Goal: Task Accomplishment & Management: Use online tool/utility

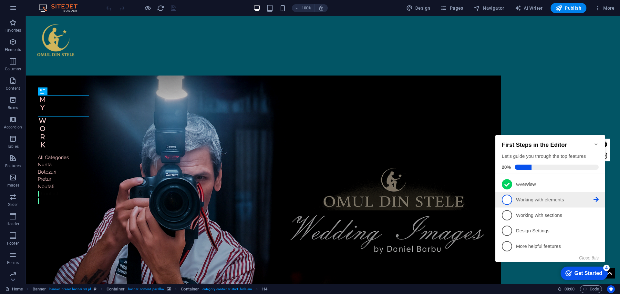
click at [510, 200] on span "2" at bounding box center [507, 200] width 10 height 10
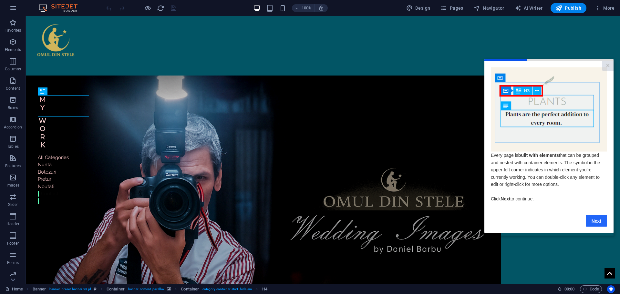
click at [595, 224] on link "Next" at bounding box center [596, 221] width 21 height 12
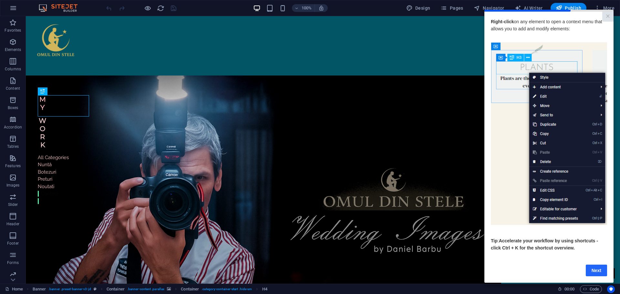
click at [594, 275] on link "Next" at bounding box center [596, 271] width 21 height 12
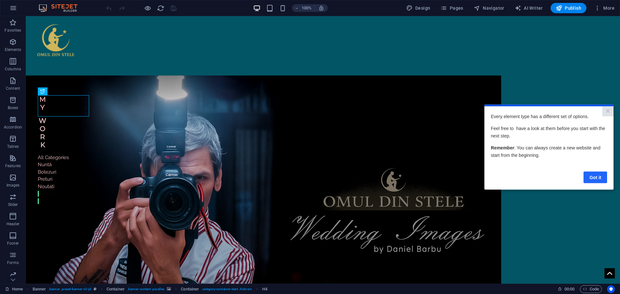
click at [594, 179] on link "Got it" at bounding box center [596, 178] width 24 height 12
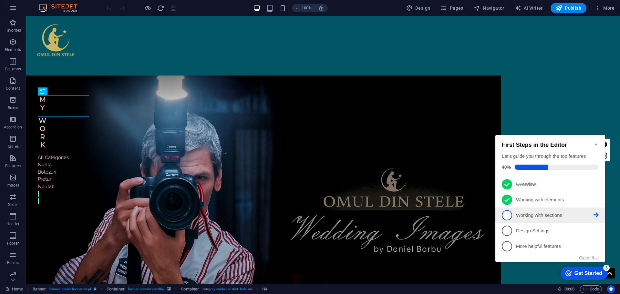
click at [506, 213] on span "3" at bounding box center [507, 215] width 10 height 10
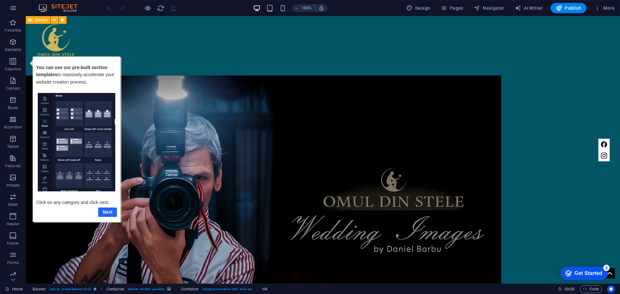
click at [111, 214] on link "Next" at bounding box center [107, 211] width 19 height 9
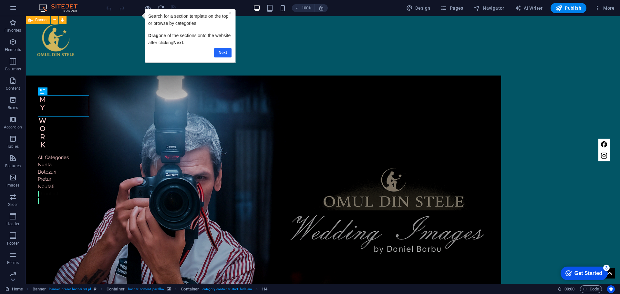
click at [223, 51] on link "Next" at bounding box center [222, 52] width 17 height 9
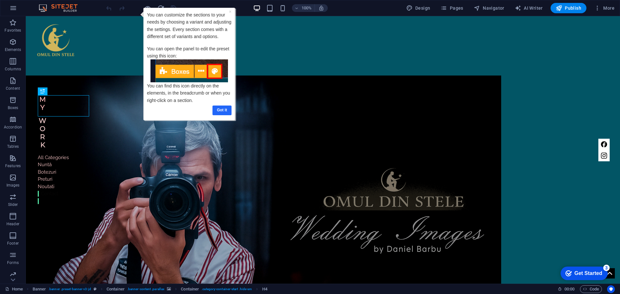
click at [221, 111] on link "Got it" at bounding box center [222, 110] width 19 height 9
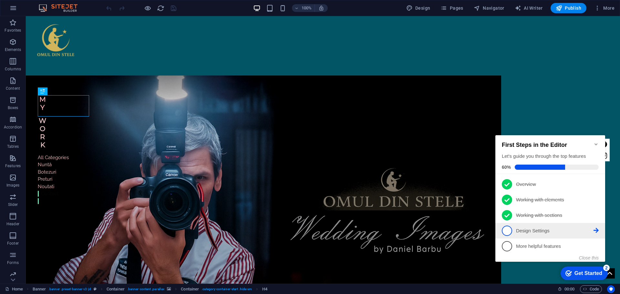
click at [511, 229] on span "4" at bounding box center [507, 231] width 10 height 10
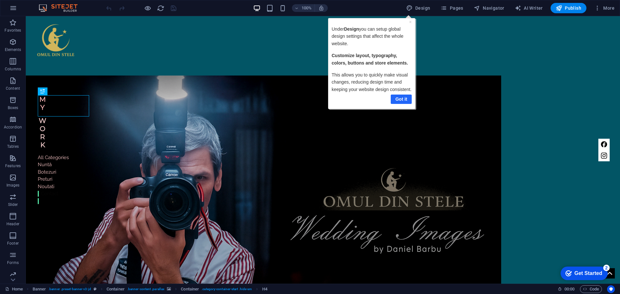
click at [399, 100] on link "Got it" at bounding box center [401, 99] width 21 height 9
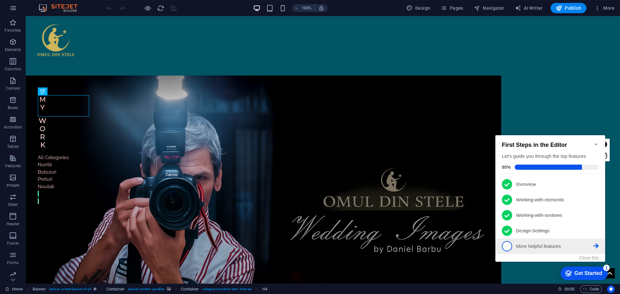
click at [509, 247] on span "5" at bounding box center [507, 246] width 10 height 10
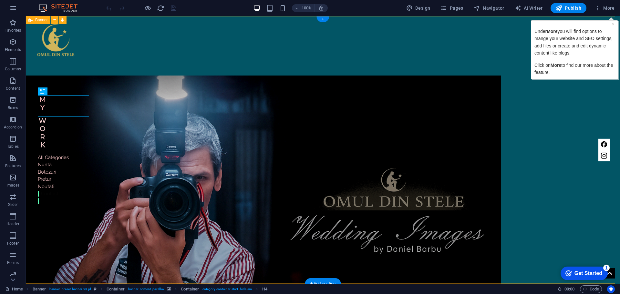
click at [582, 92] on div "Home Work About Pricing News Contact MY Work All Categories Nuntă Botezuri Pret…" at bounding box center [323, 208] width 595 height 384
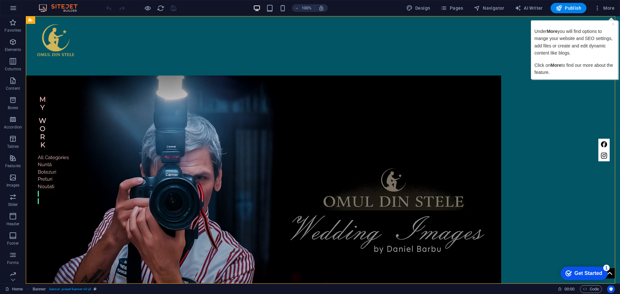
click at [579, 42] on p "Under More you will find options to mange your website and SEO settings, add fi…" at bounding box center [575, 42] width 80 height 29
click at [607, 7] on span "More" at bounding box center [605, 8] width 20 height 6
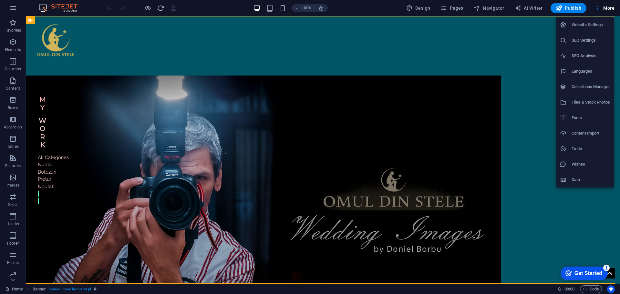
click at [575, 208] on div at bounding box center [310, 147] width 620 height 294
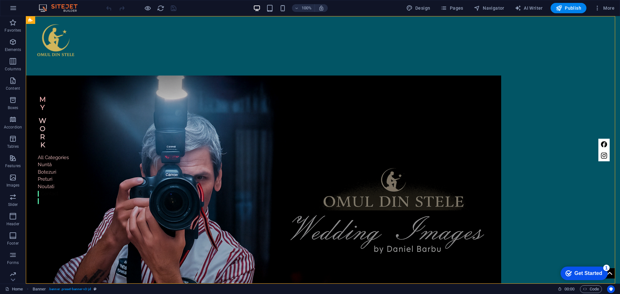
click at [585, 271] on div "Get Started" at bounding box center [589, 274] width 28 height 6
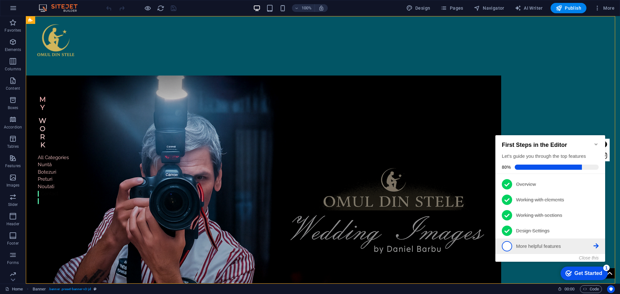
click at [510, 246] on span "5" at bounding box center [507, 246] width 10 height 10
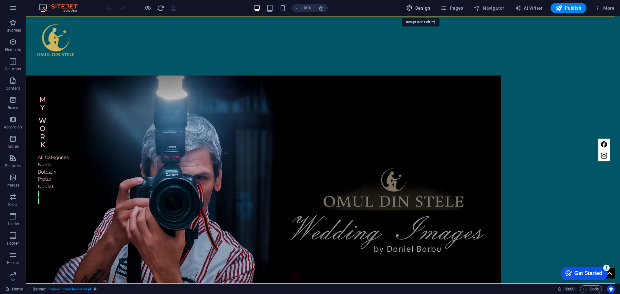
click at [422, 7] on span "Design" at bounding box center [419, 8] width 24 height 6
select select "px"
select select "300"
select select "px"
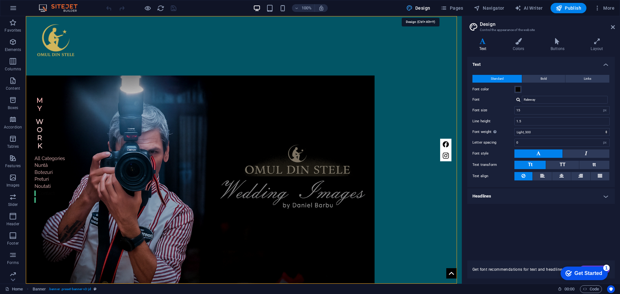
click at [430, 7] on span "Design" at bounding box center [419, 8] width 24 height 6
click at [590, 277] on div "checkmark Get Started 1" at bounding box center [584, 274] width 47 height 14
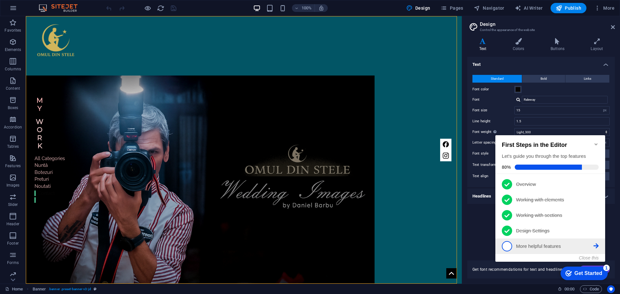
click at [596, 247] on icon at bounding box center [596, 246] width 5 height 5
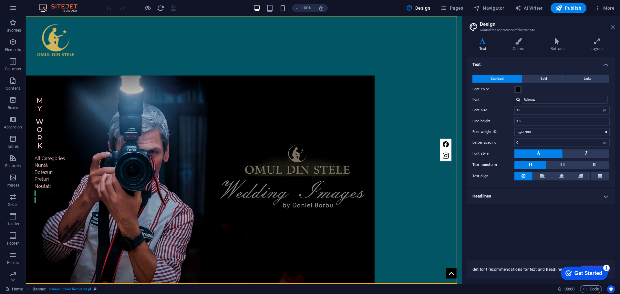
click at [613, 28] on icon at bounding box center [613, 27] width 4 height 5
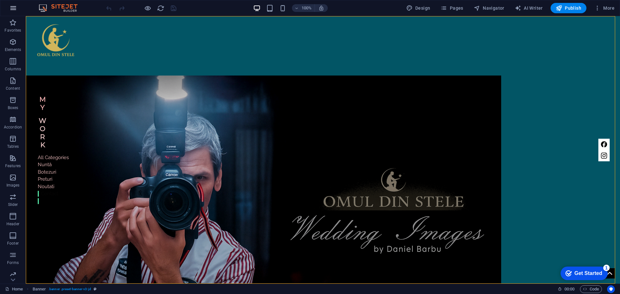
click at [9, 8] on icon "button" at bounding box center [13, 8] width 8 height 8
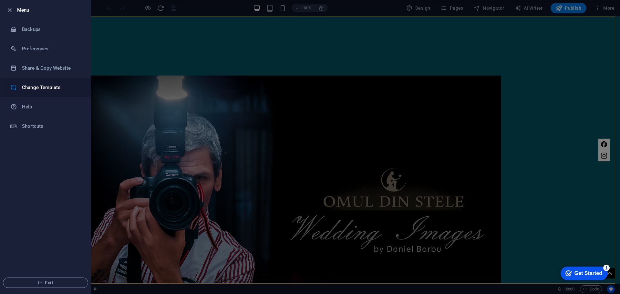
click at [38, 86] on h6 "Change Template" at bounding box center [52, 88] width 60 height 8
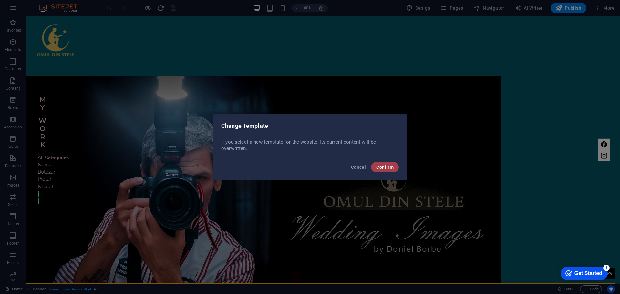
click at [383, 169] on span "Confirm" at bounding box center [384, 167] width 17 height 5
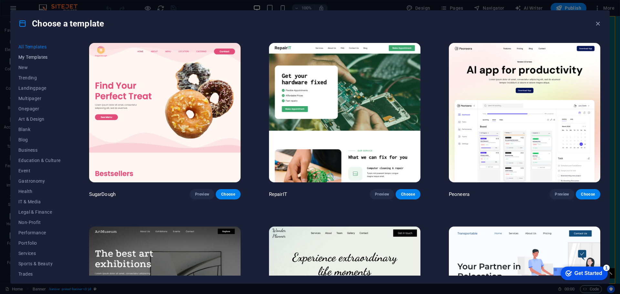
click at [36, 59] on span "My Templates" at bounding box center [39, 57] width 42 height 5
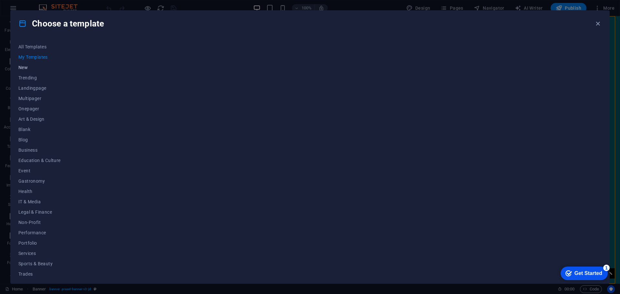
click at [27, 68] on span "New" at bounding box center [39, 67] width 42 height 5
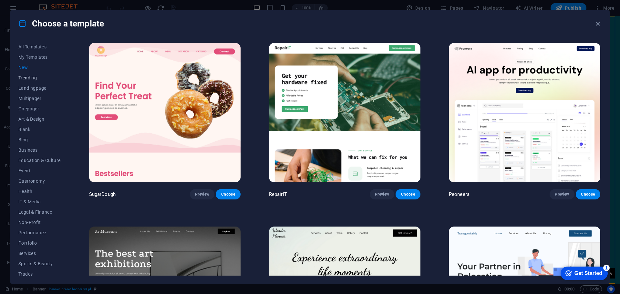
click at [29, 76] on span "Trending" at bounding box center [39, 77] width 42 height 5
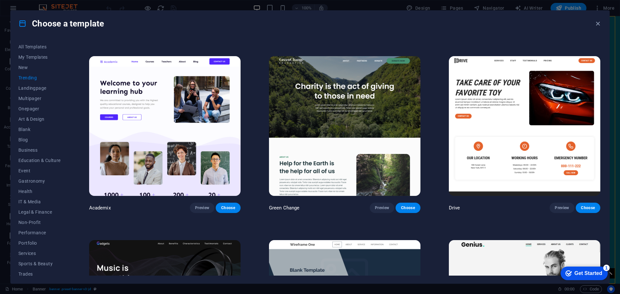
scroll to position [259, 0]
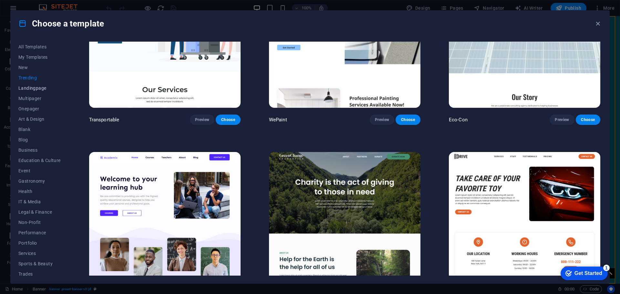
click at [39, 90] on span "Landingpage" at bounding box center [39, 88] width 42 height 5
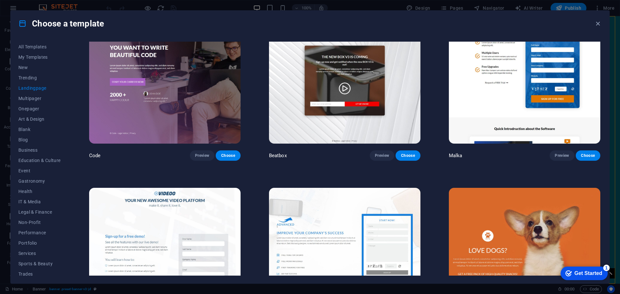
scroll to position [226, 0]
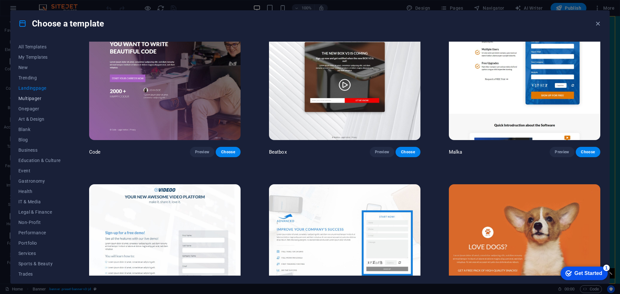
click at [28, 97] on span "Multipager" at bounding box center [39, 98] width 42 height 5
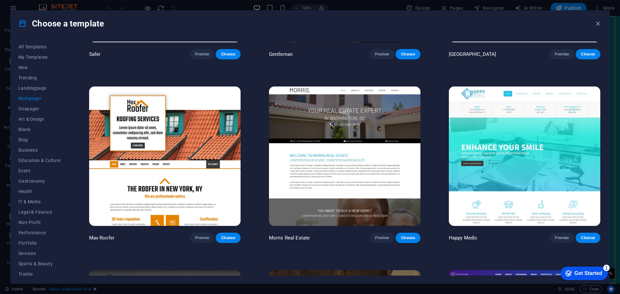
scroll to position [2165, 0]
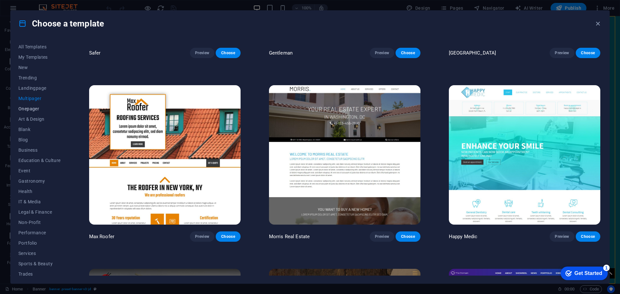
click at [33, 107] on span "Onepager" at bounding box center [39, 108] width 42 height 5
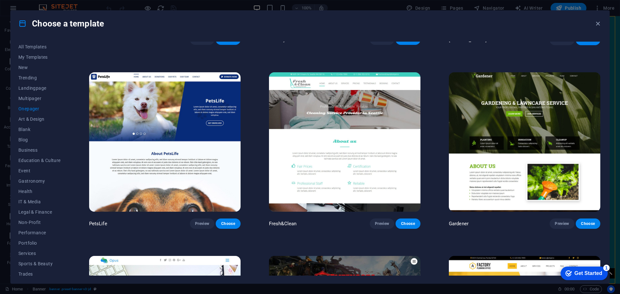
scroll to position [2941, 0]
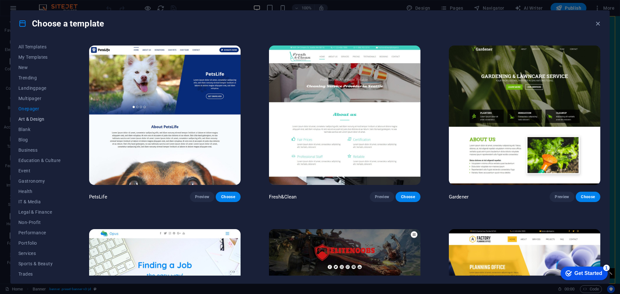
click at [36, 119] on span "Art & Design" at bounding box center [39, 119] width 42 height 5
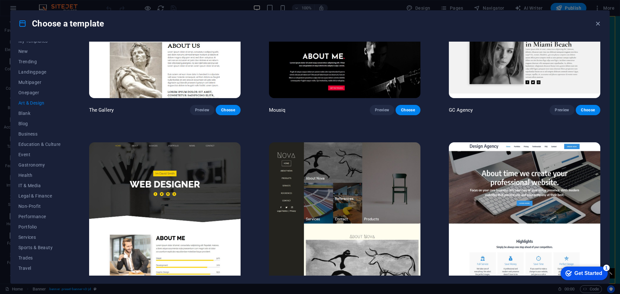
scroll to position [24, 0]
click at [597, 26] on icon "button" at bounding box center [598, 23] width 7 height 7
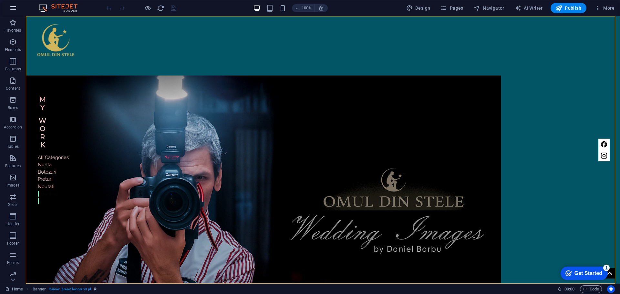
click at [14, 4] on button "button" at bounding box center [13, 8] width 16 height 16
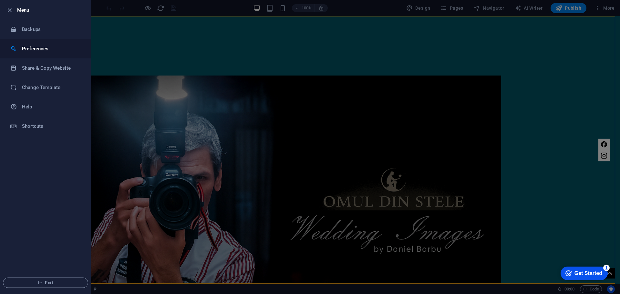
click at [26, 48] on h6 "Preferences" at bounding box center [52, 49] width 60 height 8
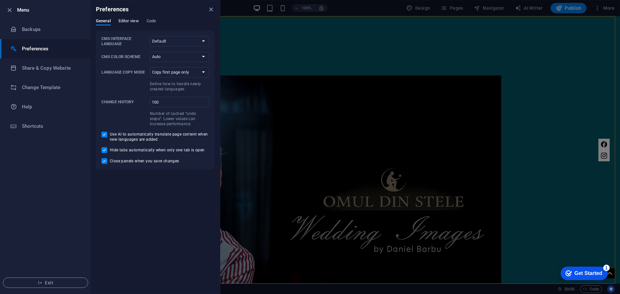
click at [133, 25] on button "Editor view" at bounding box center [129, 21] width 20 height 7
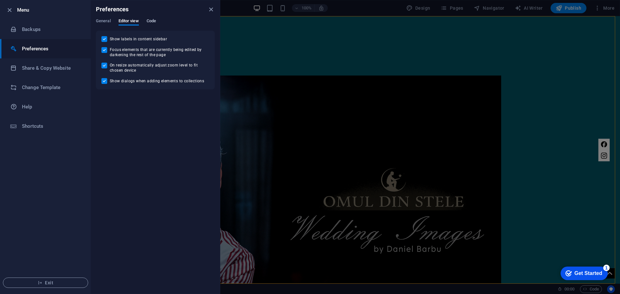
click at [150, 20] on span "Code" at bounding box center [151, 21] width 9 height 9
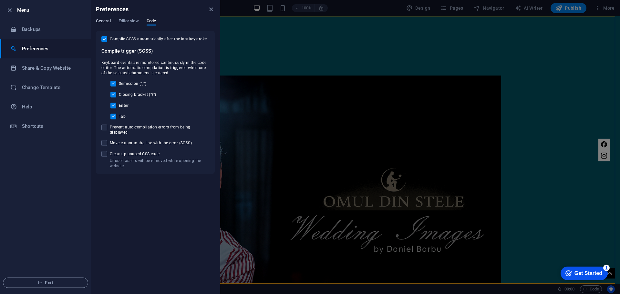
click at [103, 20] on span "General" at bounding box center [103, 21] width 15 height 9
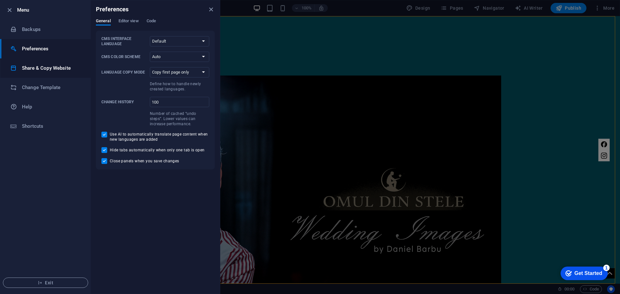
click at [48, 70] on h6 "Share & Copy Website" at bounding box center [52, 68] width 60 height 8
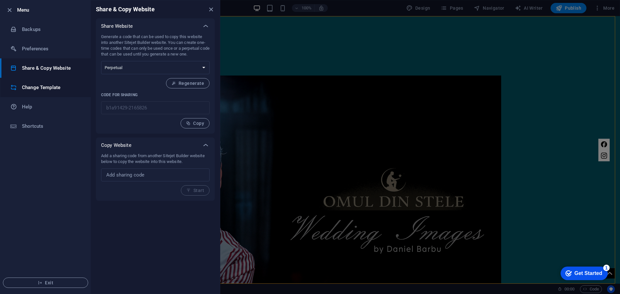
click at [45, 88] on h6 "Change Template" at bounding box center [52, 88] width 60 height 8
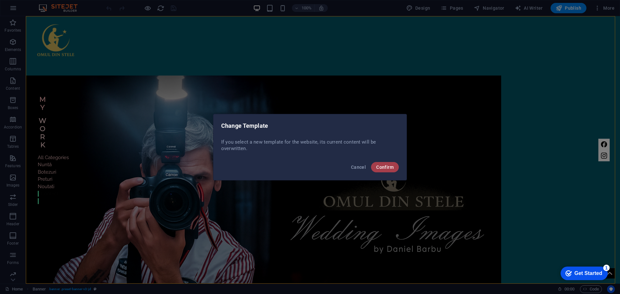
click at [384, 171] on button "Confirm" at bounding box center [385, 167] width 28 height 10
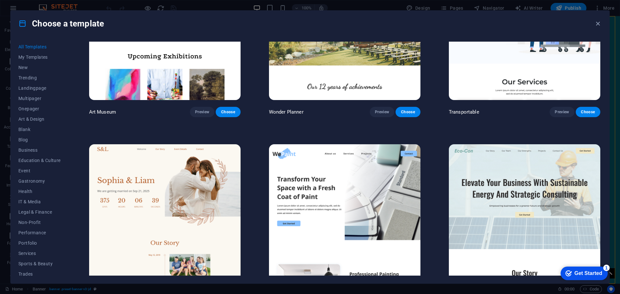
scroll to position [291, 0]
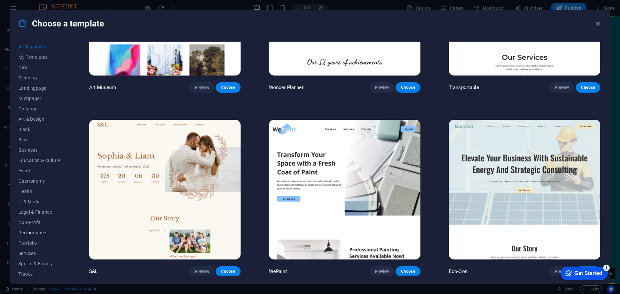
click at [37, 231] on span "Performance" at bounding box center [39, 232] width 42 height 5
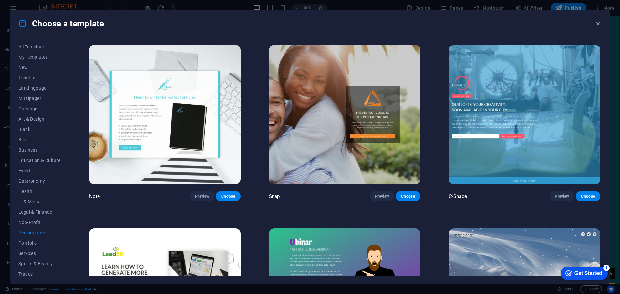
scroll to position [548, 0]
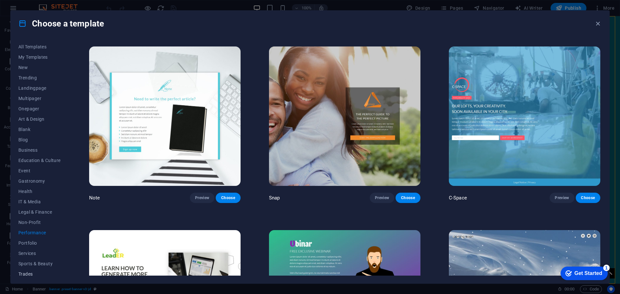
click at [27, 273] on span "Trades" at bounding box center [39, 274] width 42 height 5
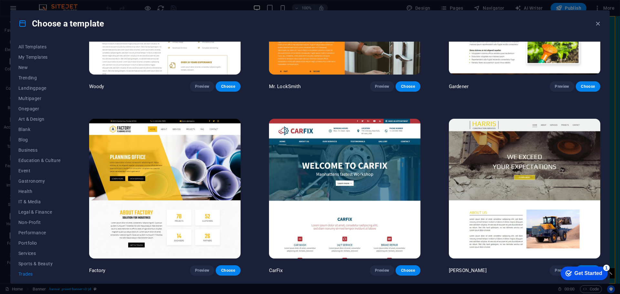
scroll to position [0, 0]
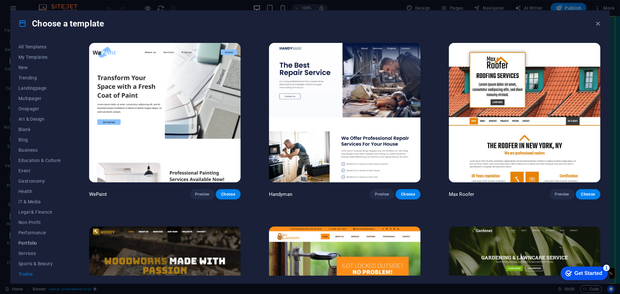
click at [33, 244] on span "Portfolio" at bounding box center [39, 243] width 42 height 5
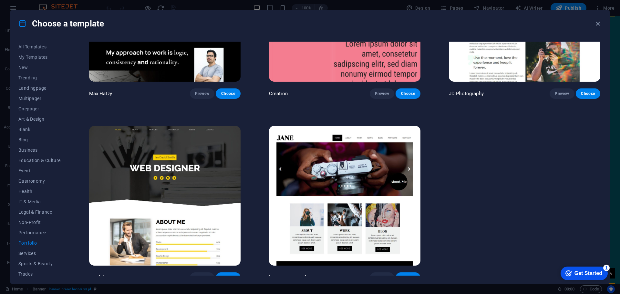
scroll to position [290, 0]
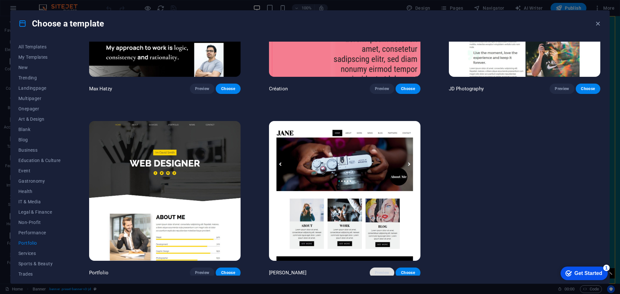
click at [381, 270] on span "Preview" at bounding box center [382, 272] width 14 height 5
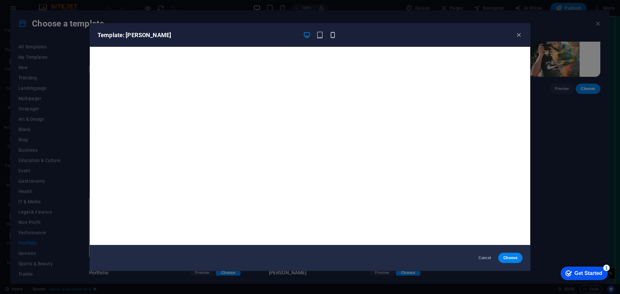
click at [336, 36] on icon "button" at bounding box center [332, 34] width 7 height 7
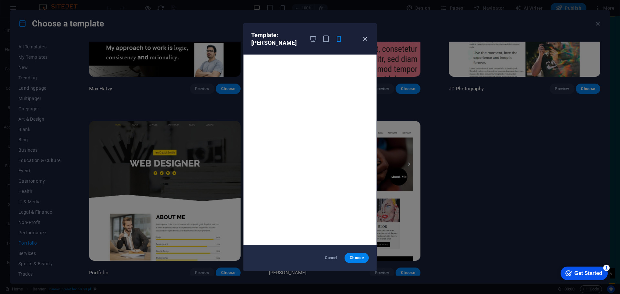
click at [366, 35] on icon "button" at bounding box center [365, 38] width 7 height 7
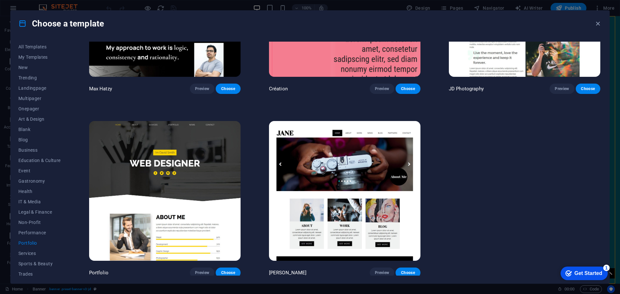
click at [361, 178] on img at bounding box center [345, 191] width 152 height 140
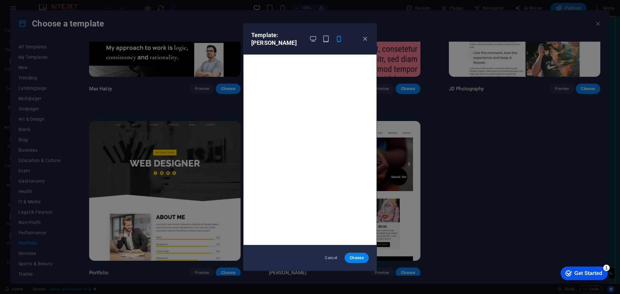
click at [318, 33] on div at bounding box center [326, 39] width 34 height 16
click at [315, 35] on icon "button" at bounding box center [313, 38] width 7 height 7
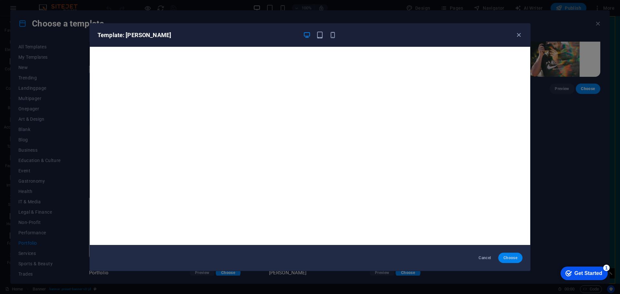
click at [505, 259] on span "Choose" at bounding box center [511, 258] width 14 height 5
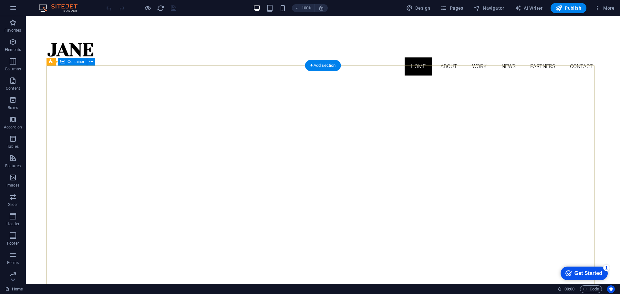
scroll to position [32, 0]
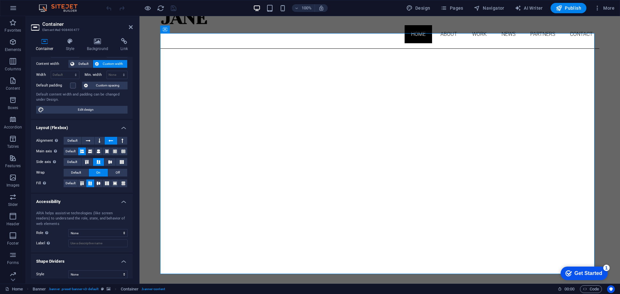
scroll to position [39, 0]
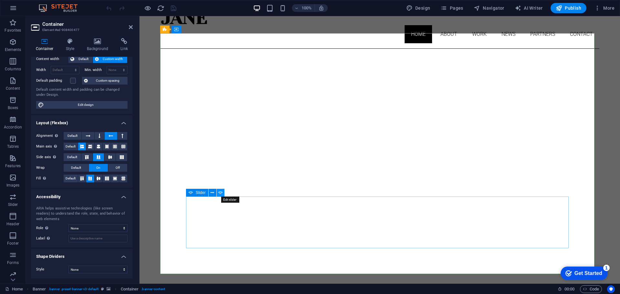
click at [222, 193] on icon at bounding box center [220, 193] width 5 height 7
select select "fade"
select select "ms"
select select "s"
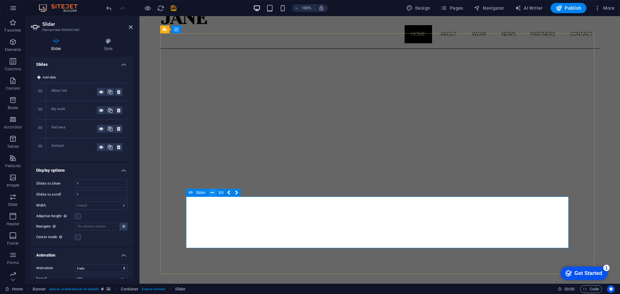
click at [213, 194] on icon at bounding box center [213, 193] width 4 height 7
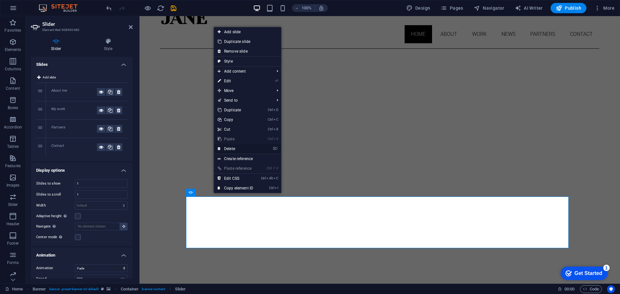
click at [238, 149] on link "⌦ Delete" at bounding box center [235, 149] width 43 height 10
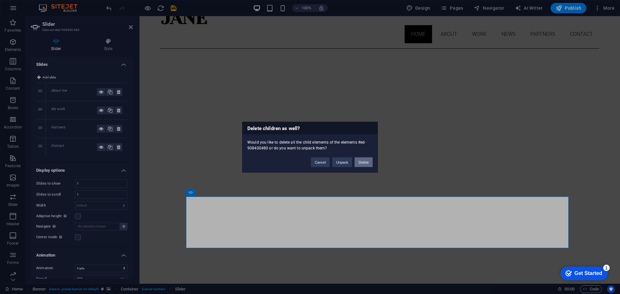
click at [367, 164] on button "Delete" at bounding box center [364, 162] width 18 height 10
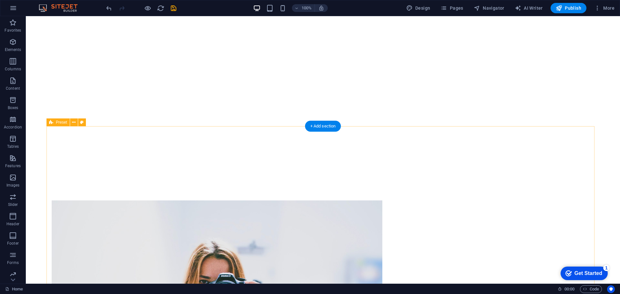
scroll to position [32, 0]
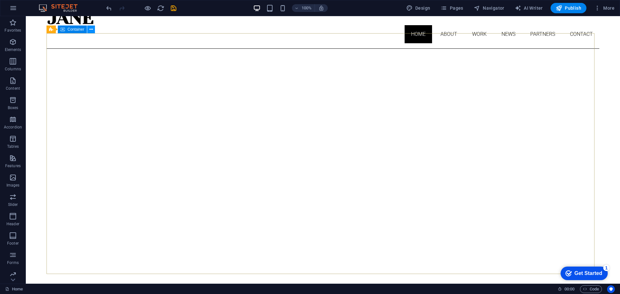
click at [91, 28] on icon at bounding box center [92, 29] width 4 height 7
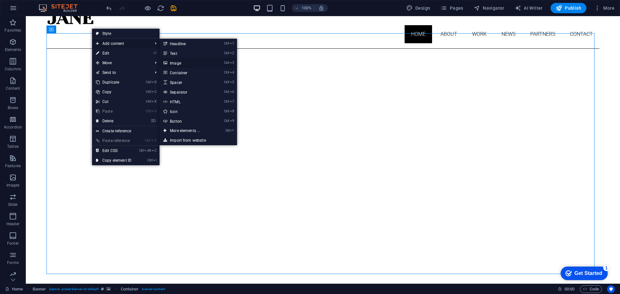
click at [184, 60] on link "Ctrl 3 Image" at bounding box center [186, 63] width 53 height 10
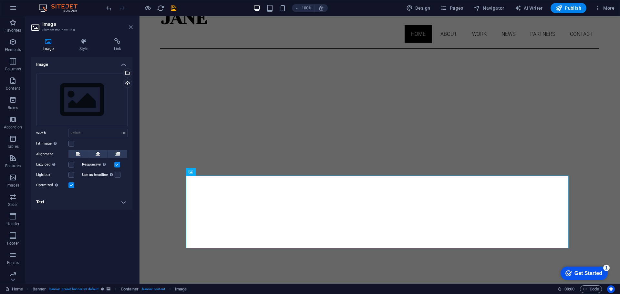
click at [132, 26] on icon at bounding box center [131, 27] width 4 height 5
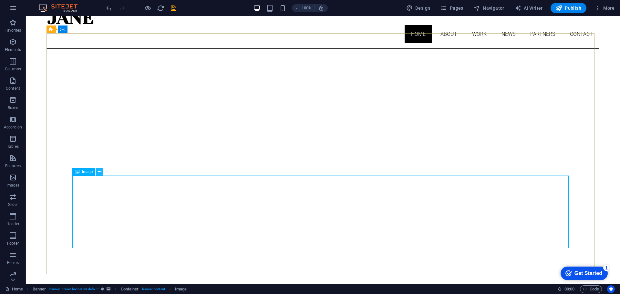
click at [100, 170] on icon at bounding box center [100, 172] width 4 height 7
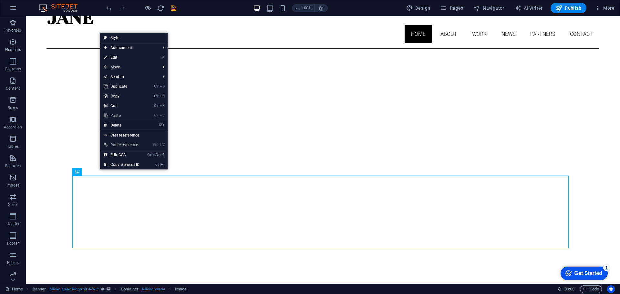
click at [123, 126] on link "⌦ Delete" at bounding box center [121, 126] width 43 height 10
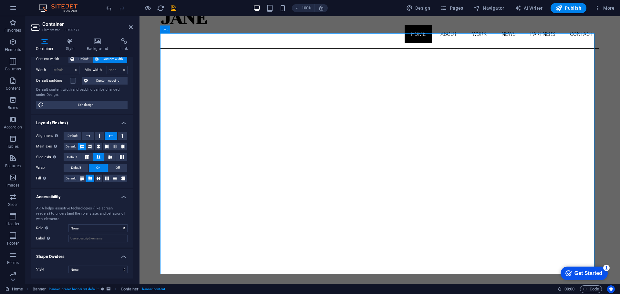
scroll to position [0, 0]
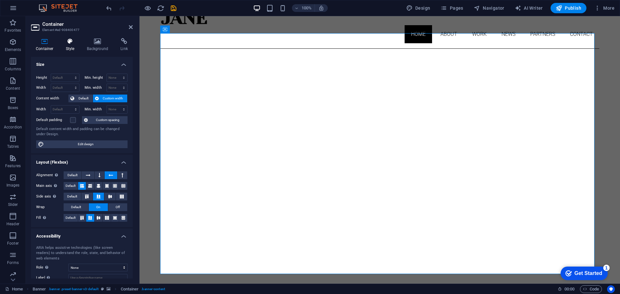
click at [78, 41] on icon at bounding box center [70, 41] width 18 height 6
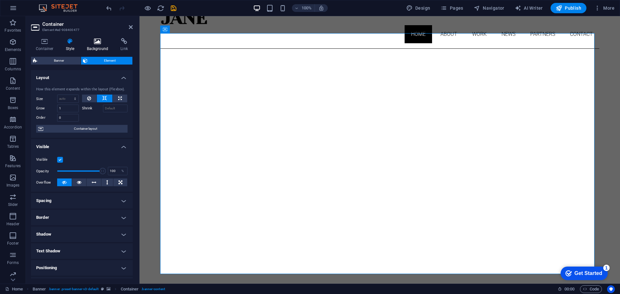
click at [101, 46] on h4 "Background" at bounding box center [99, 45] width 34 height 14
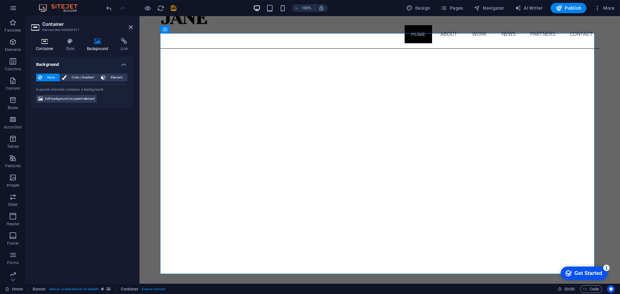
click at [48, 44] on icon at bounding box center [44, 41] width 27 height 6
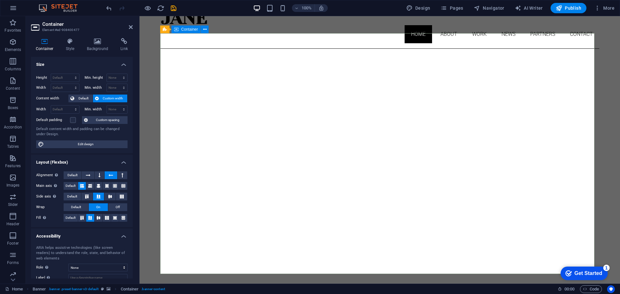
click at [184, 29] on span "Container" at bounding box center [189, 29] width 17 height 4
click at [207, 29] on button at bounding box center [205, 30] width 8 height 8
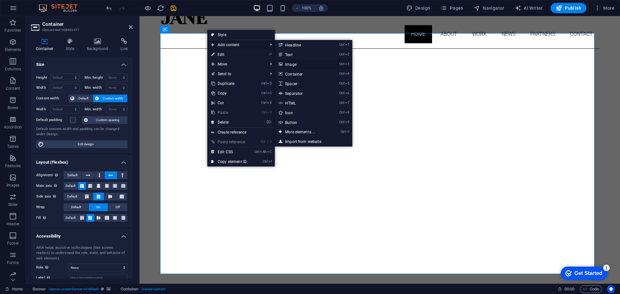
click at [297, 62] on link "Ctrl 3 Image" at bounding box center [301, 64] width 53 height 10
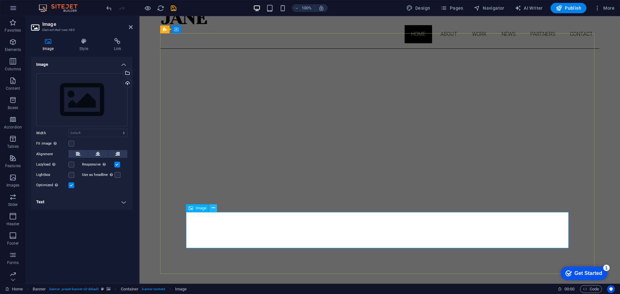
click at [214, 207] on icon at bounding box center [214, 208] width 4 height 7
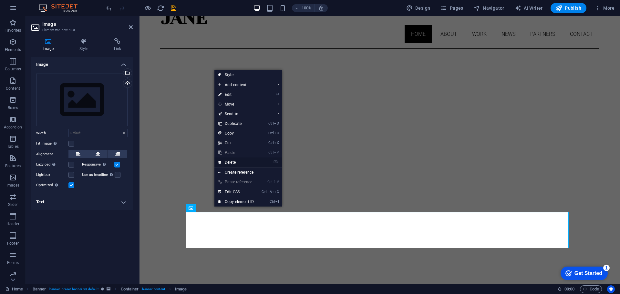
click at [240, 163] on link "⌦ Delete" at bounding box center [236, 163] width 43 height 10
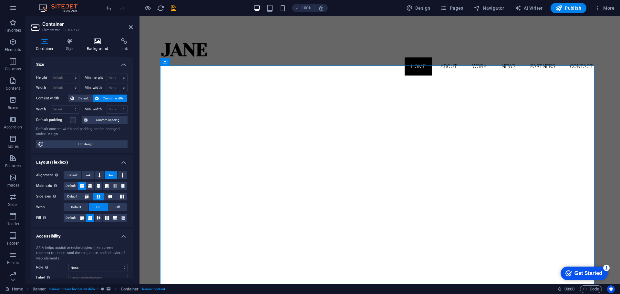
click at [96, 45] on h4 "Background" at bounding box center [99, 45] width 34 height 14
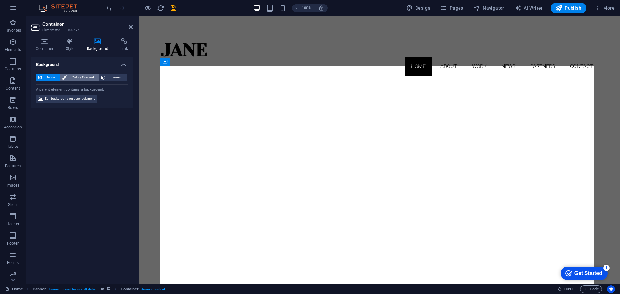
click at [84, 80] on span "Color / Gradient" at bounding box center [83, 78] width 28 height 8
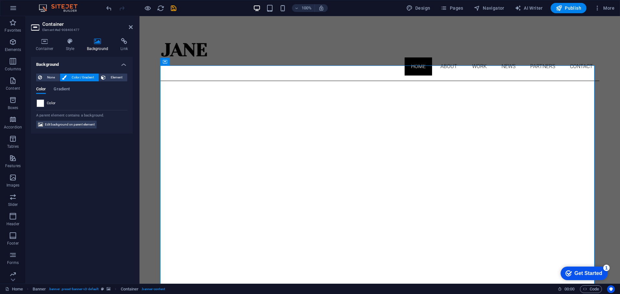
click at [38, 104] on span at bounding box center [40, 103] width 7 height 7
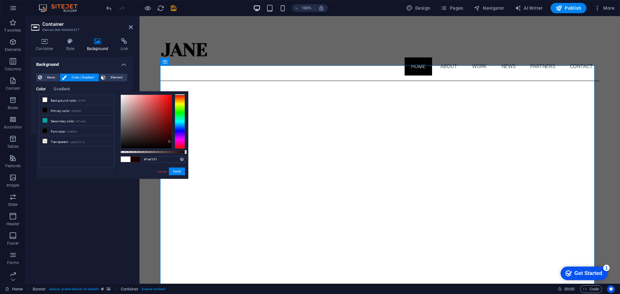
click at [170, 142] on div at bounding box center [146, 122] width 51 height 54
type input "#160000"
click at [171, 143] on div at bounding box center [146, 122] width 51 height 54
click at [177, 171] on button "Apply" at bounding box center [177, 172] width 16 height 8
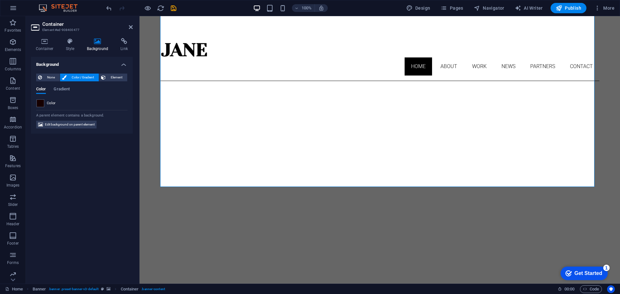
scroll to position [234, 0]
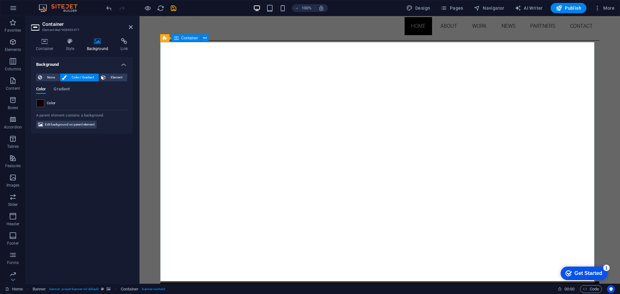
scroll to position [0, 0]
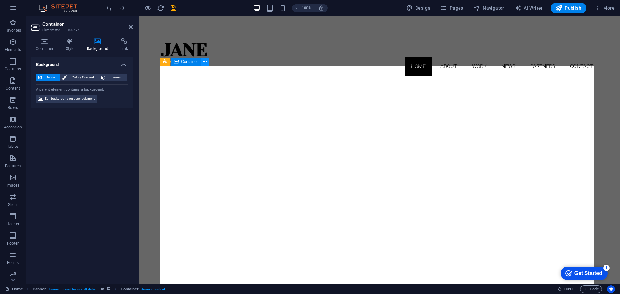
click at [205, 62] on icon at bounding box center [205, 61] width 4 height 7
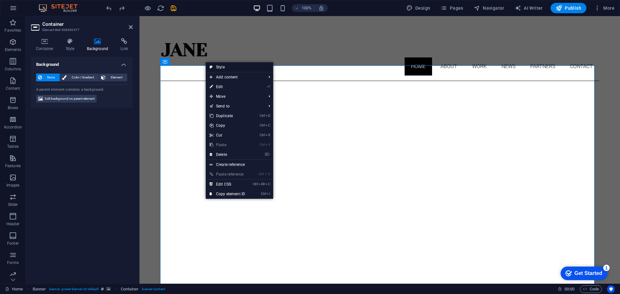
click at [219, 69] on link "Style" at bounding box center [240, 67] width 68 height 10
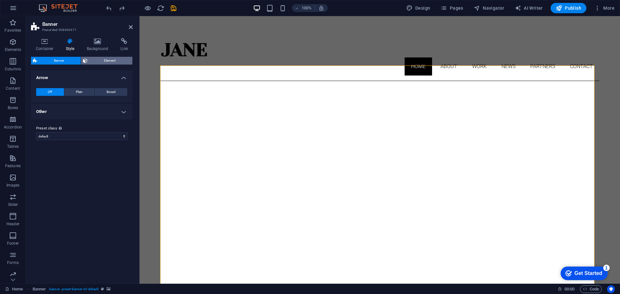
click at [111, 62] on span "Element" at bounding box center [110, 61] width 41 height 8
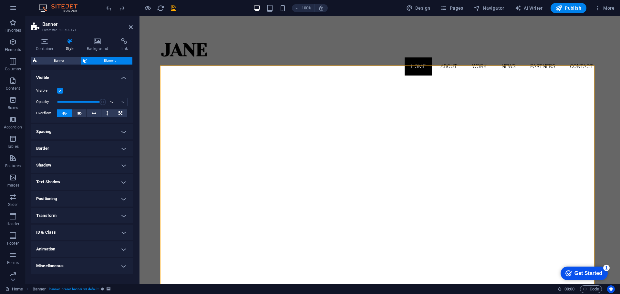
click at [79, 102] on span at bounding box center [80, 102] width 46 height 10
type input "71"
click at [90, 102] on span at bounding box center [80, 102] width 46 height 10
click at [80, 114] on icon at bounding box center [79, 114] width 5 height 8
click at [62, 113] on icon at bounding box center [64, 114] width 5 height 8
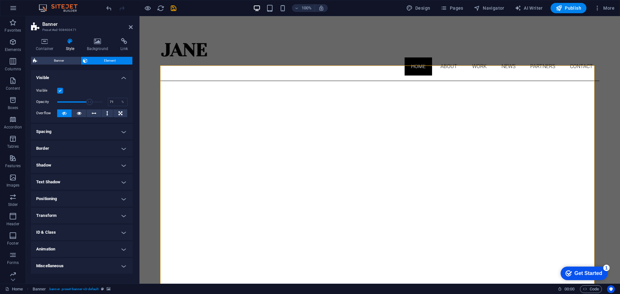
click at [126, 251] on h4 "Animation" at bounding box center [82, 250] width 102 height 16
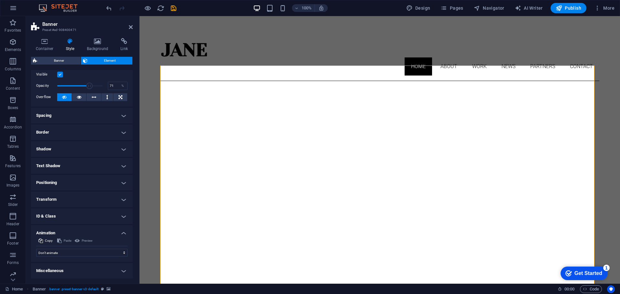
click at [123, 235] on h4 "Animation" at bounding box center [82, 232] width 102 height 12
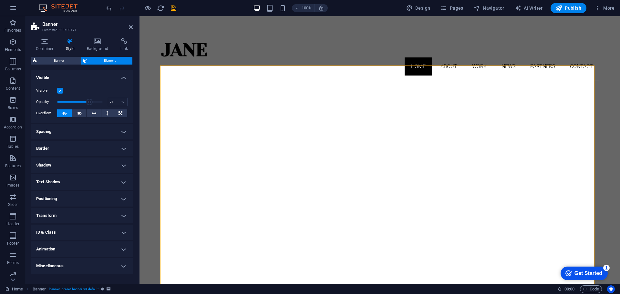
scroll to position [0, 0]
click at [48, 44] on icon at bounding box center [44, 41] width 27 height 6
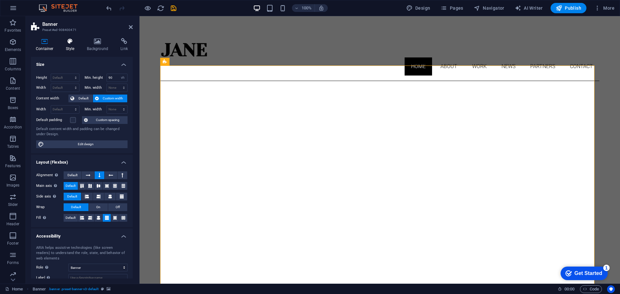
click at [72, 46] on h4 "Style" at bounding box center [71, 45] width 21 height 14
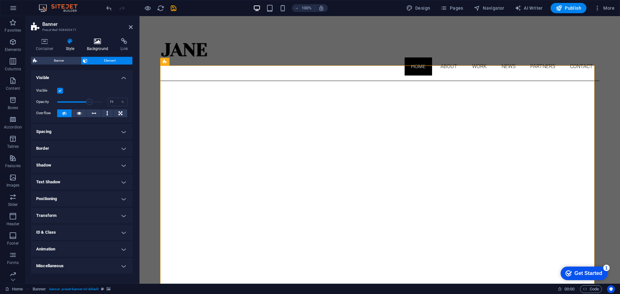
click at [87, 45] on h4 "Background" at bounding box center [99, 45] width 34 height 14
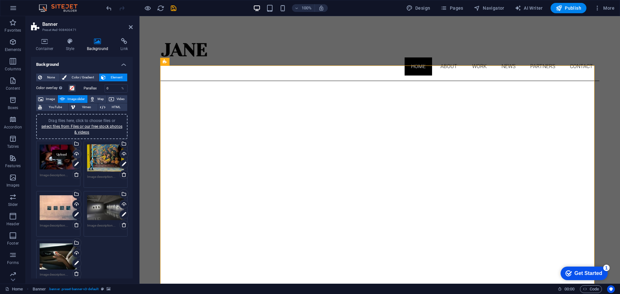
click at [76, 154] on div "Upload" at bounding box center [76, 155] width 10 height 10
click at [123, 154] on div "Upload" at bounding box center [124, 155] width 10 height 10
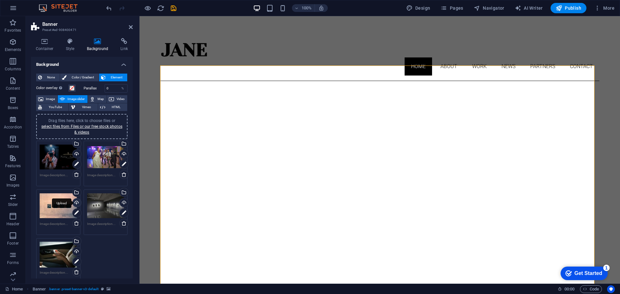
click at [77, 203] on div "Upload" at bounding box center [76, 204] width 10 height 10
click at [122, 204] on div "Upload" at bounding box center [124, 204] width 10 height 10
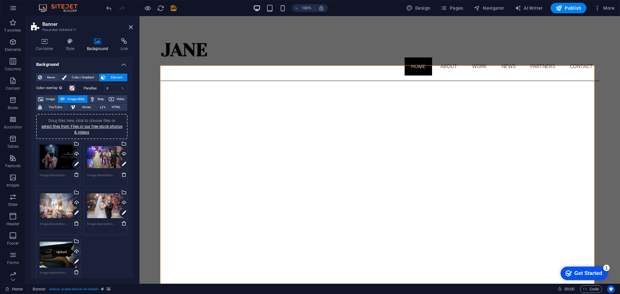
click at [75, 253] on div "Upload" at bounding box center [76, 253] width 10 height 10
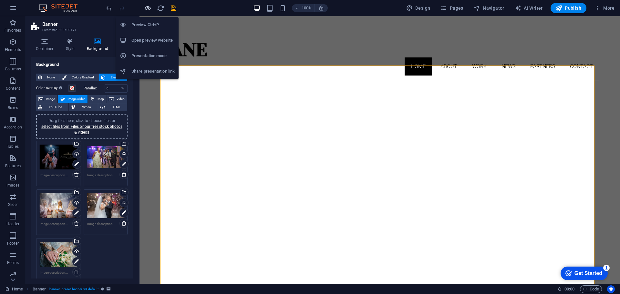
click at [149, 9] on icon "button" at bounding box center [147, 8] width 7 height 7
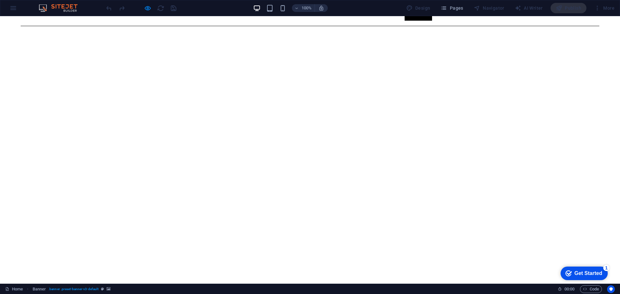
scroll to position [65, 0]
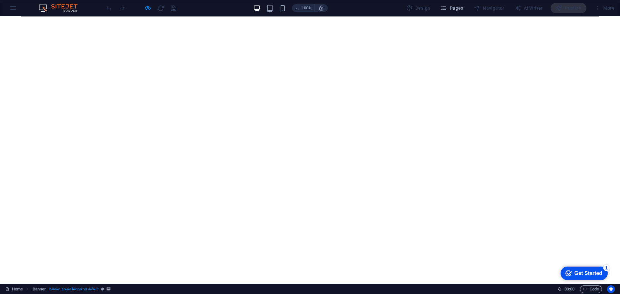
click at [395, 258] on div at bounding box center [310, 284] width 579 height 52
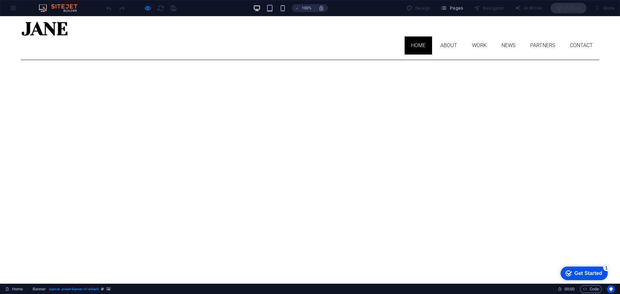
scroll to position [32, 0]
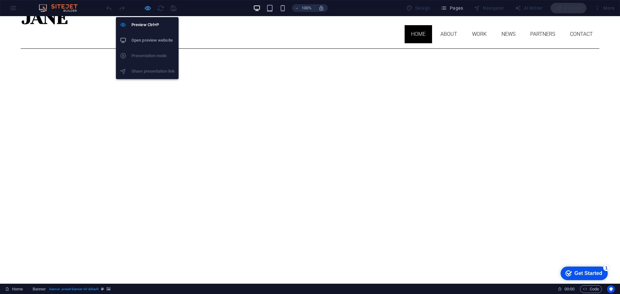
click at [146, 9] on icon "button" at bounding box center [147, 8] width 7 height 7
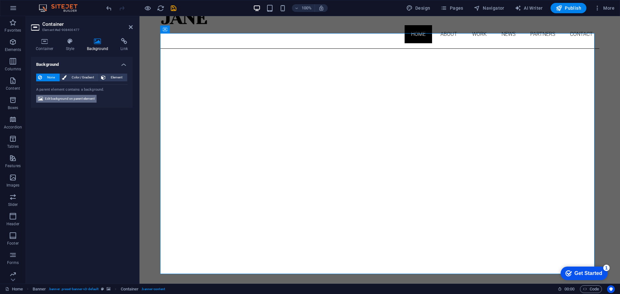
click at [74, 99] on span "Edit background on parent element" at bounding box center [70, 99] width 50 height 8
select select "ms"
select select "s"
select select "ondemand"
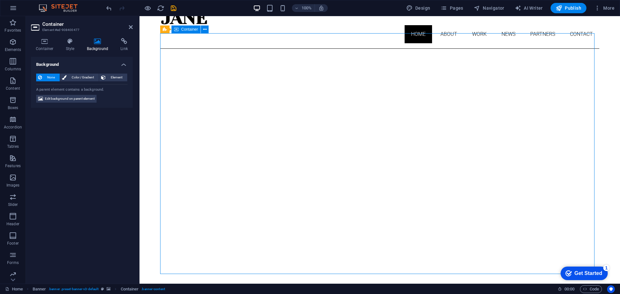
drag, startPoint x: 340, startPoint y: 78, endPoint x: 341, endPoint y: 89, distance: 10.7
click at [79, 75] on span "Color / Gradient" at bounding box center [83, 78] width 28 height 8
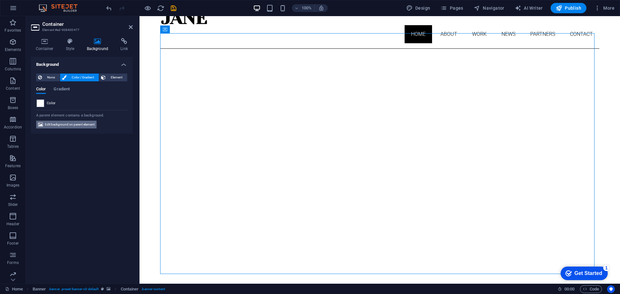
click at [76, 125] on span "Edit background on parent element" at bounding box center [70, 125] width 50 height 8
select select "ms"
select select "s"
select select "ondemand"
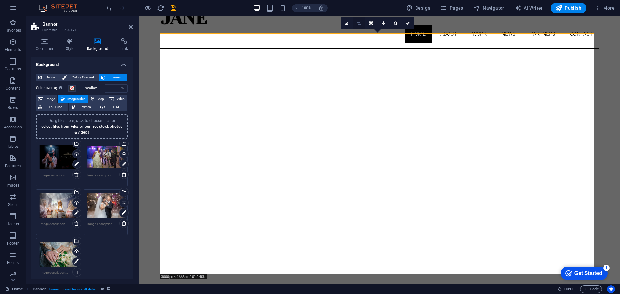
click at [359, 24] on icon at bounding box center [359, 23] width 4 height 4
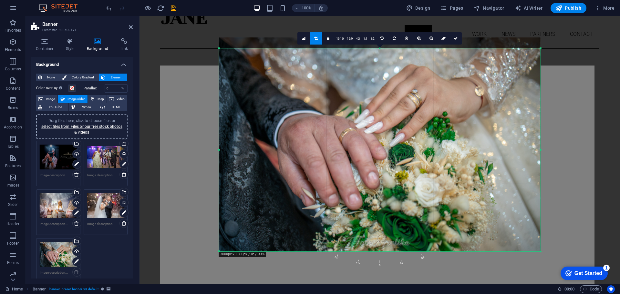
drag, startPoint x: 380, startPoint y: 43, endPoint x: 379, endPoint y: 54, distance: 11.0
click at [379, 54] on div "180 170 160 150 140 130 120 110 100 90 80 70 60 50 40 30 20 10 0 -10 -20 -30 -4…" at bounding box center [380, 150] width 322 height 204
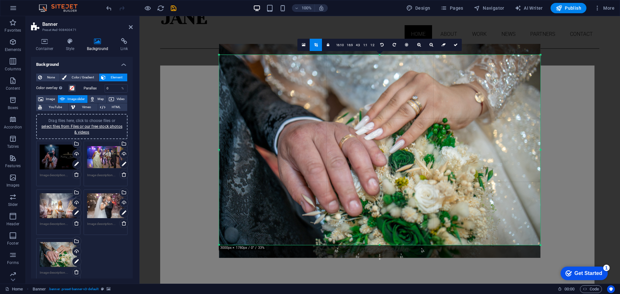
drag, startPoint x: 379, startPoint y: 250, endPoint x: 383, endPoint y: 238, distance: 13.2
click at [383, 238] on div "180 170 160 150 140 130 120 110 100 90 80 70 60 50 40 30 20 10 0 -10 -20 -30 -4…" at bounding box center [380, 150] width 322 height 191
drag, startPoint x: 456, startPoint y: 44, endPoint x: 316, endPoint y: 28, distance: 140.5
click at [456, 44] on icon at bounding box center [456, 45] width 4 height 4
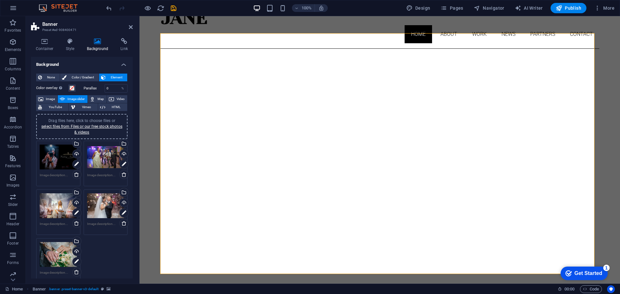
click at [109, 156] on div "Drag files here, click to choose files or select files from Files or our free s…" at bounding box center [105, 157] width 37 height 26
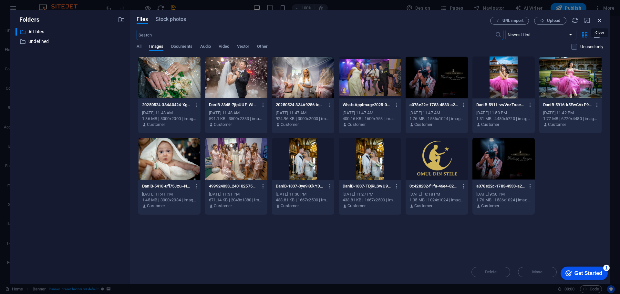
click at [602, 19] on icon "button" at bounding box center [600, 20] width 7 height 7
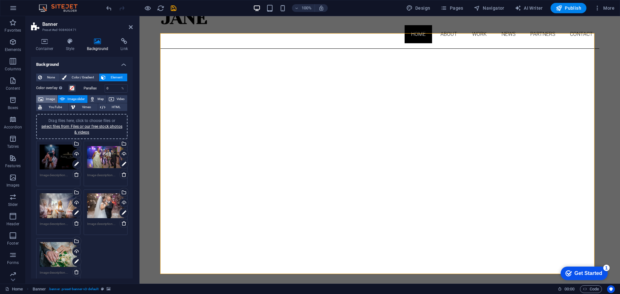
click at [45, 96] on button "Image" at bounding box center [46, 99] width 21 height 8
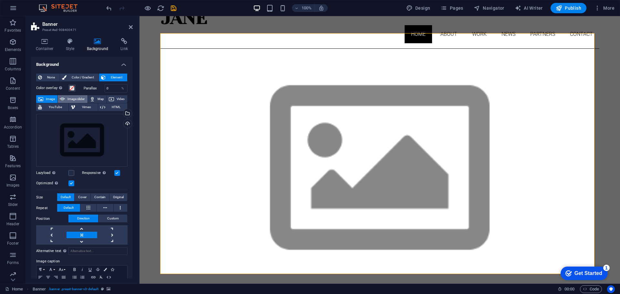
click at [73, 96] on span "Image slider" at bounding box center [76, 99] width 18 height 8
select select "ms"
select select "s"
select select "progressive"
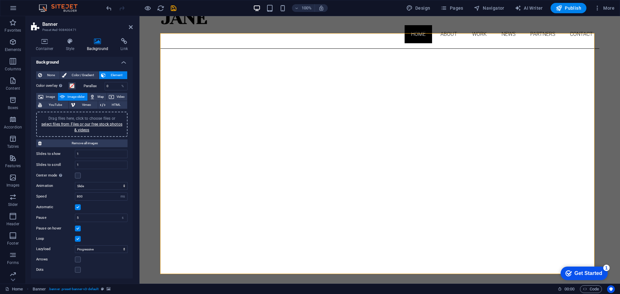
scroll to position [3, 0]
click at [97, 97] on span "Map" at bounding box center [101, 97] width 8 height 8
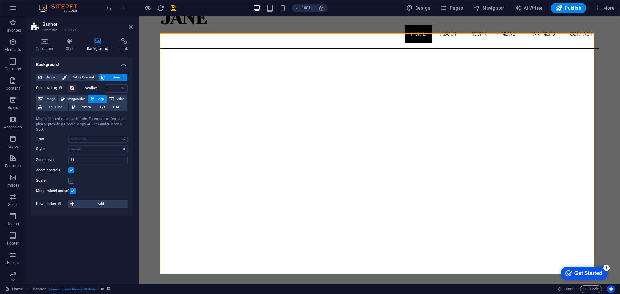
scroll to position [0, 0]
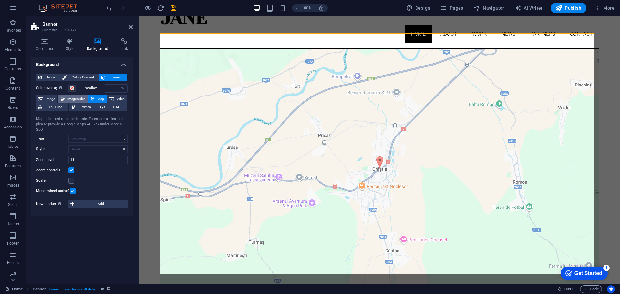
click at [78, 100] on span "Image slider" at bounding box center [76, 99] width 18 height 8
select select "ms"
select select "s"
select select "progressive"
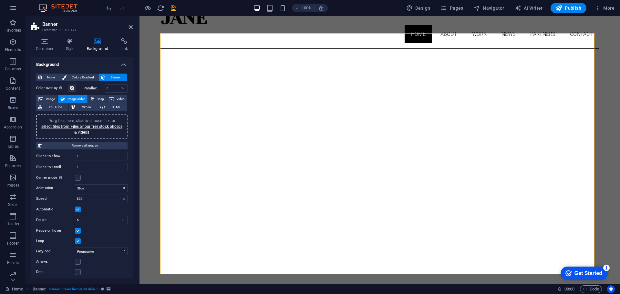
click at [131, 24] on h2 "Banner" at bounding box center [87, 24] width 90 height 6
click at [130, 27] on icon at bounding box center [131, 27] width 4 height 5
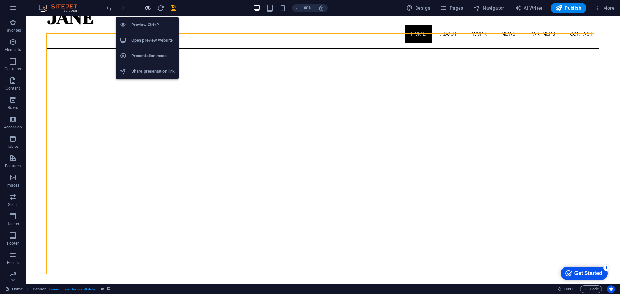
click at [150, 11] on icon "button" at bounding box center [147, 8] width 7 height 7
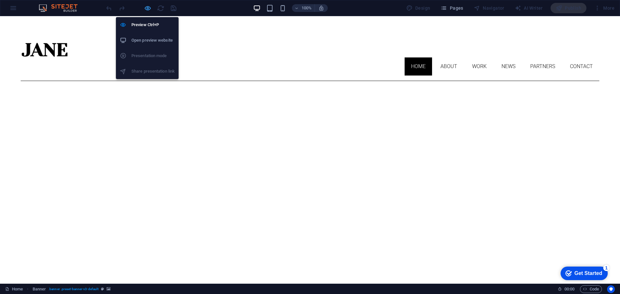
click at [149, 9] on icon "button" at bounding box center [147, 8] width 7 height 7
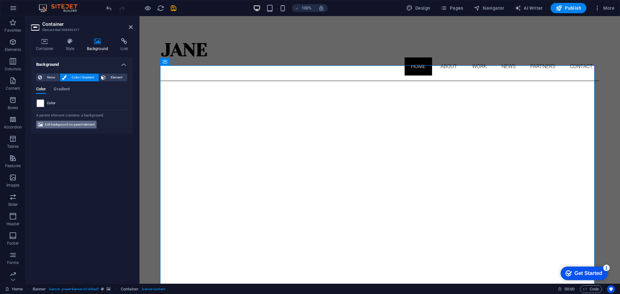
click at [69, 123] on span "Edit background on parent element" at bounding box center [70, 125] width 50 height 8
select select "ms"
select select "s"
select select "progressive"
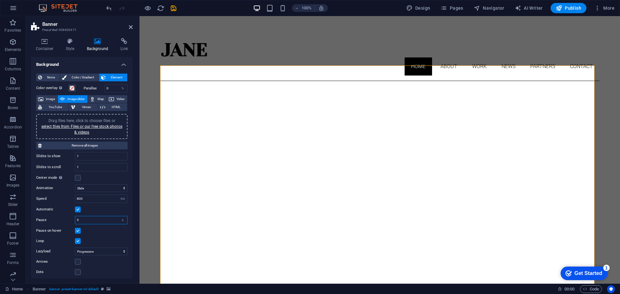
drag, startPoint x: 82, startPoint y: 219, endPoint x: 76, endPoint y: 218, distance: 5.9
click at [76, 218] on input "5" at bounding box center [101, 221] width 52 height 8
type input "3"
click at [81, 128] on link "select files from Files or our free stock photos & videos" at bounding box center [81, 129] width 81 height 10
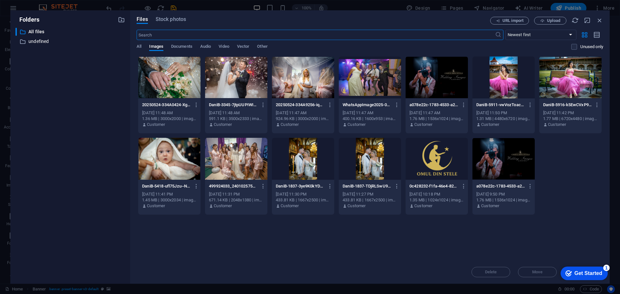
click at [308, 85] on div at bounding box center [303, 78] width 62 height 42
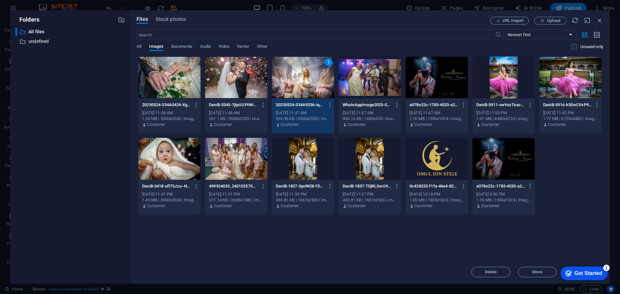
click at [369, 74] on div at bounding box center [370, 78] width 62 height 42
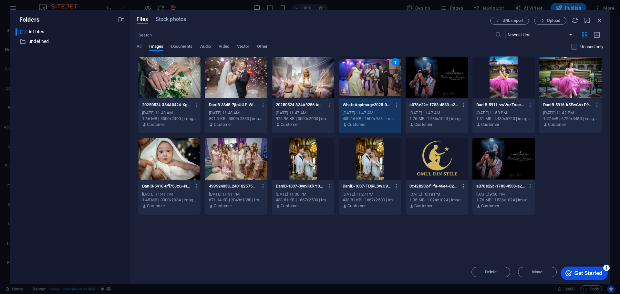
click at [308, 72] on div at bounding box center [303, 78] width 62 height 42
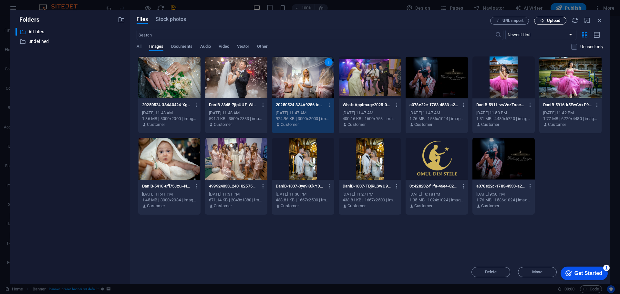
click at [551, 22] on span "Upload" at bounding box center [553, 21] width 13 height 4
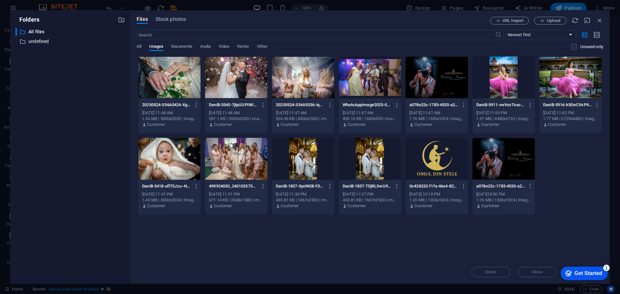
click at [304, 76] on div at bounding box center [303, 78] width 62 height 42
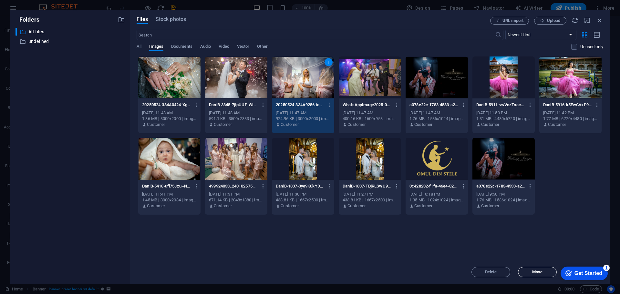
click at [533, 273] on span "Move" at bounding box center [538, 272] width 10 height 4
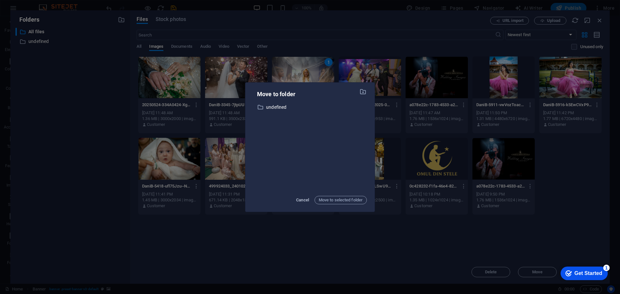
click at [296, 197] on span "Cancel" at bounding box center [302, 200] width 13 height 8
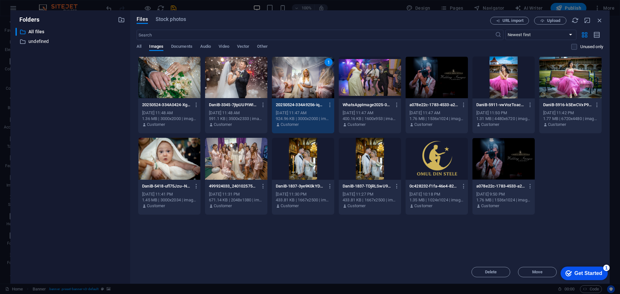
click at [441, 83] on div at bounding box center [437, 78] width 62 height 42
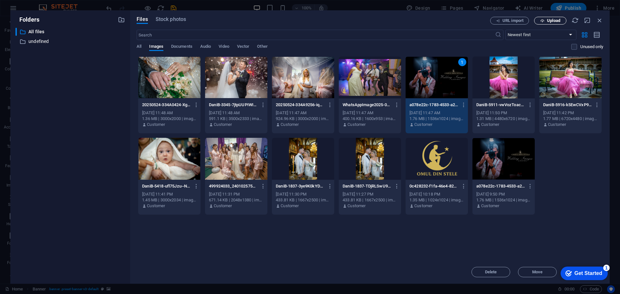
click at [553, 23] on button "Upload" at bounding box center [550, 21] width 32 height 8
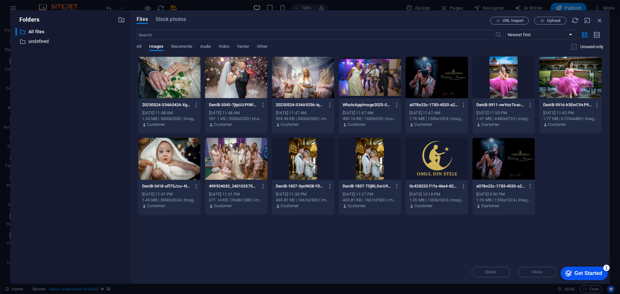
click at [432, 78] on div at bounding box center [437, 78] width 62 height 42
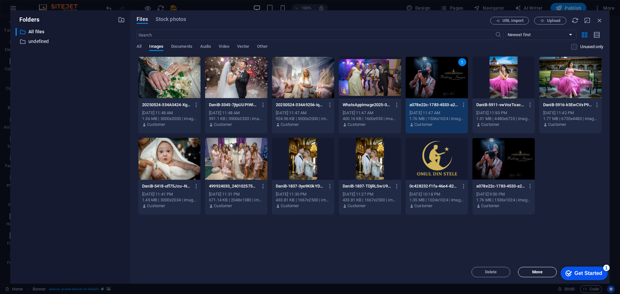
click at [534, 273] on span "Move" at bounding box center [538, 272] width 10 height 4
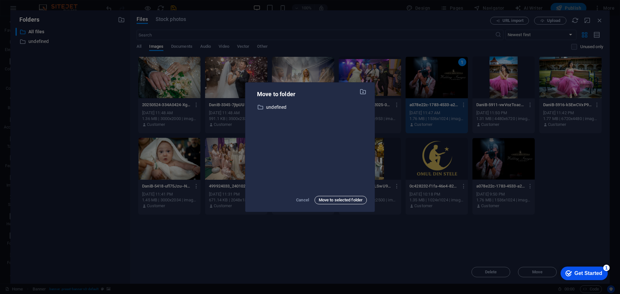
click at [345, 202] on span "Move to selected folder" at bounding box center [341, 200] width 44 height 8
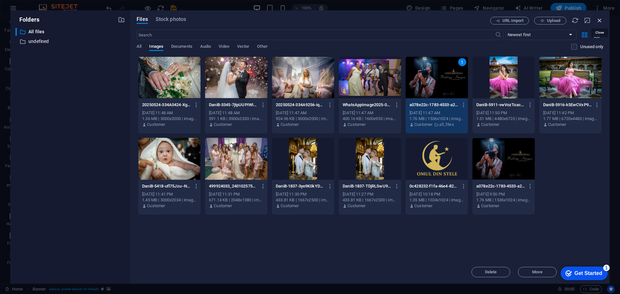
click at [600, 22] on icon "button" at bounding box center [600, 20] width 7 height 7
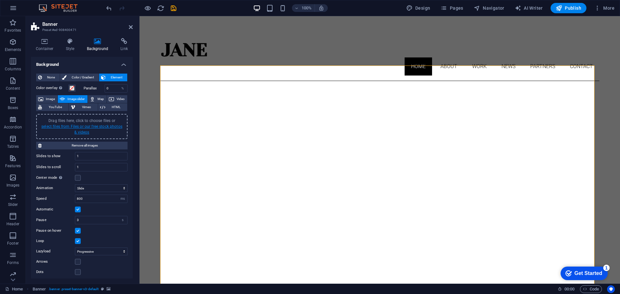
click at [63, 128] on link "select files from Files or our free stock photos & videos" at bounding box center [81, 129] width 81 height 10
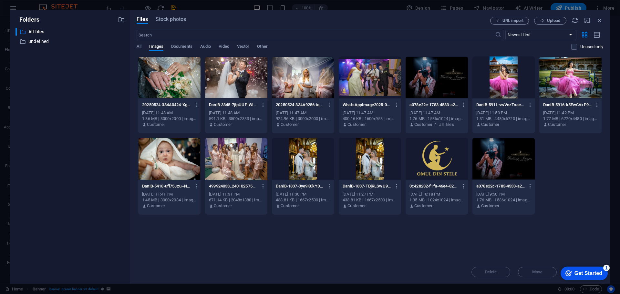
click at [440, 77] on div at bounding box center [437, 78] width 62 height 42
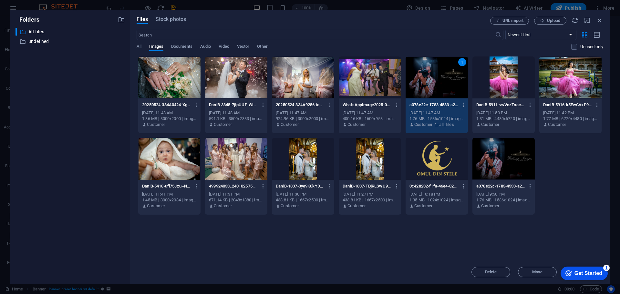
click at [307, 68] on div at bounding box center [303, 78] width 62 height 42
click at [170, 81] on div at bounding box center [169, 78] width 62 height 42
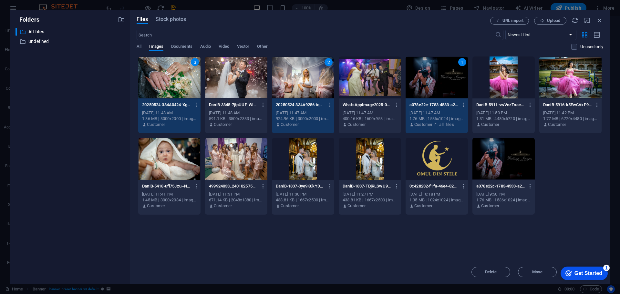
click at [240, 87] on div at bounding box center [236, 78] width 62 height 42
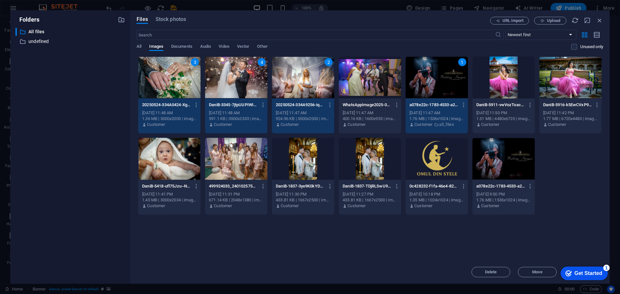
click at [366, 77] on div at bounding box center [370, 78] width 62 height 42
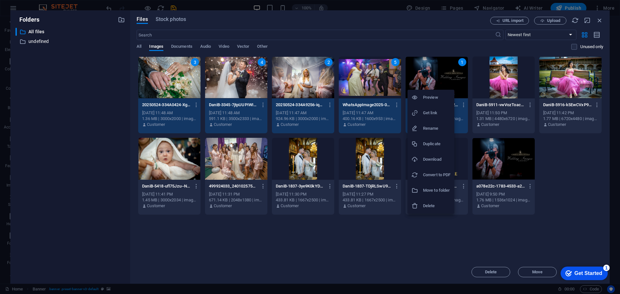
click at [438, 162] on h6 "Download" at bounding box center [436, 160] width 27 height 8
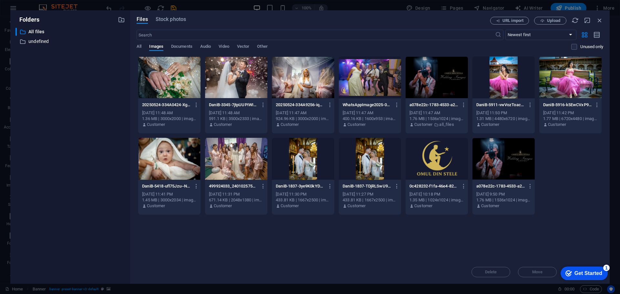
click at [439, 89] on div at bounding box center [437, 78] width 62 height 42
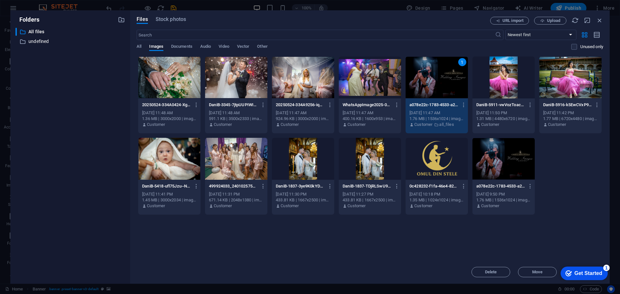
click at [315, 83] on div at bounding box center [303, 78] width 62 height 42
click at [386, 76] on div at bounding box center [370, 78] width 62 height 42
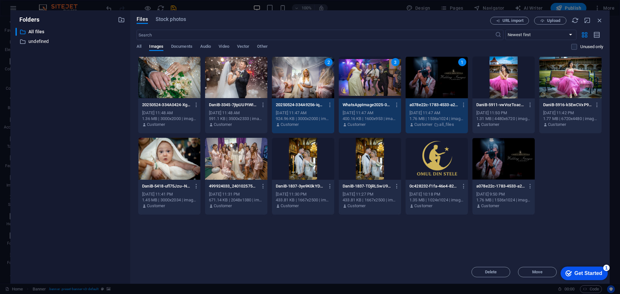
click at [178, 75] on div at bounding box center [169, 78] width 62 height 42
click at [247, 84] on div at bounding box center [236, 78] width 62 height 42
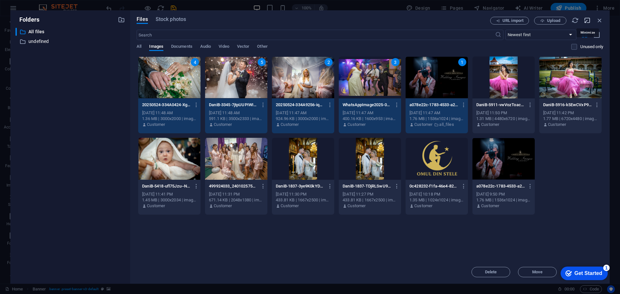
click at [589, 21] on icon "button" at bounding box center [587, 20] width 7 height 7
select select "image"
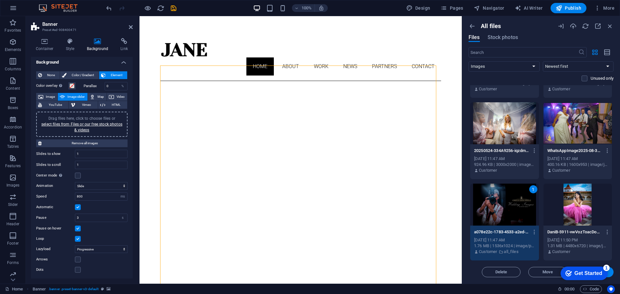
scroll to position [3, 0]
click at [520, 129] on div at bounding box center [505, 123] width 69 height 42
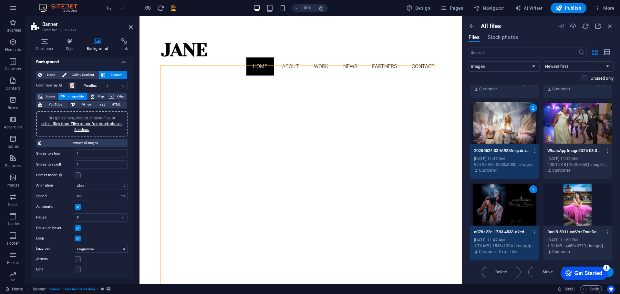
click at [593, 129] on div at bounding box center [578, 123] width 69 height 42
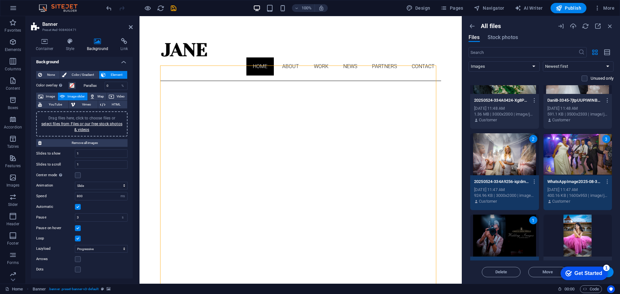
scroll to position [0, 0]
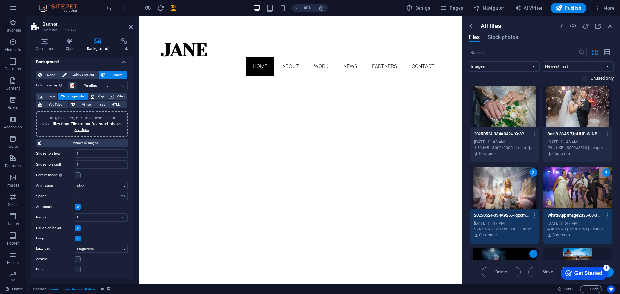
click at [497, 109] on div at bounding box center [505, 107] width 69 height 42
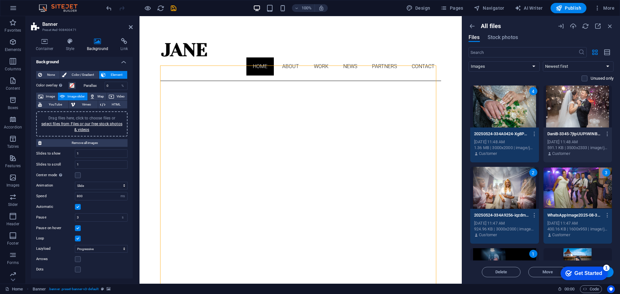
click at [572, 105] on div at bounding box center [578, 107] width 69 height 42
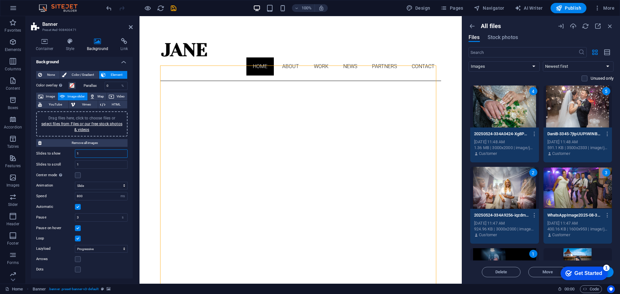
drag, startPoint x: 81, startPoint y: 154, endPoint x: 77, endPoint y: 154, distance: 4.2
click at [77, 154] on input "1" at bounding box center [101, 154] width 52 height 8
type input "5"
click at [113, 270] on div "Dots" at bounding box center [81, 270] width 91 height 8
click at [44, 48] on h4 "Container" at bounding box center [46, 45] width 30 height 14
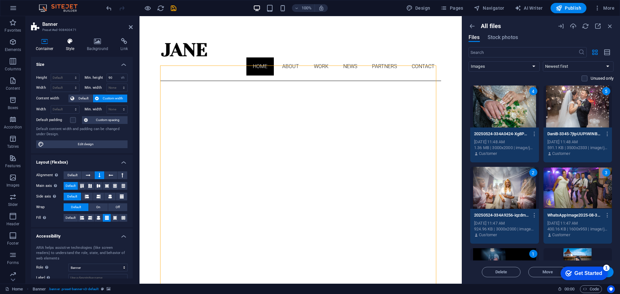
click at [72, 43] on icon at bounding box center [70, 41] width 18 height 6
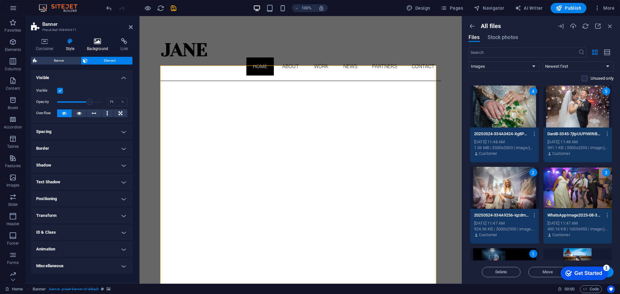
click at [99, 43] on icon at bounding box center [97, 41] width 31 height 6
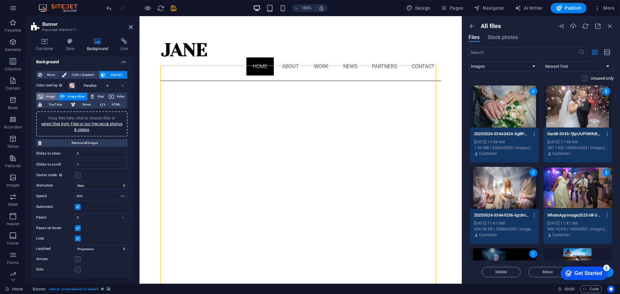
click at [46, 96] on span "Image" at bounding box center [50, 97] width 10 height 8
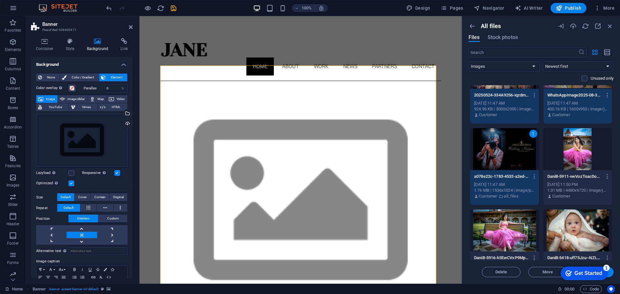
scroll to position [129, 0]
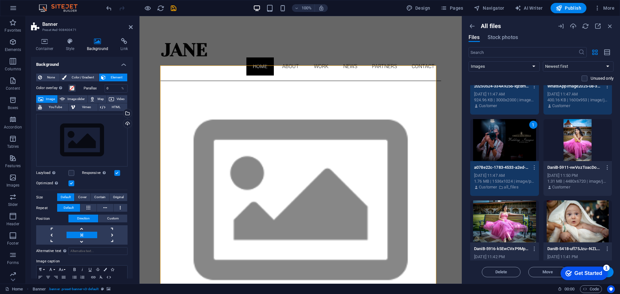
click at [517, 139] on div "1" at bounding box center [505, 140] width 69 height 42
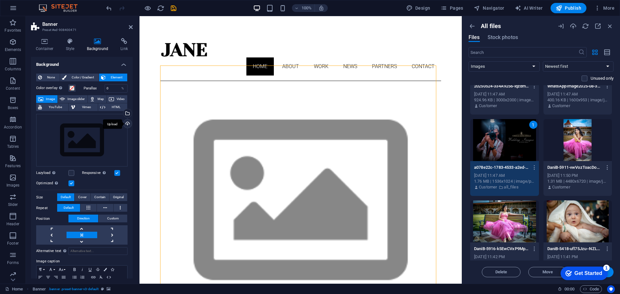
click at [128, 124] on div "Upload" at bounding box center [127, 125] width 10 height 10
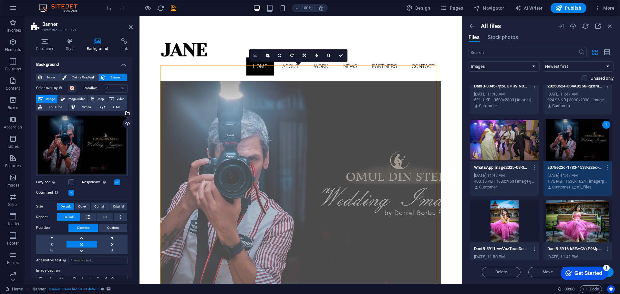
click at [256, 56] on icon at bounding box center [256, 55] width 4 height 5
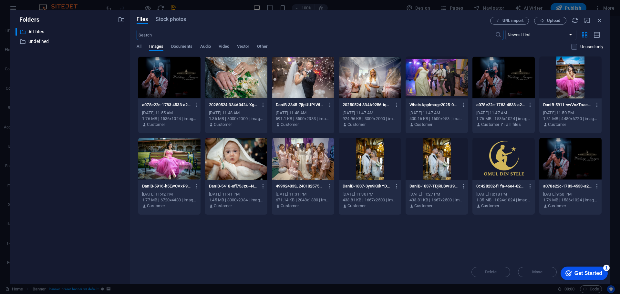
click at [184, 83] on div at bounding box center [169, 78] width 62 height 42
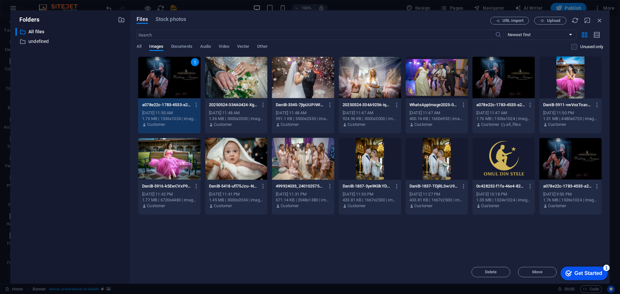
click at [595, 272] on div "Get Started" at bounding box center [589, 274] width 28 height 6
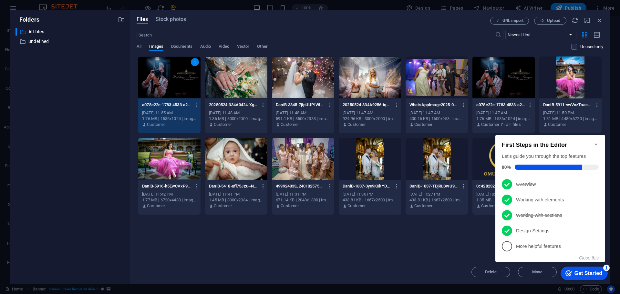
click at [510, 247] on span "5" at bounding box center [507, 246] width 10 height 10
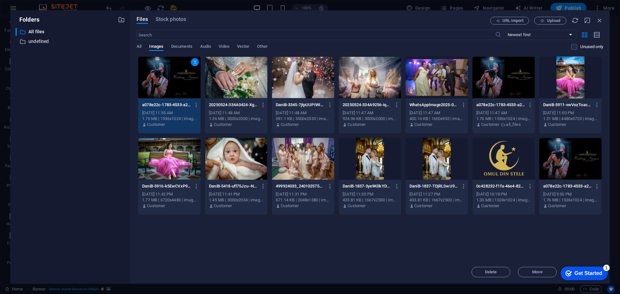
scroll to position [0, 0]
drag, startPoint x: 464, startPoint y: 14, endPoint x: 403, endPoint y: 11, distance: 61.1
click at [403, 11] on div "Files Stock photos URL import Upload ​ Newest first Oldest first Name (A-Z) Nam…" at bounding box center [370, 147] width 480 height 274
click at [591, 271] on div "Get Started" at bounding box center [589, 274] width 28 height 6
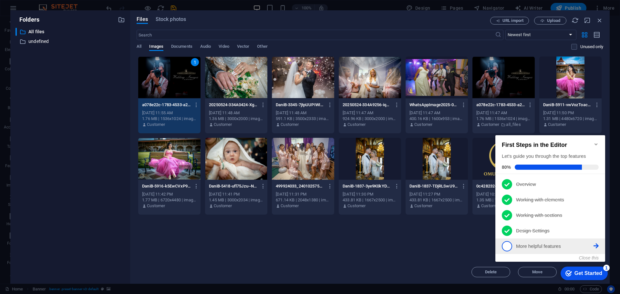
click at [554, 248] on p "More helpful features - incomplete" at bounding box center [555, 246] width 78 height 7
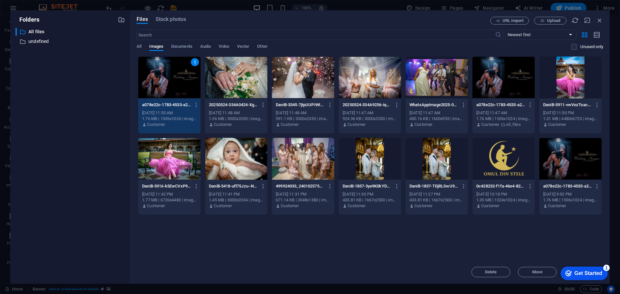
click at [603, 277] on div "Get Started" at bounding box center [589, 274] width 28 height 6
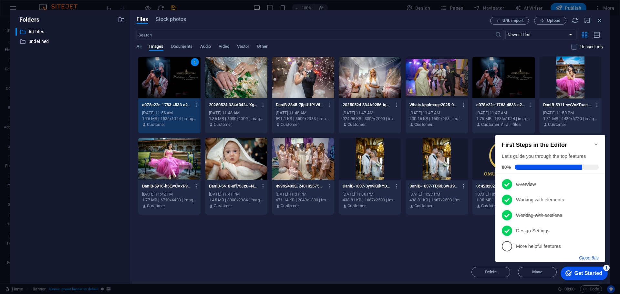
click at [592, 258] on button "Close this" at bounding box center [589, 258] width 20 height 5
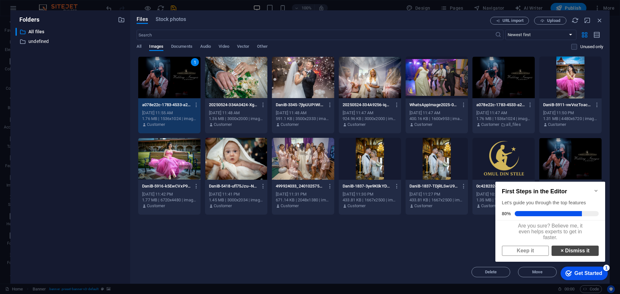
click at [575, 256] on link "× Dismiss it" at bounding box center [575, 251] width 47 height 10
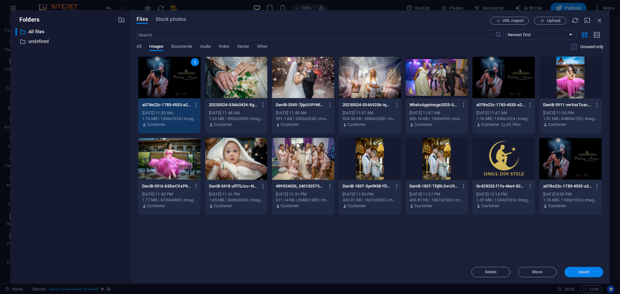
click at [584, 273] on span "Insert" at bounding box center [584, 272] width 11 height 4
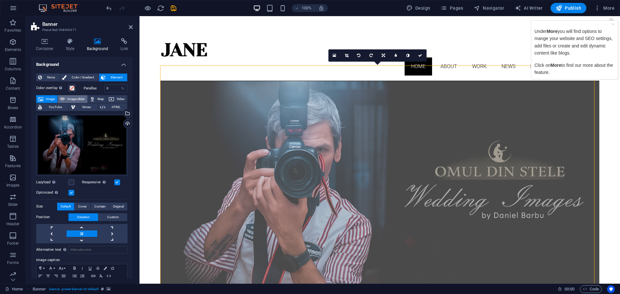
click at [77, 97] on span "Image slider" at bounding box center [76, 99] width 18 height 8
select select "ms"
select select "s"
select select "progressive"
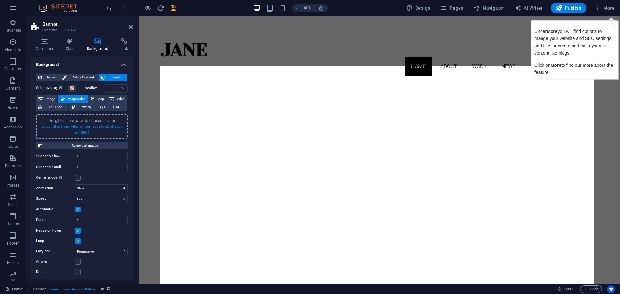
click at [79, 127] on link "select files from Files or our free stock photos & videos" at bounding box center [81, 129] width 81 height 10
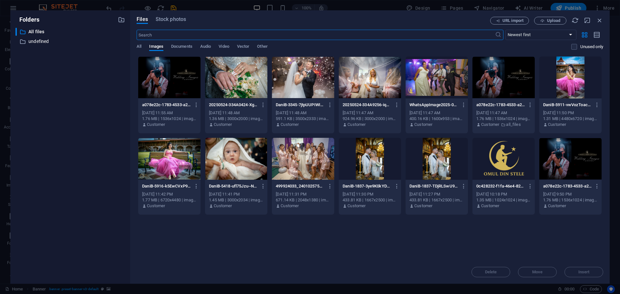
click at [172, 76] on div at bounding box center [169, 78] width 62 height 42
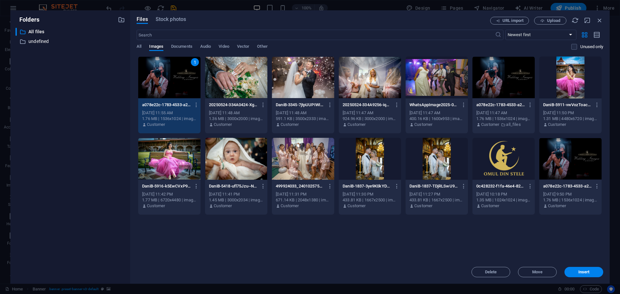
click at [379, 88] on div at bounding box center [370, 78] width 62 height 42
click at [236, 84] on div at bounding box center [236, 78] width 62 height 42
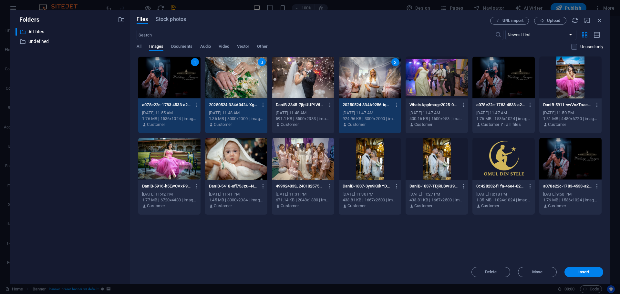
click at [426, 86] on div at bounding box center [437, 78] width 62 height 42
click at [315, 91] on div at bounding box center [303, 78] width 62 height 42
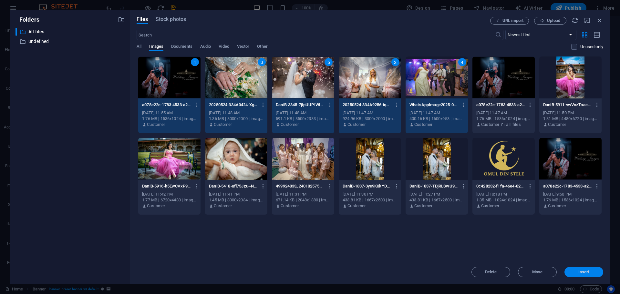
click at [585, 273] on span "Insert" at bounding box center [584, 272] width 11 height 4
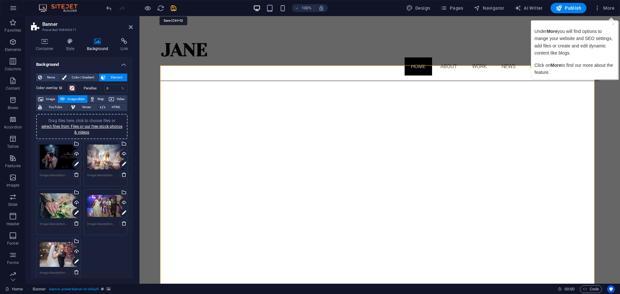
click at [173, 7] on icon "save" at bounding box center [173, 8] width 7 height 7
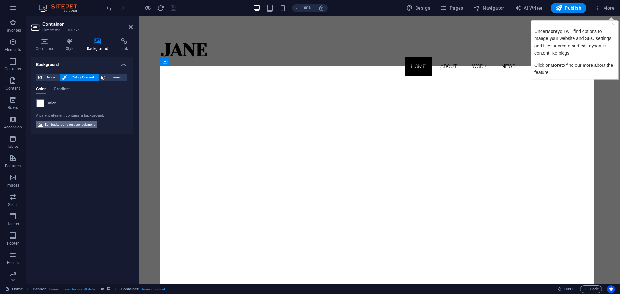
click at [67, 123] on span "Edit background on parent element" at bounding box center [70, 125] width 50 height 8
select select "ms"
select select "s"
select select "progressive"
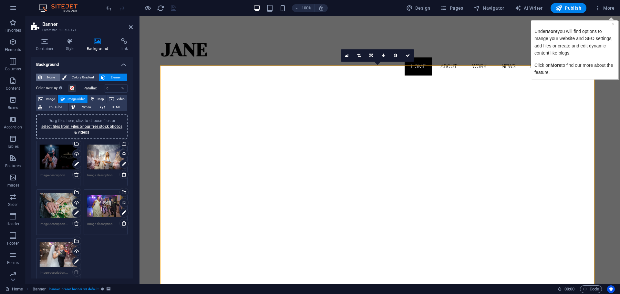
click at [49, 76] on span "None" at bounding box center [51, 78] width 14 height 8
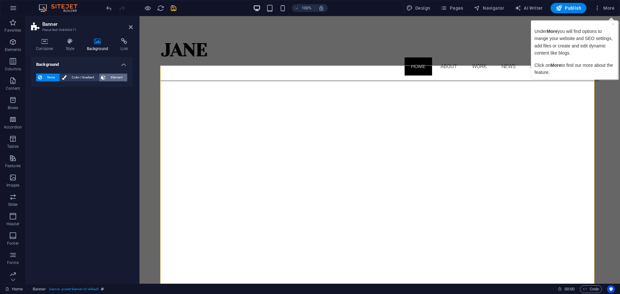
click at [120, 76] on span "Element" at bounding box center [117, 78] width 18 height 8
select select "ms"
select select "s"
select select "progressive"
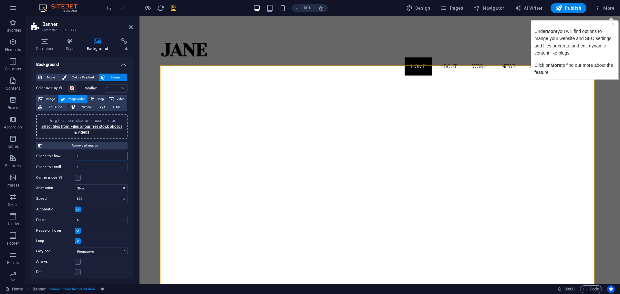
drag, startPoint x: 81, startPoint y: 158, endPoint x: 77, endPoint y: 158, distance: 3.9
click at [77, 158] on input "1" at bounding box center [101, 157] width 52 height 8
drag, startPoint x: 85, startPoint y: 199, endPoint x: 73, endPoint y: 201, distance: 12.9
click at [73, 201] on div "Speed 800 s ms" at bounding box center [81, 199] width 91 height 8
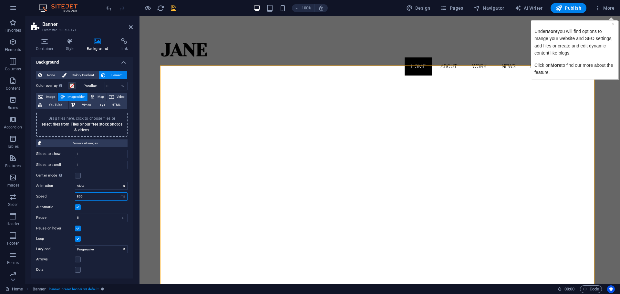
scroll to position [3, 0]
click at [609, 60] on div "Under More you will find options to mange your website and SEO settings, add fi…" at bounding box center [575, 52] width 80 height 48
click at [614, 26] on link "×" at bounding box center [613, 24] width 3 height 5
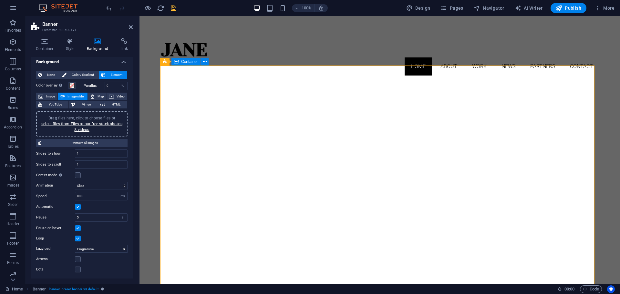
click at [205, 60] on icon at bounding box center [205, 61] width 4 height 7
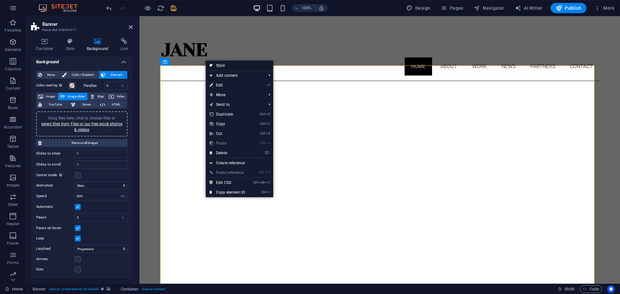
click at [224, 65] on link "Style" at bounding box center [240, 66] width 68 height 10
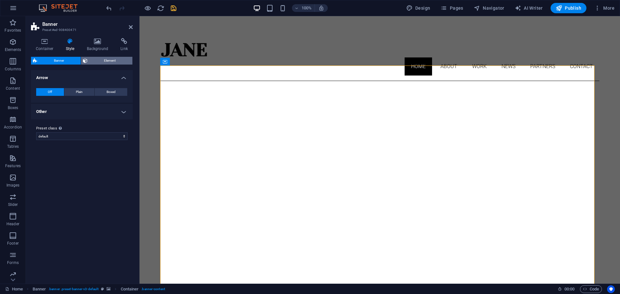
click at [107, 59] on span "Element" at bounding box center [110, 61] width 41 height 8
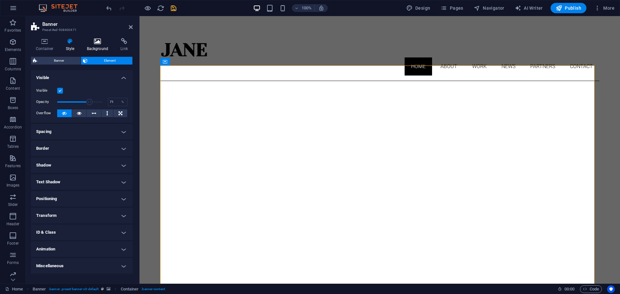
click at [101, 43] on icon at bounding box center [97, 41] width 31 height 6
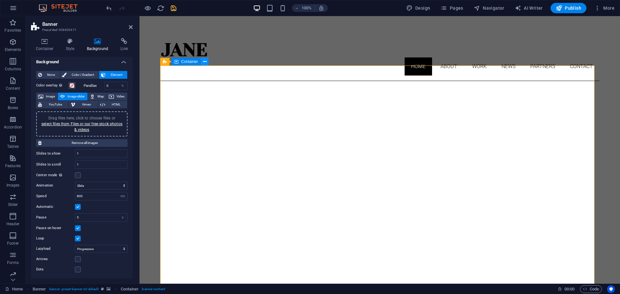
click at [204, 60] on icon at bounding box center [205, 61] width 4 height 7
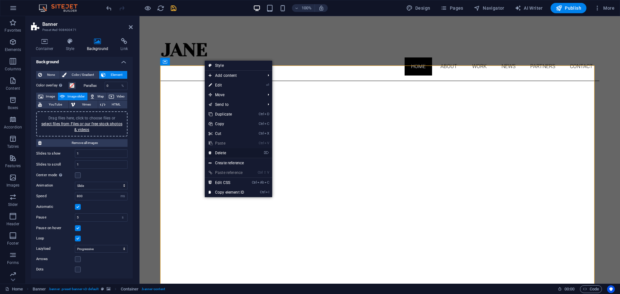
click at [222, 153] on link "⌦ Delete" at bounding box center [226, 153] width 43 height 10
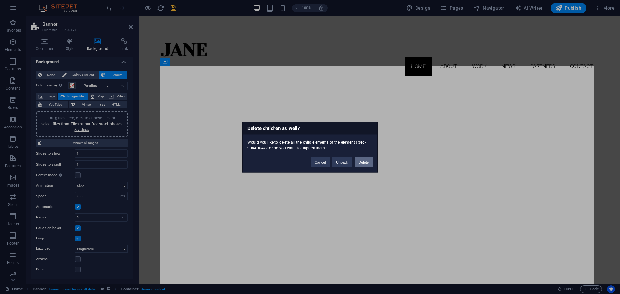
click at [367, 165] on button "Delete" at bounding box center [364, 162] width 18 height 10
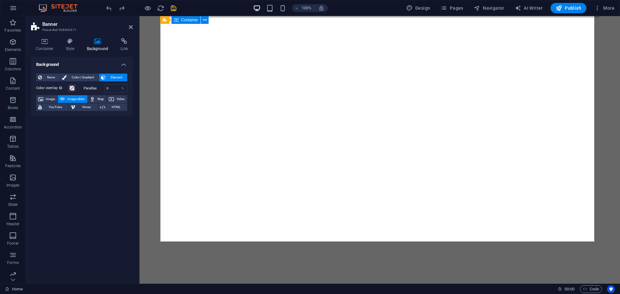
scroll to position [65, 0]
click at [71, 100] on span "Image slider" at bounding box center [76, 99] width 18 height 8
click at [87, 77] on span "Color / Gradient" at bounding box center [83, 78] width 28 height 8
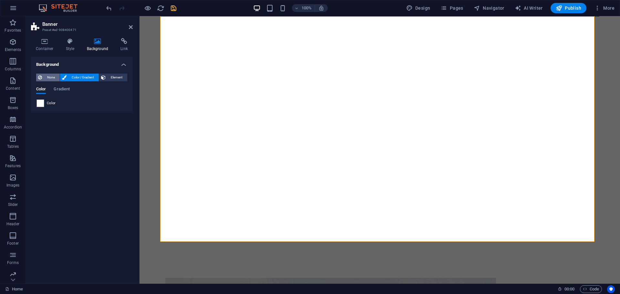
click at [51, 80] on span "None" at bounding box center [51, 78] width 14 height 8
click at [83, 77] on span "Color / Gradient" at bounding box center [83, 78] width 28 height 8
click at [108, 69] on div "None Color / Gradient Element Stretch background to full-width Color overlay Pl…" at bounding box center [82, 91] width 102 height 44
click at [120, 79] on span "Element" at bounding box center [117, 78] width 18 height 8
select select "ms"
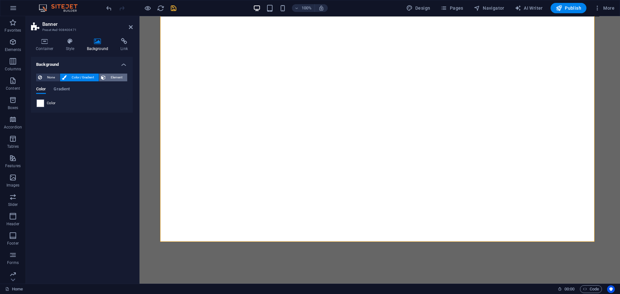
select select "s"
select select "progressive"
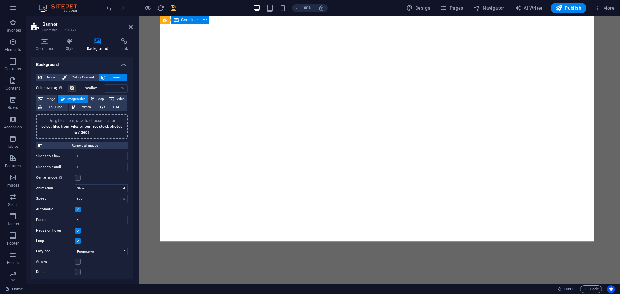
click at [298, 258] on div at bounding box center [379, 284] width 439 height 52
click at [204, 21] on icon at bounding box center [205, 20] width 4 height 7
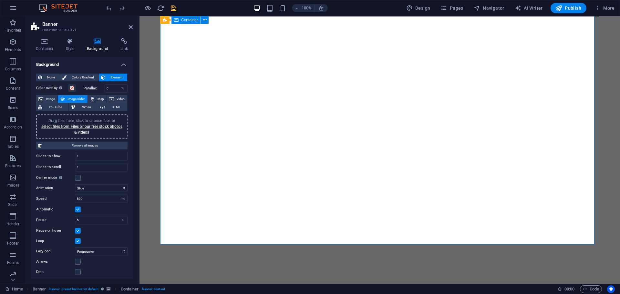
scroll to position [0, 0]
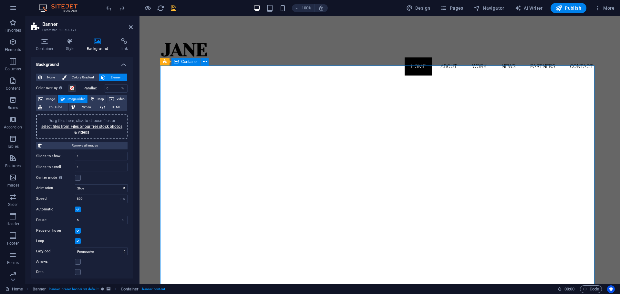
click at [289, 58] on nav "Home About Work News Partners Contact" at bounding box center [379, 67] width 439 height 18
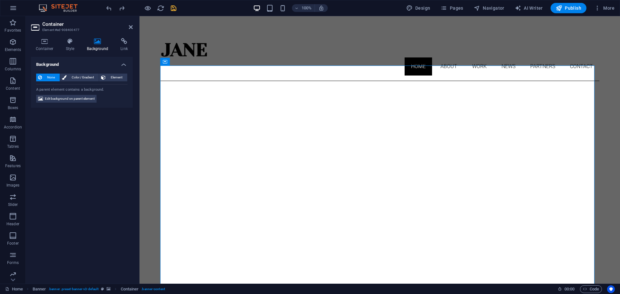
click at [102, 72] on div "None Color / Gradient Element Stretch background to full-width Color overlay Pl…" at bounding box center [82, 89] width 102 height 40
click at [108, 78] on span "Element" at bounding box center [117, 78] width 18 height 8
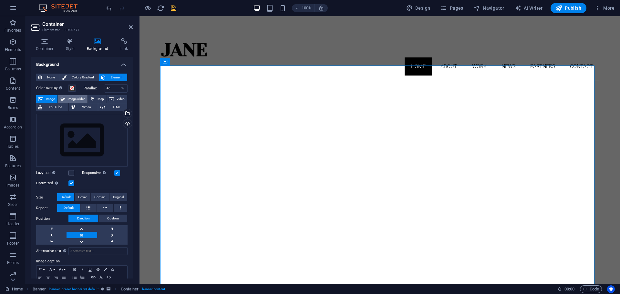
click at [79, 100] on span "Image slider" at bounding box center [76, 99] width 18 height 8
select select "ms"
select select "s"
select select "progressive"
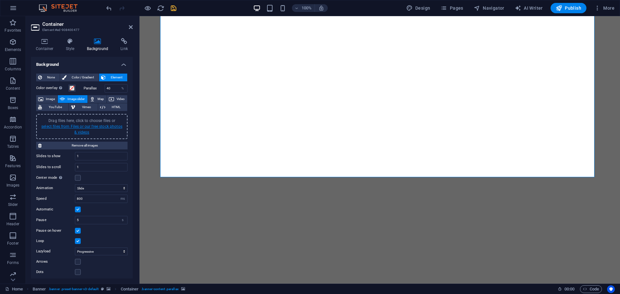
click at [89, 126] on link "select files from Files or our free stock photos & videos" at bounding box center [81, 129] width 81 height 10
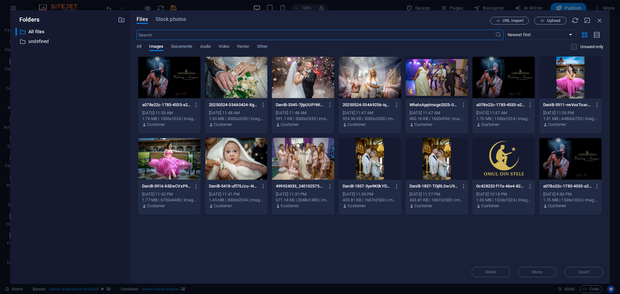
click at [181, 74] on div at bounding box center [169, 78] width 62 height 42
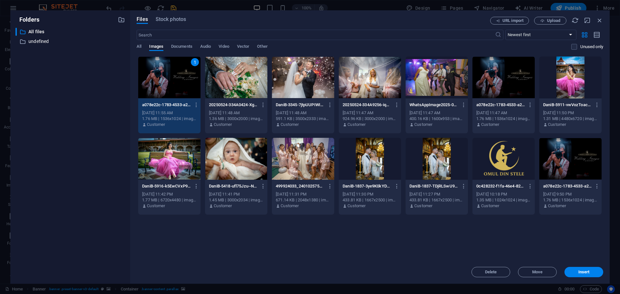
click at [389, 79] on div at bounding box center [370, 78] width 62 height 42
click at [439, 76] on div at bounding box center [437, 78] width 62 height 42
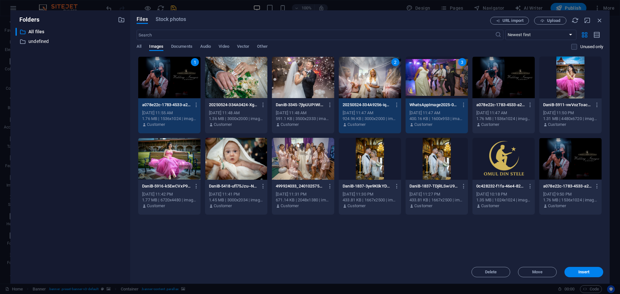
click at [240, 79] on div at bounding box center [236, 78] width 62 height 42
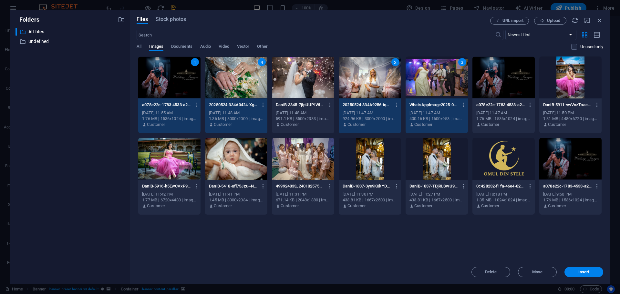
click at [304, 80] on div at bounding box center [303, 78] width 62 height 42
click at [585, 275] on button "Insert" at bounding box center [584, 272] width 39 height 10
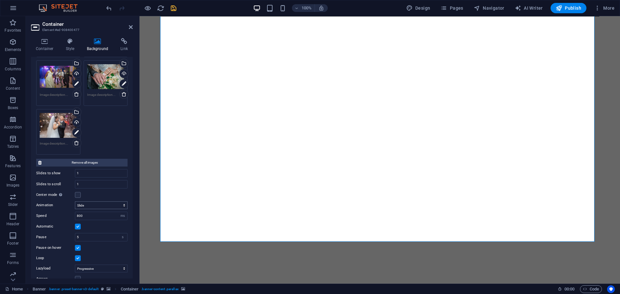
scroll to position [170, 0]
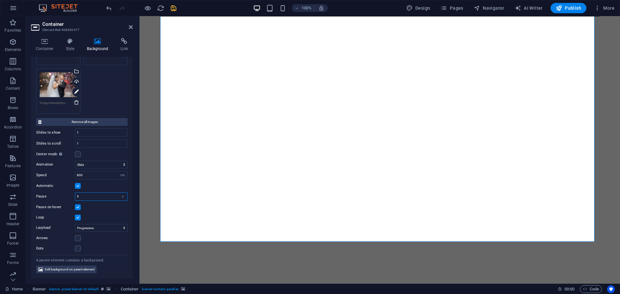
drag, startPoint x: 82, startPoint y: 196, endPoint x: 74, endPoint y: 196, distance: 7.4
click at [74, 196] on div "Pause 5 s ms" at bounding box center [81, 197] width 91 height 8
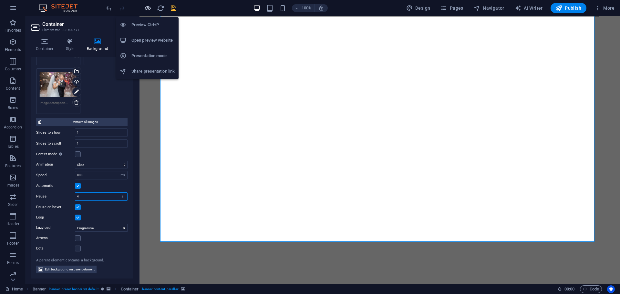
type input "4"
click at [148, 8] on icon "button" at bounding box center [147, 8] width 7 height 7
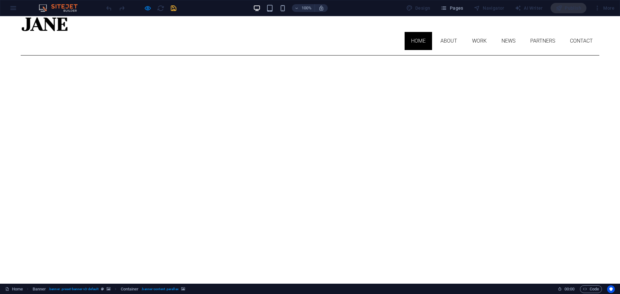
scroll to position [65, 0]
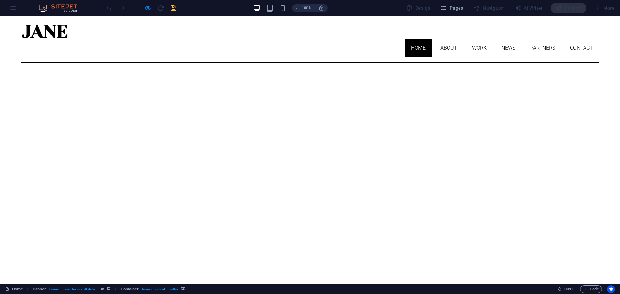
scroll to position [0, 0]
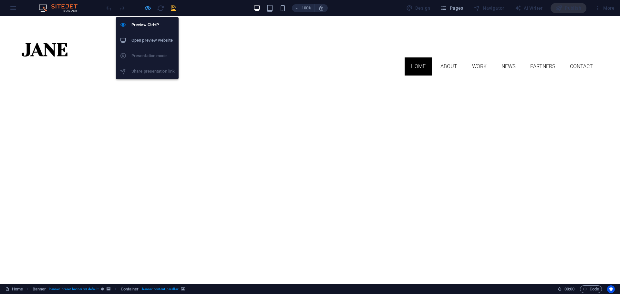
click at [144, 6] on icon "button" at bounding box center [147, 8] width 7 height 7
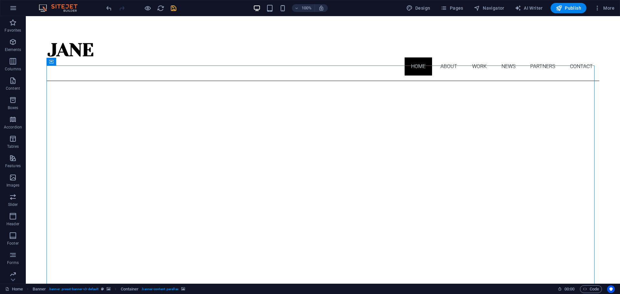
select select "ms"
select select "s"
select select "progressive"
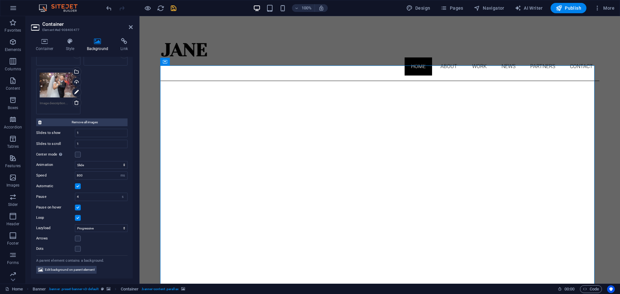
scroll to position [170, 0]
drag, startPoint x: 80, startPoint y: 134, endPoint x: 76, endPoint y: 133, distance: 4.6
click at [76, 133] on input "1" at bounding box center [101, 133] width 52 height 8
drag, startPoint x: 84, startPoint y: 132, endPoint x: 76, endPoint y: 132, distance: 7.8
click at [76, 132] on input "5" at bounding box center [101, 133] width 52 height 8
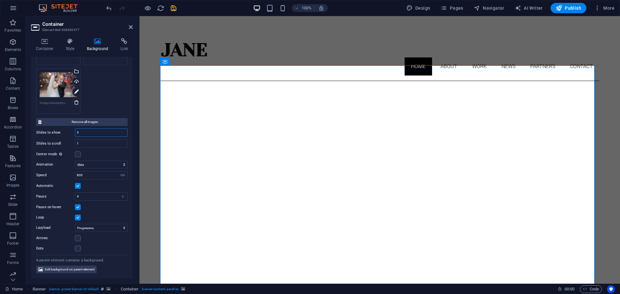
type input "1"
drag, startPoint x: 80, startPoint y: 145, endPoint x: 73, endPoint y: 144, distance: 7.5
click at [73, 144] on div "Slides to scroll 1" at bounding box center [81, 144] width 91 height 8
type input "5"
click at [407, 57] on icon at bounding box center [408, 56] width 4 height 4
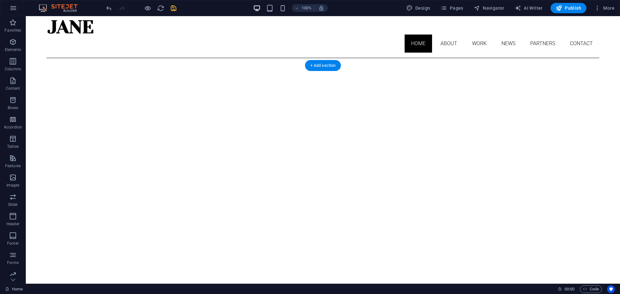
scroll to position [0, 0]
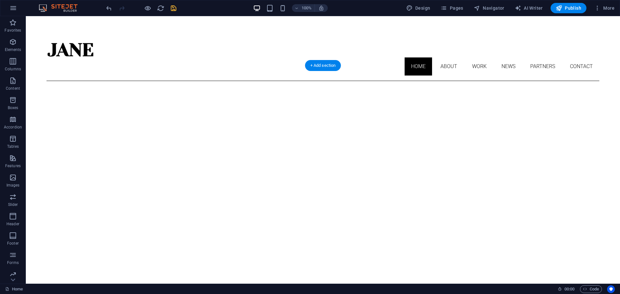
select select "ms"
select select "s"
select select "progressive"
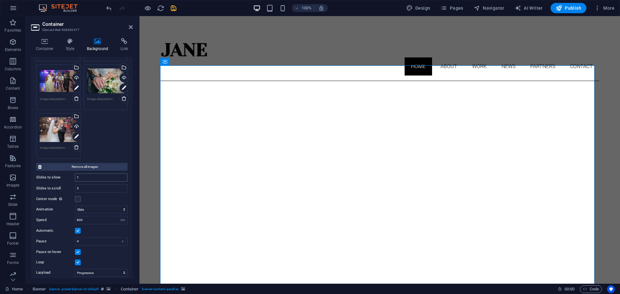
scroll to position [129, 0]
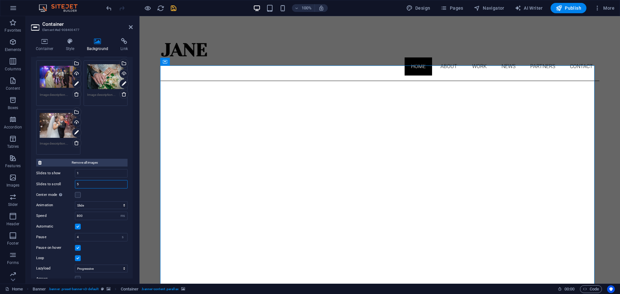
drag, startPoint x: 85, startPoint y: 184, endPoint x: 77, endPoint y: 184, distance: 8.4
click at [77, 184] on input "5" at bounding box center [101, 185] width 52 height 8
type input "1"
click at [122, 204] on select "Slide Fade" at bounding box center [101, 206] width 53 height 8
select select "fade"
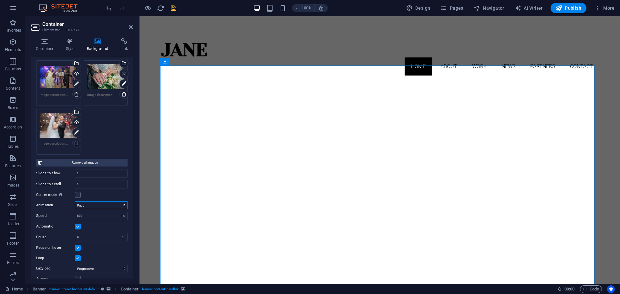
click at [75, 202] on select "Slide Fade" at bounding box center [101, 206] width 53 height 8
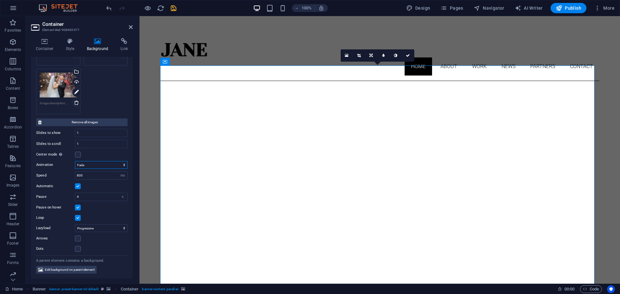
scroll to position [170, 0]
click at [78, 208] on label at bounding box center [78, 208] width 6 height 6
click at [0, 0] on input "Pause on hover" at bounding box center [0, 0] width 0 height 0
click at [78, 208] on label at bounding box center [78, 208] width 6 height 6
click at [0, 0] on input "Pause on hover" at bounding box center [0, 0] width 0 height 0
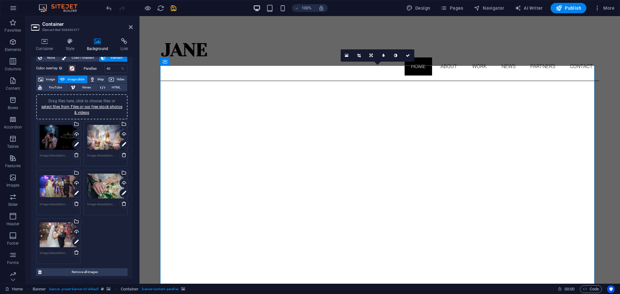
scroll to position [0, 0]
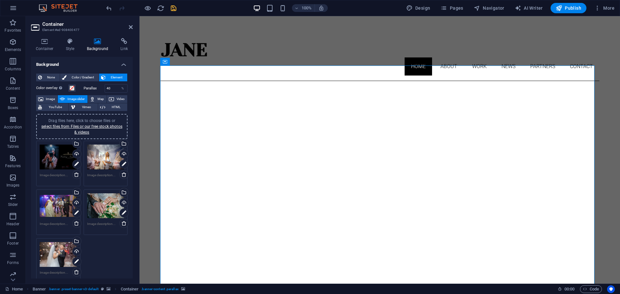
click at [174, 7] on icon "save" at bounding box center [173, 8] width 7 height 7
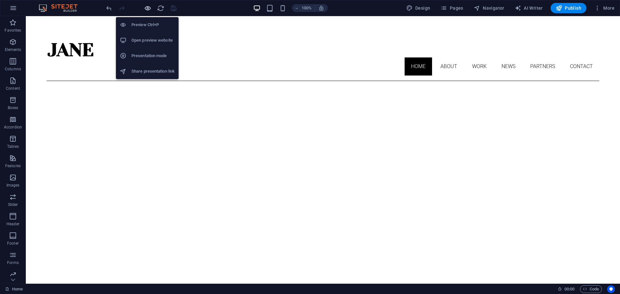
click at [147, 6] on icon "button" at bounding box center [147, 8] width 7 height 7
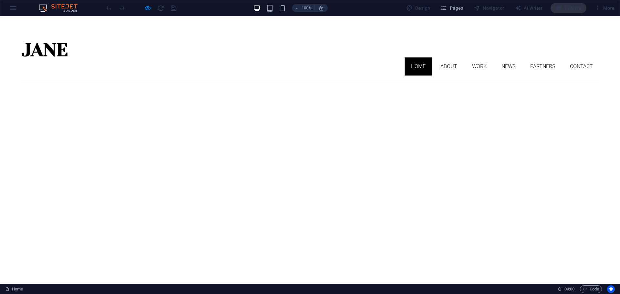
click at [179, 6] on div "100% Design Pages Navigator AI Writer Publish More" at bounding box center [361, 8] width 513 height 10
click at [175, 7] on div at bounding box center [141, 8] width 72 height 10
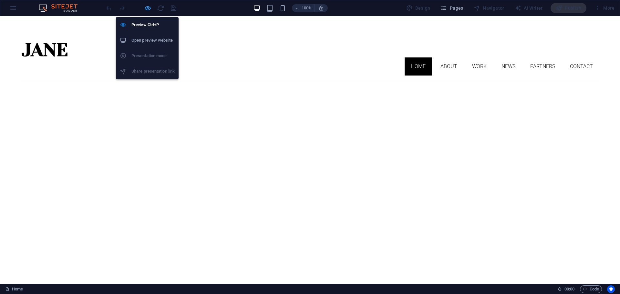
click at [148, 7] on icon "button" at bounding box center [147, 8] width 7 height 7
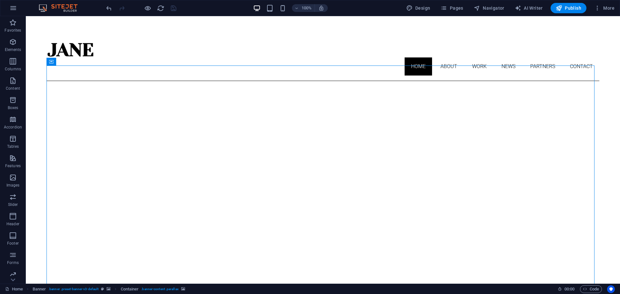
drag, startPoint x: 288, startPoint y: 152, endPoint x: 175, endPoint y: 152, distance: 113.4
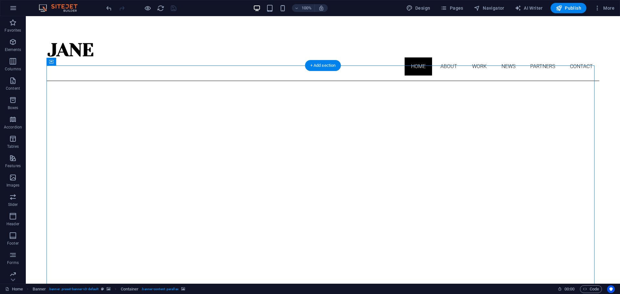
select select "fade"
select select "ms"
select select "s"
select select "progressive"
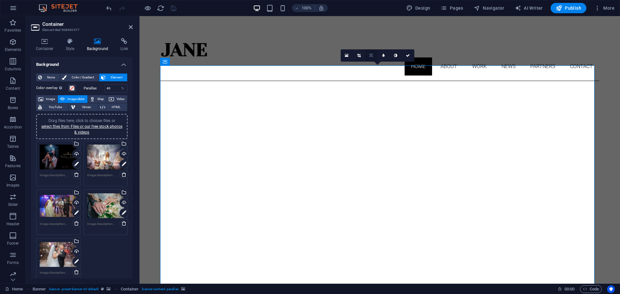
click at [372, 55] on icon at bounding box center [371, 56] width 3 height 4
click at [371, 68] on icon at bounding box center [371, 68] width 4 height 4
click at [374, 56] on link at bounding box center [371, 55] width 12 height 12
click at [373, 44] on icon at bounding box center [371, 43] width 4 height 4
click at [373, 55] on icon at bounding box center [371, 56] width 4 height 4
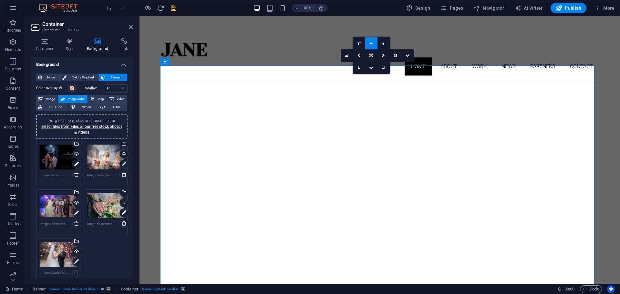
click at [373, 43] on icon at bounding box center [371, 43] width 4 height 4
click at [59, 250] on div "Drag files here, click to choose files or select files from Files or our free s…" at bounding box center [58, 255] width 37 height 26
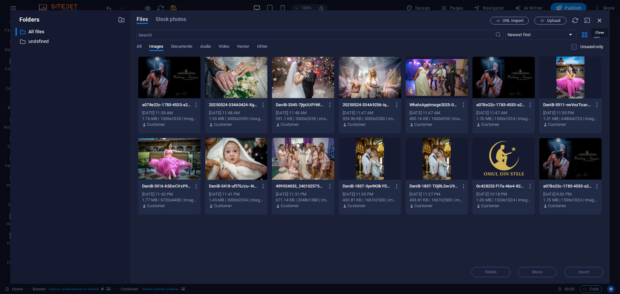
drag, startPoint x: 601, startPoint y: 20, endPoint x: 461, endPoint y: 5, distance: 140.4
click at [601, 20] on icon "button" at bounding box center [600, 20] width 7 height 7
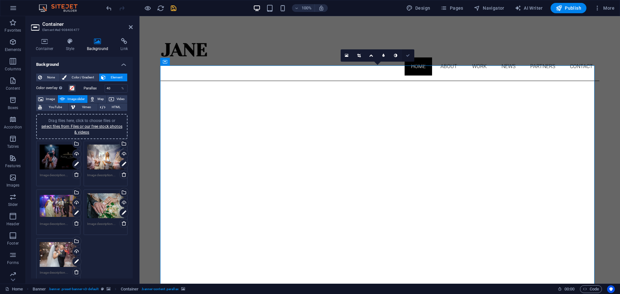
click at [409, 57] on icon at bounding box center [408, 56] width 4 height 4
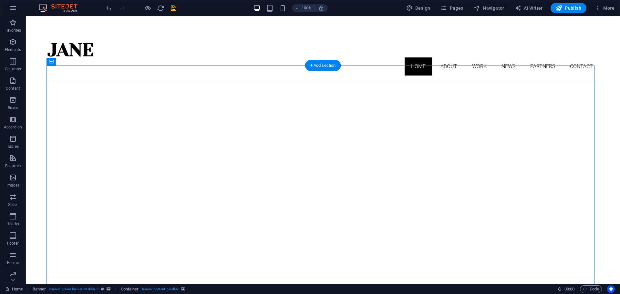
select select "fade"
select select "ms"
select select "s"
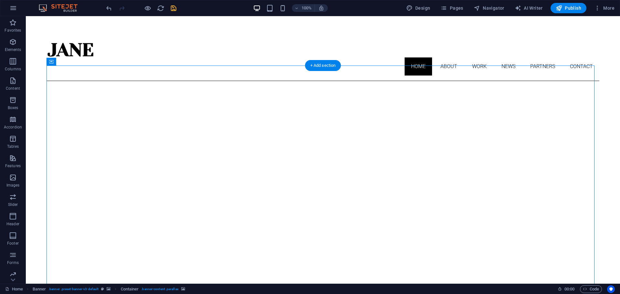
select select "progressive"
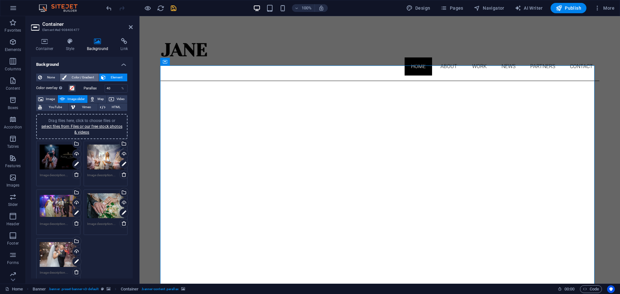
click at [74, 80] on span "Color / Gradient" at bounding box center [83, 78] width 28 height 8
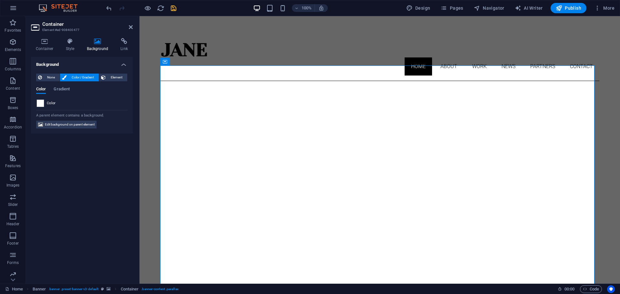
click at [42, 104] on span at bounding box center [40, 103] width 7 height 7
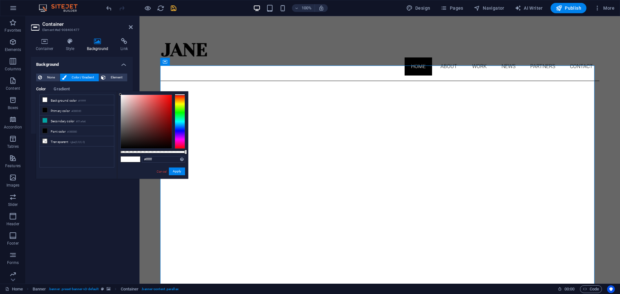
click at [86, 208] on div "Background None Color / Gradient Element Stretch background to full-width Color…" at bounding box center [82, 168] width 102 height 222
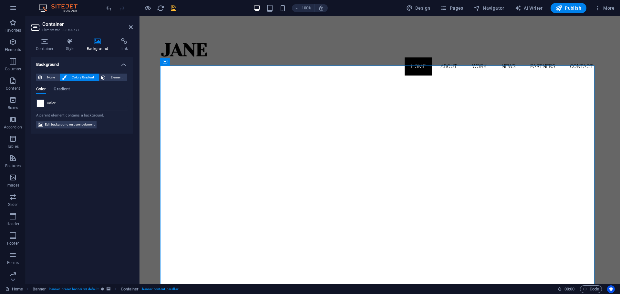
click at [39, 104] on span at bounding box center [40, 103] width 7 height 7
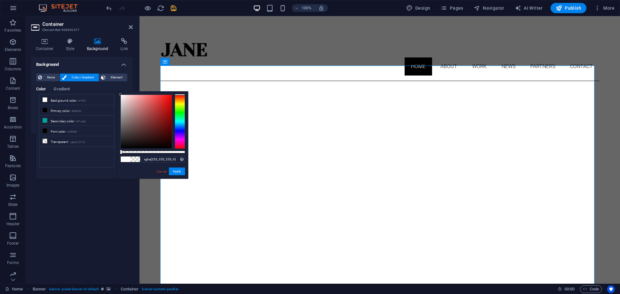
drag, startPoint x: 185, startPoint y: 152, endPoint x: 115, endPoint y: 152, distance: 70.4
click at [115, 152] on div "less Background color #ffffff Primary color #000000 Secondary color #01a4a6 Fon…" at bounding box center [112, 135] width 152 height 88
click at [93, 111] on li "Primary color #000000" at bounding box center [77, 110] width 74 height 10
click at [93, 122] on li "Secondary color #01a4a6" at bounding box center [240, 185] width 439 height 241
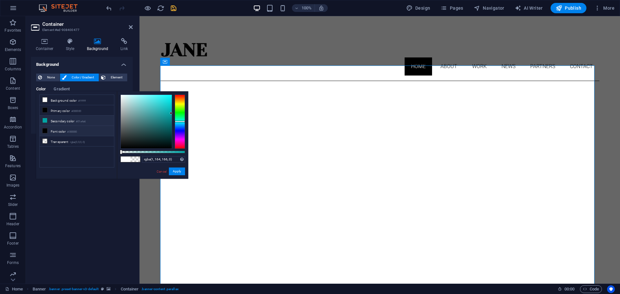
type input "rgba(0, 0, 0, 0)"
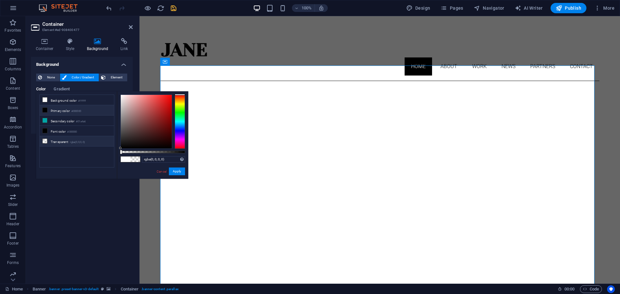
click at [96, 140] on li "Transparent rgba(0,0,0,.0)" at bounding box center [77, 141] width 74 height 10
click at [175, 172] on button "Apply" at bounding box center [177, 172] width 16 height 8
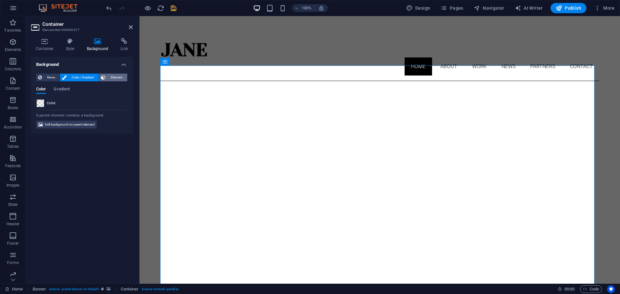
click at [115, 79] on span "Element" at bounding box center [117, 78] width 18 height 8
select select "ms"
select select "s"
select select "progressive"
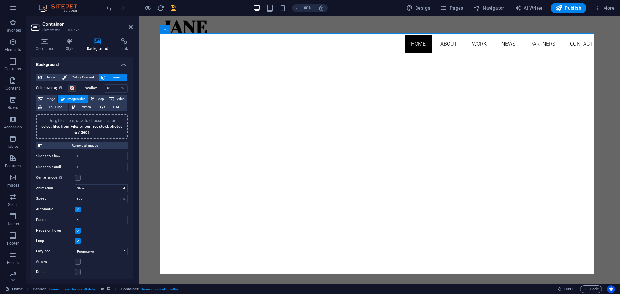
scroll to position [32, 0]
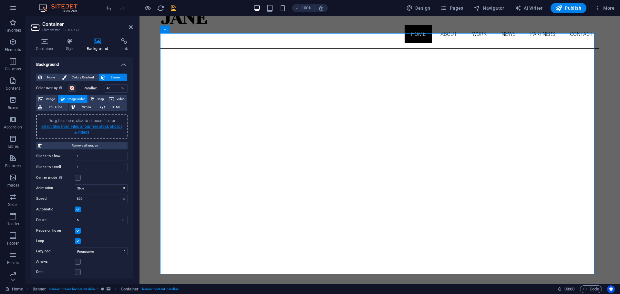
click at [108, 128] on link "select files from Files or our free stock photos & videos" at bounding box center [81, 129] width 81 height 10
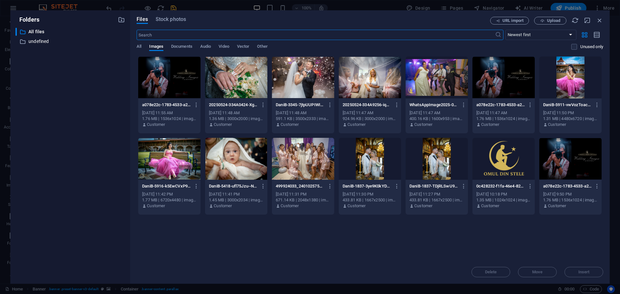
click at [160, 84] on div at bounding box center [169, 78] width 62 height 42
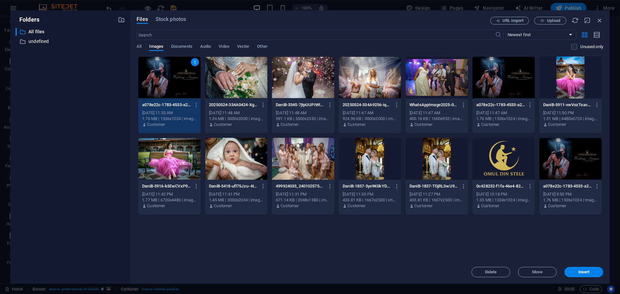
click at [360, 82] on div at bounding box center [370, 78] width 62 height 42
click at [439, 80] on div at bounding box center [437, 78] width 62 height 42
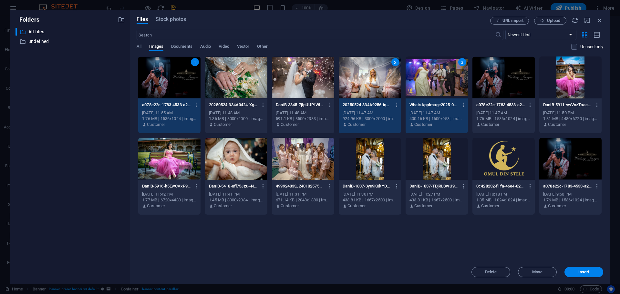
click at [308, 79] on div at bounding box center [303, 78] width 62 height 42
click at [245, 72] on div at bounding box center [236, 78] width 62 height 42
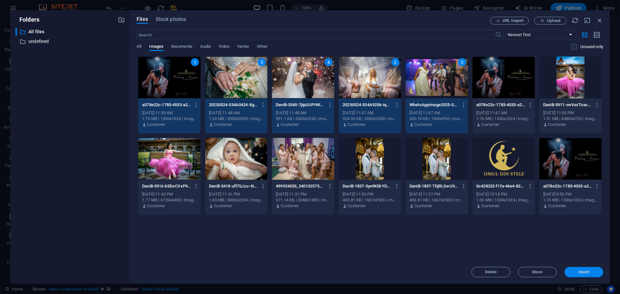
click at [586, 273] on span "Insert" at bounding box center [584, 272] width 11 height 4
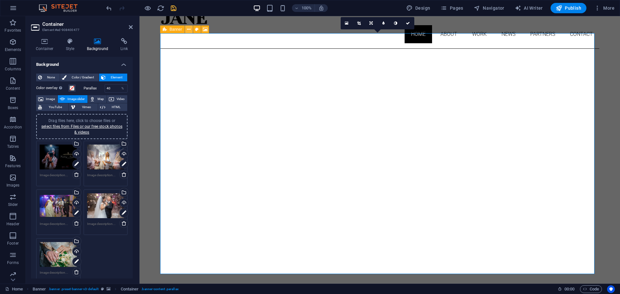
click at [189, 31] on icon at bounding box center [189, 29] width 4 height 7
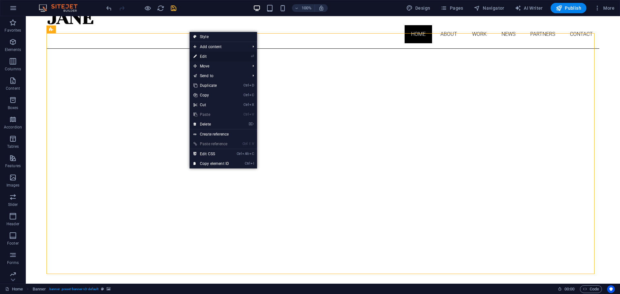
click at [219, 57] on link "⏎ Edit" at bounding box center [211, 57] width 43 height 10
select select "ms"
select select "s"
select select "progressive"
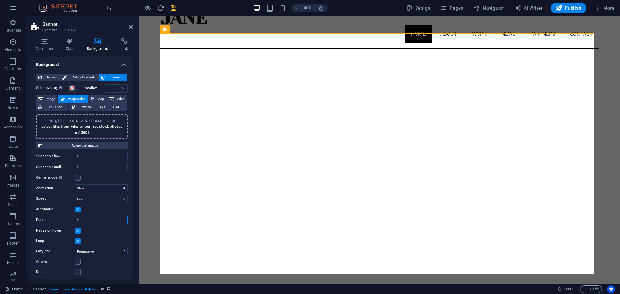
drag, startPoint x: 81, startPoint y: 221, endPoint x: 75, endPoint y: 221, distance: 5.8
click at [75, 221] on div "5 s ms" at bounding box center [101, 220] width 53 height 8
type input "3"
click at [113, 238] on div "Loop" at bounding box center [81, 242] width 91 height 8
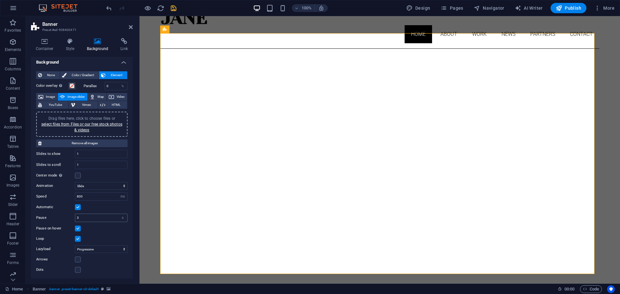
scroll to position [3, 0]
click at [123, 247] on select "Off On demand Progressive" at bounding box center [101, 249] width 53 height 8
click at [75, 245] on select "Off On demand Progressive" at bounding box center [101, 249] width 53 height 8
click at [123, 249] on select "Off On demand Progressive" at bounding box center [101, 249] width 53 height 8
click at [75, 245] on select "Off On demand Progressive" at bounding box center [101, 249] width 53 height 8
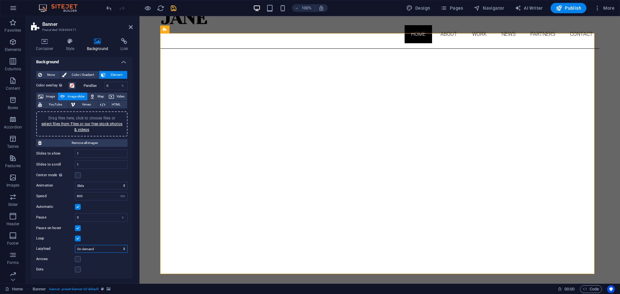
click at [122, 250] on select "Off On demand Progressive" at bounding box center [101, 249] width 53 height 8
select select "progressive"
click at [75, 245] on select "Off On demand Progressive" at bounding box center [101, 249] width 53 height 8
click at [78, 176] on label at bounding box center [78, 176] width 6 height 6
click at [0, 0] on input "Center mode Enables centered view with partial previous/next slide. Use with od…" at bounding box center [0, 0] width 0 height 0
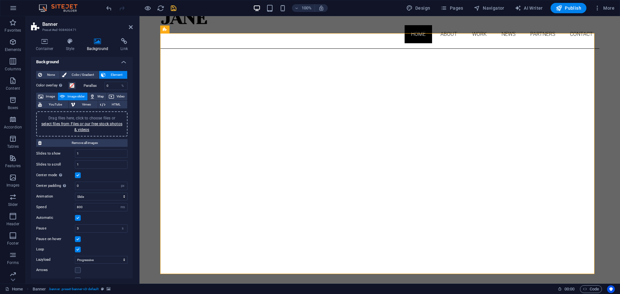
click at [78, 176] on label at bounding box center [78, 176] width 6 height 6
click at [0, 0] on input "Center mode Enables centered view with partial previous/next slide. Use with od…" at bounding box center [0, 0] width 0 height 0
click at [78, 176] on label at bounding box center [78, 176] width 6 height 6
click at [0, 0] on input "Center mode Enables centered view with partial previous/next slide. Use with od…" at bounding box center [0, 0] width 0 height 0
click at [78, 176] on label at bounding box center [78, 176] width 6 height 6
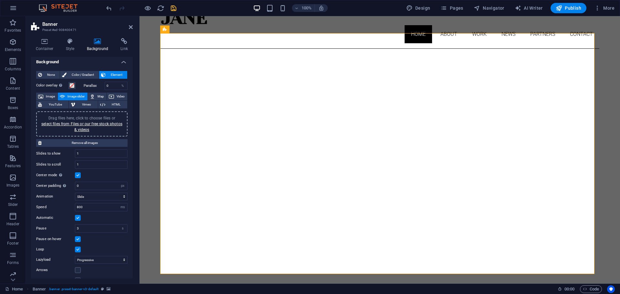
click at [0, 0] on input "Center mode Enables centered view with partial previous/next slide. Use with od…" at bounding box center [0, 0] width 0 height 0
click at [79, 238] on label at bounding box center [78, 239] width 6 height 6
click at [0, 0] on input "Loop" at bounding box center [0, 0] width 0 height 0
click at [79, 238] on label at bounding box center [78, 239] width 6 height 6
click at [0, 0] on input "Loop" at bounding box center [0, 0] width 0 height 0
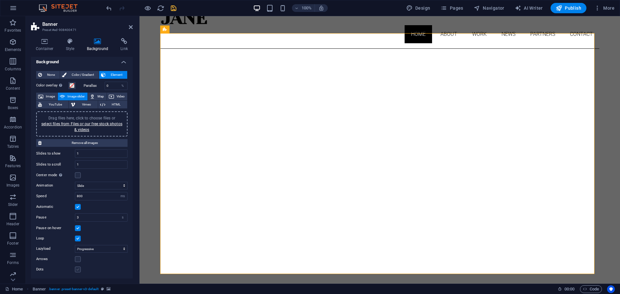
click at [78, 269] on label at bounding box center [78, 270] width 6 height 6
click at [0, 0] on input "Dots" at bounding box center [0, 0] width 0 height 0
click at [78, 269] on label at bounding box center [78, 270] width 6 height 6
click at [0, 0] on input "Dots" at bounding box center [0, 0] width 0 height 0
click at [78, 260] on label at bounding box center [78, 260] width 6 height 6
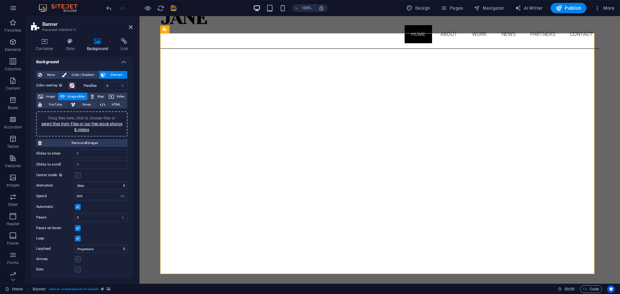
click at [0, 0] on input "Arrows" at bounding box center [0, 0] width 0 height 0
click at [78, 260] on label at bounding box center [78, 260] width 6 height 6
click at [0, 0] on input "Arrows" at bounding box center [0, 0] width 0 height 0
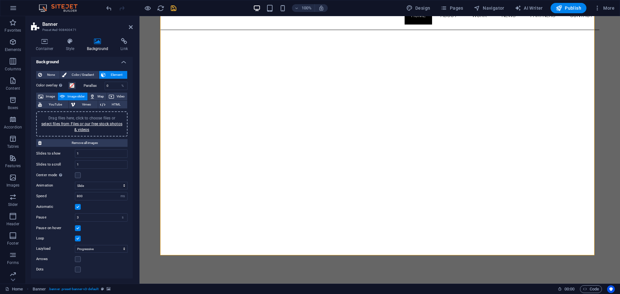
scroll to position [0, 0]
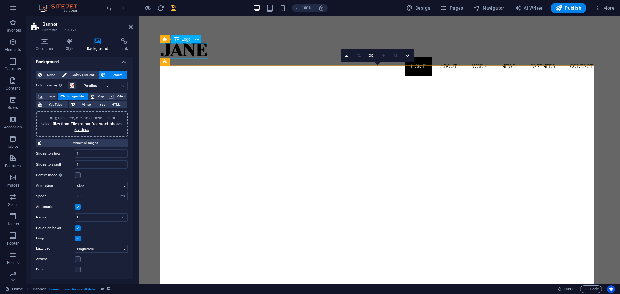
click at [195, 50] on div at bounding box center [379, 50] width 439 height 16
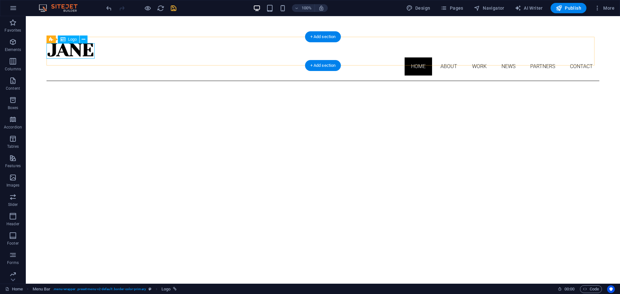
click at [87, 52] on div at bounding box center [323, 50] width 553 height 16
select select "px"
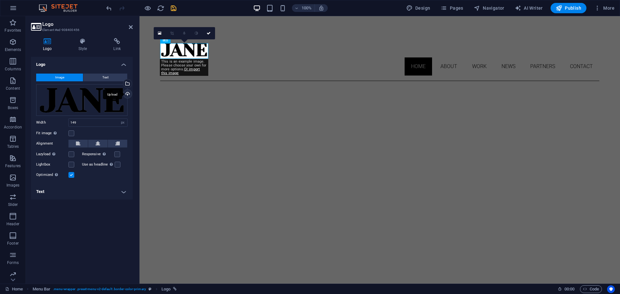
click at [127, 92] on div "Upload" at bounding box center [127, 95] width 10 height 10
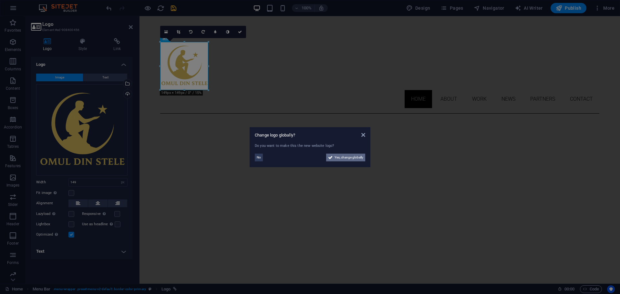
click at [346, 158] on span "Yes, change globally" at bounding box center [349, 158] width 29 height 8
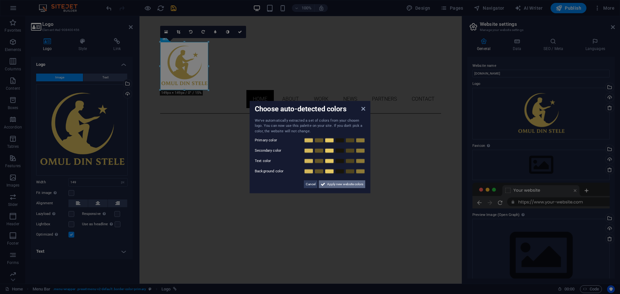
click at [343, 185] on span "Apply new website colors" at bounding box center [345, 185] width 36 height 8
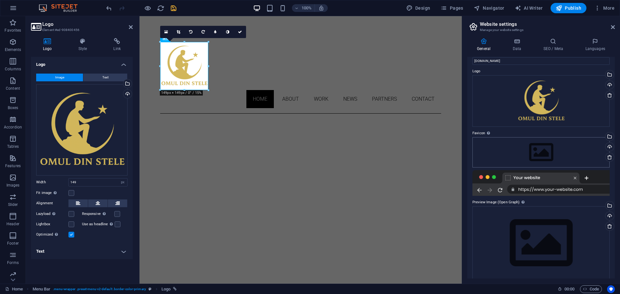
scroll to position [19, 0]
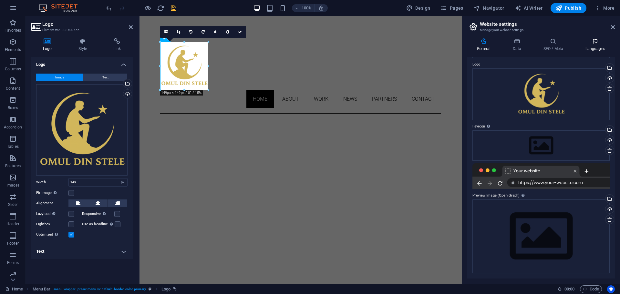
click at [592, 44] on icon at bounding box center [595, 41] width 39 height 6
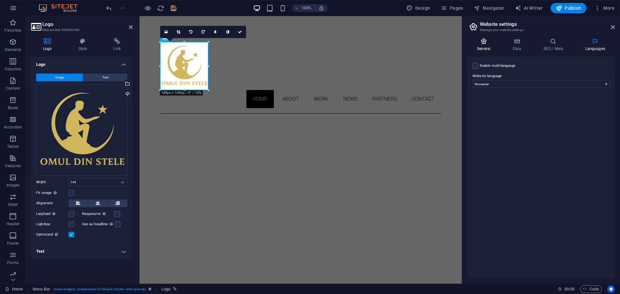
click at [491, 41] on icon at bounding box center [484, 41] width 33 height 6
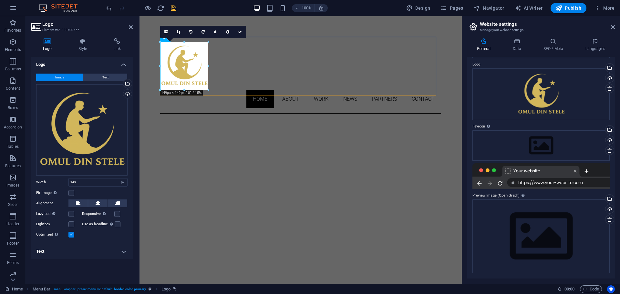
click at [315, 84] on div "Home About Work News Partners Contact" at bounding box center [300, 75] width 281 height 77
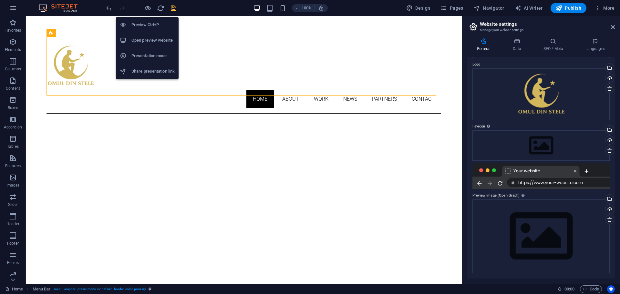
click at [152, 7] on div at bounding box center [141, 8] width 72 height 10
click at [148, 7] on icon "button" at bounding box center [147, 8] width 7 height 7
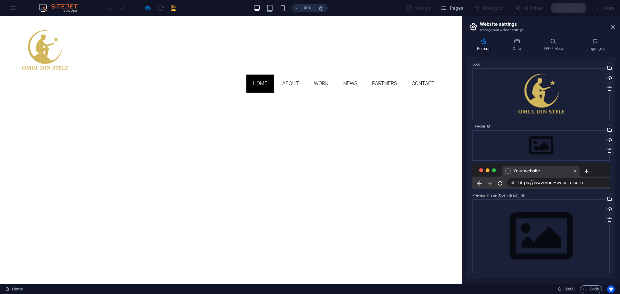
scroll to position [0, 0]
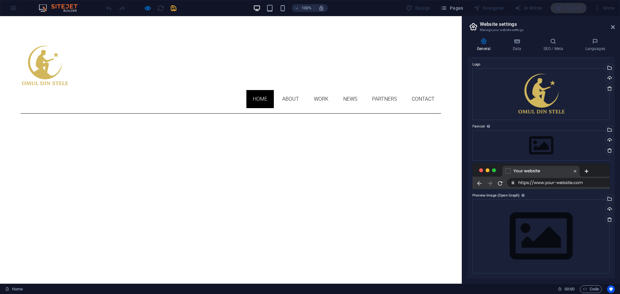
click at [429, 7] on div "Design" at bounding box center [418, 8] width 29 height 10
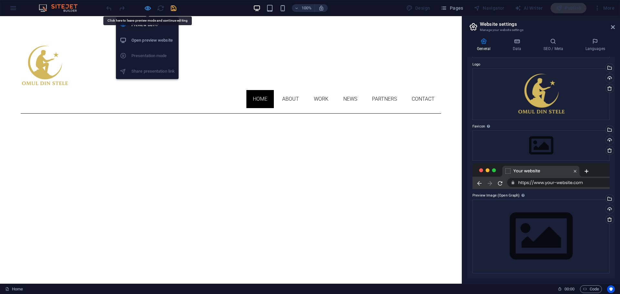
click at [147, 7] on icon "button" at bounding box center [147, 8] width 7 height 7
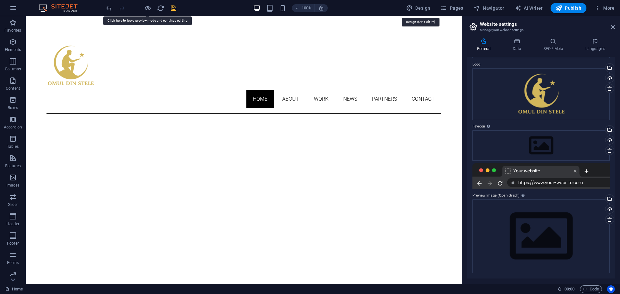
click at [417, 6] on span "Design" at bounding box center [419, 8] width 24 height 6
select select "px"
select select "300"
select select "px"
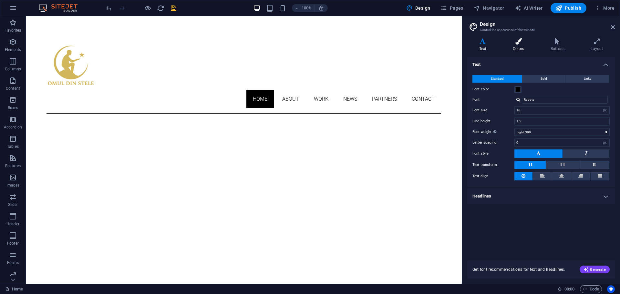
click at [519, 42] on icon at bounding box center [518, 41] width 35 height 6
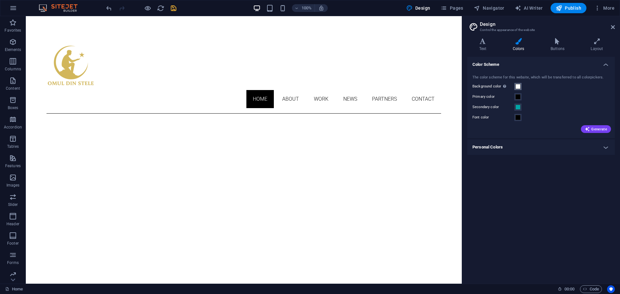
click at [517, 86] on span at bounding box center [518, 86] width 5 height 5
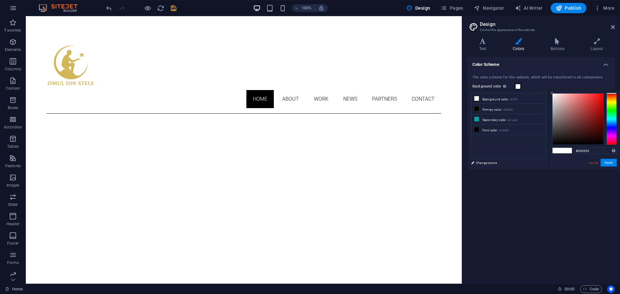
click at [600, 138] on div at bounding box center [578, 119] width 51 height 51
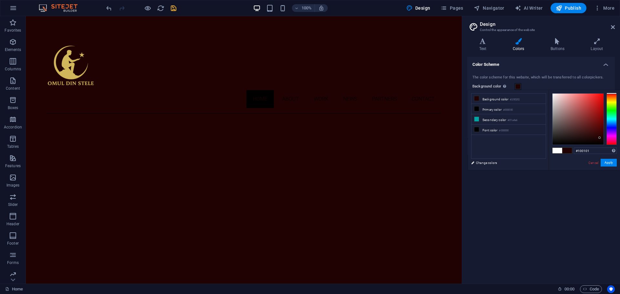
click at [599, 141] on div at bounding box center [578, 119] width 51 height 51
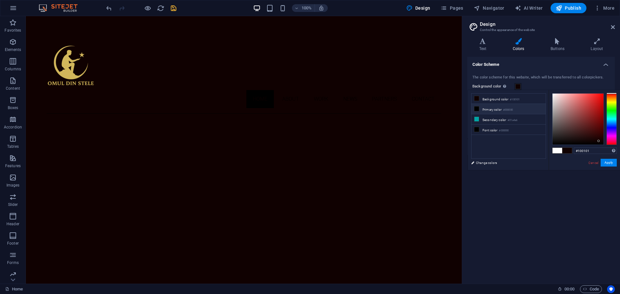
click at [477, 109] on icon at bounding box center [477, 109] width 5 height 5
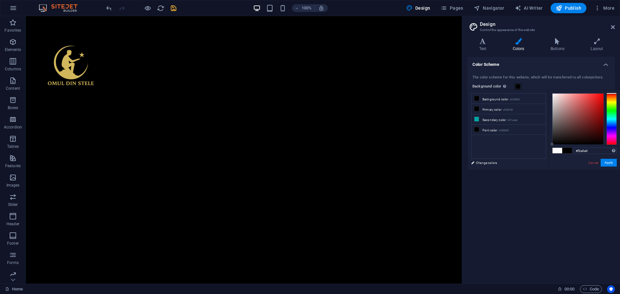
click at [556, 96] on div at bounding box center [578, 119] width 51 height 51
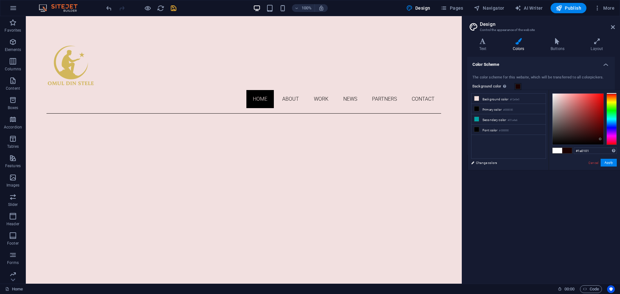
click at [601, 139] on div at bounding box center [578, 119] width 51 height 51
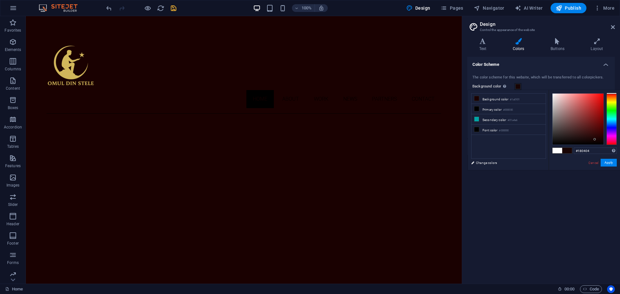
click at [595, 140] on div at bounding box center [578, 119] width 51 height 51
click at [596, 140] on div at bounding box center [578, 119] width 51 height 51
click at [598, 141] on div at bounding box center [597, 141] width 2 height 2
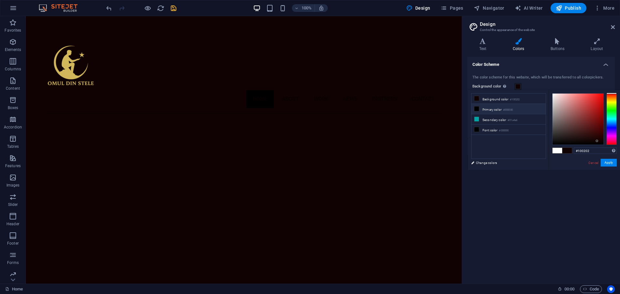
click at [500, 111] on li "Primary color #000000" at bounding box center [509, 109] width 74 height 10
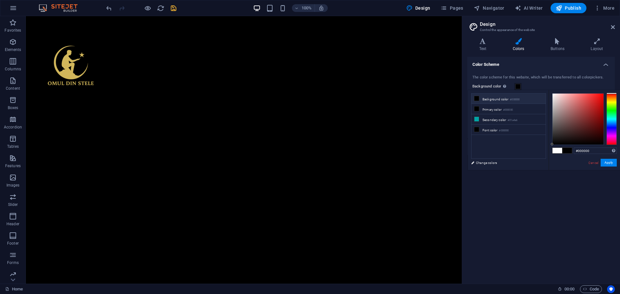
click at [499, 100] on li "Background color #000000" at bounding box center [509, 99] width 74 height 10
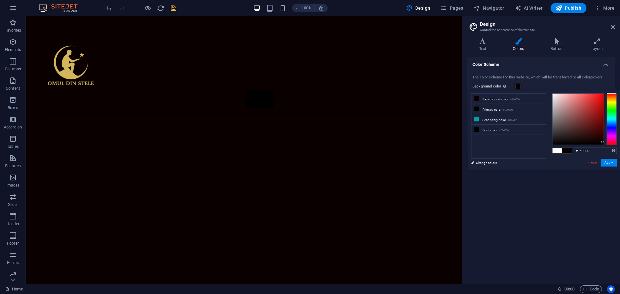
type input "#0d0000"
drag, startPoint x: 552, startPoint y: 143, endPoint x: 603, endPoint y: 142, distance: 50.8
click at [603, 142] on div at bounding box center [603, 142] width 2 height 2
click at [613, 163] on button "Apply" at bounding box center [609, 163] width 16 height 8
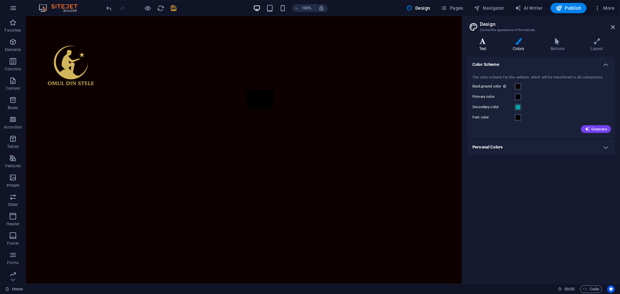
click at [487, 49] on h4 "Text" at bounding box center [485, 45] width 34 height 14
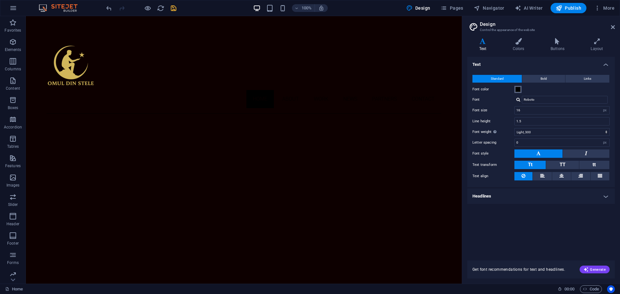
click at [519, 90] on span at bounding box center [518, 89] width 5 height 5
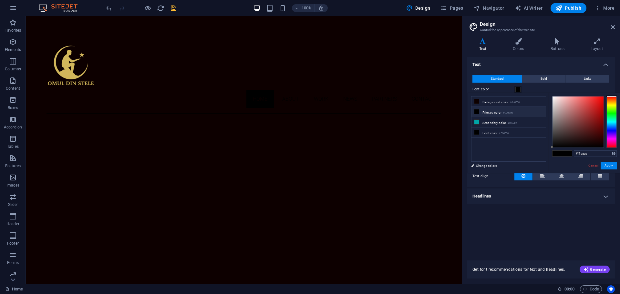
click at [568, 99] on div at bounding box center [578, 122] width 51 height 51
type input "#f59b9b"
click at [571, 98] on div at bounding box center [578, 122] width 51 height 51
click at [612, 165] on button "Apply" at bounding box center [609, 166] width 16 height 8
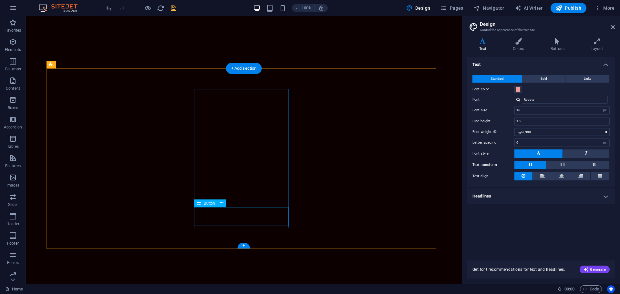
scroll to position [330, 0]
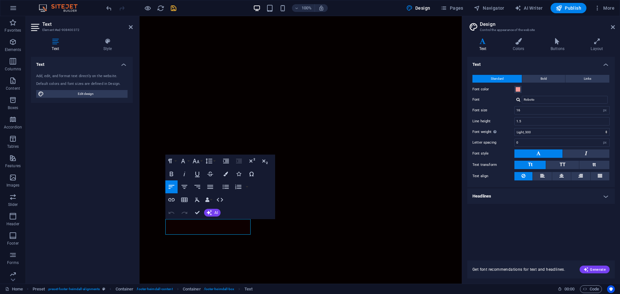
drag, startPoint x: 204, startPoint y: 231, endPoint x: 159, endPoint y: 231, distance: 44.9
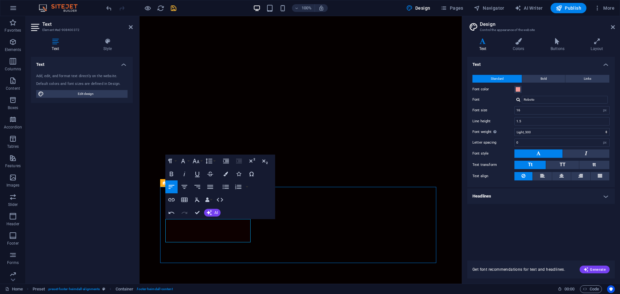
scroll to position [330, 0]
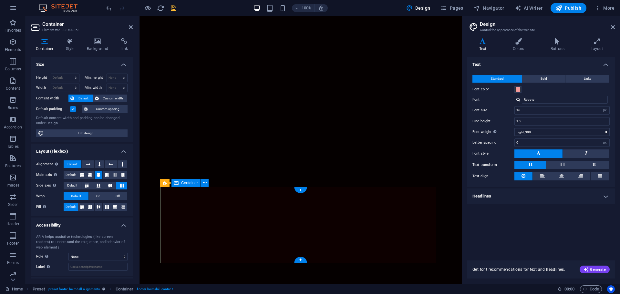
scroll to position [329, 0]
click at [98, 46] on h4 "Background" at bounding box center [99, 45] width 34 height 14
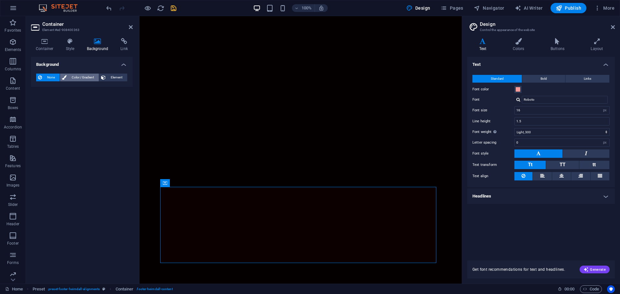
click at [70, 78] on span "Color / Gradient" at bounding box center [83, 78] width 28 height 8
click at [40, 103] on span at bounding box center [40, 103] width 7 height 7
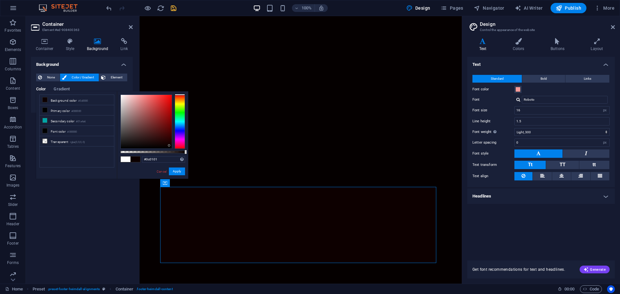
click at [169, 146] on div at bounding box center [146, 122] width 51 height 54
type input "#060000"
click at [170, 147] on div at bounding box center [169, 147] width 2 height 2
click at [176, 172] on button "Apply" at bounding box center [177, 172] width 16 height 8
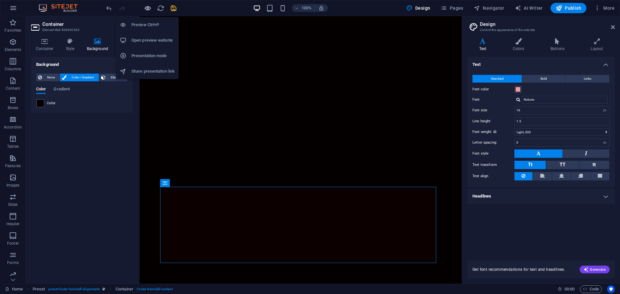
click at [146, 6] on icon "button" at bounding box center [147, 8] width 7 height 7
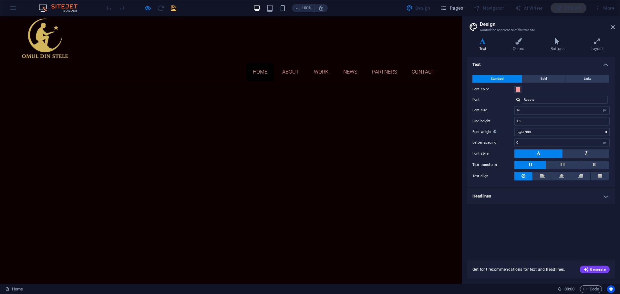
scroll to position [65, 0]
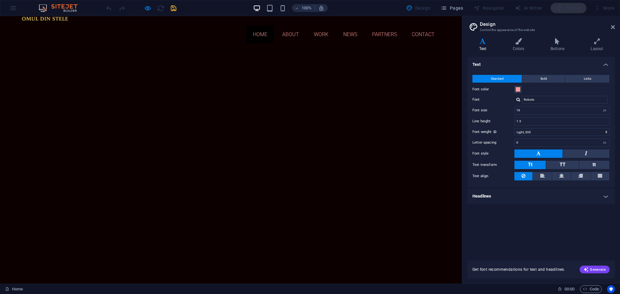
click at [583, 271] on button "Generate" at bounding box center [595, 270] width 30 height 8
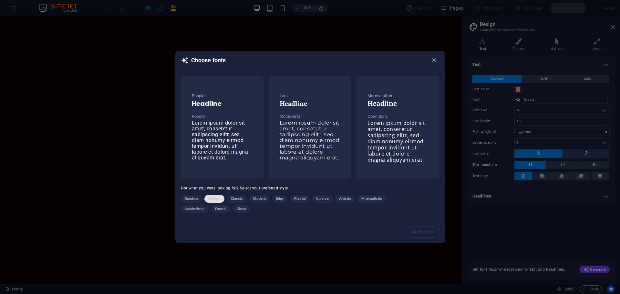
click at [215, 196] on span "Elegant" at bounding box center [214, 199] width 12 height 8
click at [438, 61] on span "button" at bounding box center [436, 60] width 8 height 7
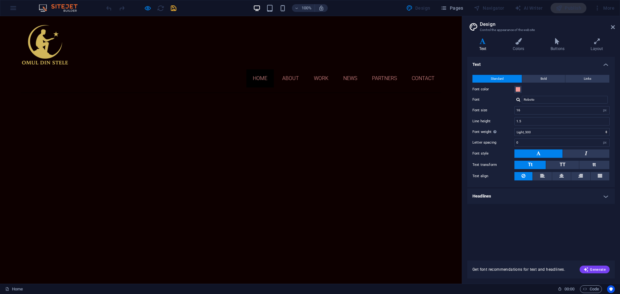
scroll to position [0, 0]
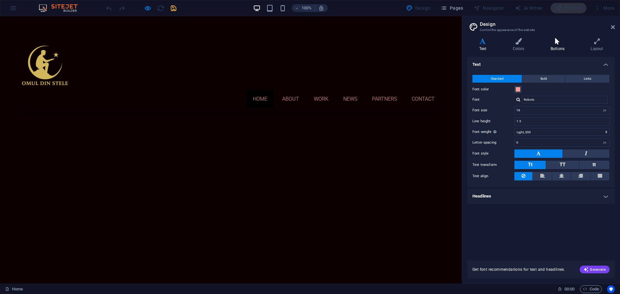
click at [561, 45] on h4 "Buttons" at bounding box center [559, 45] width 40 height 14
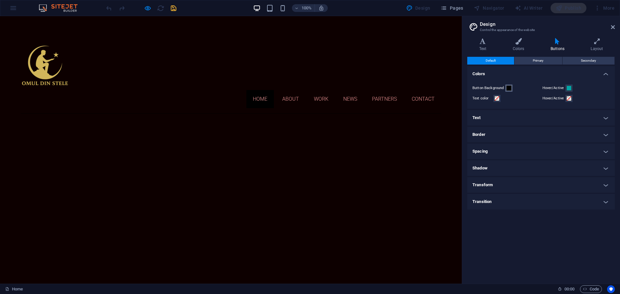
click at [510, 87] on span at bounding box center [509, 88] width 5 height 5
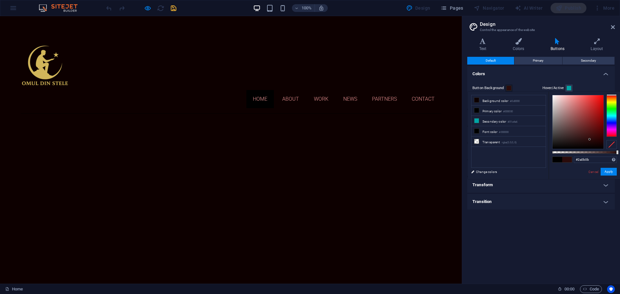
click at [590, 140] on div at bounding box center [578, 122] width 51 height 54
type input "#5d0909"
click at [598, 129] on div at bounding box center [578, 122] width 51 height 54
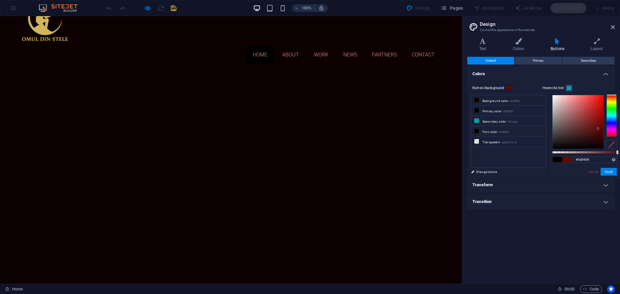
scroll to position [39, 0]
click at [595, 41] on icon at bounding box center [597, 41] width 36 height 6
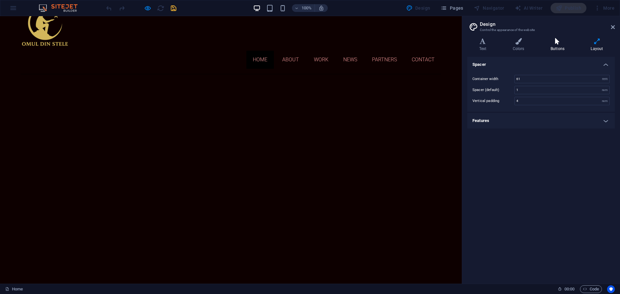
click at [559, 41] on icon at bounding box center [557, 41] width 37 height 6
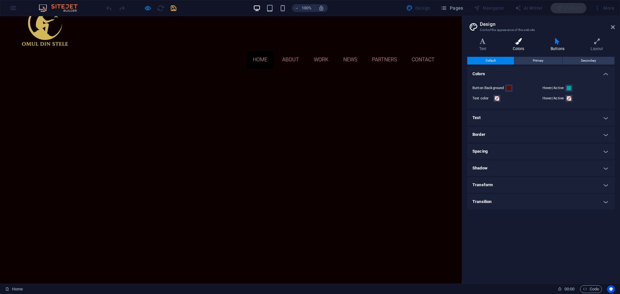
click at [520, 42] on icon at bounding box center [518, 41] width 35 height 6
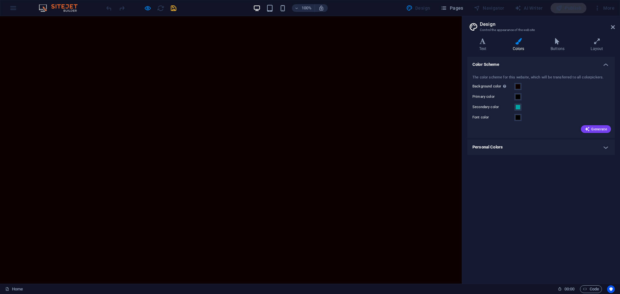
scroll to position [129, 0]
click at [482, 46] on h4 "Text" at bounding box center [485, 45] width 34 height 14
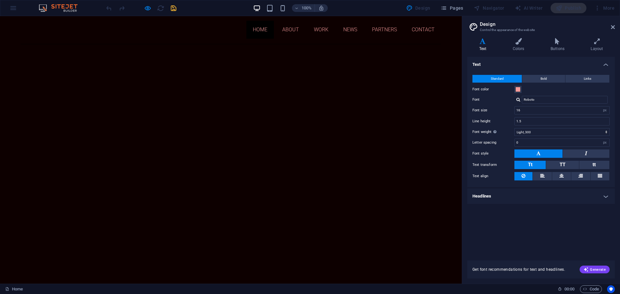
scroll to position [65, 0]
click at [615, 28] on aside "Design Control the appearance of the website Variants Text Colors Buttons Layou…" at bounding box center [541, 150] width 158 height 268
click at [613, 28] on icon at bounding box center [613, 27] width 4 height 5
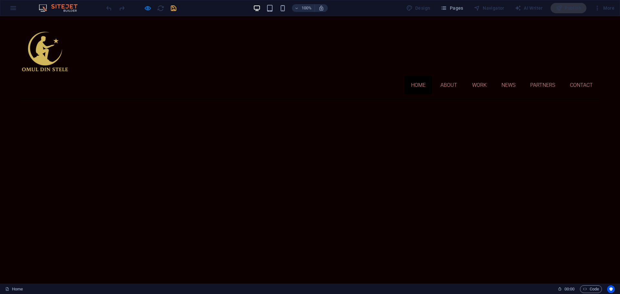
scroll to position [0, 0]
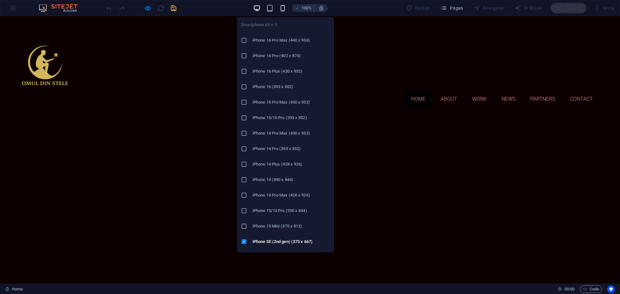
click at [283, 7] on icon "button" at bounding box center [282, 8] width 7 height 7
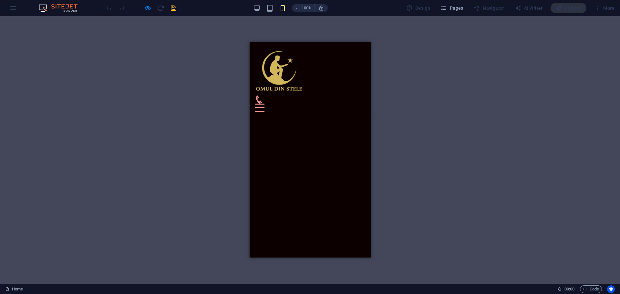
click at [264, 104] on div at bounding box center [260, 108] width 10 height 8
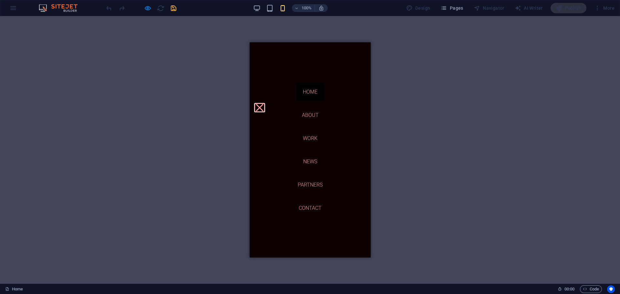
click at [263, 104] on button at bounding box center [259, 107] width 7 height 7
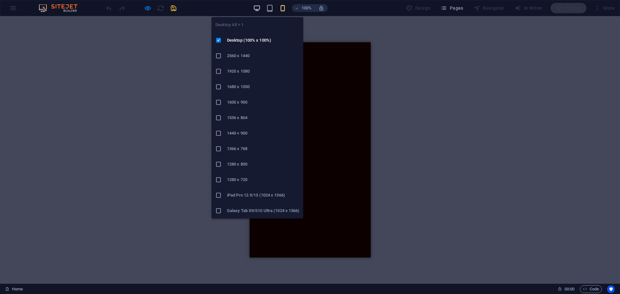
click at [259, 7] on icon "button" at bounding box center [256, 8] width 7 height 7
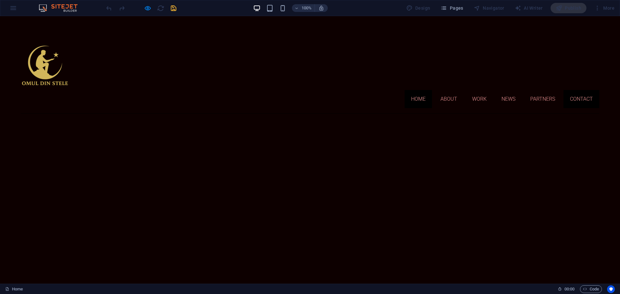
click at [573, 90] on link "Contact" at bounding box center [582, 99] width 36 height 18
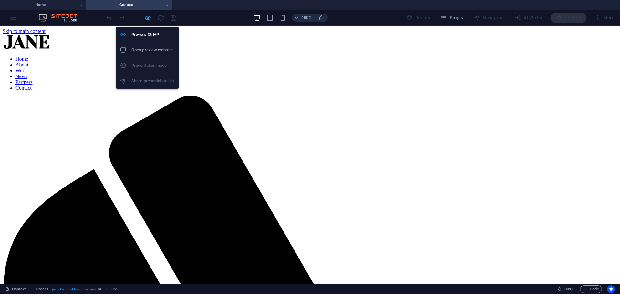
click at [147, 19] on icon "button" at bounding box center [147, 17] width 7 height 7
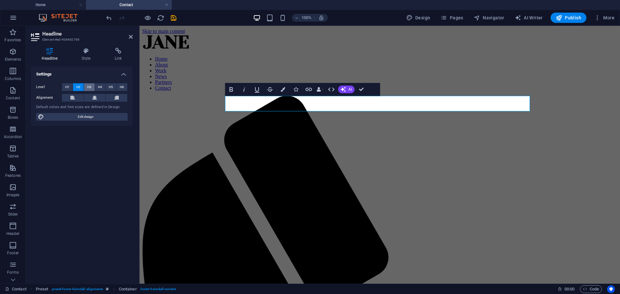
click at [88, 84] on span "H3" at bounding box center [89, 87] width 4 height 8
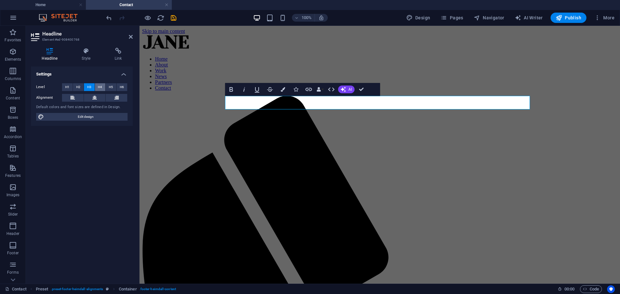
click at [100, 85] on span "H4" at bounding box center [100, 87] width 4 height 8
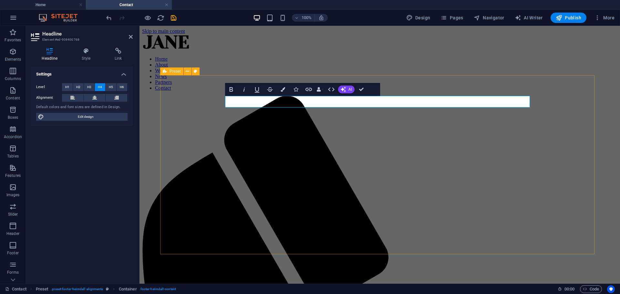
drag, startPoint x: 309, startPoint y: 101, endPoint x: 218, endPoint y: 96, distance: 91.6
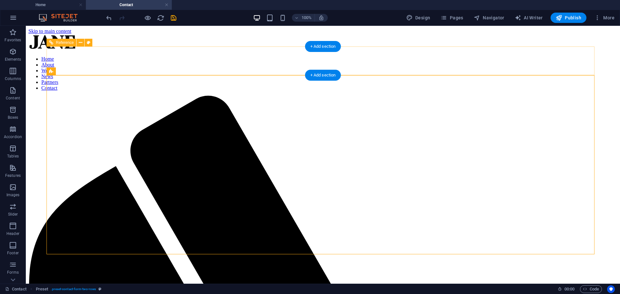
click at [87, 51] on div at bounding box center [322, 42] width 589 height 17
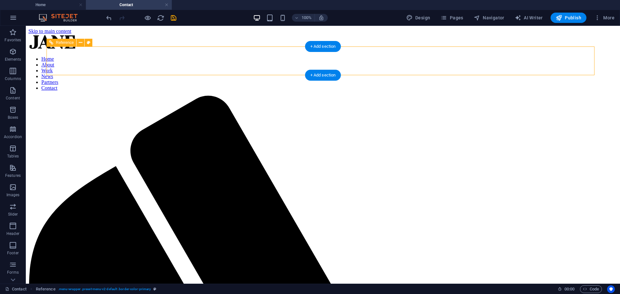
click at [54, 51] on div at bounding box center [322, 42] width 589 height 17
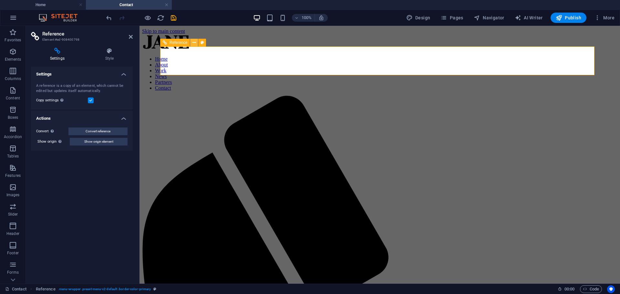
click at [194, 43] on icon at bounding box center [195, 42] width 4 height 7
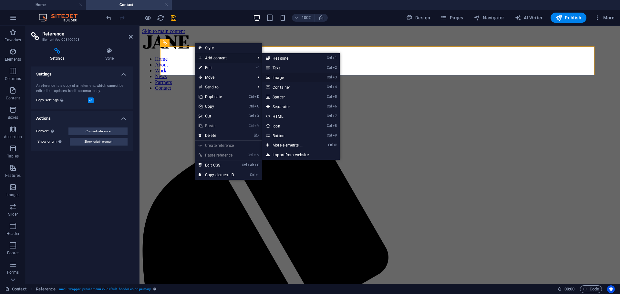
click at [282, 77] on link "Ctrl 3 Image" at bounding box center [288, 78] width 53 height 10
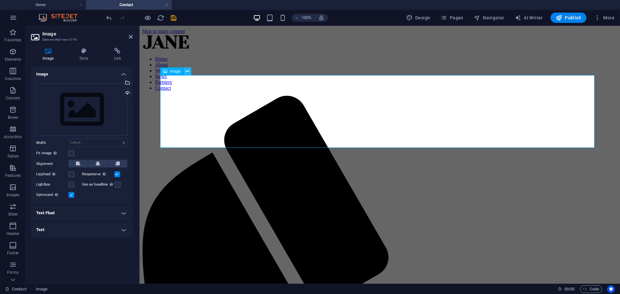
click at [186, 72] on icon at bounding box center [188, 71] width 4 height 7
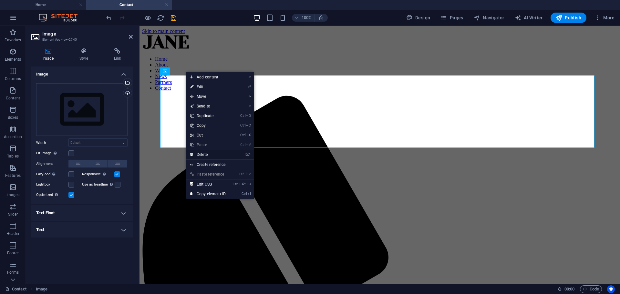
drag, startPoint x: 197, startPoint y: 155, endPoint x: 171, endPoint y: 129, distance: 37.0
click at [197, 155] on link "⌦ Delete" at bounding box center [207, 155] width 43 height 10
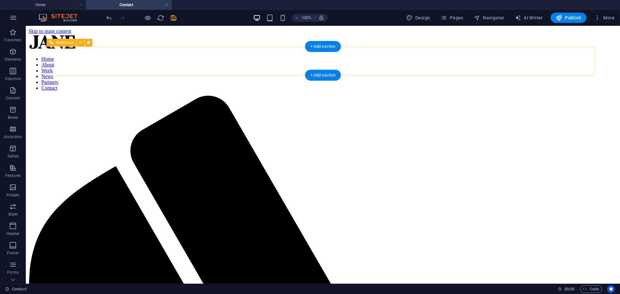
click at [86, 51] on div at bounding box center [322, 42] width 589 height 17
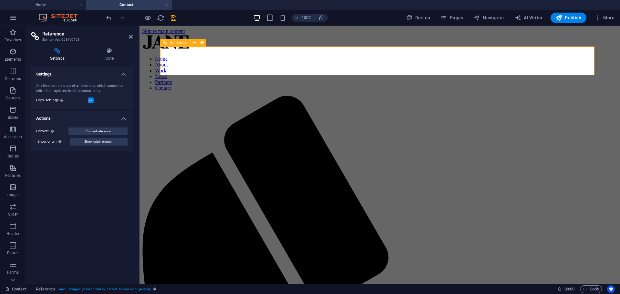
click at [204, 51] on div at bounding box center [380, 42] width 476 height 17
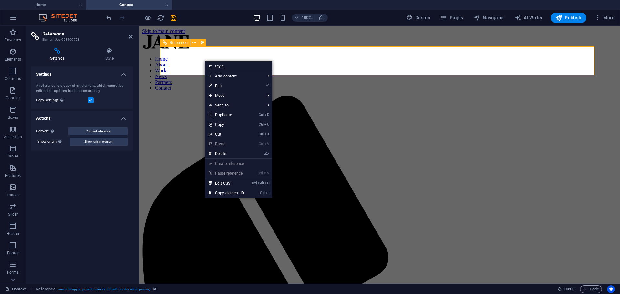
click at [198, 51] on div at bounding box center [380, 42] width 476 height 17
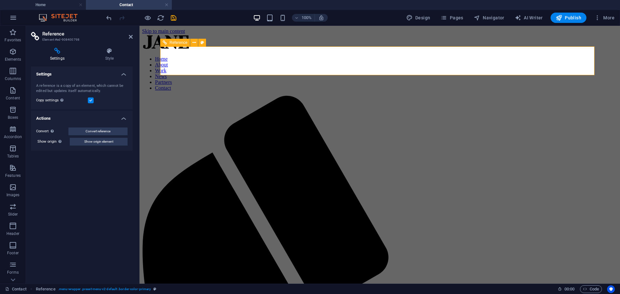
click at [198, 51] on div at bounding box center [380, 42] width 476 height 17
click at [108, 52] on icon at bounding box center [109, 51] width 47 height 6
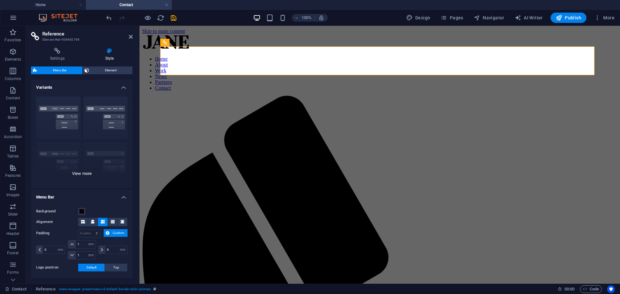
click at [87, 174] on div "Border Centered Default Fixed Loki Trigger Wide XXL" at bounding box center [82, 139] width 102 height 97
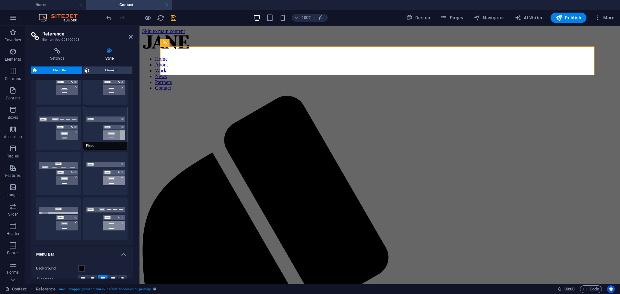
scroll to position [65, 0]
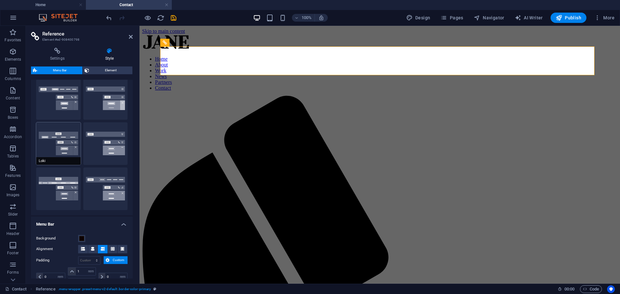
click at [61, 136] on button "Loki" at bounding box center [58, 143] width 45 height 43
type input "0"
select select "rem"
type input "0"
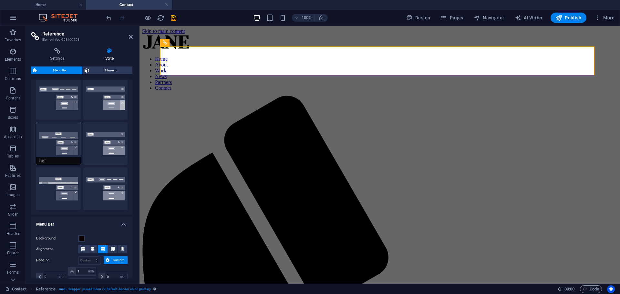
type input "0"
select select "DISABLED_OPTION_VALUE"
type input "2"
type input "1"
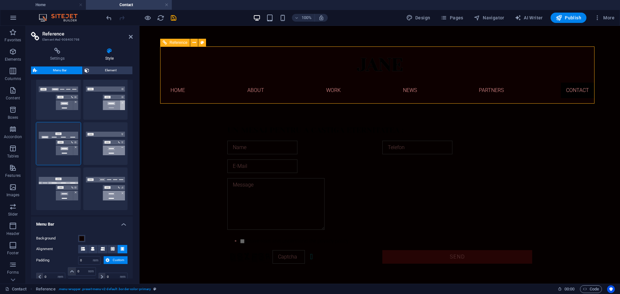
click at [387, 65] on div at bounding box center [379, 62] width 439 height 31
click at [102, 180] on button "XXL" at bounding box center [105, 189] width 45 height 43
type input "1"
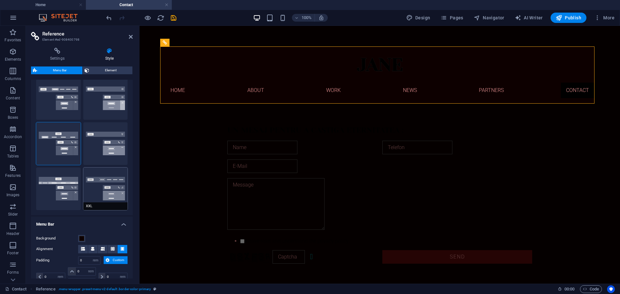
type input "1"
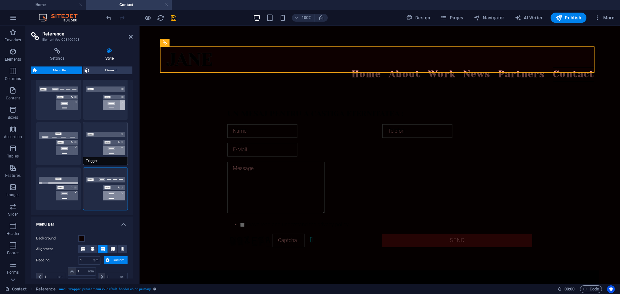
click at [111, 137] on button "Trigger" at bounding box center [105, 143] width 45 height 43
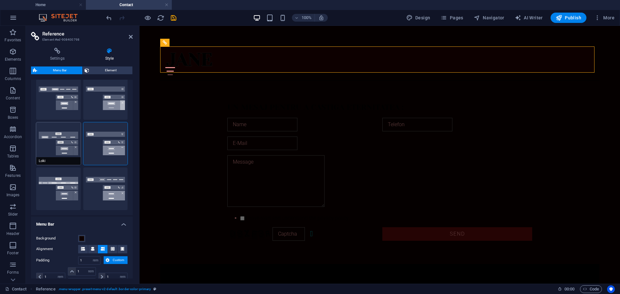
click at [55, 138] on button "Loki" at bounding box center [58, 143] width 45 height 43
type input "0"
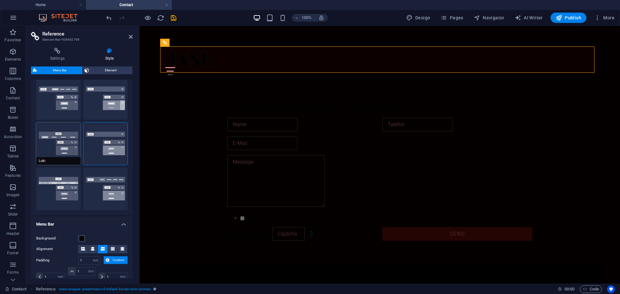
type input "0"
select select "DISABLED_OPTION_VALUE"
type input "2"
type input "1"
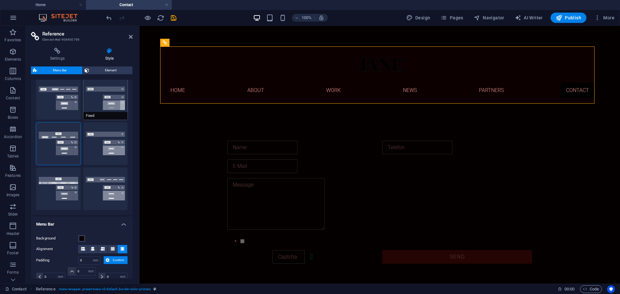
click at [107, 99] on button "Fixed" at bounding box center [105, 98] width 45 height 43
type input "1"
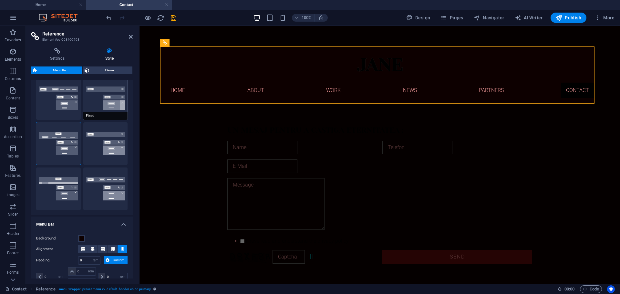
type input "1"
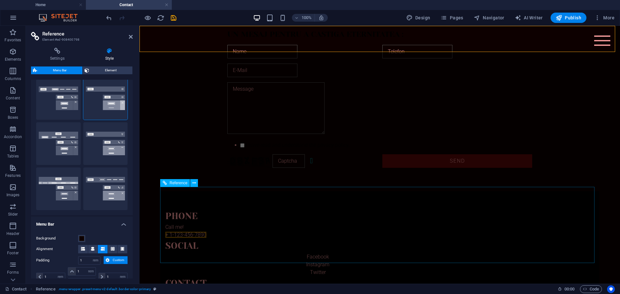
scroll to position [0, 0]
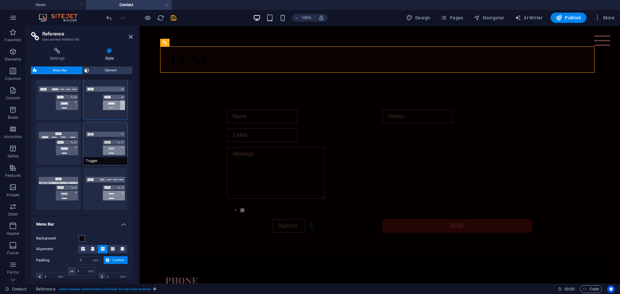
click at [98, 133] on button "Trigger" at bounding box center [105, 143] width 45 height 43
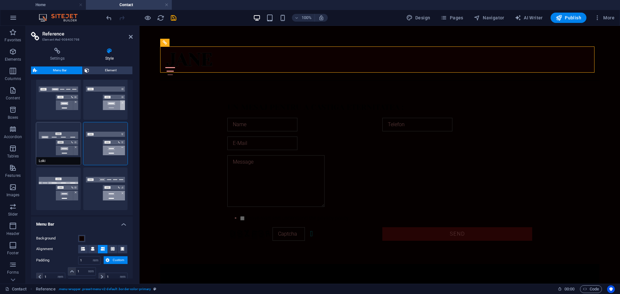
click at [57, 134] on button "Loki" at bounding box center [58, 143] width 45 height 43
type input "0"
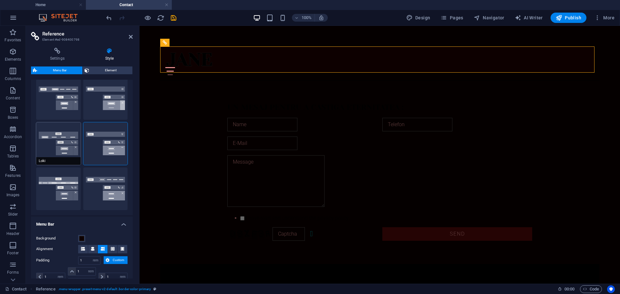
type input "0"
select select "DISABLED_OPTION_VALUE"
type input "2"
type input "1"
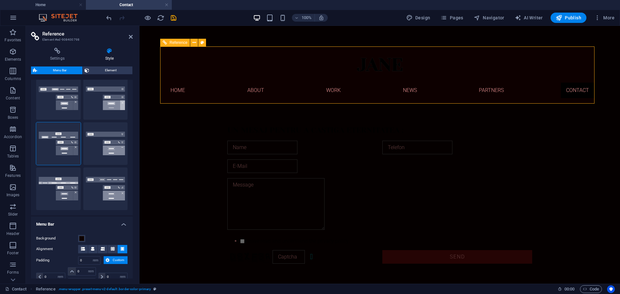
click at [385, 65] on div at bounding box center [379, 62] width 439 height 31
click at [203, 42] on icon at bounding box center [203, 42] width 4 height 7
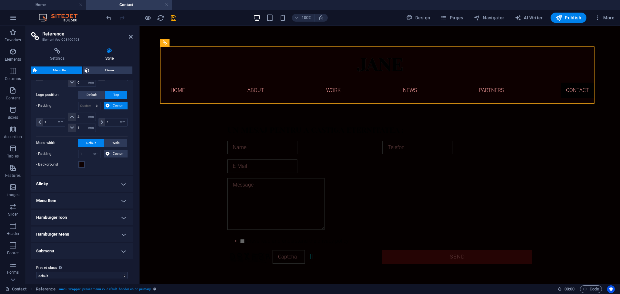
scroll to position [271, 0]
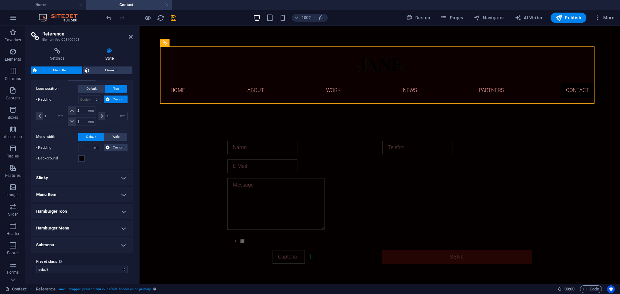
click at [124, 178] on h4 "Sticky" at bounding box center [82, 178] width 102 height 16
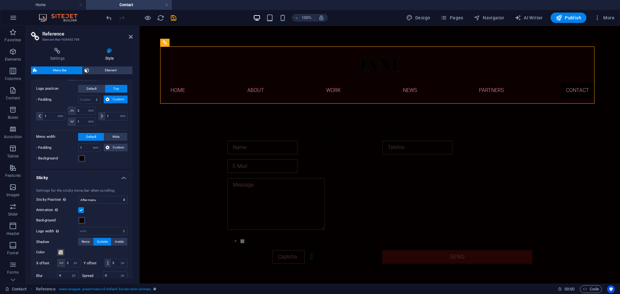
click at [124, 178] on h4 "Sticky" at bounding box center [82, 176] width 102 height 12
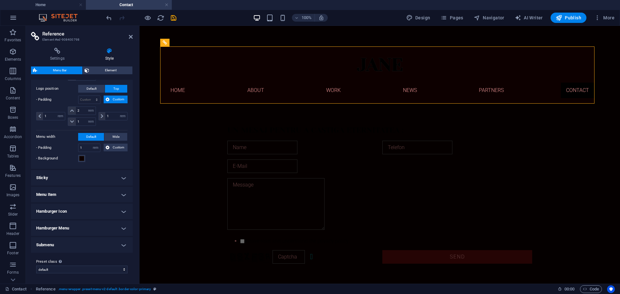
click at [122, 213] on h4 "Hamburger Icon" at bounding box center [82, 212] width 102 height 16
click at [122, 213] on h4 "Hamburger Icon" at bounding box center [82, 210] width 102 height 12
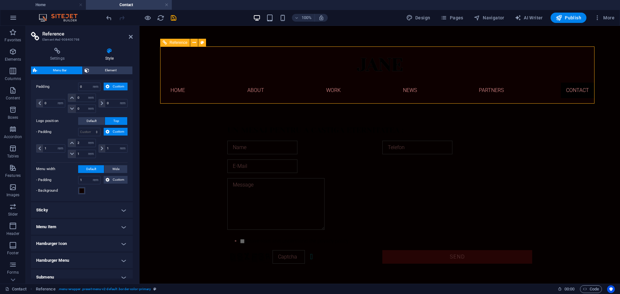
click at [370, 62] on div at bounding box center [379, 62] width 439 height 31
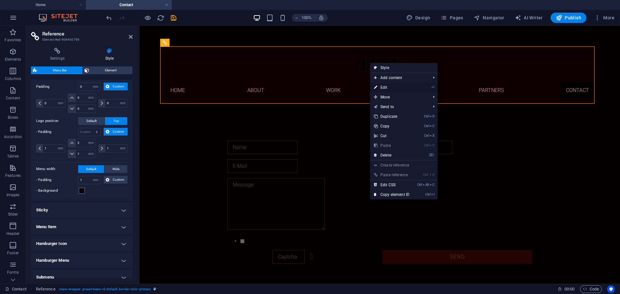
click at [397, 87] on link "⏎ Edit" at bounding box center [391, 88] width 43 height 10
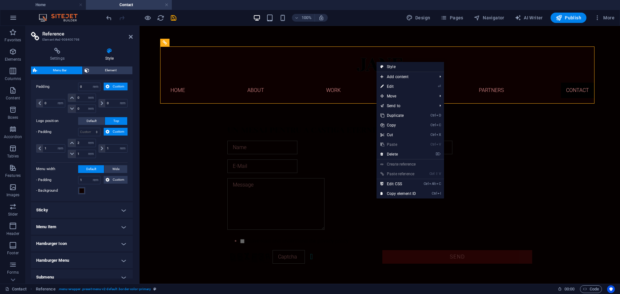
click at [391, 65] on link "Style" at bounding box center [411, 67] width 68 height 10
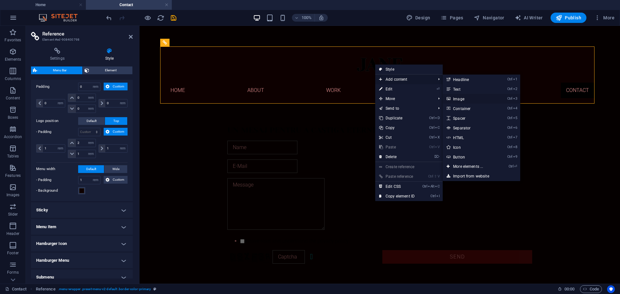
click at [473, 98] on link "Ctrl 3 Image" at bounding box center [469, 99] width 53 height 10
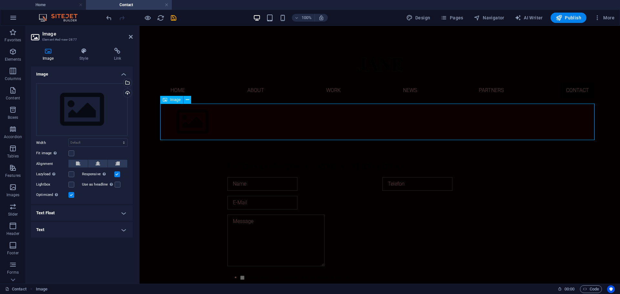
click at [190, 116] on figure at bounding box center [379, 122] width 439 height 37
click at [165, 101] on icon at bounding box center [165, 100] width 5 height 8
click at [188, 100] on icon at bounding box center [188, 100] width 4 height 7
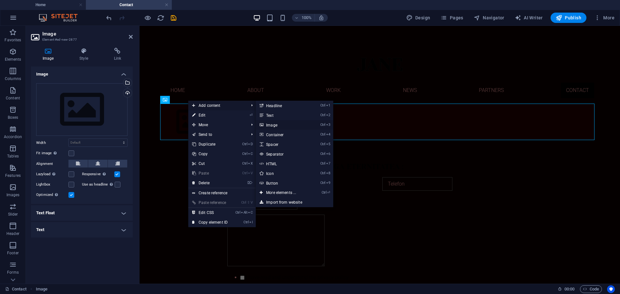
click at [279, 124] on link "Ctrl 3 Image" at bounding box center [282, 125] width 53 height 10
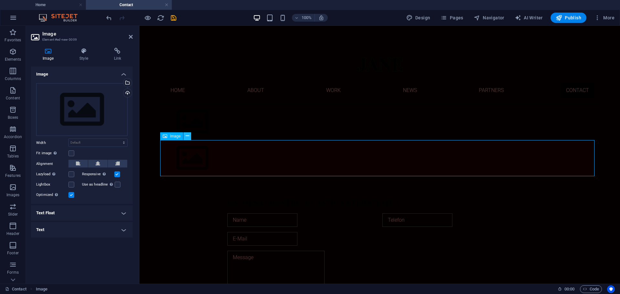
click at [186, 136] on icon at bounding box center [188, 136] width 4 height 7
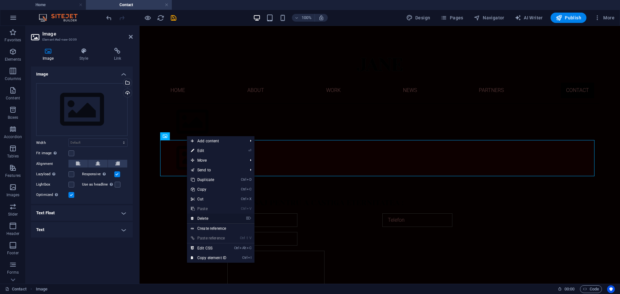
click at [211, 218] on link "⌦ Delete" at bounding box center [208, 219] width 43 height 10
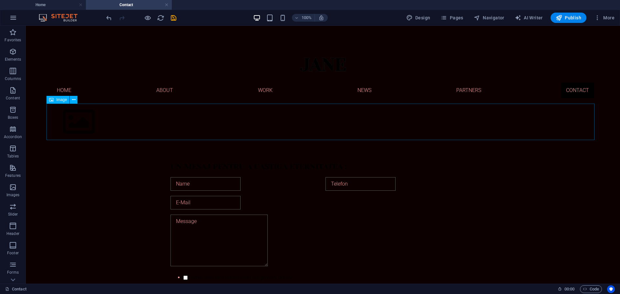
click at [53, 100] on icon at bounding box center [51, 100] width 5 height 8
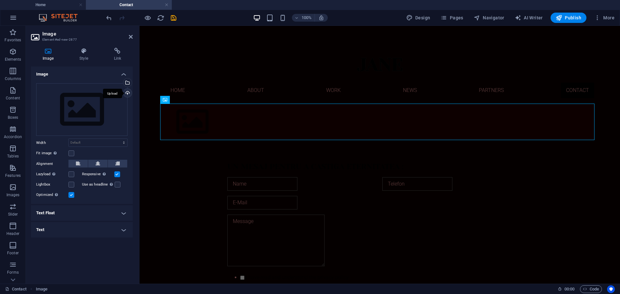
click at [129, 92] on div "Upload" at bounding box center [127, 94] width 10 height 10
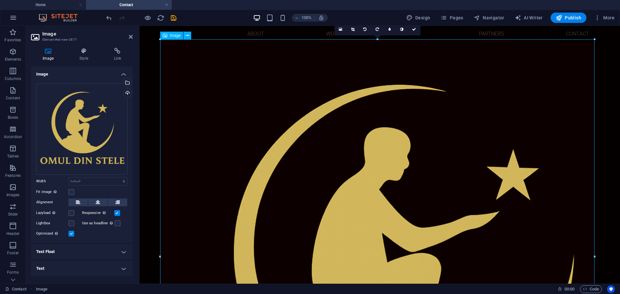
scroll to position [65, 0]
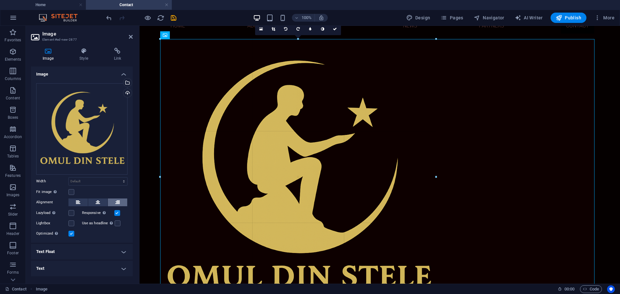
drag, startPoint x: 595, startPoint y: 39, endPoint x: 122, endPoint y: 198, distance: 499.0
type input "854"
select select "px"
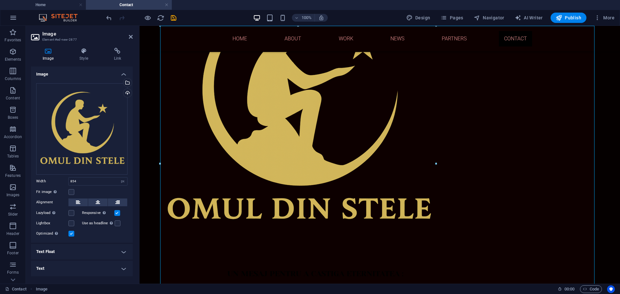
scroll to position [131, 0]
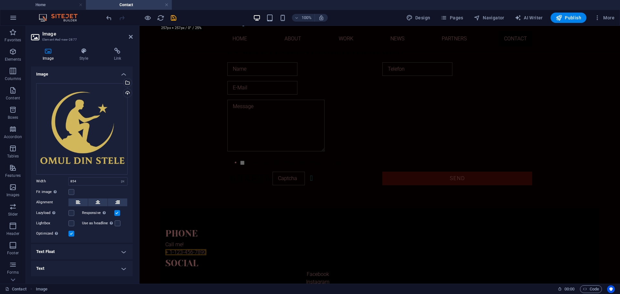
drag, startPoint x: 435, startPoint y: 218, endPoint x: 213, endPoint y: 26, distance: 294.4
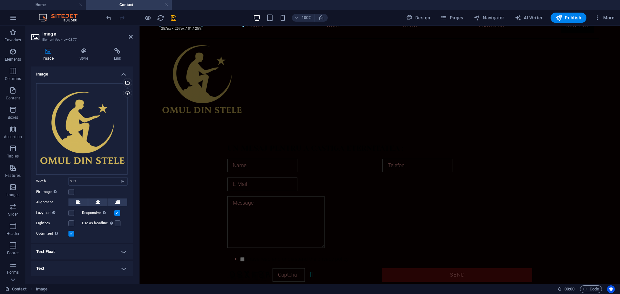
scroll to position [0, 0]
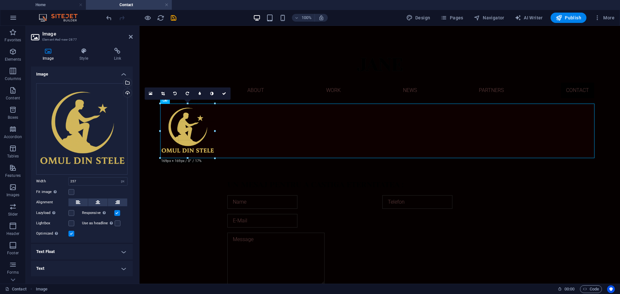
drag, startPoint x: 243, startPoint y: 187, endPoint x: 214, endPoint y: 147, distance: 49.8
click at [162, 93] on icon at bounding box center [163, 94] width 4 height 4
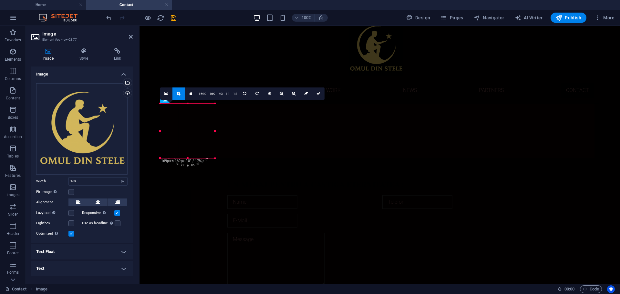
drag, startPoint x: 188, startPoint y: 128, endPoint x: 377, endPoint y: 46, distance: 205.8
click at [377, 46] on div at bounding box center [376, 49] width 55 height 55
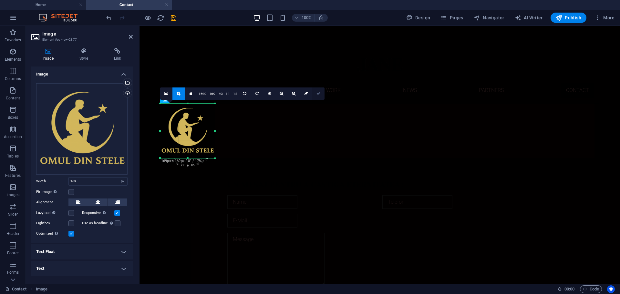
click at [320, 93] on link at bounding box center [318, 94] width 12 height 12
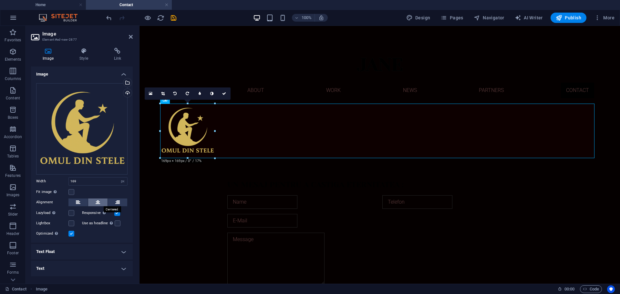
click at [98, 201] on icon at bounding box center [98, 203] width 5 height 8
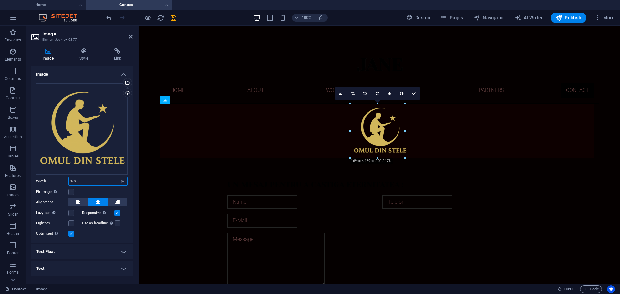
drag, startPoint x: 77, startPoint y: 181, endPoint x: 64, endPoint y: 183, distance: 12.8
click at [64, 183] on div "Width 169 Default auto px rem % em vh vw" at bounding box center [81, 181] width 91 height 8
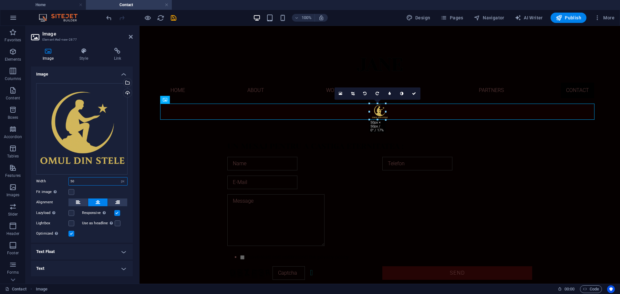
drag, startPoint x: 78, startPoint y: 181, endPoint x: 58, endPoint y: 182, distance: 20.1
click at [58, 181] on div "Width 50 Default auto px rem % em vh vw" at bounding box center [81, 181] width 91 height 8
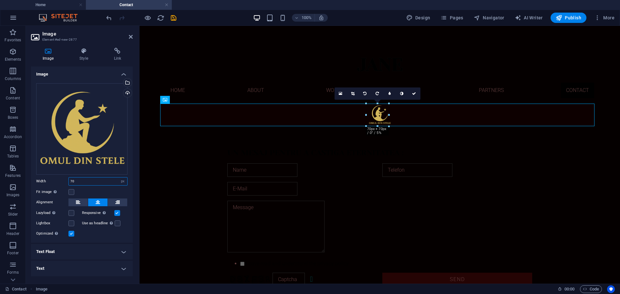
drag, startPoint x: 87, startPoint y: 179, endPoint x: 64, endPoint y: 180, distance: 23.3
click at [64, 180] on div "Width 70 Default auto px rem % em vh vw" at bounding box center [81, 181] width 91 height 8
type input "100"
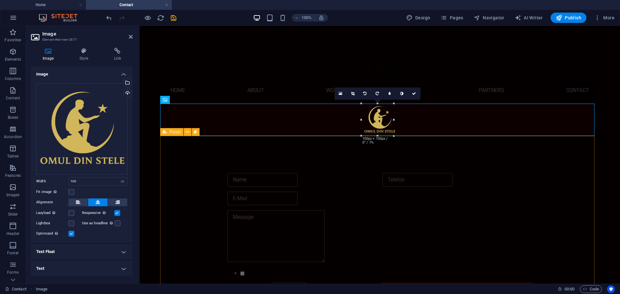
click at [581, 164] on div "Un mesaj pentru a castiga eternitatea : I have read and understand the privacy …" at bounding box center [379, 228] width 439 height 184
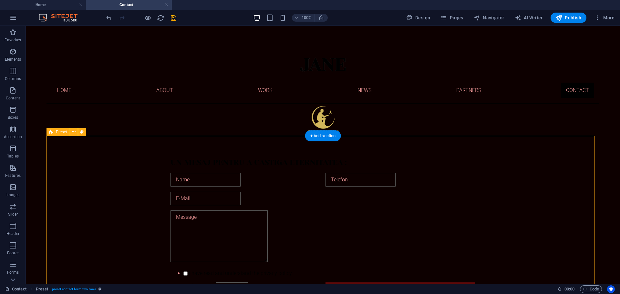
click at [555, 170] on div "Un mesaj pentru a castiga eternitatea : I have read and understand the privacy …" at bounding box center [323, 228] width 553 height 184
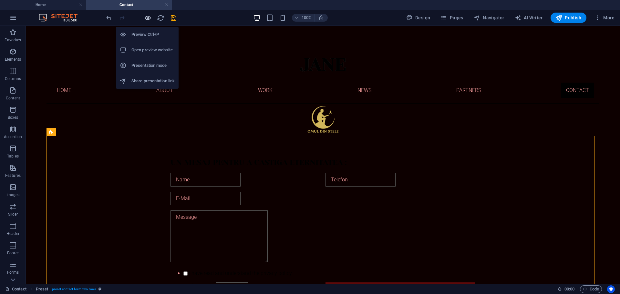
click at [149, 16] on icon "button" at bounding box center [147, 17] width 7 height 7
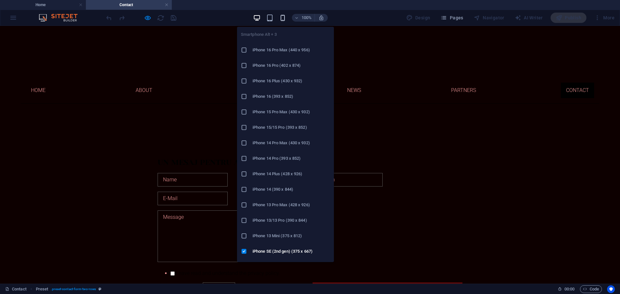
click at [283, 19] on icon "button" at bounding box center [282, 17] width 7 height 7
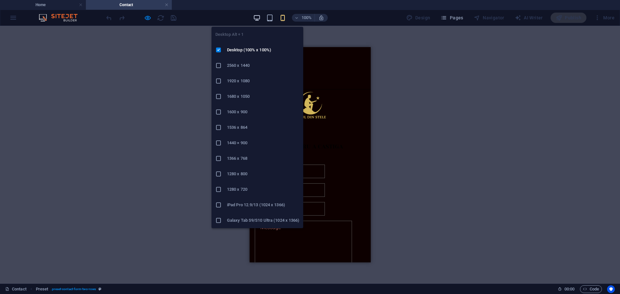
click at [254, 16] on span "button" at bounding box center [257, 17] width 8 height 7
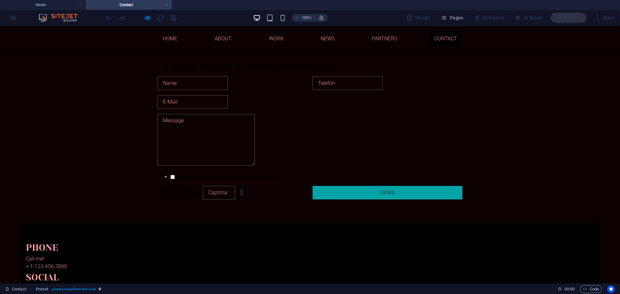
scroll to position [66, 0]
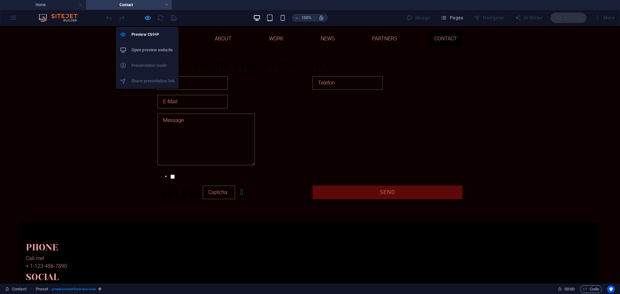
click at [145, 19] on icon "button" at bounding box center [147, 17] width 7 height 7
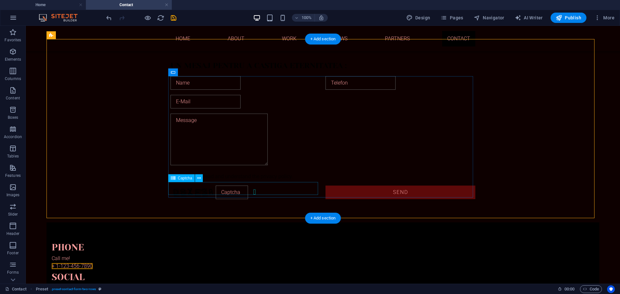
click at [196, 189] on div "Unreadable? Load new" at bounding box center [246, 193] width 150 height 14
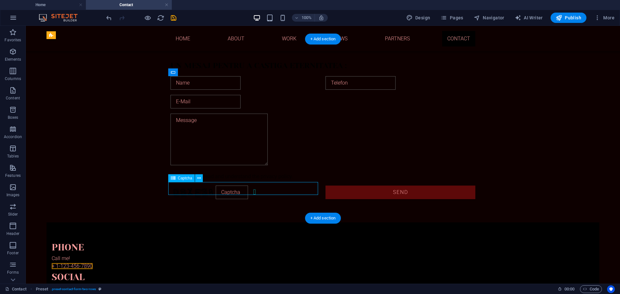
click at [196, 189] on div "Unreadable? Load new" at bounding box center [246, 193] width 150 height 14
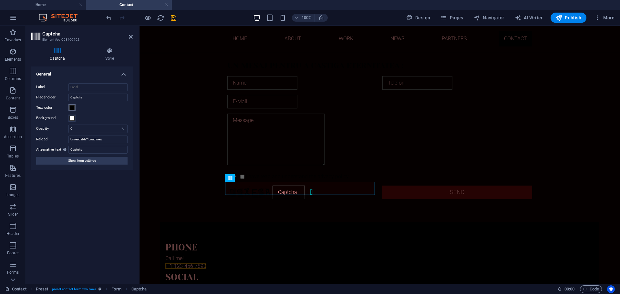
click at [71, 108] on span at bounding box center [71, 107] width 5 height 5
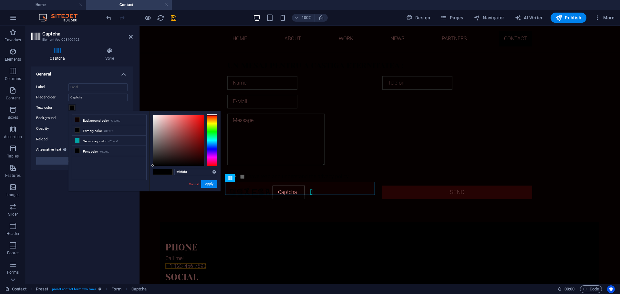
type input "#f8f2f2"
click at [154, 116] on div at bounding box center [178, 140] width 51 height 51
click at [208, 186] on button "Apply" at bounding box center [209, 184] width 16 height 8
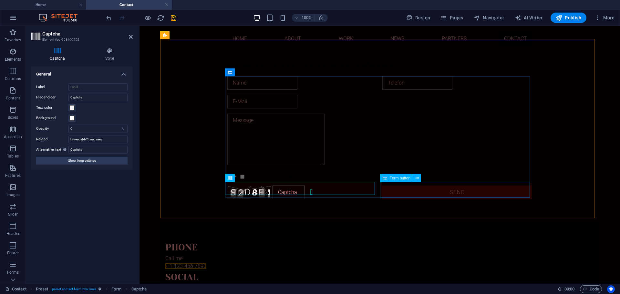
click at [458, 188] on div "Send" at bounding box center [458, 194] width 150 height 16
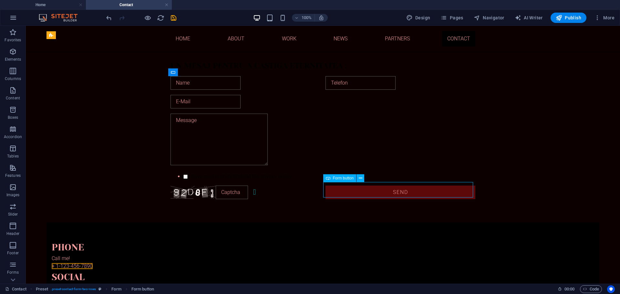
click at [400, 189] on div "Send" at bounding box center [401, 194] width 150 height 16
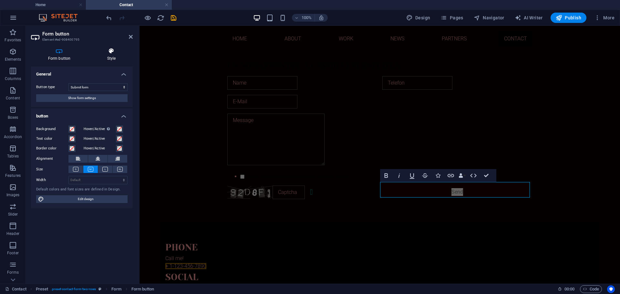
click at [112, 58] on h4 "Style" at bounding box center [111, 55] width 43 height 14
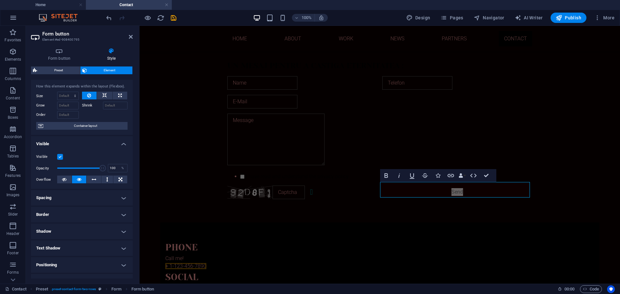
scroll to position [0, 0]
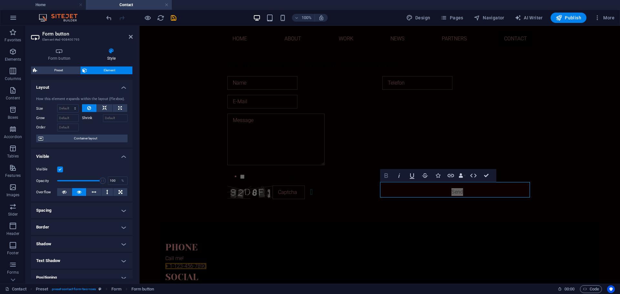
click at [387, 176] on icon "button" at bounding box center [387, 176] width 4 height 5
click at [387, 175] on icon "button" at bounding box center [387, 176] width 8 height 8
click at [554, 201] on div "Un mesaj pentru a castiga eternitatea : I have read and understand the privacy …" at bounding box center [379, 131] width 439 height 184
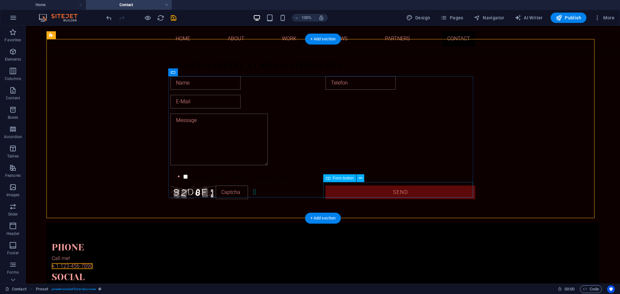
click at [403, 188] on div "Send" at bounding box center [401, 194] width 150 height 16
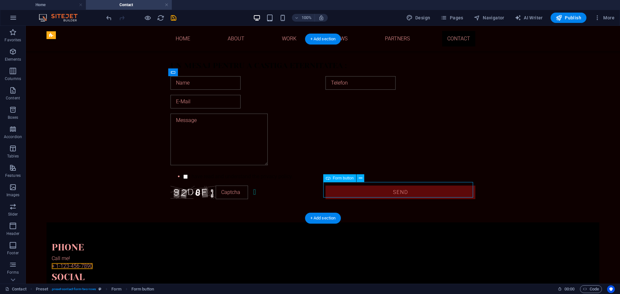
click at [403, 188] on div "Send" at bounding box center [401, 194] width 150 height 16
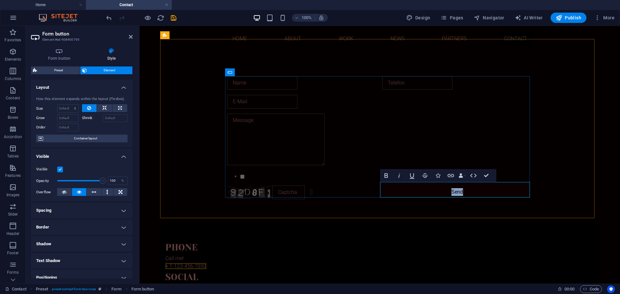
click at [485, 190] on button "Send" at bounding box center [458, 192] width 150 height 13
click at [386, 176] on icon "button" at bounding box center [387, 176] width 4 height 5
click at [549, 190] on div "Un mesaj pentru a castiga eternitatea : I have read and understand the privacy …" at bounding box center [379, 131] width 439 height 184
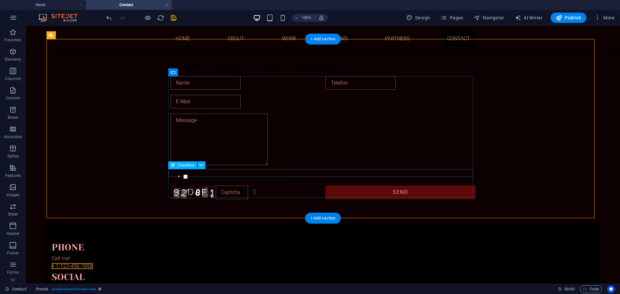
click at [264, 173] on div "I have read and understand the privacy policy." at bounding box center [323, 177] width 305 height 8
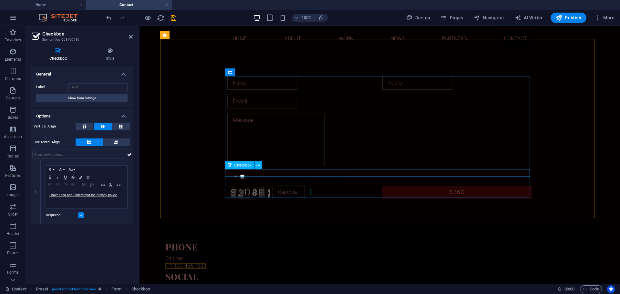
click at [294, 173] on div "I have read and understand the privacy policy." at bounding box center [379, 177] width 305 height 8
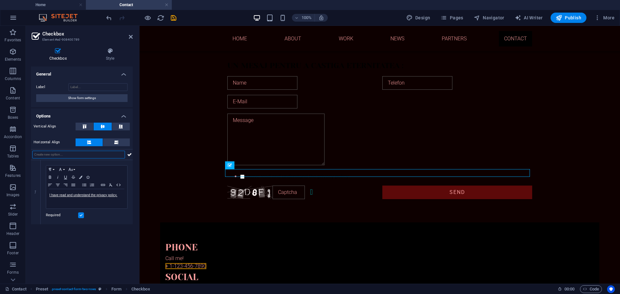
drag, startPoint x: 349, startPoint y: 173, endPoint x: 270, endPoint y: 177, distance: 79.9
click at [270, 177] on div "I have read and understand the privacy policy. Unreadable? Load new Send" at bounding box center [379, 139] width 305 height 131
click at [302, 65] on div "Un mesaj pentru a castiga eternitatea :" at bounding box center [379, 66] width 305 height 12
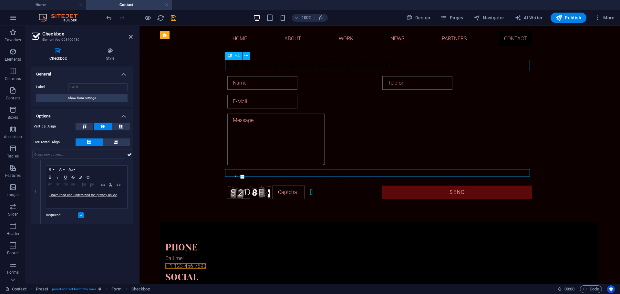
click at [302, 65] on div "Un mesaj pentru a castiga eternitatea :" at bounding box center [379, 66] width 305 height 12
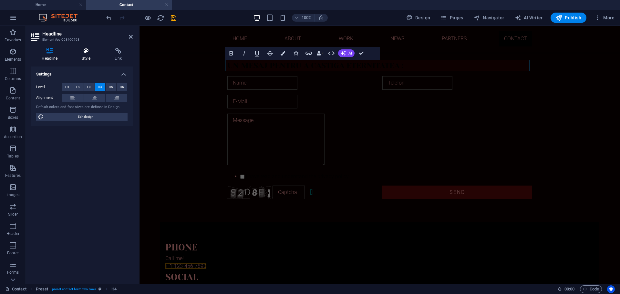
click at [86, 55] on h4 "Style" at bounding box center [87, 55] width 33 height 14
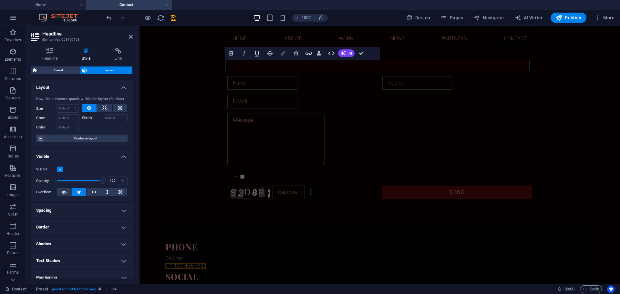
click at [283, 53] on icon "button" at bounding box center [283, 53] width 5 height 5
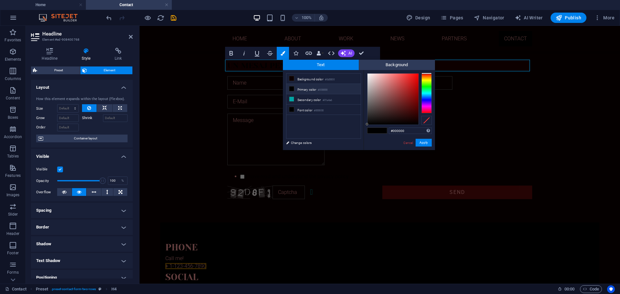
type input "#ef6f6f"
click at [395, 77] on div at bounding box center [393, 99] width 51 height 51
click at [419, 142] on button "Apply" at bounding box center [424, 143] width 16 height 8
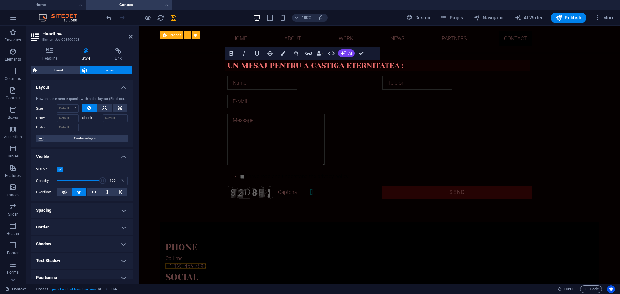
click at [564, 107] on div "Un mesaj pentru a castiga eternitatea : I have read and understand the privacy …" at bounding box center [379, 131] width 439 height 184
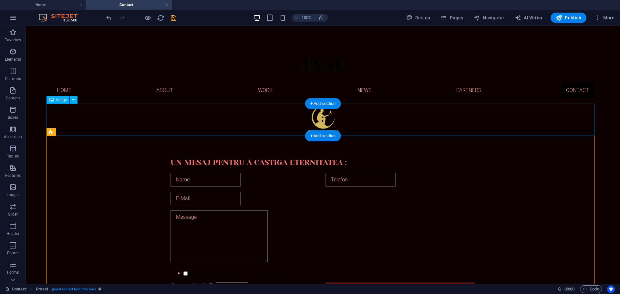
click at [321, 116] on figure at bounding box center [323, 120] width 553 height 32
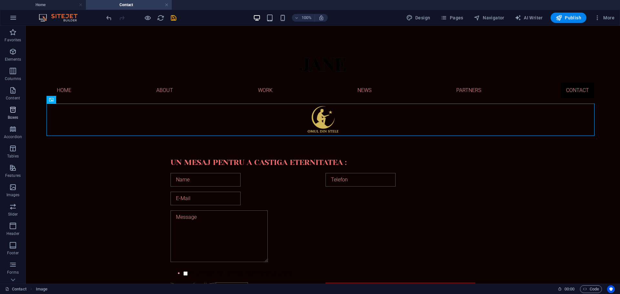
click at [12, 113] on icon "button" at bounding box center [13, 110] width 8 height 8
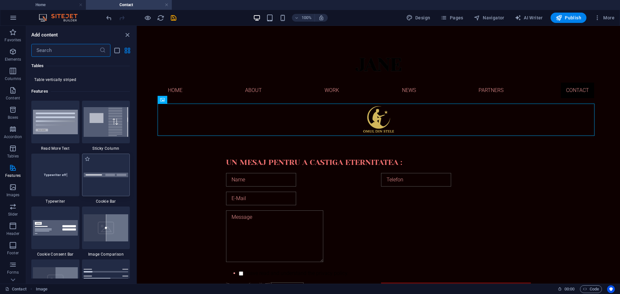
scroll to position [2590, 0]
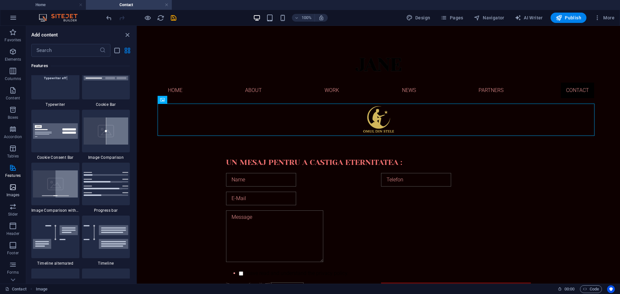
click at [13, 190] on icon "button" at bounding box center [13, 188] width 8 height 8
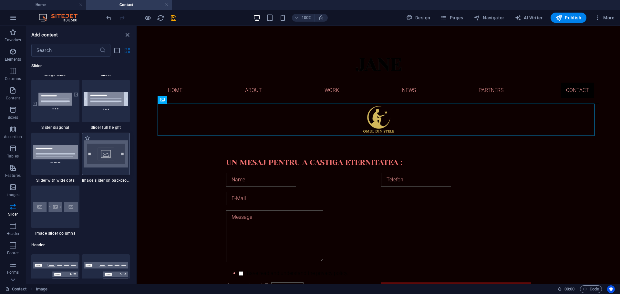
scroll to position [3697, 0]
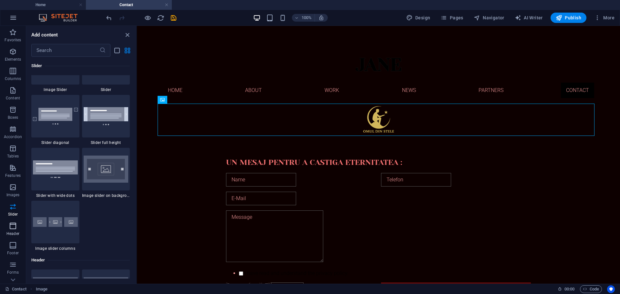
click at [16, 227] on icon "button" at bounding box center [13, 226] width 8 height 8
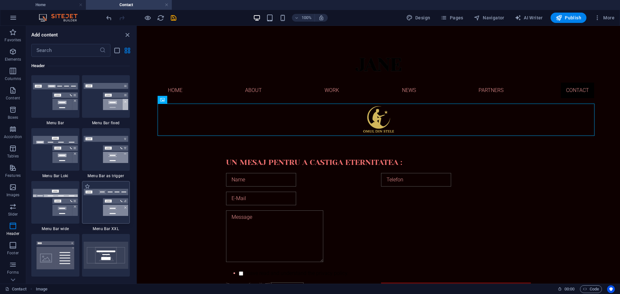
scroll to position [3891, 0]
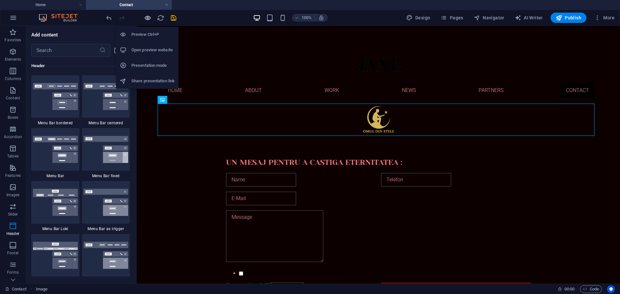
click at [147, 18] on icon "button" at bounding box center [147, 17] width 7 height 7
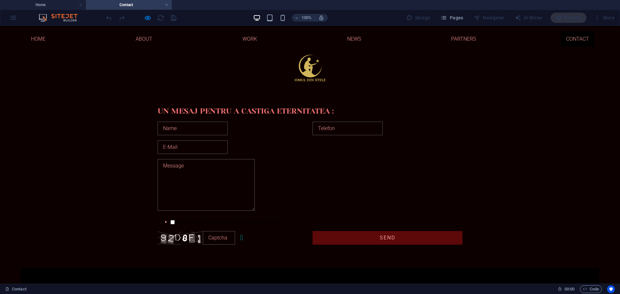
scroll to position [0, 0]
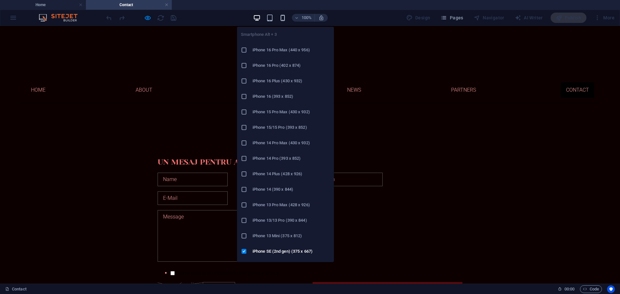
click at [284, 17] on icon "button" at bounding box center [282, 17] width 7 height 7
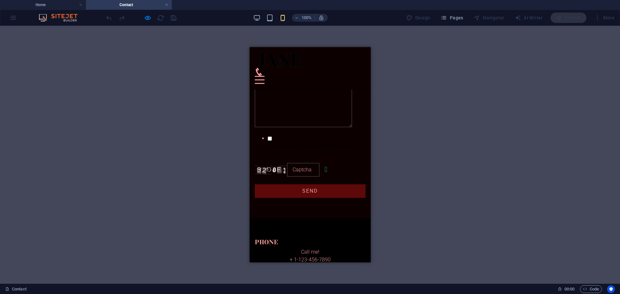
scroll to position [130, 0]
click at [309, 163] on input "text" at bounding box center [303, 170] width 32 height 14
click at [327, 165] on link "Unreadable? Load new" at bounding box center [325, 169] width 3 height 8
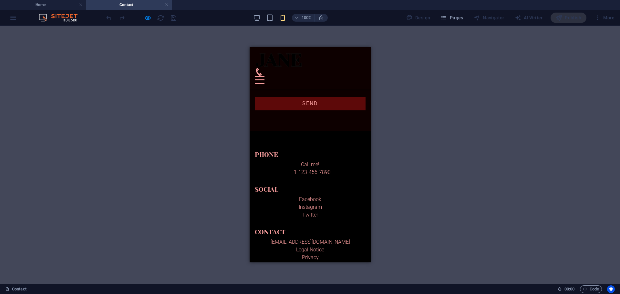
scroll to position [227, 0]
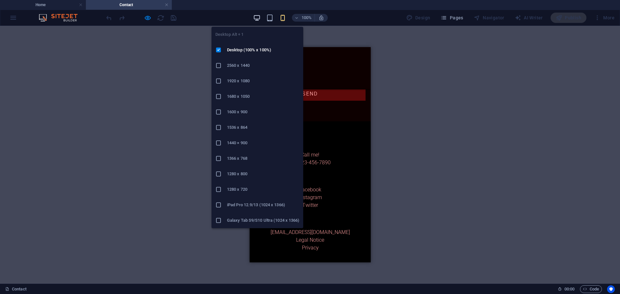
click at [259, 17] on icon "button" at bounding box center [256, 17] width 7 height 7
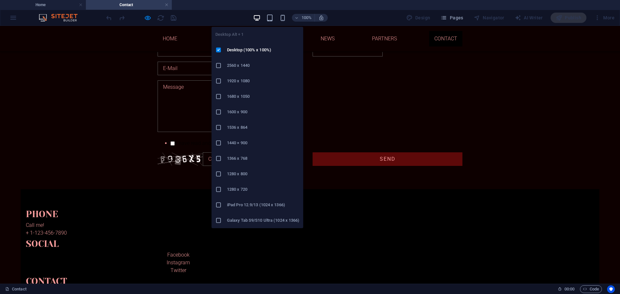
scroll to position [97, 0]
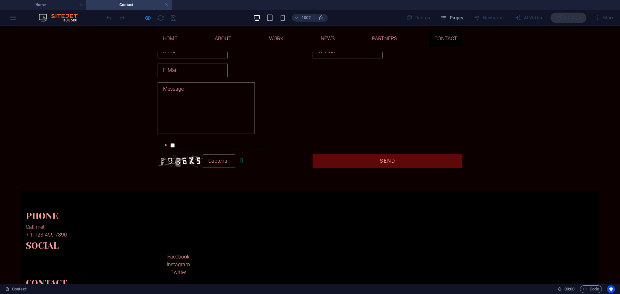
click at [228, 143] on link "I have read and understand the privacy policy." at bounding box center [228, 145] width 104 height 6
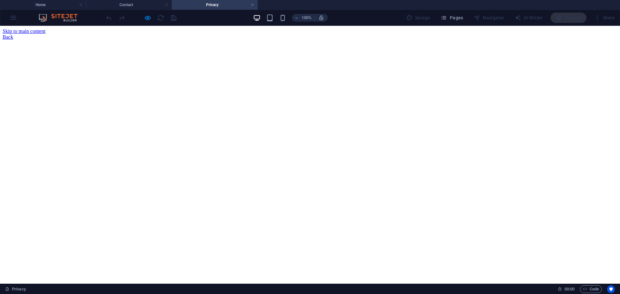
scroll to position [0, 0]
click at [254, 4] on link at bounding box center [253, 5] width 4 height 6
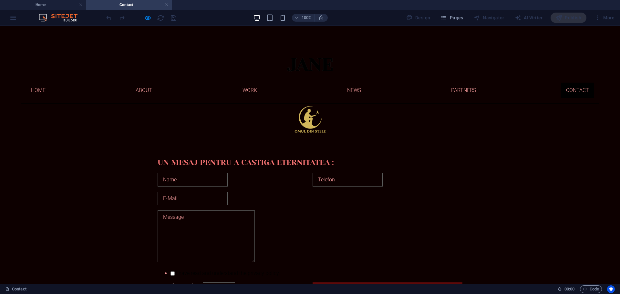
scroll to position [71, 0]
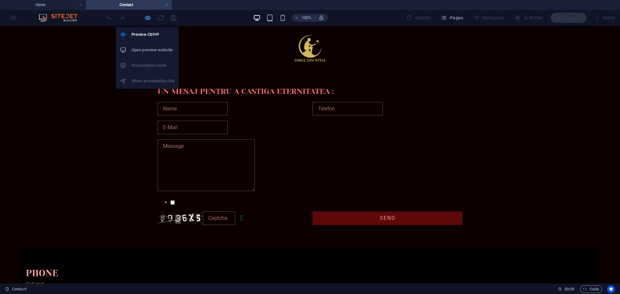
click at [151, 16] on icon "button" at bounding box center [147, 17] width 7 height 7
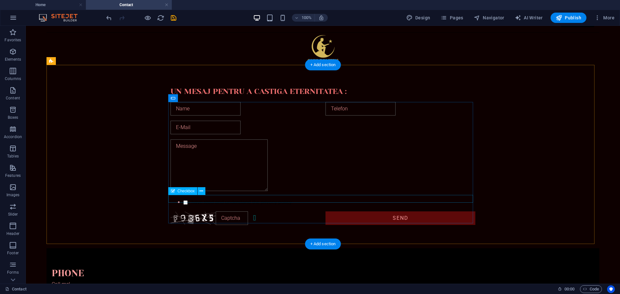
click at [222, 199] on div "I have read and understand the privacy policy." at bounding box center [323, 203] width 305 height 8
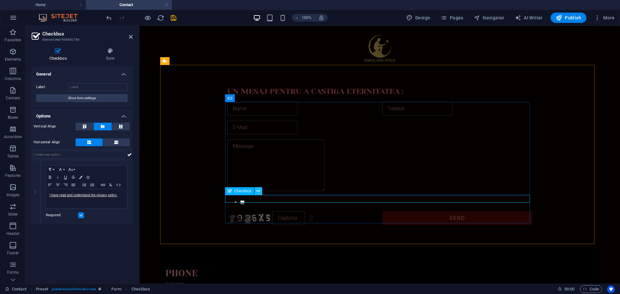
click at [259, 193] on icon at bounding box center [259, 191] width 4 height 7
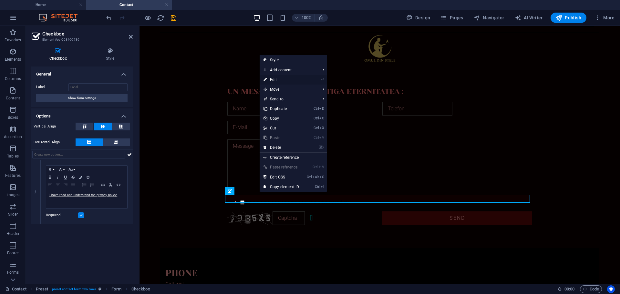
click at [292, 80] on link "⏎ Edit" at bounding box center [281, 80] width 43 height 10
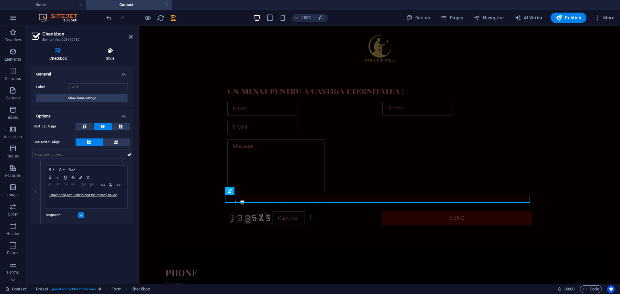
click at [113, 51] on icon at bounding box center [110, 51] width 45 height 6
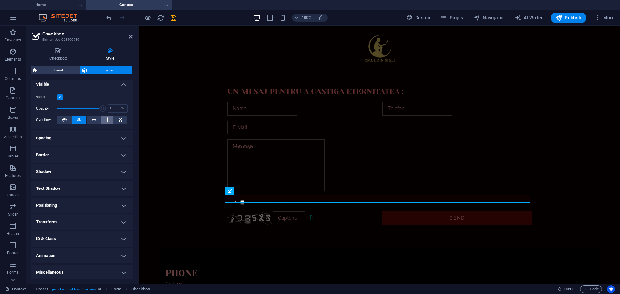
scroll to position [74, 0]
click at [122, 186] on h4 "Text Shadow" at bounding box center [82, 187] width 102 height 16
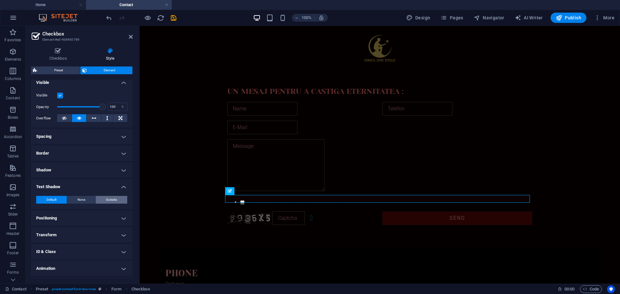
click at [110, 200] on span "Outside" at bounding box center [111, 200] width 11 height 8
type input "2"
type input "4"
click at [60, 211] on span at bounding box center [60, 210] width 5 height 5
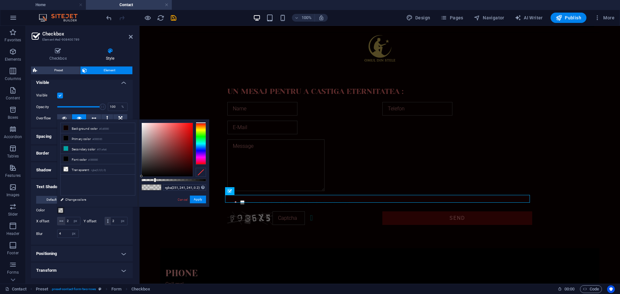
click at [143, 124] on div at bounding box center [167, 150] width 51 height 54
type input "rgba(249, 243, 243, 0.2)"
click at [143, 124] on div at bounding box center [143, 124] width 2 height 2
click at [203, 201] on button "Apply" at bounding box center [198, 200] width 16 height 8
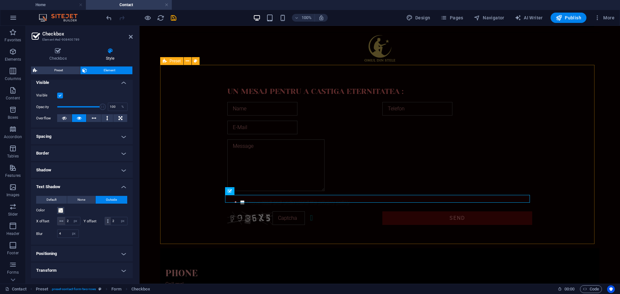
click at [555, 211] on div "Un mesaj pentru a castiga eternitatea : I have read and understand the privacy …" at bounding box center [379, 157] width 439 height 184
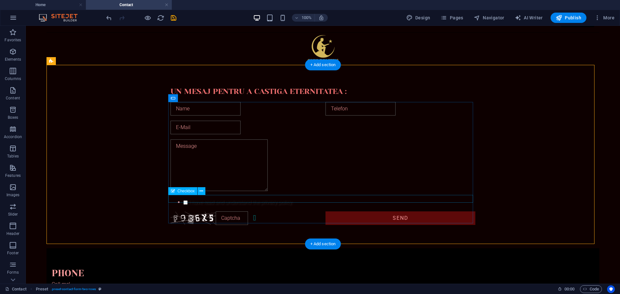
click at [259, 200] on div "I have read and understand the privacy policy." at bounding box center [323, 203] width 305 height 8
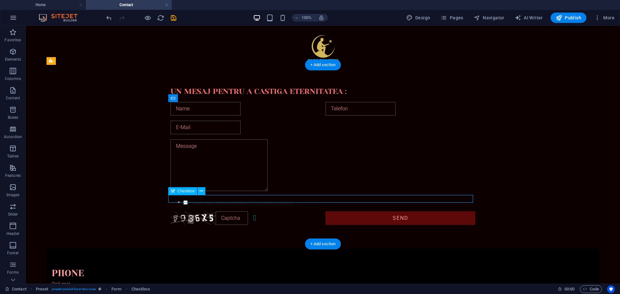
click at [259, 200] on div "I have read and understand the privacy policy." at bounding box center [323, 203] width 305 height 8
select select "%"
select select "px"
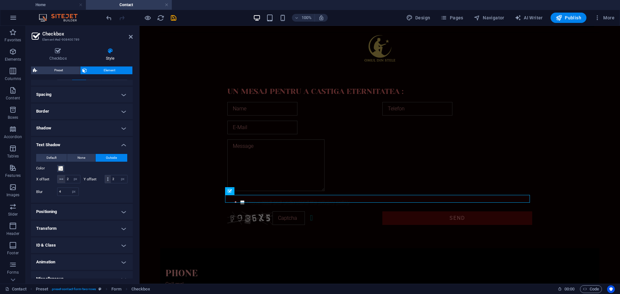
scroll to position [132, 0]
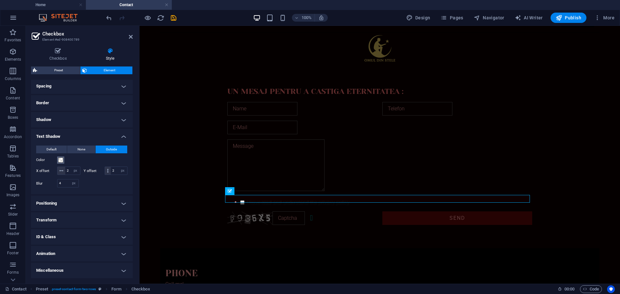
click at [61, 158] on span at bounding box center [60, 160] width 5 height 5
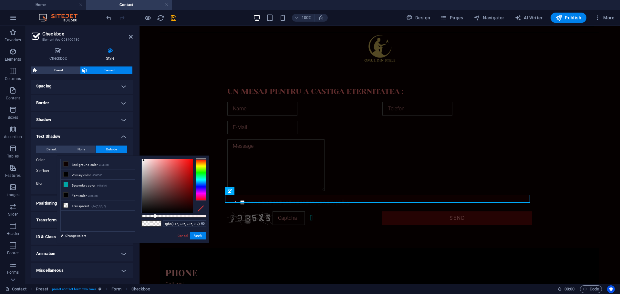
click at [144, 161] on div at bounding box center [167, 186] width 51 height 54
click at [143, 160] on div at bounding box center [143, 160] width 2 height 2
type input "rgba(249, 243, 243, 0.985)"
drag, startPoint x: 155, startPoint y: 216, endPoint x: 205, endPoint y: 217, distance: 50.4
click at [205, 217] on div at bounding box center [206, 216] width 3 height 5
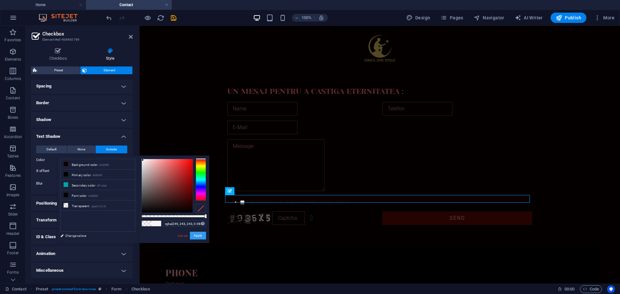
click at [200, 237] on button "Apply" at bounding box center [198, 236] width 16 height 8
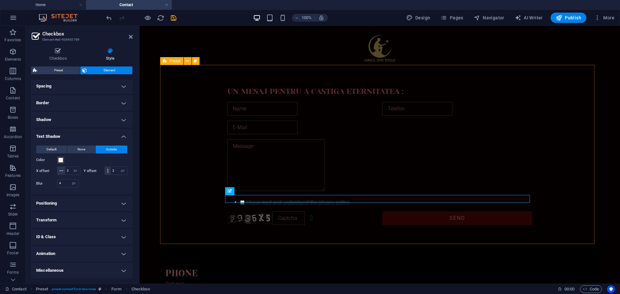
click at [568, 207] on div "Un mesaj pentru a castiga eternitatea : I have read and understand the privacy …" at bounding box center [379, 157] width 439 height 184
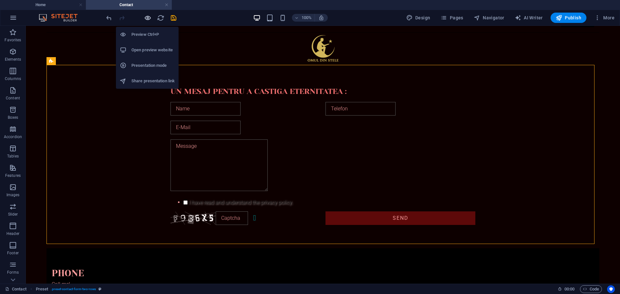
click at [148, 19] on icon "button" at bounding box center [147, 17] width 7 height 7
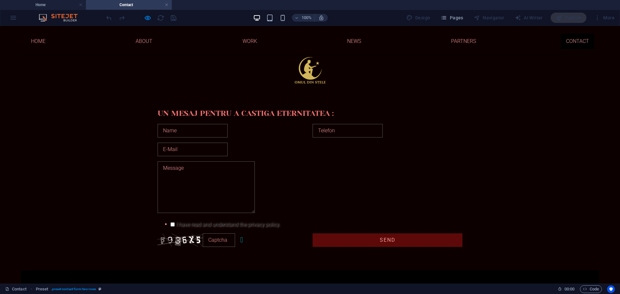
scroll to position [66, 0]
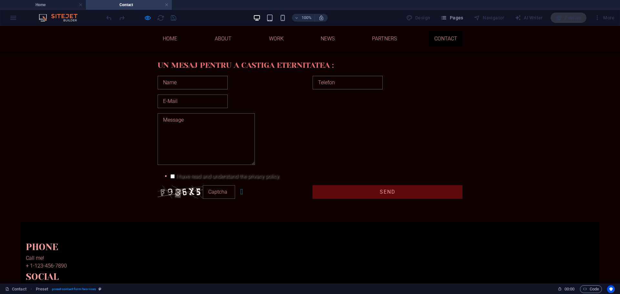
click at [171, 175] on input "I have read and understand the privacy policy." at bounding box center [173, 177] width 4 height 4
checkbox input "false"
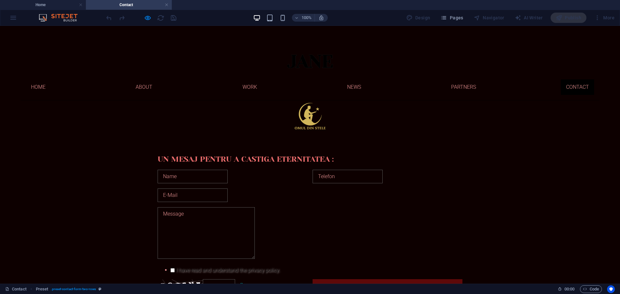
scroll to position [0, 0]
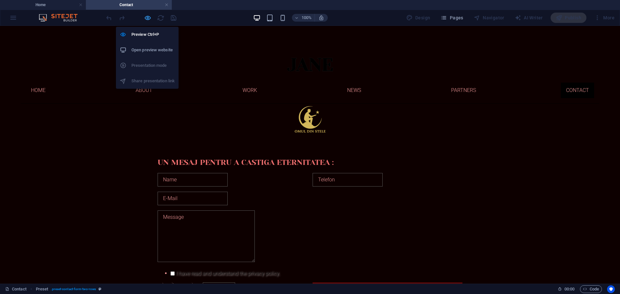
click at [145, 16] on icon "button" at bounding box center [147, 17] width 7 height 7
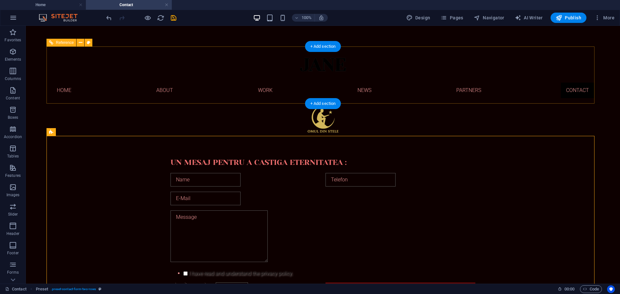
click at [336, 63] on div at bounding box center [323, 62] width 553 height 31
select select "rem"
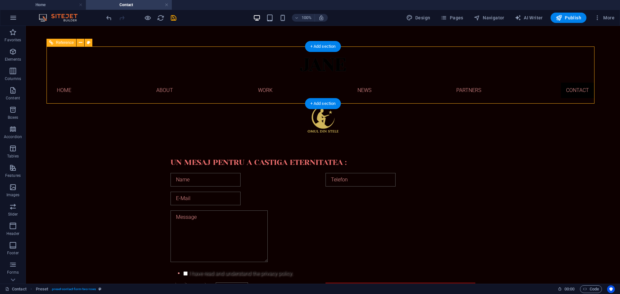
select select "rem"
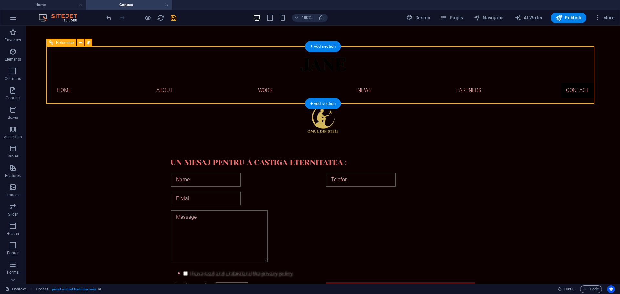
select select "rem"
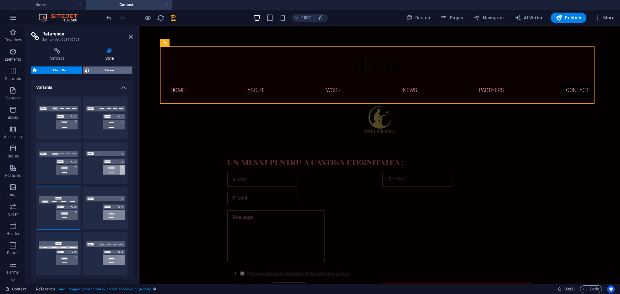
click at [106, 71] on span "Element" at bounding box center [110, 71] width 39 height 8
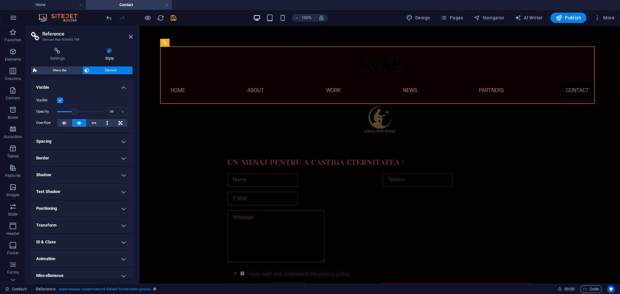
drag, startPoint x: 102, startPoint y: 113, endPoint x: 74, endPoint y: 112, distance: 27.5
click at [74, 112] on span at bounding box center [74, 112] width 6 height 6
drag, startPoint x: 74, startPoint y: 112, endPoint x: 93, endPoint y: 114, distance: 18.9
click at [93, 114] on span at bounding box center [94, 112] width 6 height 6
type input "96"
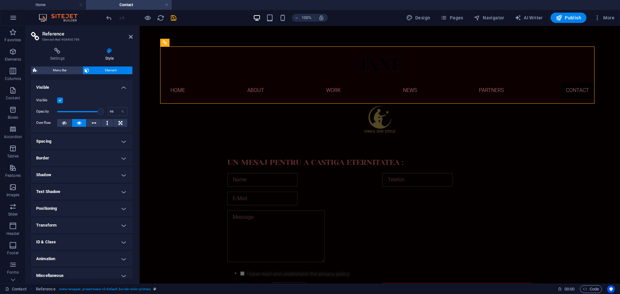
drag, startPoint x: 93, startPoint y: 114, endPoint x: 100, endPoint y: 115, distance: 6.6
click at [100, 115] on span at bounding box center [101, 112] width 6 height 6
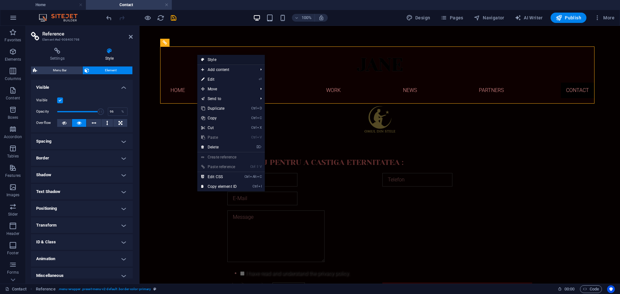
click at [206, 60] on link "Style" at bounding box center [231, 60] width 68 height 10
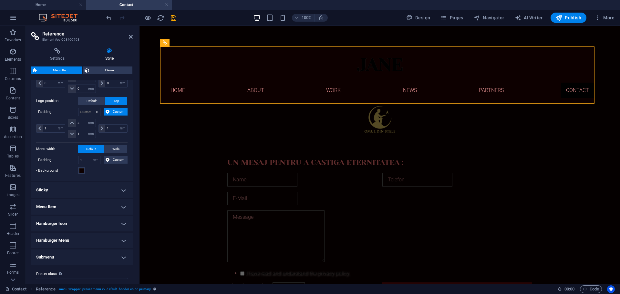
scroll to position [271, 0]
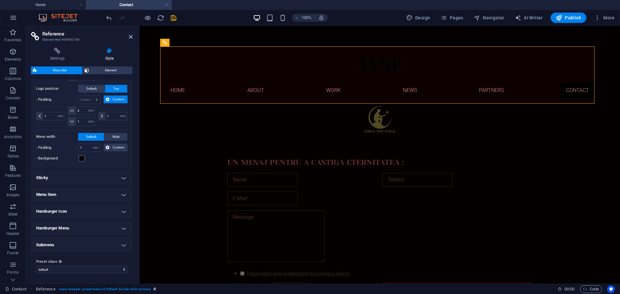
click at [122, 213] on h4 "Hamburger Icon" at bounding box center [82, 212] width 102 height 16
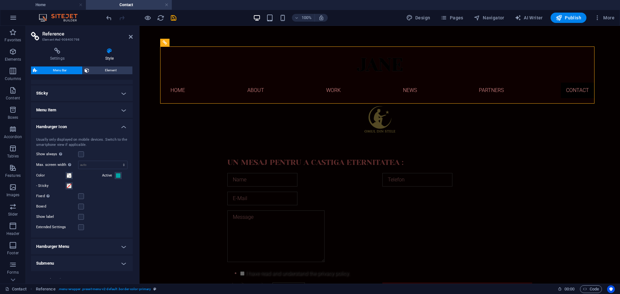
scroll to position [368, 0]
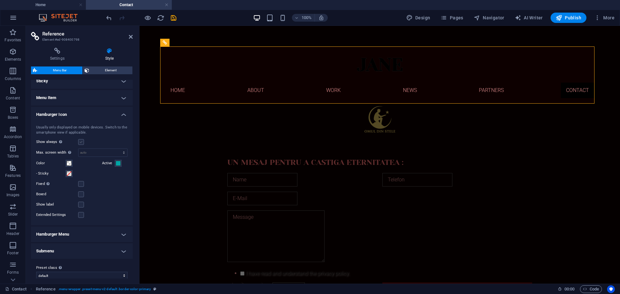
click at [81, 142] on label at bounding box center [81, 142] width 6 height 6
click at [0, 0] on input "Show always Shows the trigger for all viewports." at bounding box center [0, 0] width 0 height 0
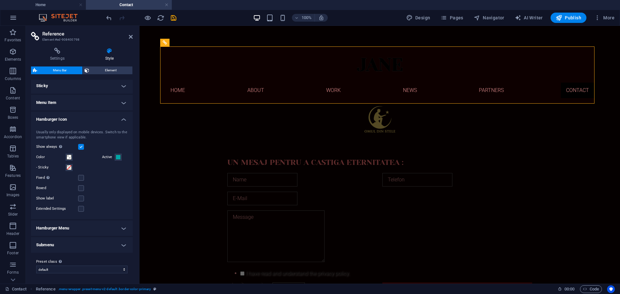
scroll to position [363, 0]
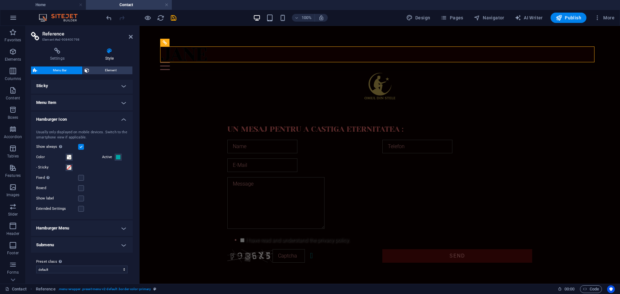
click at [81, 147] on label at bounding box center [81, 147] width 6 height 6
click at [0, 0] on input "Show always Shows the trigger for all viewports." at bounding box center [0, 0] width 0 height 0
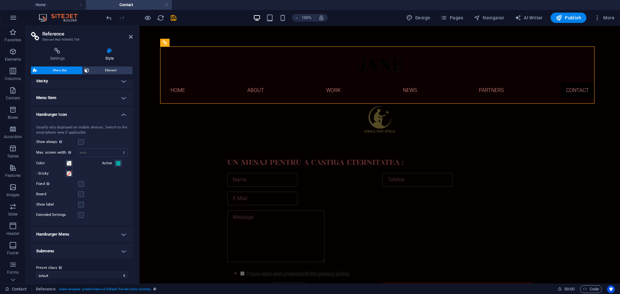
click at [121, 113] on h4 "Hamburger Icon" at bounding box center [82, 113] width 102 height 12
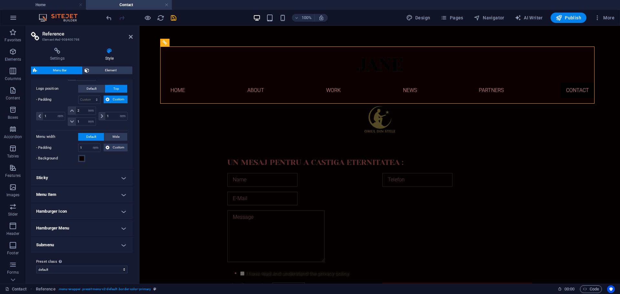
scroll to position [271, 0]
click at [121, 195] on h4 "Menu Item" at bounding box center [82, 195] width 102 height 16
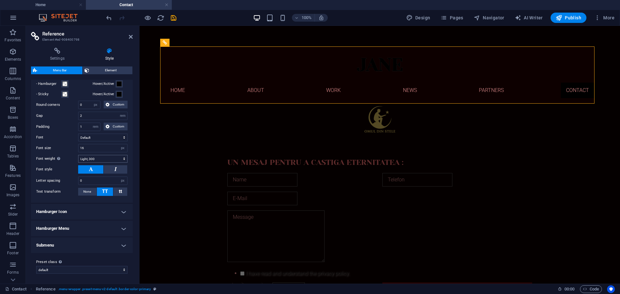
scroll to position [428, 0]
drag, startPoint x: 89, startPoint y: 147, endPoint x: 80, endPoint y: 147, distance: 9.0
click at [80, 147] on input "16" at bounding box center [103, 148] width 49 height 8
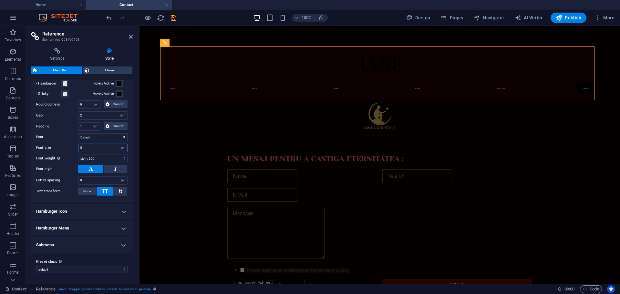
drag, startPoint x: 82, startPoint y: 150, endPoint x: 79, endPoint y: 150, distance: 3.6
click at [79, 150] on input "5" at bounding box center [103, 148] width 49 height 8
type input "16"
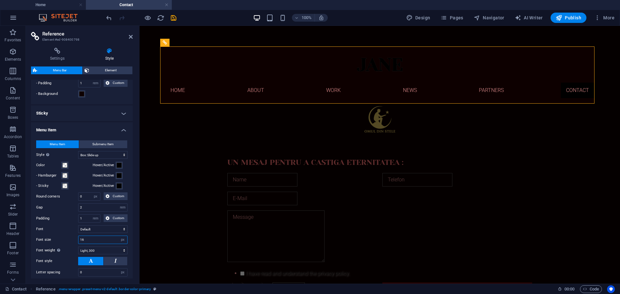
scroll to position [331, 0]
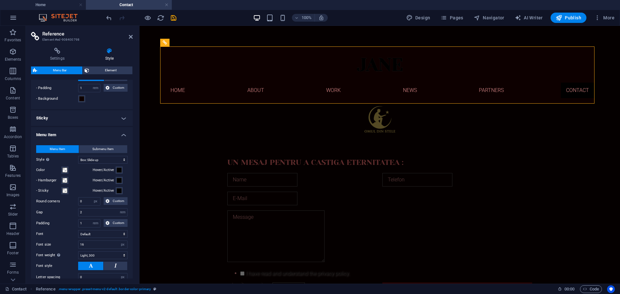
click at [123, 135] on h4 "Menu Item" at bounding box center [82, 133] width 102 height 12
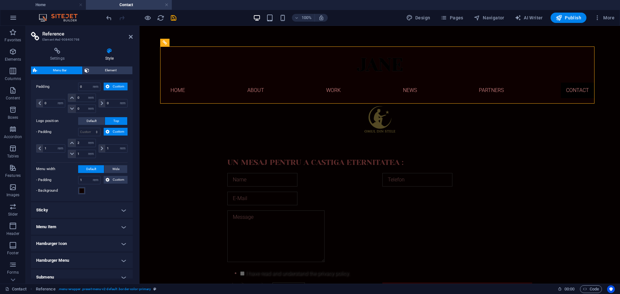
scroll to position [271, 0]
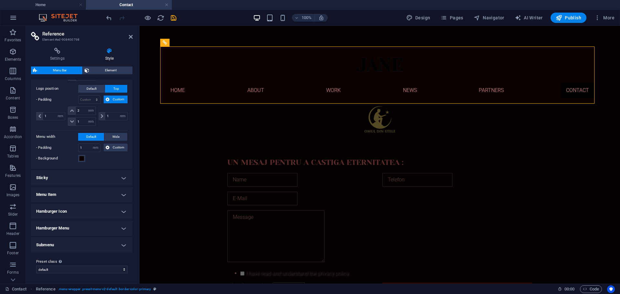
click at [123, 176] on h4 "Sticky" at bounding box center [82, 178] width 102 height 16
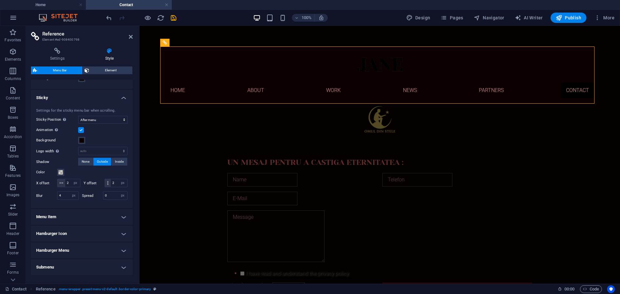
scroll to position [368, 0]
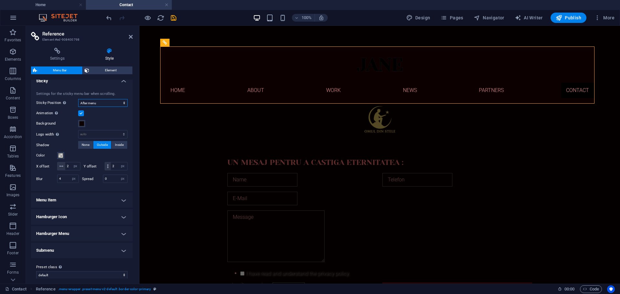
click at [123, 103] on select "Off Instant After menu After banner When scrolling up" at bounding box center [102, 103] width 49 height 8
select select "sticky_none"
click at [78, 107] on select "Off Instant After menu After banner When scrolling up" at bounding box center [102, 103] width 49 height 8
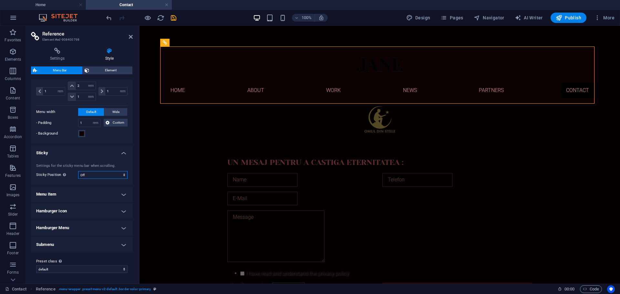
scroll to position [296, 0]
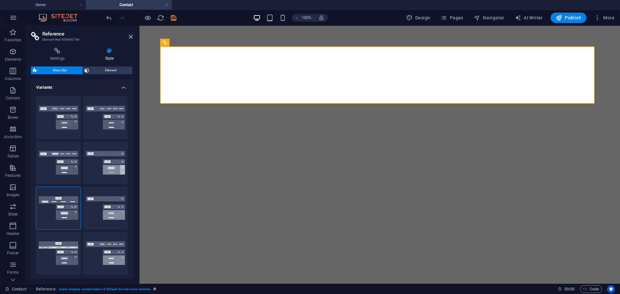
select select "rem"
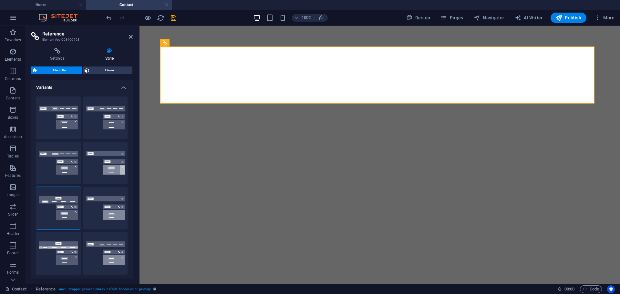
select select "rem"
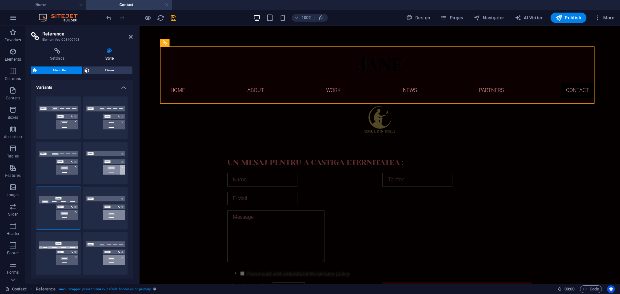
scroll to position [296, 0]
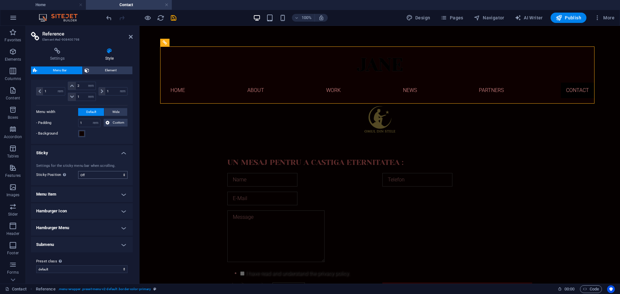
click at [123, 175] on select "Off Instant After menu After banner When scrolling up" at bounding box center [102, 175] width 49 height 8
click at [78, 171] on select "Off Instant After menu After banner When scrolling up" at bounding box center [102, 175] width 49 height 8
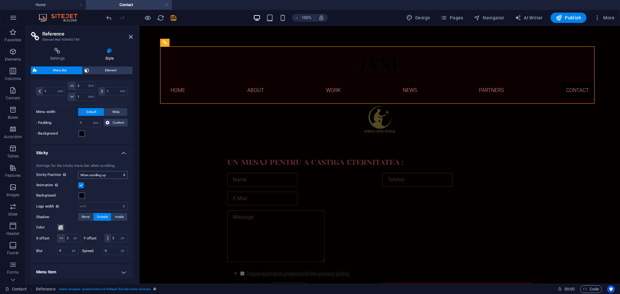
click at [123, 174] on select "Off Instant After menu After banner When scrolling up" at bounding box center [102, 175] width 49 height 8
select select "sticky_instant"
click at [78, 171] on select "Off Instant After menu After banner When scrolling up" at bounding box center [102, 175] width 49 height 8
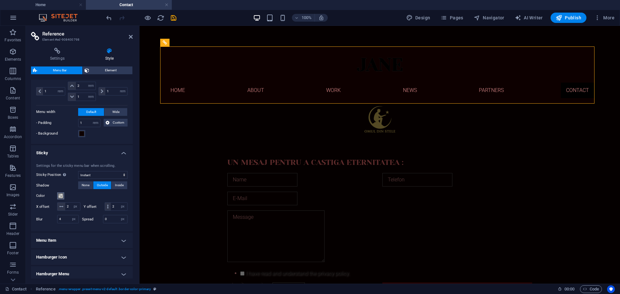
click at [61, 195] on span at bounding box center [60, 196] width 5 height 5
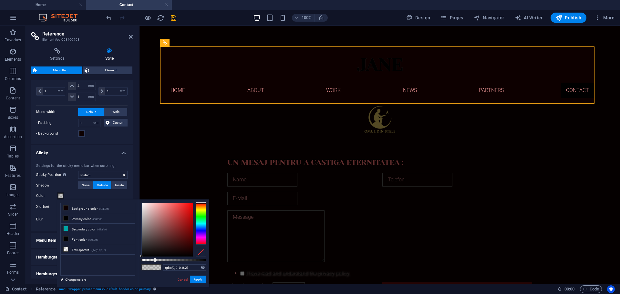
type input "rgba(195, 52, 52, 0.2)"
click at [179, 216] on div at bounding box center [167, 230] width 51 height 54
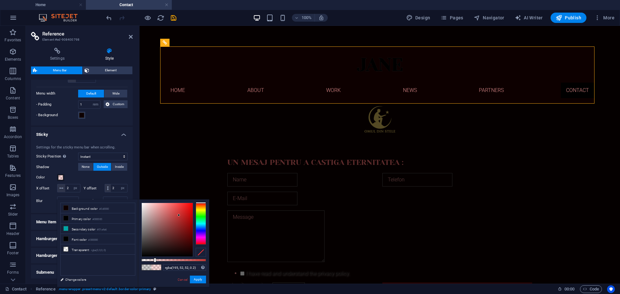
scroll to position [350, 0]
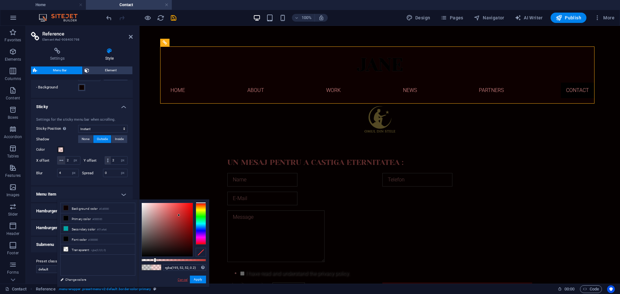
click at [181, 279] on link "Cancel" at bounding box center [182, 280] width 11 height 5
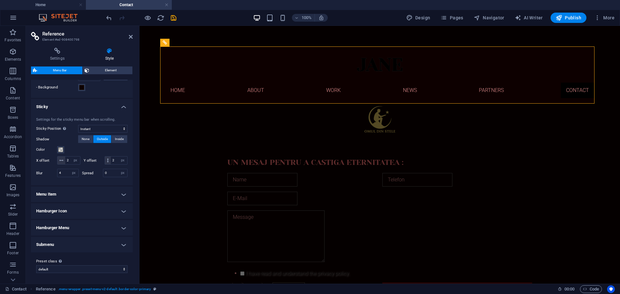
click at [121, 245] on h4 "Submenu" at bounding box center [82, 245] width 102 height 16
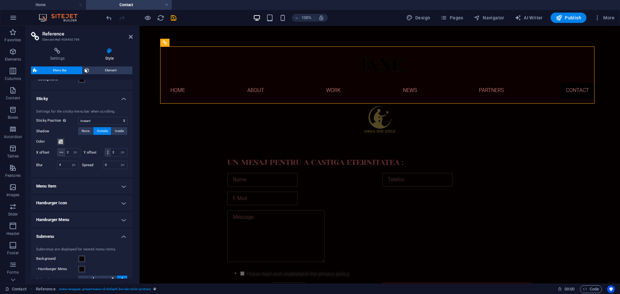
click at [121, 241] on h4 "Submenu" at bounding box center [82, 235] width 102 height 12
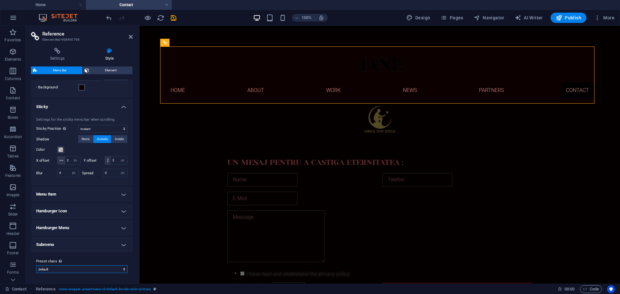
click at [123, 271] on select "default Add preset class" at bounding box center [81, 270] width 91 height 8
click at [91, 256] on div "Preset class Above chosen variant and settings affect all elements which carry …" at bounding box center [82, 266] width 102 height 26
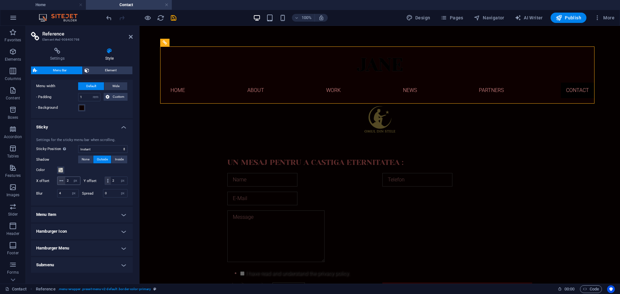
scroll to position [285, 0]
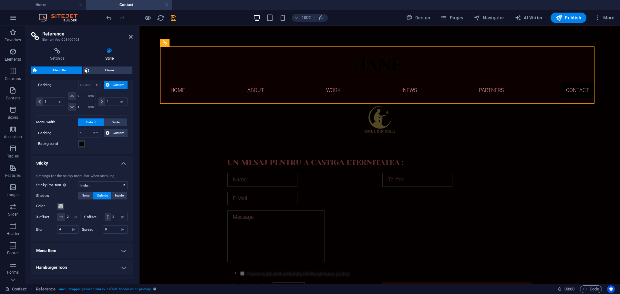
click at [123, 164] on h4 "Sticky" at bounding box center [82, 162] width 102 height 12
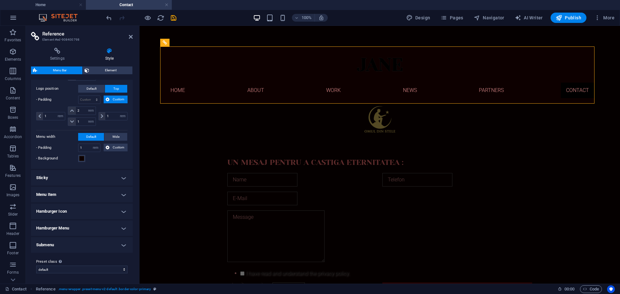
scroll to position [271, 0]
click at [120, 137] on button "Wide" at bounding box center [115, 137] width 23 height 8
click at [98, 137] on button "Default" at bounding box center [91, 137] width 26 height 8
click at [82, 158] on span at bounding box center [81, 158] width 5 height 5
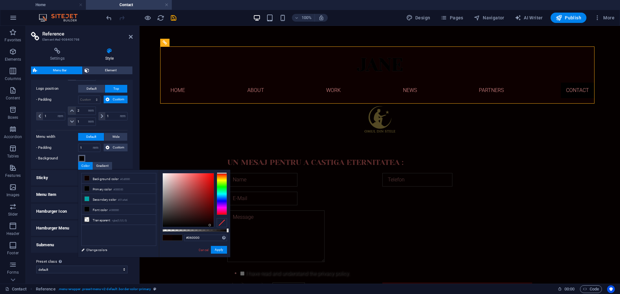
drag, startPoint x: 213, startPoint y: 224, endPoint x: 210, endPoint y: 226, distance: 3.5
click at [210, 226] on div at bounding box center [210, 225] width 2 height 2
drag, startPoint x: 210, startPoint y: 225, endPoint x: 166, endPoint y: 179, distance: 62.9
click at [166, 179] on div at bounding box center [166, 179] width 2 height 2
type input "#120101"
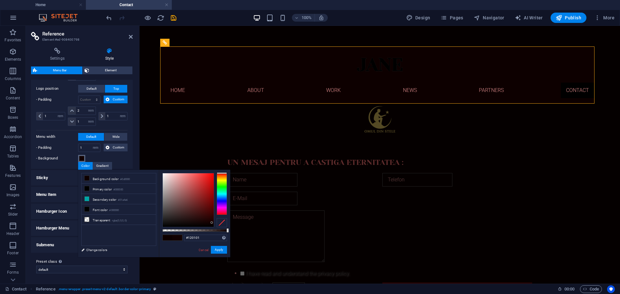
drag, startPoint x: 166, startPoint y: 178, endPoint x: 212, endPoint y: 223, distance: 63.8
click at [212, 223] on div at bounding box center [212, 223] width 2 height 2
click at [204, 247] on div "Cancel Apply" at bounding box center [212, 250] width 29 height 8
click at [202, 249] on link "Cancel" at bounding box center [203, 250] width 11 height 5
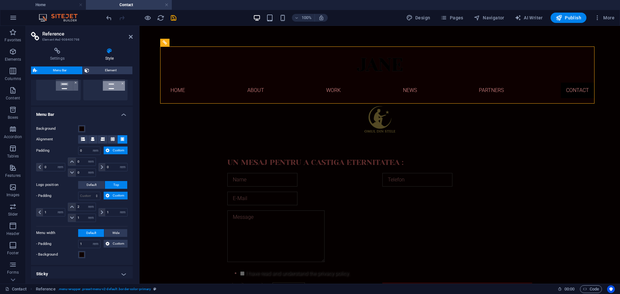
scroll to position [174, 0]
click at [94, 185] on span "Default" at bounding box center [92, 186] width 10 height 8
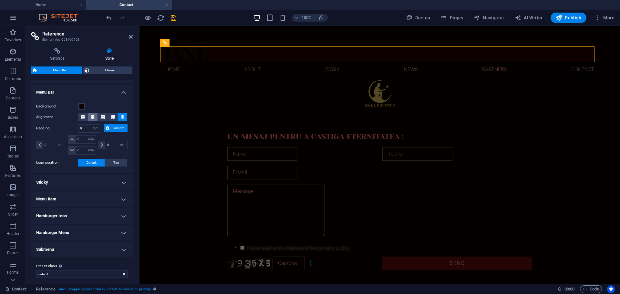
scroll to position [201, 0]
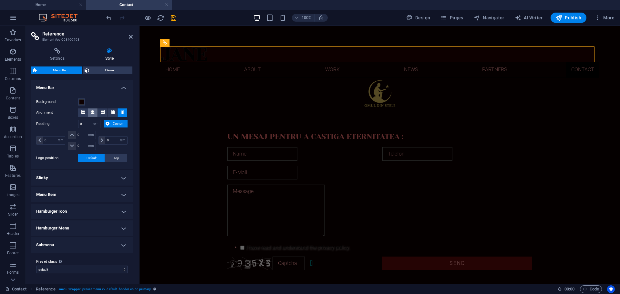
click at [91, 115] on span at bounding box center [93, 113] width 4 height 8
click at [103, 114] on icon at bounding box center [103, 113] width 4 height 4
click at [114, 125] on span "Custom" at bounding box center [118, 124] width 14 height 8
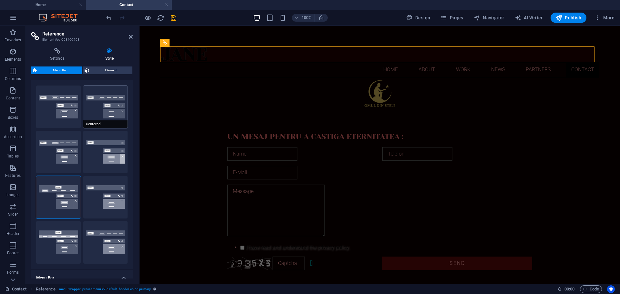
scroll to position [0, 0]
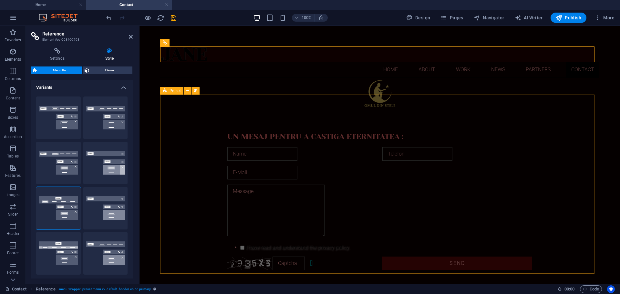
click at [162, 116] on div "Un mesaj pentru a castiga eternitatea : I have read and understand the privacy …" at bounding box center [379, 202] width 439 height 184
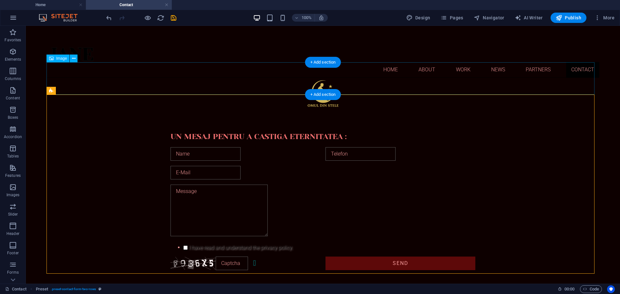
click at [319, 84] on figure at bounding box center [323, 94] width 553 height 32
select select "px"
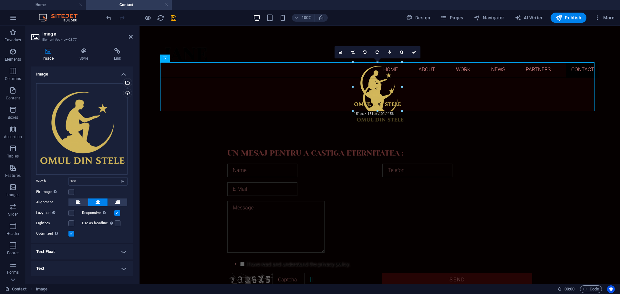
drag, startPoint x: 361, startPoint y: 95, endPoint x: 345, endPoint y: 106, distance: 20.2
type input "151"
click at [143, 39] on html "Skip to main content Home About Work News Partners Contact Un mesaj pentru a ca…" at bounding box center [380, 250] width 481 height 449
click at [162, 160] on div "Un mesaj pentru a castiga eternitatea : I have read and understand the privacy …" at bounding box center [379, 219] width 439 height 184
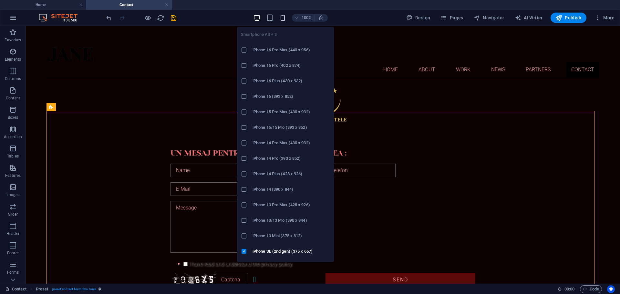
click at [283, 17] on icon "button" at bounding box center [282, 17] width 7 height 7
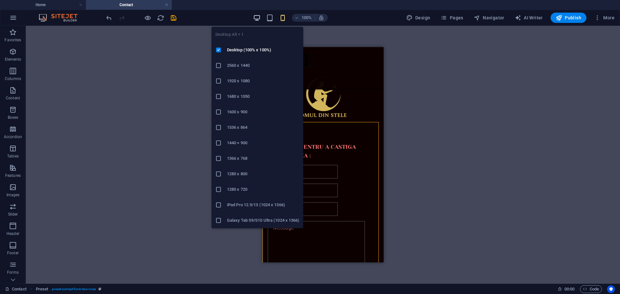
click at [259, 18] on icon "button" at bounding box center [256, 17] width 7 height 7
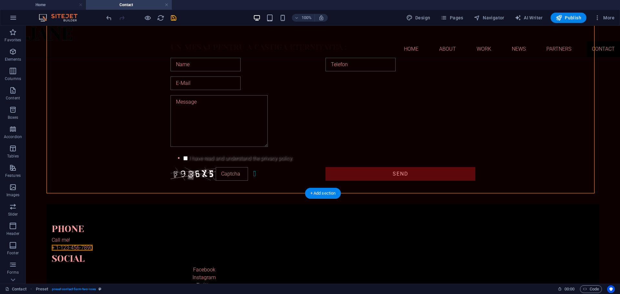
scroll to position [97, 0]
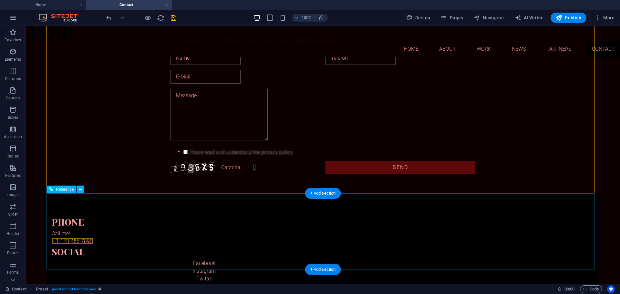
click at [200, 236] on div "Call me! + [PHONE_NUMBER]" at bounding box center [204, 238] width 305 height 16
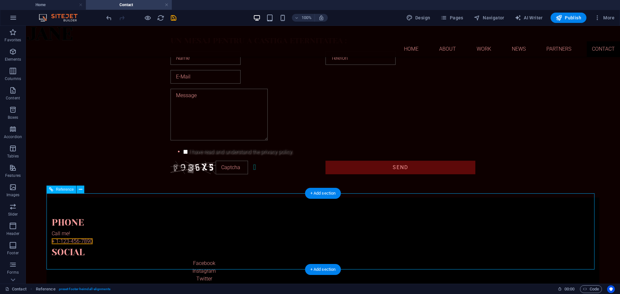
click at [200, 236] on div "Call me! + [PHONE_NUMBER]" at bounding box center [204, 238] width 305 height 16
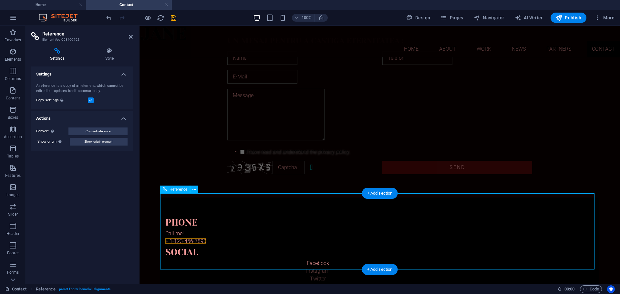
click at [232, 236] on div "Call me! + [PHONE_NUMBER]" at bounding box center [317, 238] width 305 height 16
click at [111, 53] on icon at bounding box center [109, 51] width 47 height 6
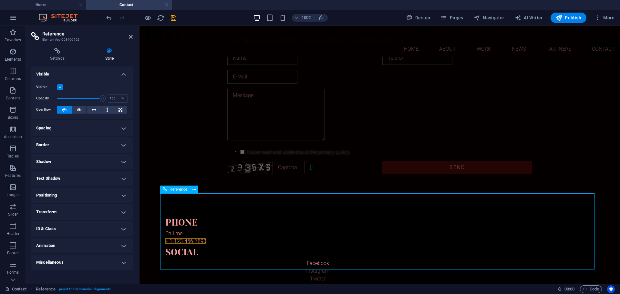
click at [254, 237] on div "Call me! + [PHONE_NUMBER]" at bounding box center [317, 238] width 305 height 16
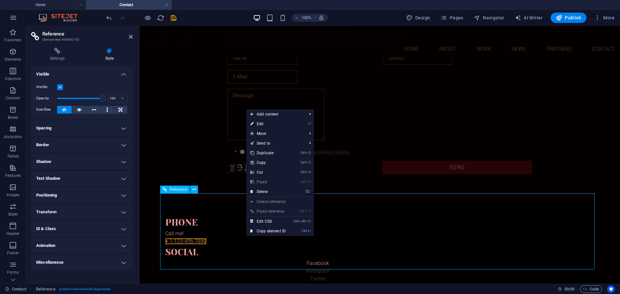
click at [246, 237] on div "Call me! + [PHONE_NUMBER]" at bounding box center [317, 238] width 305 height 16
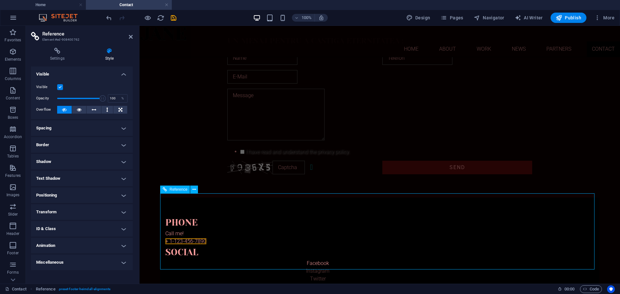
click at [241, 230] on div "Call me! + [PHONE_NUMBER]" at bounding box center [317, 238] width 305 height 16
click at [383, 260] on div "Facebook Instagram Twitter" at bounding box center [317, 271] width 305 height 23
click at [280, 235] on div "Call me! + [PHONE_NUMBER]" at bounding box center [317, 238] width 305 height 16
click at [196, 188] on button at bounding box center [194, 190] width 8 height 8
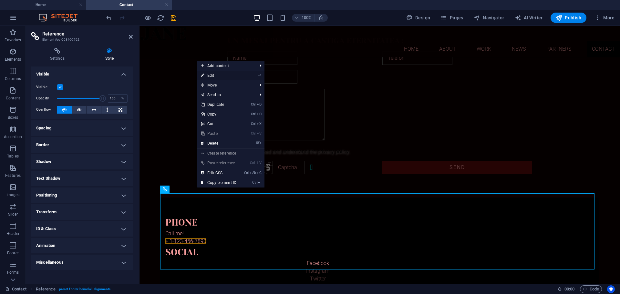
click at [226, 75] on link "⏎ Edit" at bounding box center [218, 76] width 43 height 10
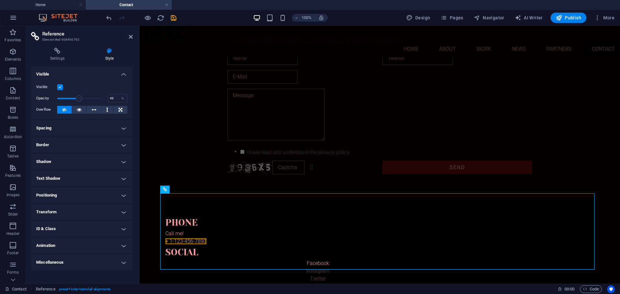
drag, startPoint x: 103, startPoint y: 99, endPoint x: 79, endPoint y: 100, distance: 23.9
click at [79, 100] on span at bounding box center [79, 98] width 6 height 6
drag, startPoint x: 79, startPoint y: 100, endPoint x: 91, endPoint y: 101, distance: 11.7
click at [91, 101] on span at bounding box center [91, 98] width 6 height 6
type input "86"
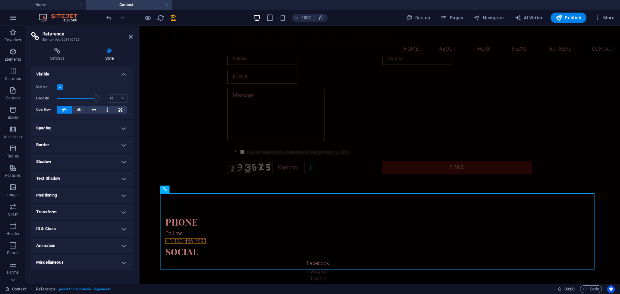
drag, startPoint x: 91, startPoint y: 100, endPoint x: 96, endPoint y: 100, distance: 4.9
click at [96, 100] on span at bounding box center [96, 98] width 6 height 6
click at [125, 126] on h4 "Spacing" at bounding box center [82, 129] width 102 height 16
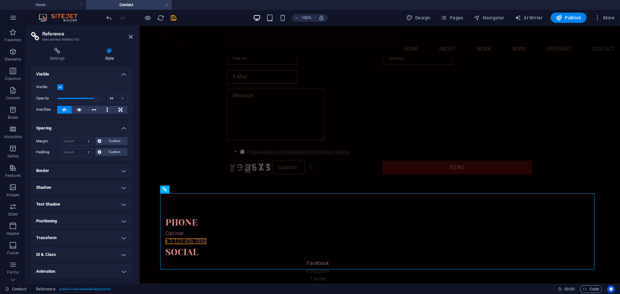
click at [124, 128] on h4 "Spacing" at bounding box center [82, 127] width 102 height 12
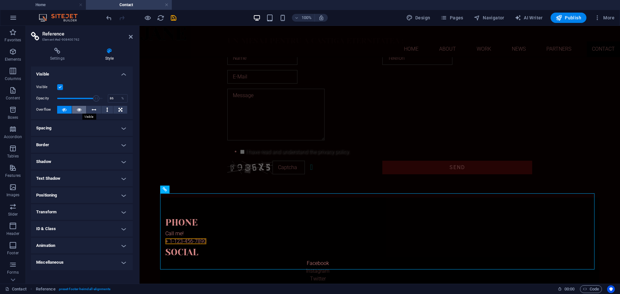
click at [81, 111] on icon at bounding box center [79, 110] width 5 height 8
click at [243, 238] on div "Call me! + [PHONE_NUMBER]" at bounding box center [317, 238] width 305 height 16
click at [602, 125] on html "Skip to main content Home About Work News Partners Contact Un mesaj pentru a ca…" at bounding box center [380, 145] width 481 height 433
click at [153, 58] on html "Skip to main content Home About Work News Partners Contact Un mesaj pentru a ca…" at bounding box center [380, 145] width 481 height 433
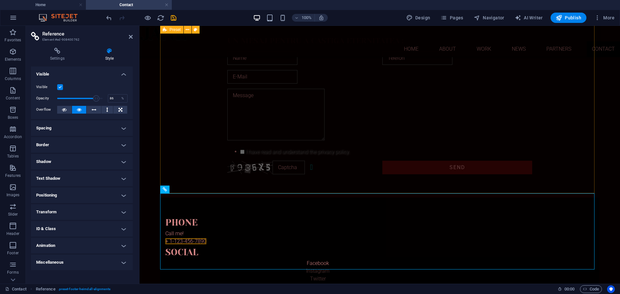
click at [180, 60] on div "Un mesaj pentru a castiga eternitatea : I have read and understand the privacy …" at bounding box center [379, 106] width 439 height 184
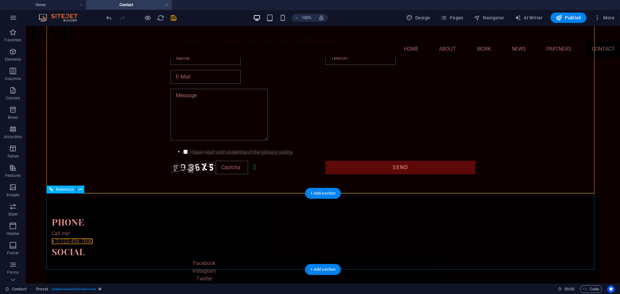
click at [190, 237] on div "Call me! + [PHONE_NUMBER]" at bounding box center [204, 238] width 305 height 16
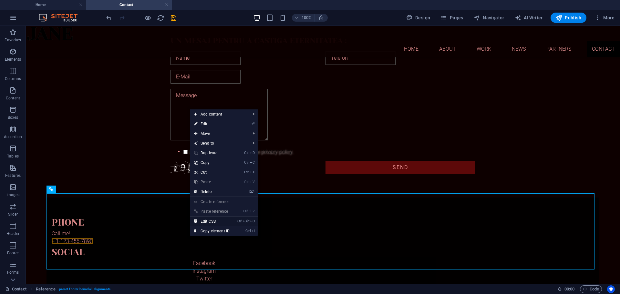
click at [209, 220] on link "Ctrl Alt C Edit CSS" at bounding box center [211, 222] width 43 height 10
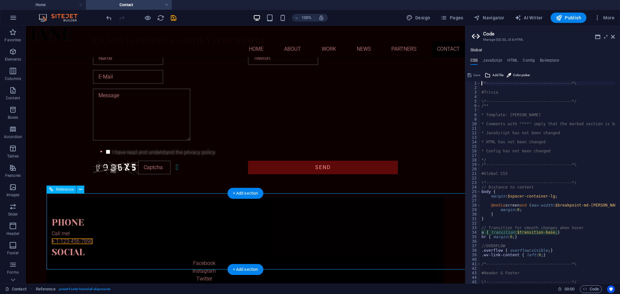
type textarea "@include footer-heimdall("
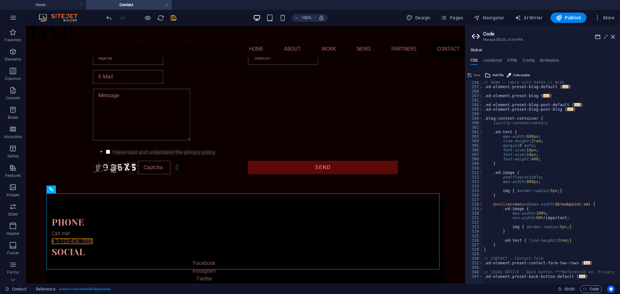
scroll to position [462, 0]
click at [614, 37] on icon at bounding box center [613, 36] width 4 height 5
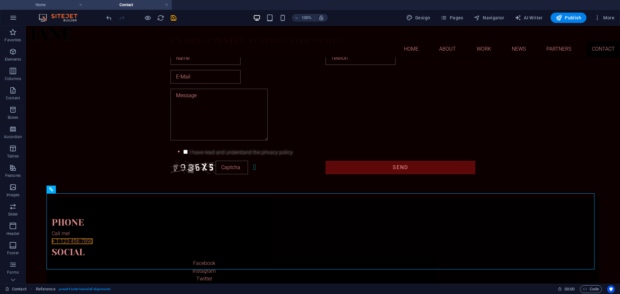
click at [45, 5] on h4 "Home" at bounding box center [43, 4] width 86 height 7
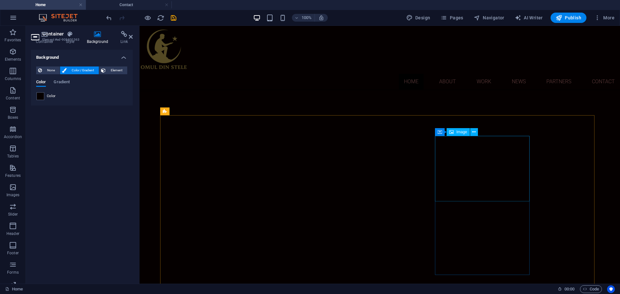
scroll to position [272, 0]
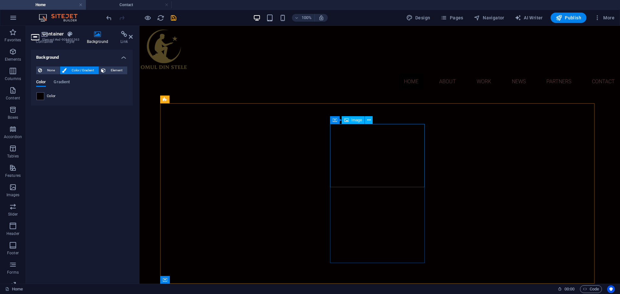
scroll to position [46, 0]
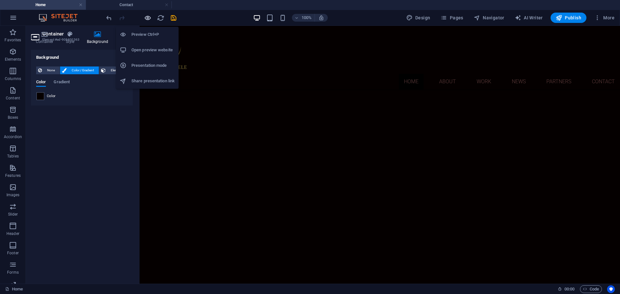
click at [148, 19] on icon "button" at bounding box center [147, 17] width 7 height 7
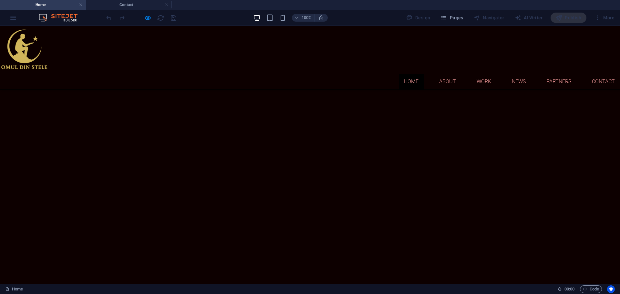
scroll to position [0, 0]
click at [605, 74] on link "Contact" at bounding box center [603, 82] width 33 height 16
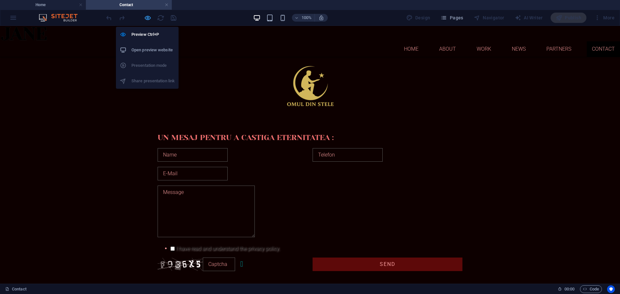
click at [149, 17] on icon "button" at bounding box center [147, 17] width 7 height 7
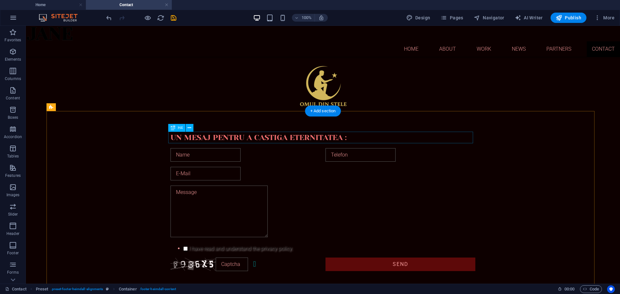
click at [326, 139] on div "Un mesaj pentru a castiga eternitatea :" at bounding box center [323, 138] width 305 height 12
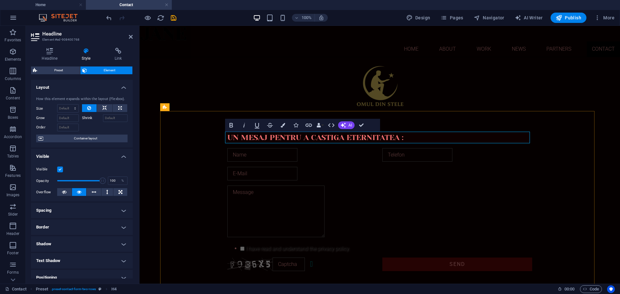
click at [397, 137] on span "Un mesaj pentru a castiga eternitatea :" at bounding box center [315, 137] width 176 height 9
click at [569, 213] on div "Un mesaj pentru a castiga eternitate : I have read and understand the privacy p…" at bounding box center [379, 203] width 439 height 184
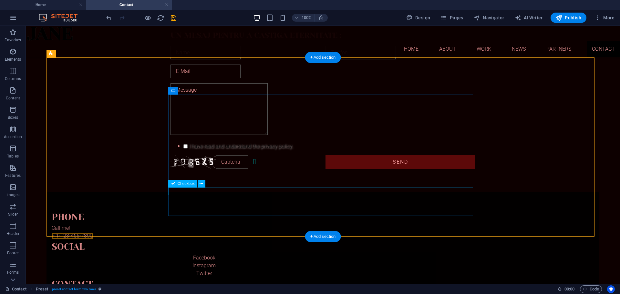
scroll to position [103, 0]
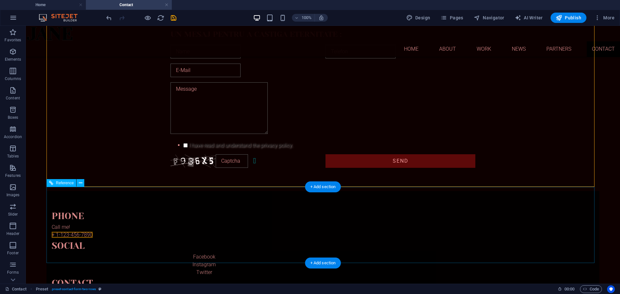
click at [189, 230] on div "Call me! + [PHONE_NUMBER]" at bounding box center [204, 232] width 305 height 16
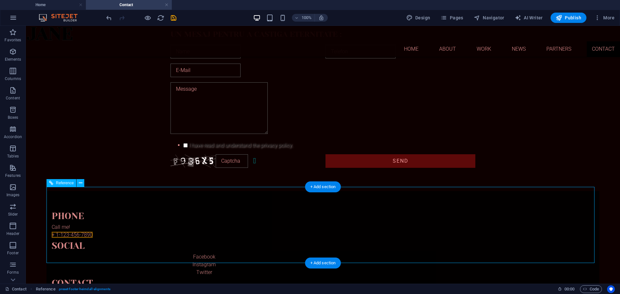
click at [189, 230] on div "Call me! + [PHONE_NUMBER]" at bounding box center [204, 232] width 305 height 16
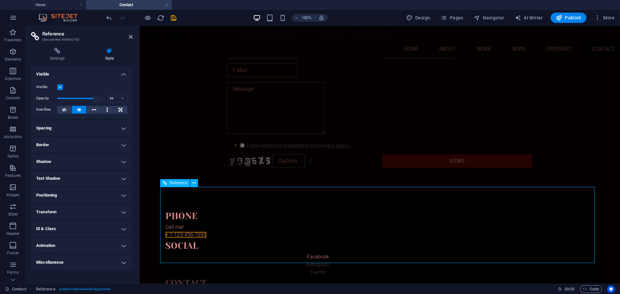
click at [172, 185] on span "Reference" at bounding box center [179, 183] width 18 height 4
click at [170, 183] on span "Reference" at bounding box center [179, 183] width 18 height 4
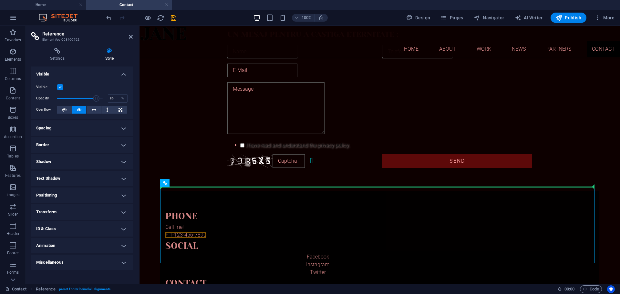
drag, startPoint x: 310, startPoint y: 209, endPoint x: 176, endPoint y: 163, distance: 140.8
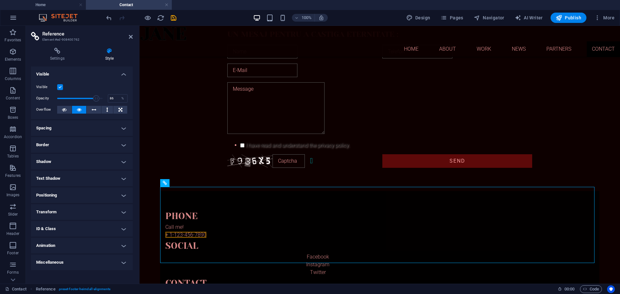
drag, startPoint x: 309, startPoint y: 209, endPoint x: 445, endPoint y: 238, distance: 139.8
click at [180, 151] on div "Un mesaj pentru a castiga eternitate : I have read and understand the privacy p…" at bounding box center [379, 100] width 439 height 184
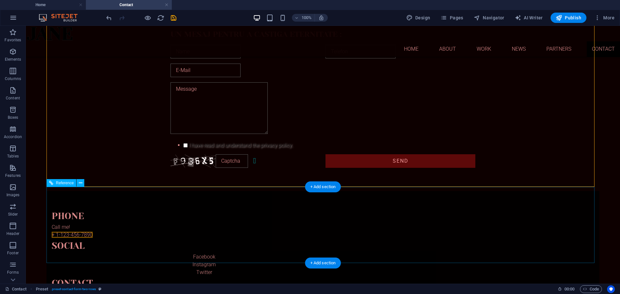
click at [178, 215] on div "Phone" at bounding box center [204, 216] width 305 height 9
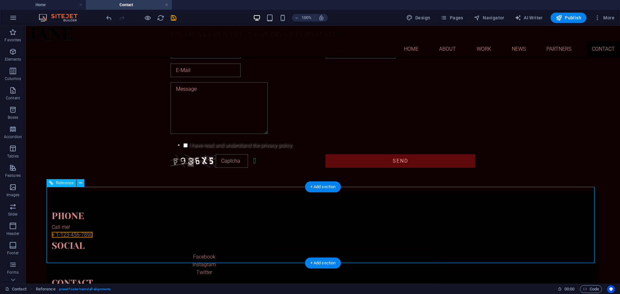
click at [178, 215] on div "Phone" at bounding box center [204, 216] width 305 height 9
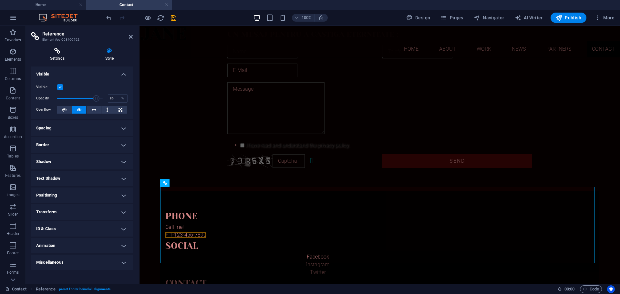
click at [58, 55] on h4 "Settings" at bounding box center [58, 55] width 55 height 14
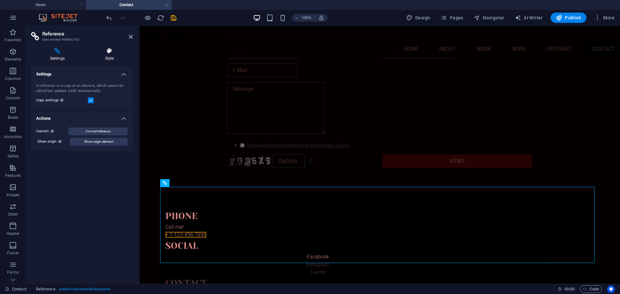
click at [111, 53] on icon at bounding box center [109, 51] width 47 height 6
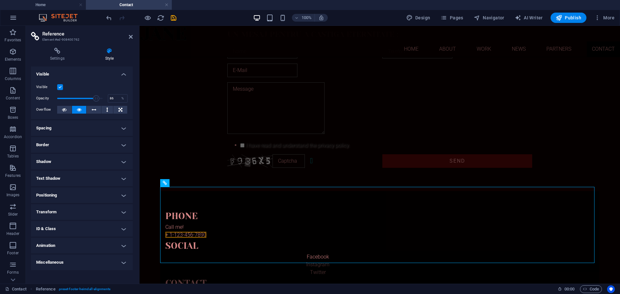
click at [61, 88] on label at bounding box center [60, 87] width 6 height 6
click at [0, 0] on input "Visible" at bounding box center [0, 0] width 0 height 0
click at [61, 88] on label at bounding box center [60, 87] width 6 height 6
click at [0, 0] on input "Visible" at bounding box center [0, 0] width 0 height 0
click at [122, 146] on h4 "Border" at bounding box center [82, 145] width 102 height 16
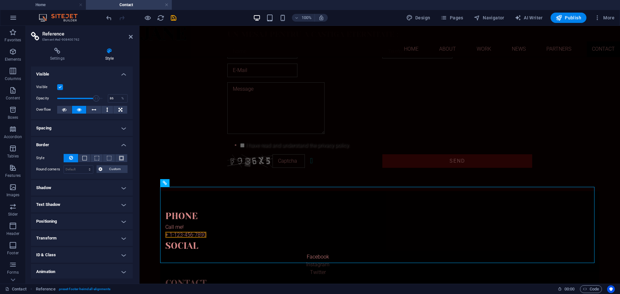
click at [123, 146] on h4 "Border" at bounding box center [82, 143] width 102 height 12
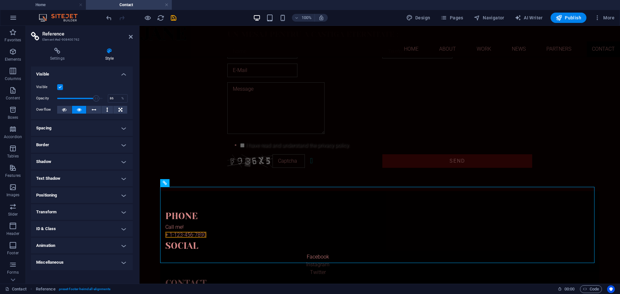
click at [123, 196] on h4 "Positioning" at bounding box center [82, 196] width 102 height 16
click at [123, 196] on h4 "Positioning" at bounding box center [82, 194] width 102 height 12
click at [125, 214] on h4 "Transform" at bounding box center [82, 213] width 102 height 16
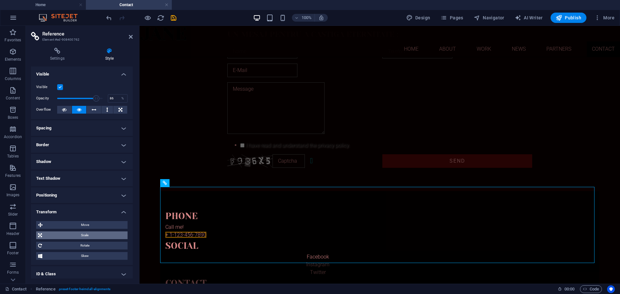
click at [94, 237] on span "Scale" at bounding box center [85, 236] width 82 height 8
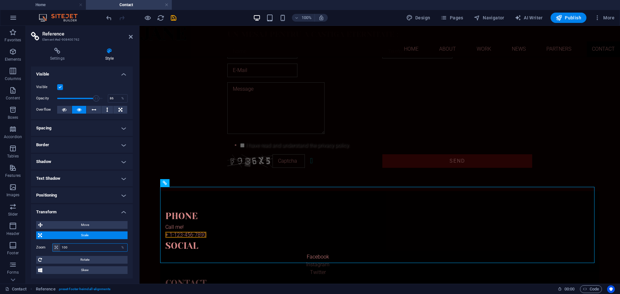
drag, startPoint x: 85, startPoint y: 246, endPoint x: 58, endPoint y: 247, distance: 27.2
click at [58, 247] on div "100 %" at bounding box center [89, 248] width 75 height 8
type input "70"
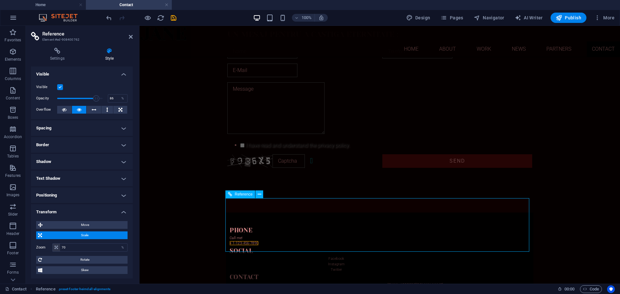
click at [519, 227] on div "Phone Call me! + 1-123-456-7890 Social Facebook Instagram Twitter Contact danib…" at bounding box center [380, 263] width 308 height 100
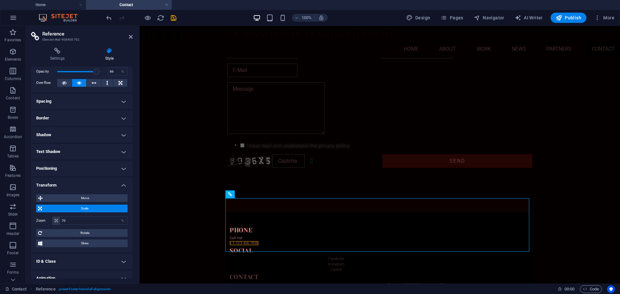
scroll to position [51, 0]
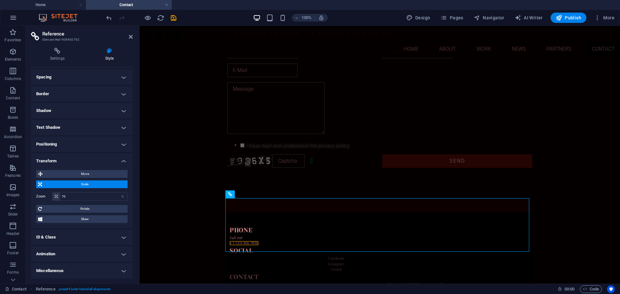
click at [122, 255] on h4 "Animation" at bounding box center [82, 255] width 102 height 16
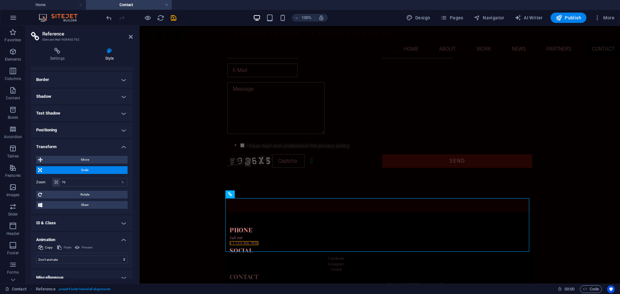
scroll to position [72, 0]
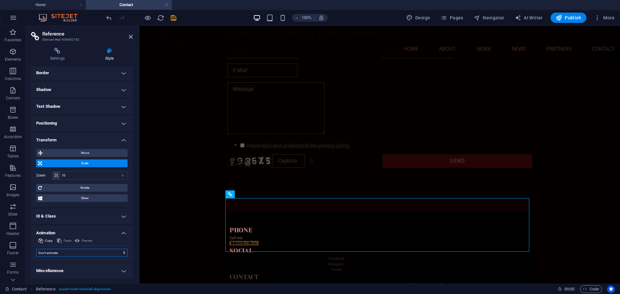
click at [106, 253] on select "Don't animate Show / Hide Slide up/down Zoom in/out Slide left to right Slide r…" at bounding box center [81, 253] width 91 height 8
select select "shrink"
click at [36, 249] on select "Don't animate Show / Hide Slide up/down Zoom in/out Slide left to right Slide r…" at bounding box center [81, 253] width 91 height 8
select select "scroll"
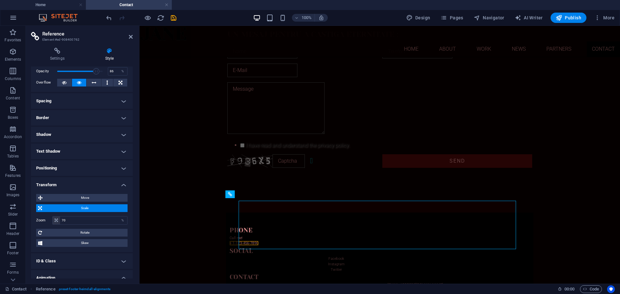
scroll to position [0, 0]
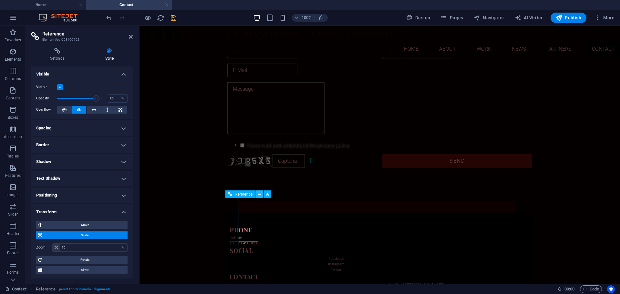
click at [260, 194] on icon at bounding box center [260, 194] width 4 height 7
click at [443, 283] on link "[EMAIL_ADDRESS][DOMAIN_NAME]" at bounding box center [416, 285] width 56 height 4
click at [338, 236] on div "Call me! + [PHONE_NUMBER]" at bounding box center [337, 241] width 214 height 11
click at [280, 236] on div "Call me! + [PHONE_NUMBER]" at bounding box center [337, 241] width 214 height 11
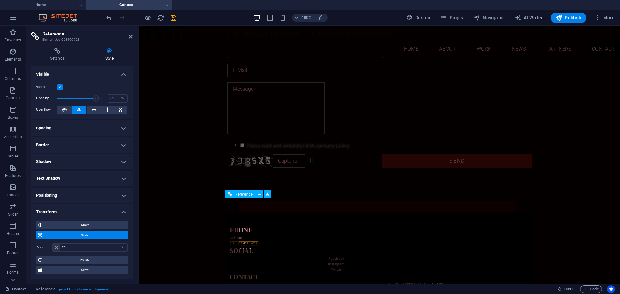
click at [280, 236] on div "Call me! + [PHONE_NUMBER]" at bounding box center [337, 241] width 214 height 11
click at [612, 233] on html "Skip to main content Home About Work News Partners Contact Un mesaj pentru a ca…" at bounding box center [380, 138] width 481 height 433
click at [280, 236] on div "Call me! + [PHONE_NUMBER]" at bounding box center [337, 241] width 214 height 11
click at [268, 194] on icon at bounding box center [268, 194] width 4 height 7
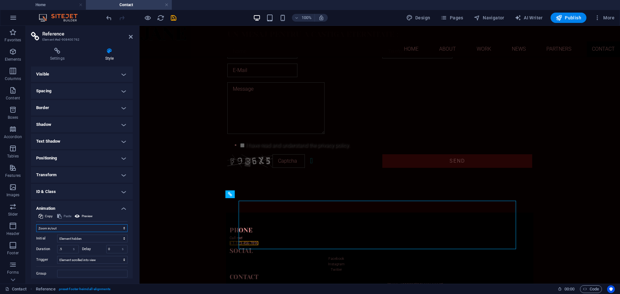
click at [121, 228] on select "Don't animate Show / Hide Slide up/down Zoom in/out Slide left to right Slide r…" at bounding box center [81, 229] width 91 height 8
select select "none"
click at [36, 225] on select "Don't animate Show / Hide Slide up/down Zoom in/out Slide left to right Slide r…" at bounding box center [81, 229] width 91 height 8
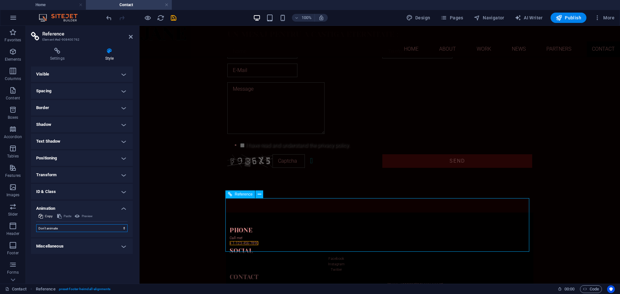
click at [249, 195] on span "Reference" at bounding box center [244, 195] width 18 height 4
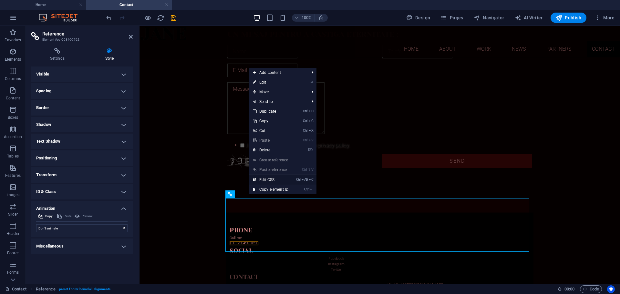
click at [270, 177] on link "Ctrl Alt C Edit CSS" at bounding box center [270, 180] width 43 height 10
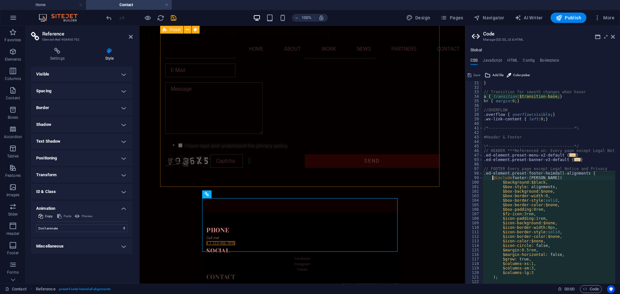
scroll to position [136, 0]
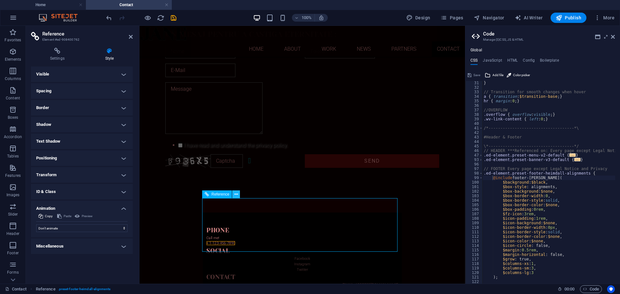
click at [236, 195] on icon at bounding box center [237, 194] width 4 height 7
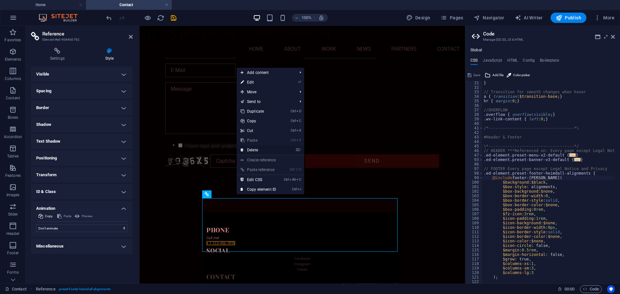
click at [270, 147] on link "⌦ Delete" at bounding box center [258, 150] width 43 height 10
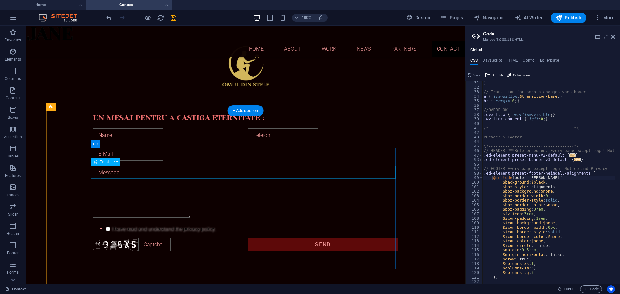
scroll to position [27, 0]
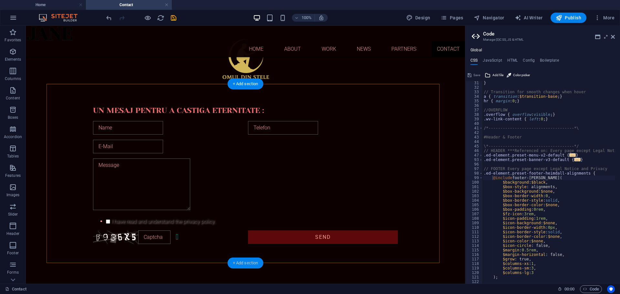
click at [250, 263] on div "+ Add section" at bounding box center [246, 263] width 36 height 11
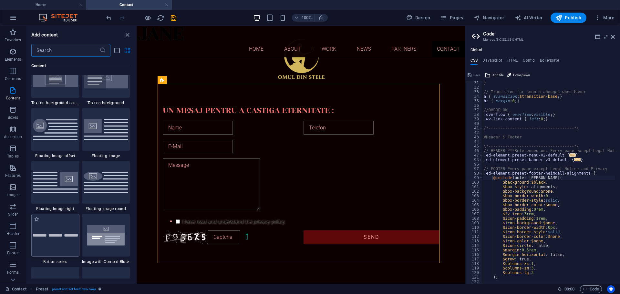
scroll to position [1357, 0]
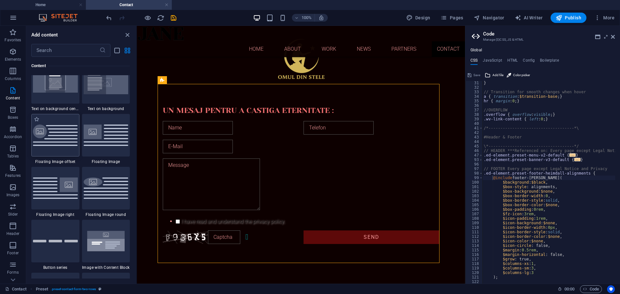
click at [69, 143] on img at bounding box center [55, 136] width 45 height 22
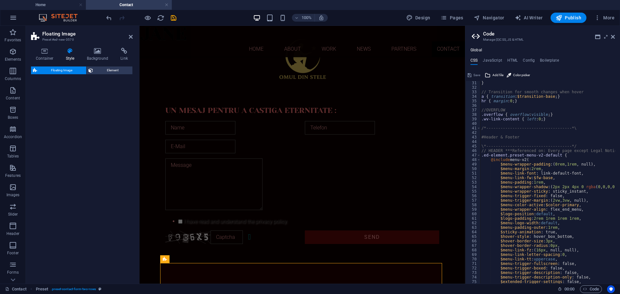
select select "%"
select select "rem"
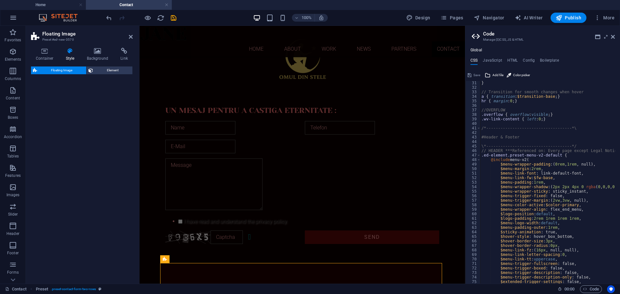
select select "%"
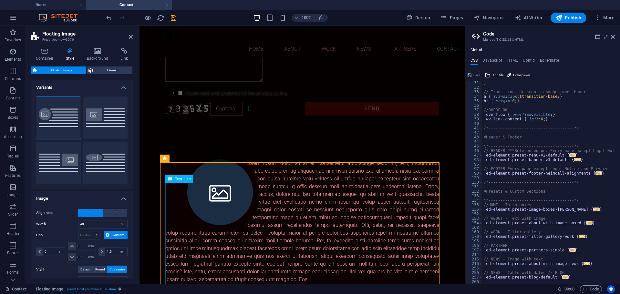
scroll to position [156, 0]
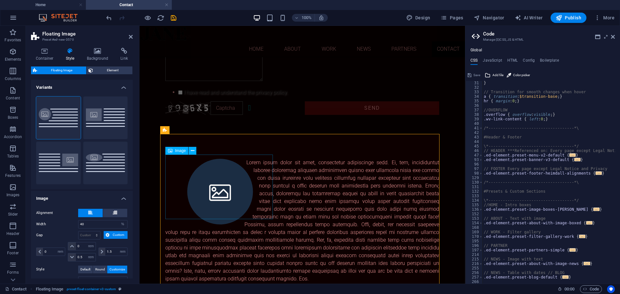
click at [220, 188] on figure at bounding box center [220, 192] width 110 height 66
click at [222, 183] on figure at bounding box center [220, 192] width 110 height 66
select select "%"
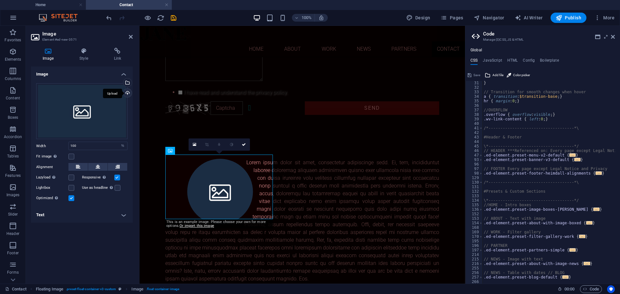
click at [128, 94] on div "Upload" at bounding box center [127, 94] width 10 height 10
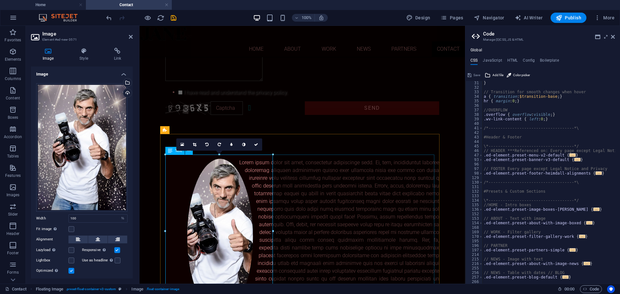
click at [304, 201] on div at bounding box center [302, 232] width 274 height 147
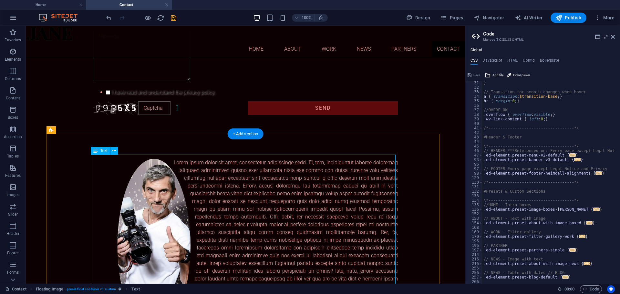
click at [220, 173] on div at bounding box center [245, 225] width 305 height 132
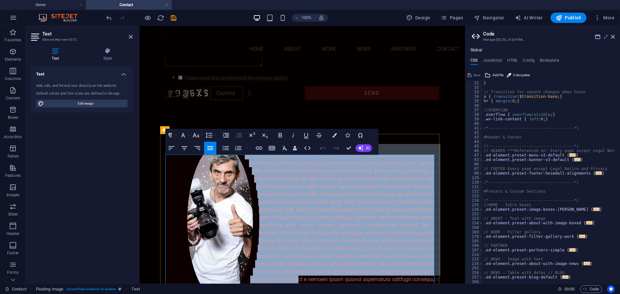
scroll to position [224, 0]
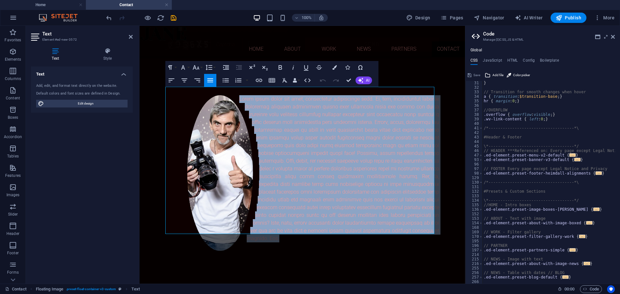
drag, startPoint x: 239, startPoint y: 159, endPoint x: 390, endPoint y: 277, distance: 191.6
click at [390, 277] on html "Skip to main content Home About Work News Partners Contact Un mesaj pentru a ca…" at bounding box center [303, 45] width 326 height 478
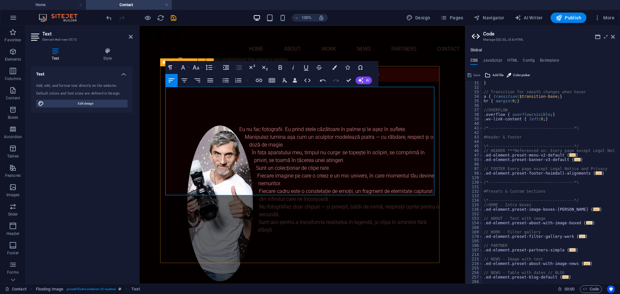
click at [363, 228] on div "Eu nu fac fotografii. Eu prind stele căzătoare în palme și le așez în suflete. …" at bounding box center [302, 180] width 284 height 150
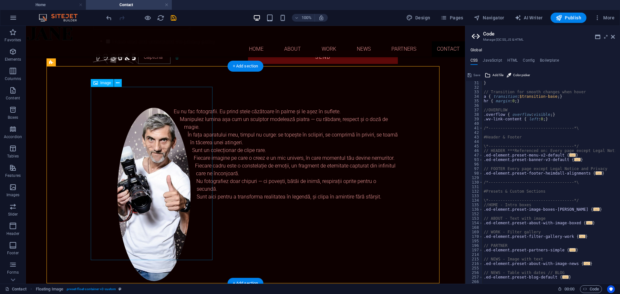
click at [164, 220] on figure at bounding box center [154, 195] width 122 height 174
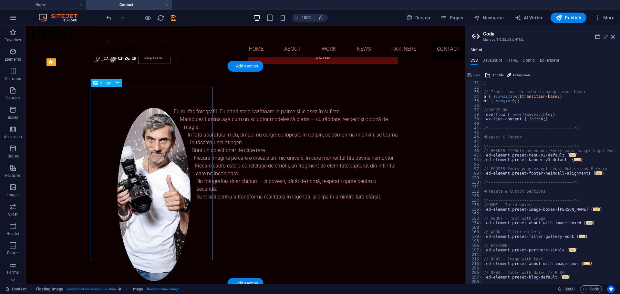
click at [164, 220] on figure at bounding box center [154, 195] width 122 height 174
select select "%"
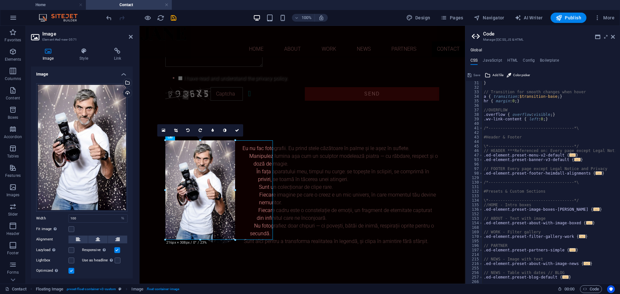
scroll to position [170, 0]
drag, startPoint x: 218, startPoint y: 239, endPoint x: 220, endPoint y: 185, distance: 54.0
type input "214"
select select "px"
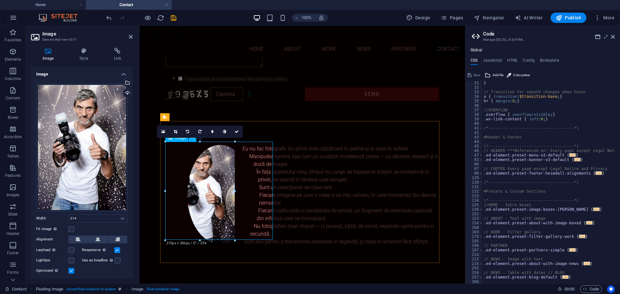
scroll to position [169, 0]
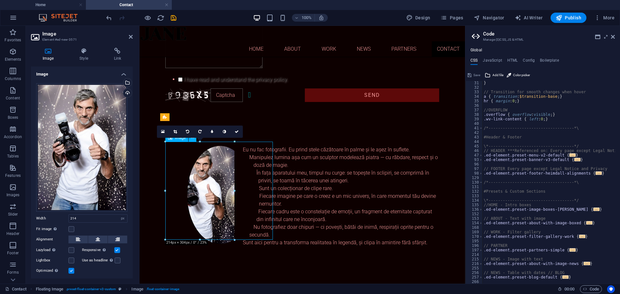
drag, startPoint x: 219, startPoint y: 196, endPoint x: 241, endPoint y: 197, distance: 22.0
click at [241, 197] on figure at bounding box center [220, 195] width 110 height 98
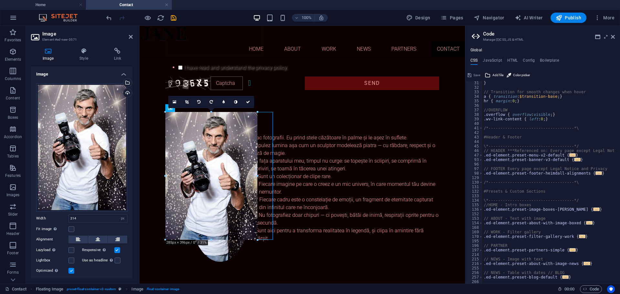
drag, startPoint x: 234, startPoint y: 190, endPoint x: 259, endPoint y: 189, distance: 24.6
type input "285"
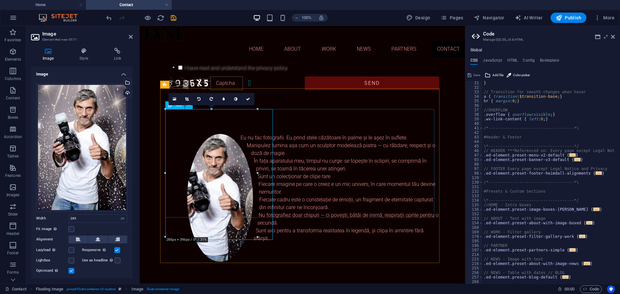
scroll to position [202, 0]
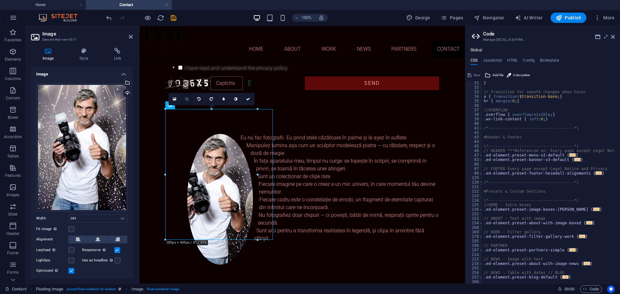
click at [185, 99] on icon at bounding box center [187, 99] width 4 height 4
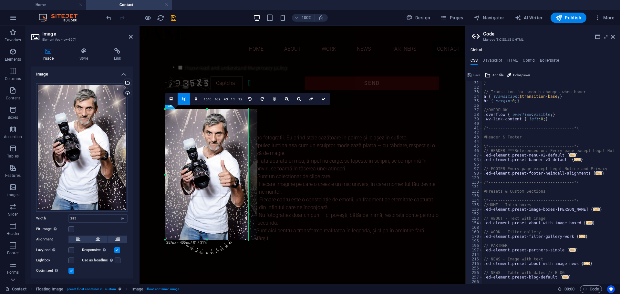
drag, startPoint x: 257, startPoint y: 175, endPoint x: 248, endPoint y: 175, distance: 9.0
click at [248, 175] on div at bounding box center [249, 174] width 2 height 131
click at [321, 238] on div "Eu nu fac fotografii. Eu prind stele căzătoare în palme și le așez în suflete. …" at bounding box center [302, 188] width 284 height 150
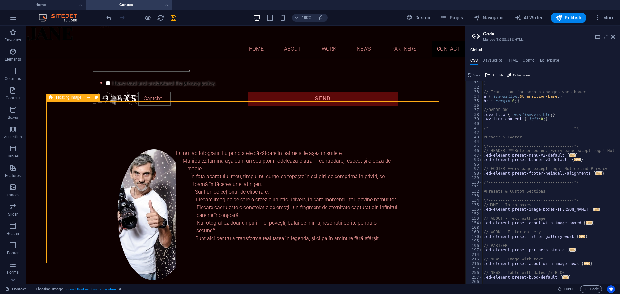
scroll to position [202, 0]
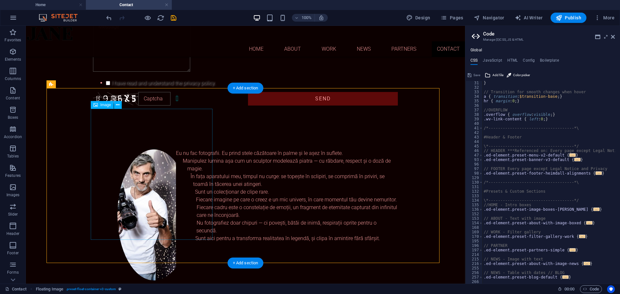
click at [153, 165] on figure at bounding box center [154, 215] width 122 height 131
select select "px"
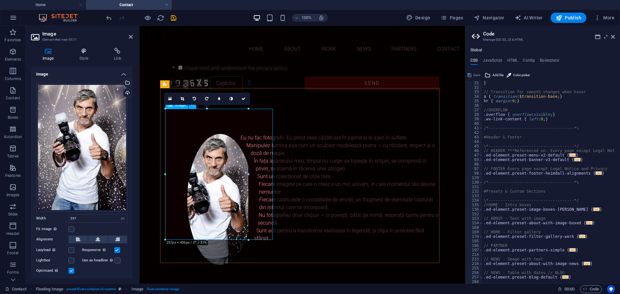
drag, startPoint x: 348, startPoint y: 265, endPoint x: 211, endPoint y: 223, distance: 143.2
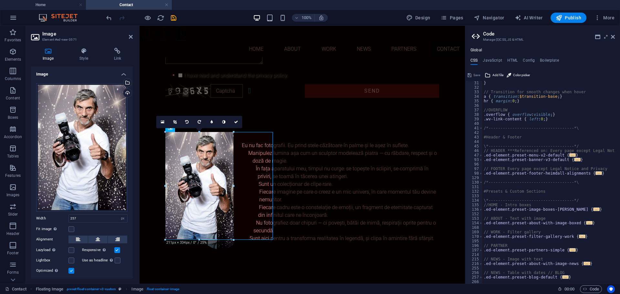
drag, startPoint x: 206, startPoint y: 241, endPoint x: 216, endPoint y: 218, distance: 25.1
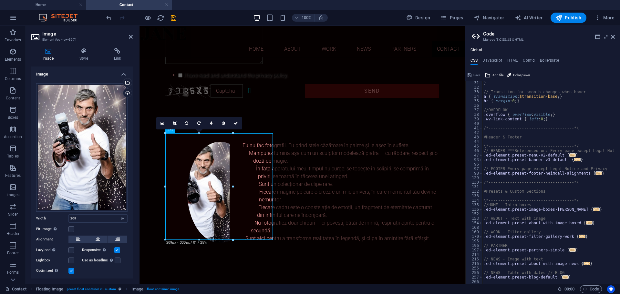
scroll to position [169, 0]
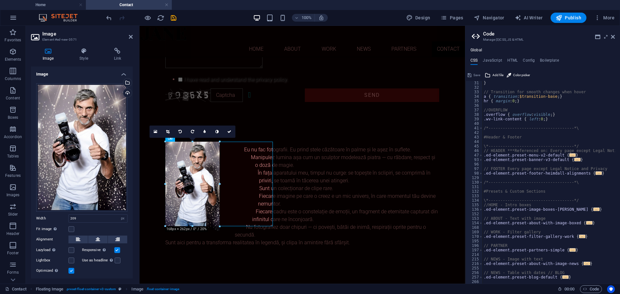
drag, startPoint x: 165, startPoint y: 186, endPoint x: 39, endPoint y: 161, distance: 128.9
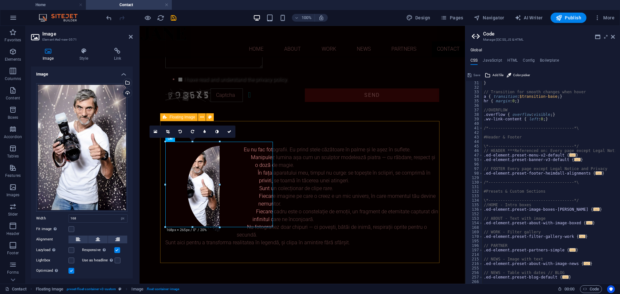
drag, startPoint x: 332, startPoint y: 254, endPoint x: 193, endPoint y: 236, distance: 139.4
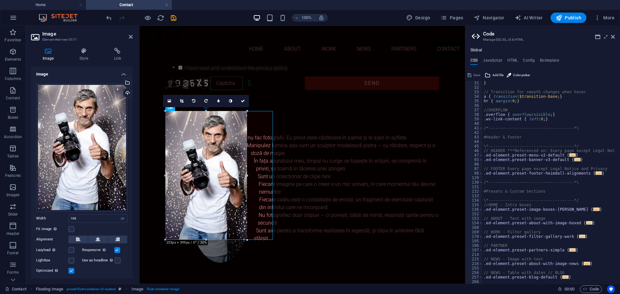
drag, startPoint x: 193, startPoint y: 226, endPoint x: 192, endPoint y: 271, distance: 45.3
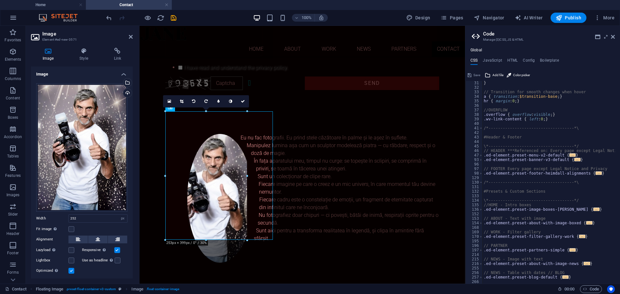
scroll to position [200, 0]
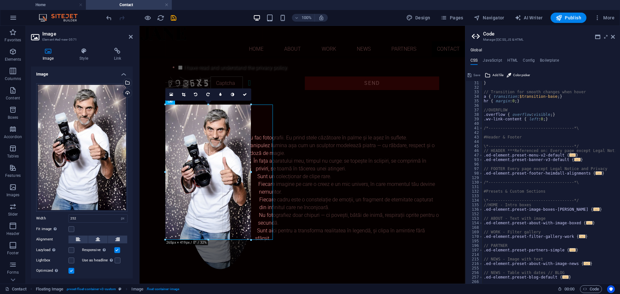
drag, startPoint x: 206, startPoint y: 240, endPoint x: 85, endPoint y: 213, distance: 124.6
type input "264"
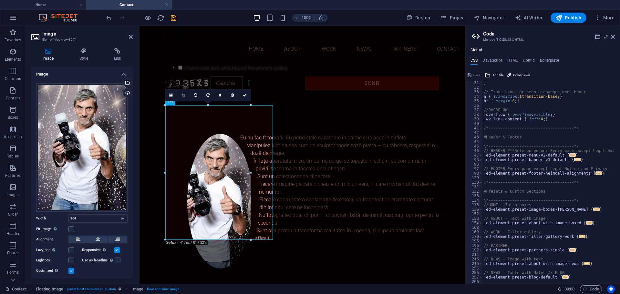
click at [185, 94] on icon at bounding box center [184, 95] width 4 height 4
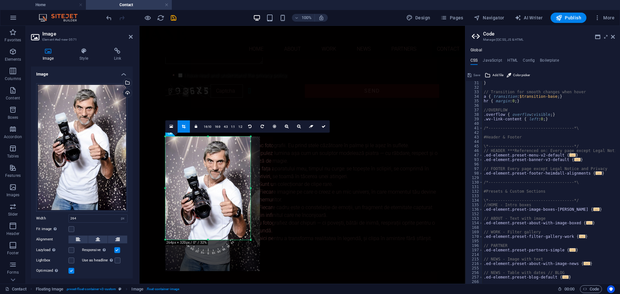
scroll to position [175, 0]
drag, startPoint x: 208, startPoint y: 240, endPoint x: 215, endPoint y: 209, distance: 31.9
click at [215, 209] on div "180 170 160 150 140 130 120 110 100 90 80 70 60 50 40 30 20 10 0 -10 -20 -30 -4…" at bounding box center [207, 188] width 85 height 104
click at [282, 262] on div "Eu nu fac fotografii. Eu prind stele căzătoare în palme și le așez în suflete. …" at bounding box center [302, 192] width 284 height 142
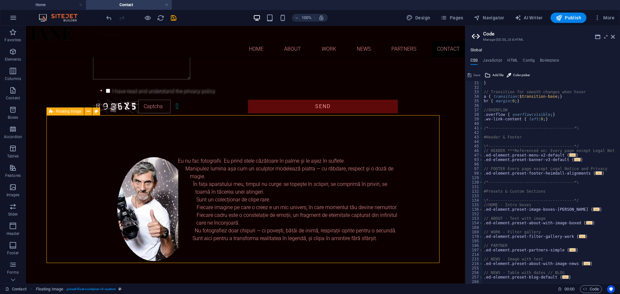
scroll to position [175, 0]
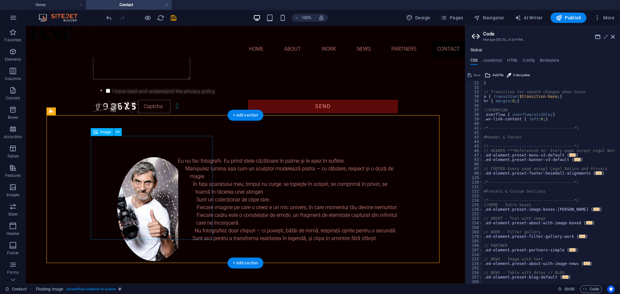
click at [158, 190] on figure at bounding box center [154, 209] width 122 height 104
click at [152, 192] on figure at bounding box center [154, 209] width 122 height 104
select select "px"
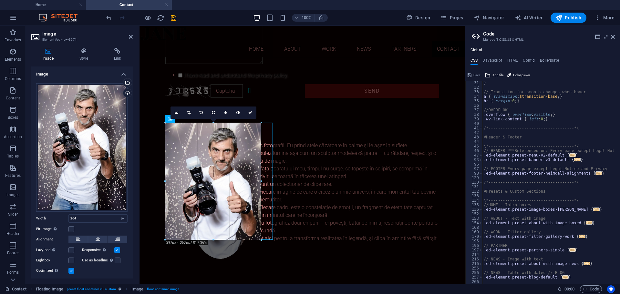
drag, startPoint x: 251, startPoint y: 240, endPoint x: 256, endPoint y: 253, distance: 14.1
type input "297"
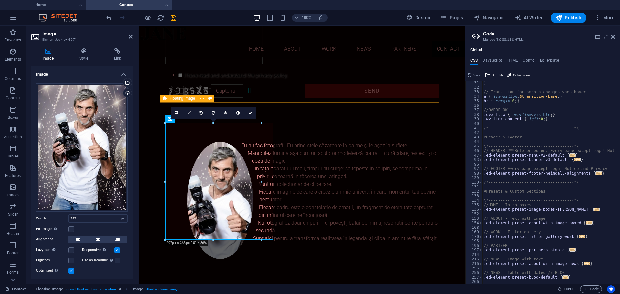
scroll to position [188, 0]
click at [305, 255] on div "Eu nu fac fotografii. Eu prind stele căzătoare în palme și le așez în suflete. …" at bounding box center [302, 192] width 284 height 142
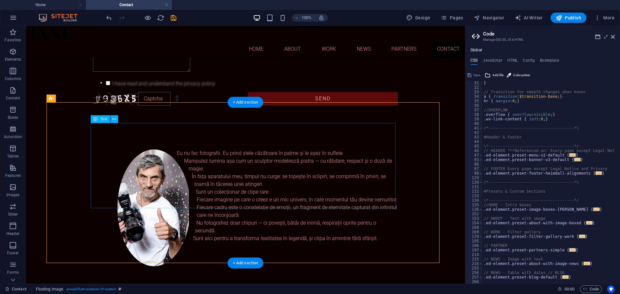
click at [275, 152] on div "Eu nu fac fotografii. Eu prind stele căzătoare în palme și le așez în suflete. …" at bounding box center [245, 196] width 305 height 93
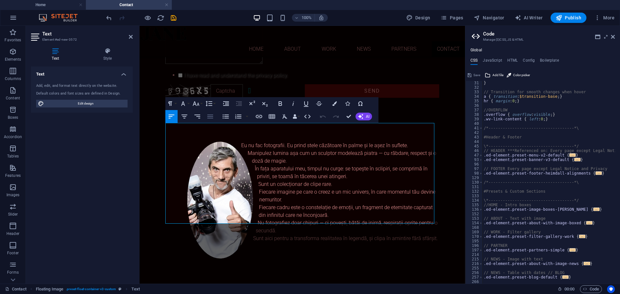
click at [207, 118] on icon "button" at bounding box center [210, 117] width 8 height 8
click at [201, 117] on icon "button" at bounding box center [198, 117] width 8 height 8
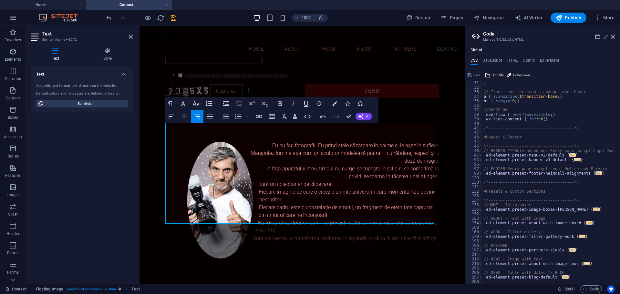
click at [188, 115] on icon "button" at bounding box center [185, 117] width 8 height 8
click at [176, 115] on button "Align Left" at bounding box center [171, 116] width 12 height 13
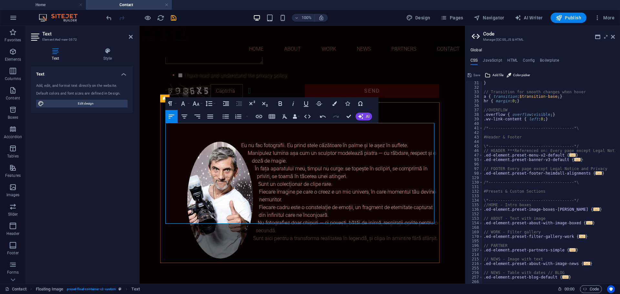
click at [405, 221] on p "Nu fotografiez doar chipuri — ci povești, bătăi de inimă, respirații oprite pen…" at bounding box center [302, 230] width 274 height 23
click at [433, 220] on p "Nu fotografiez doar chipuri — ci povești, bătăi de inimă, respirații oprite pen…" at bounding box center [302, 230] width 274 height 23
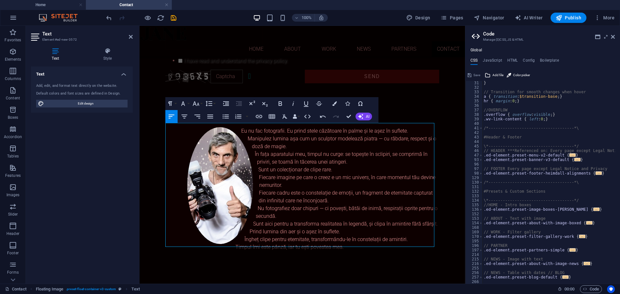
click at [452, 216] on html "Skip to main content Home About Work News Partners Contact Un mesaj pentru a ca…" at bounding box center [303, 65] width 326 height 455
click at [452, 147] on html "Skip to main content Home About Work News Partners Contact Un mesaj pentru a ca…" at bounding box center [303, 65] width 326 height 455
click at [420, 98] on div "Un mesaj pentru a castiga eternitate : I have read and understand the privacy p…" at bounding box center [302, 15] width 284 height 184
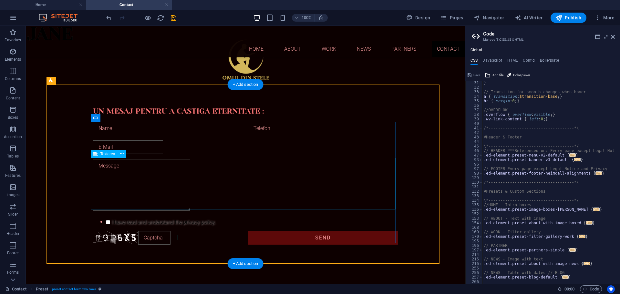
scroll to position [0, 0]
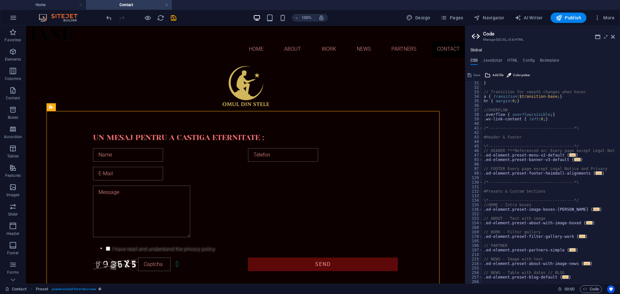
click at [141, 13] on div at bounding box center [141, 18] width 72 height 10
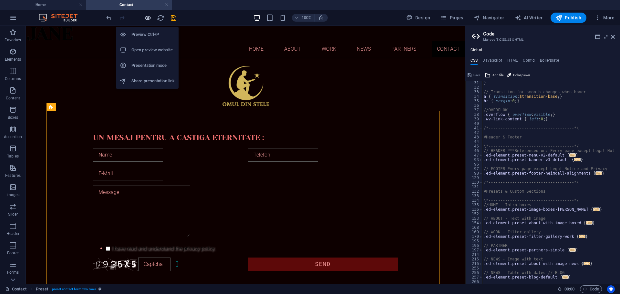
click at [147, 17] on icon "button" at bounding box center [147, 17] width 7 height 7
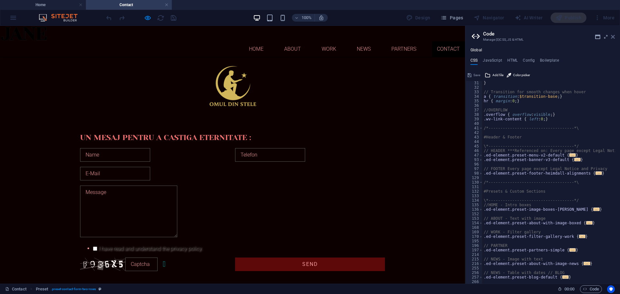
click at [613, 36] on icon at bounding box center [613, 36] width 4 height 5
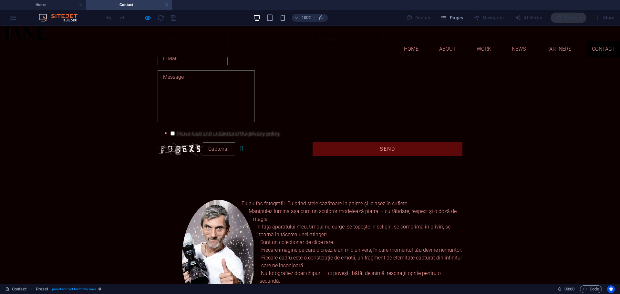
scroll to position [59, 0]
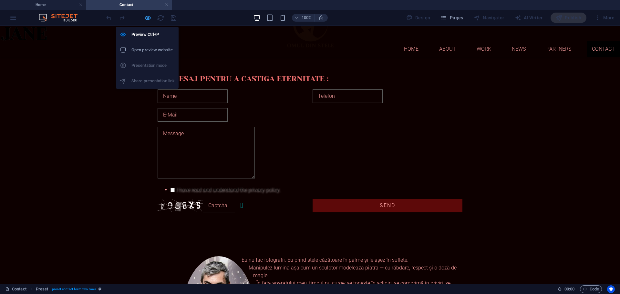
click at [146, 16] on icon "button" at bounding box center [147, 17] width 7 height 7
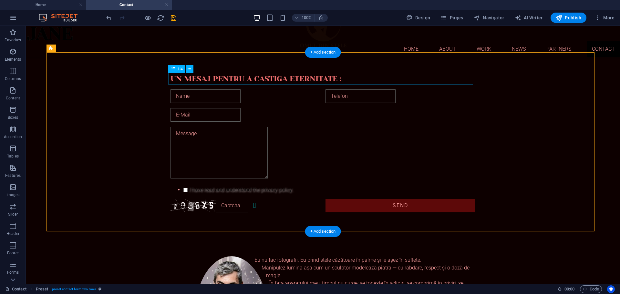
click at [298, 77] on div "Un mesaj pentru a castiga eternitate :" at bounding box center [323, 79] width 305 height 12
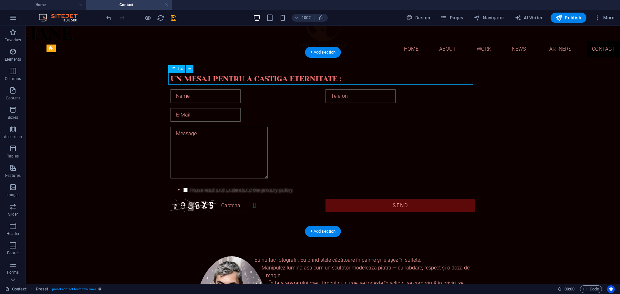
click at [298, 77] on div "Un mesaj pentru a castiga eternitate :" at bounding box center [323, 79] width 305 height 12
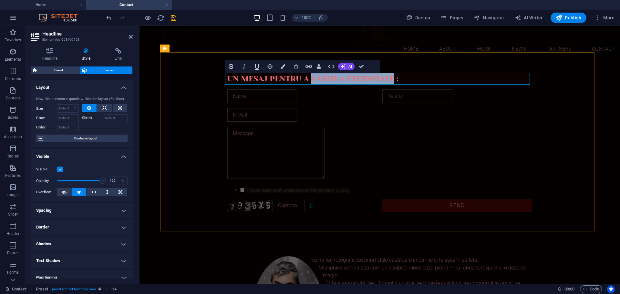
drag, startPoint x: 309, startPoint y: 77, endPoint x: 392, endPoint y: 82, distance: 83.5
click at [392, 82] on span "Un mesaj pentru a castiga eternitate :" at bounding box center [312, 78] width 171 height 9
click at [567, 130] on div "Un mesaj pentru a intra in vesnicie : I have read and understand the privacy po…" at bounding box center [379, 144] width 439 height 184
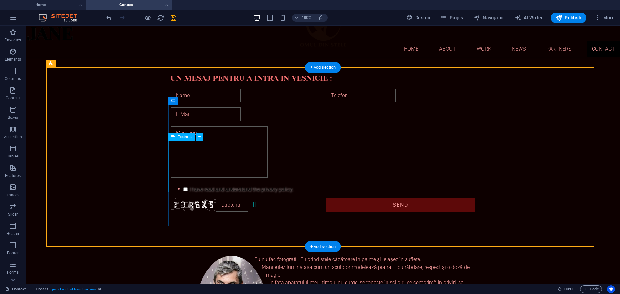
scroll to position [0, 0]
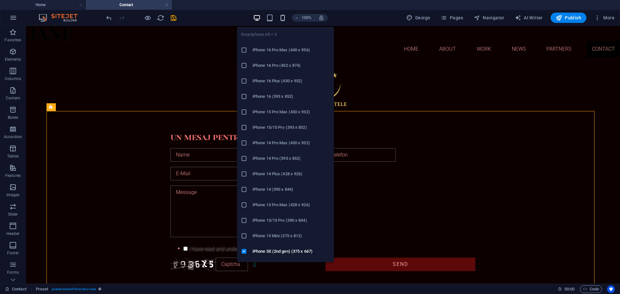
click at [284, 16] on icon "button" at bounding box center [282, 17] width 7 height 7
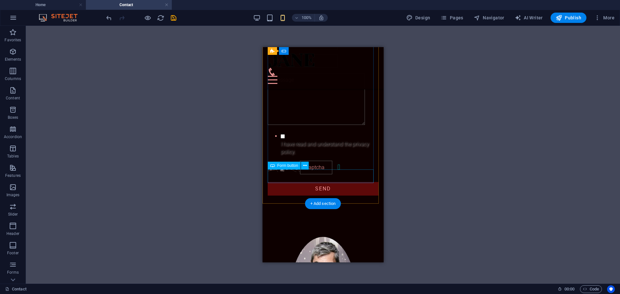
scroll to position [19, 0]
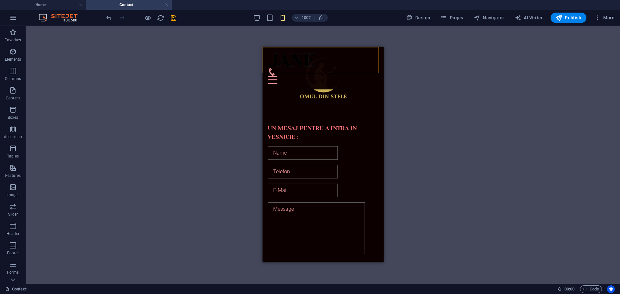
click at [354, 68] on figure at bounding box center [321, 72] width 106 height 8
click at [370, 76] on div at bounding box center [323, 80] width 111 height 8
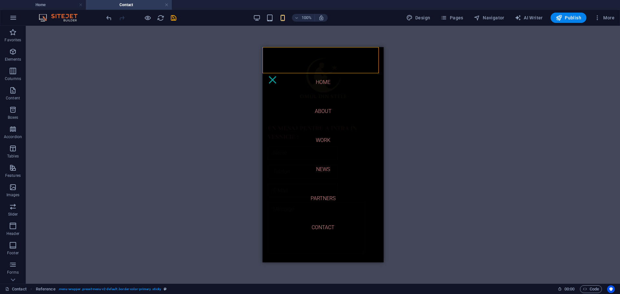
click at [277, 76] on div at bounding box center [273, 80] width 10 height 8
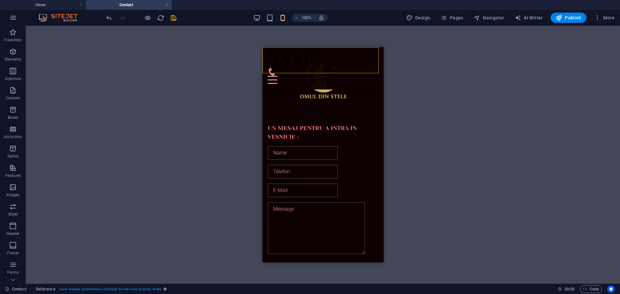
click at [355, 68] on figure at bounding box center [321, 72] width 106 height 8
click at [354, 68] on figure at bounding box center [321, 72] width 106 height 8
select select "rem"
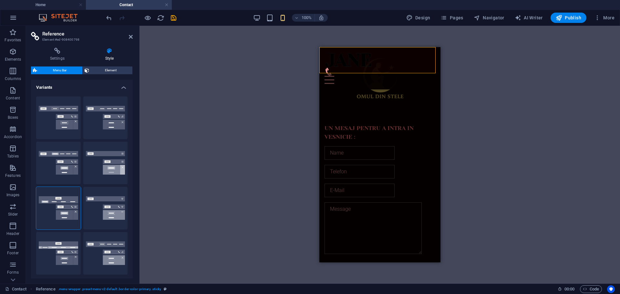
type input "1"
click at [132, 37] on icon at bounding box center [131, 36] width 4 height 5
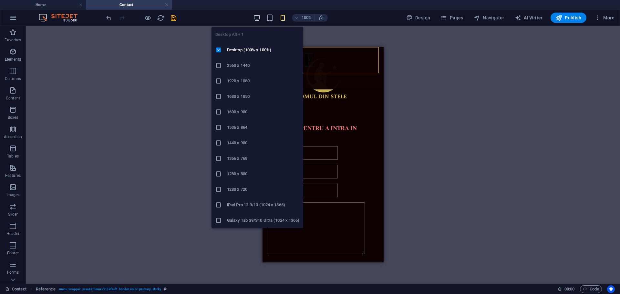
click at [259, 17] on icon "button" at bounding box center [256, 17] width 7 height 7
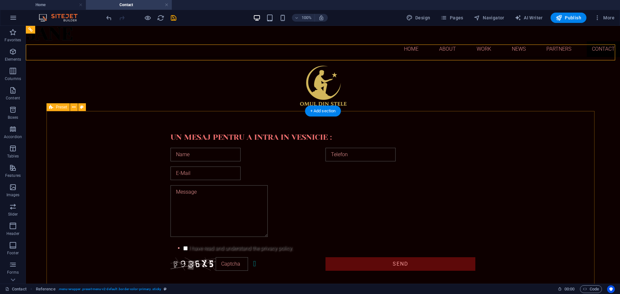
scroll to position [0, 0]
click at [174, 19] on icon "save" at bounding box center [173, 17] width 7 height 7
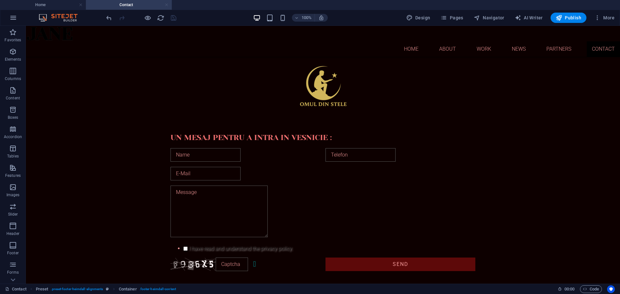
click at [167, 3] on link at bounding box center [167, 5] width 4 height 6
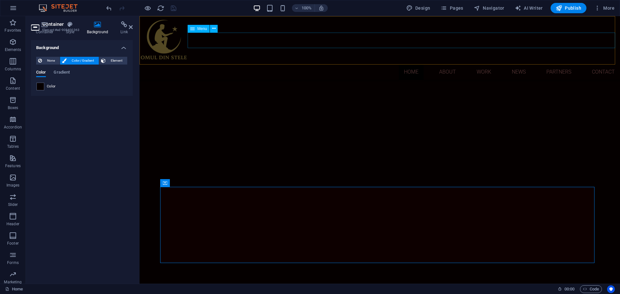
scroll to position [271, 0]
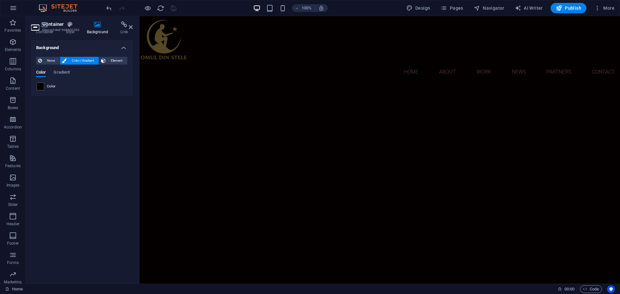
scroll to position [0, 0]
click at [132, 27] on icon at bounding box center [131, 27] width 4 height 5
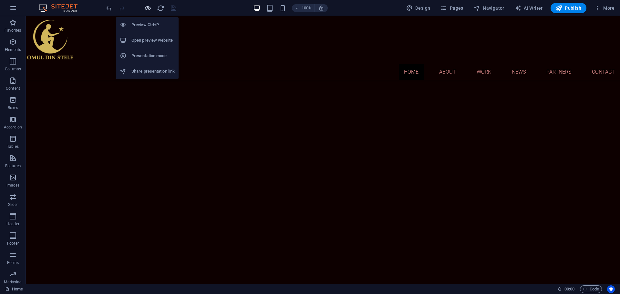
click at [148, 9] on icon "button" at bounding box center [147, 8] width 7 height 7
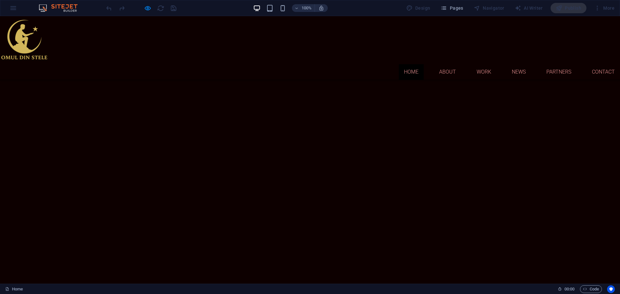
click at [290, 6] on div "100%" at bounding box center [290, 8] width 75 height 10
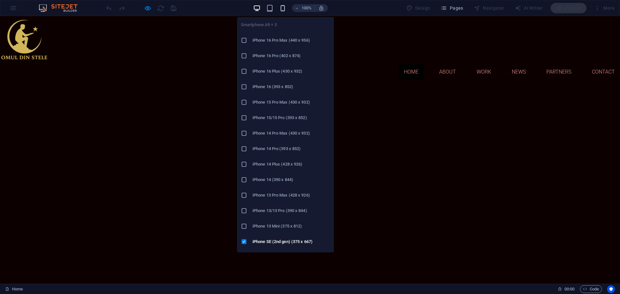
click at [285, 7] on icon "button" at bounding box center [282, 8] width 7 height 7
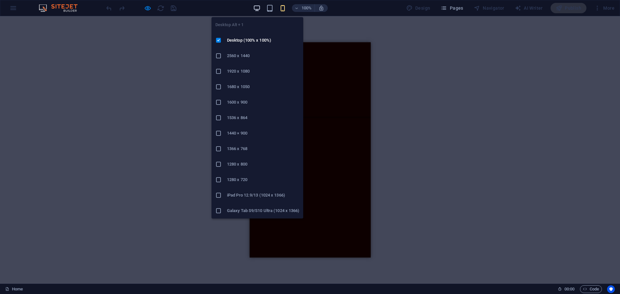
click at [257, 6] on icon "button" at bounding box center [256, 8] width 7 height 7
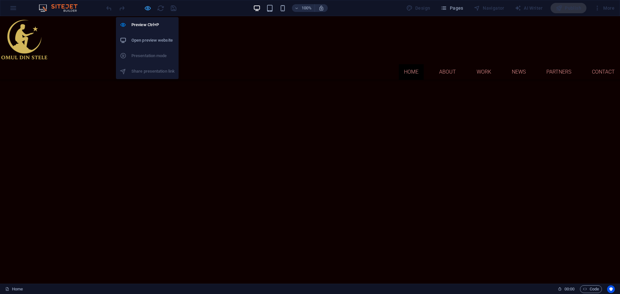
click at [147, 8] on icon "button" at bounding box center [147, 8] width 7 height 7
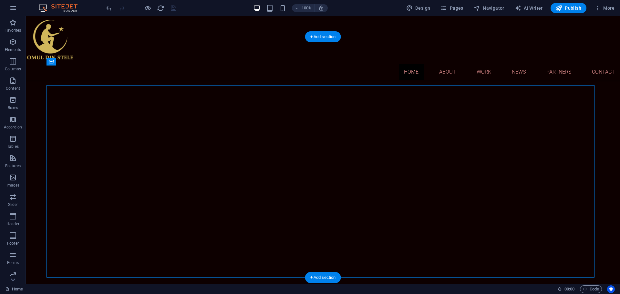
select select "ms"
select select "s"
select select "progressive"
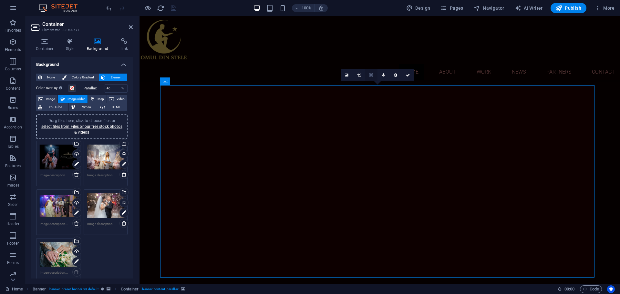
click at [373, 76] on icon at bounding box center [371, 75] width 3 height 4
click at [373, 63] on icon at bounding box center [371, 63] width 4 height 4
click at [373, 78] on link at bounding box center [371, 75] width 12 height 12
click at [372, 86] on icon at bounding box center [371, 88] width 4 height 4
click at [372, 76] on icon at bounding box center [371, 75] width 4 height 4
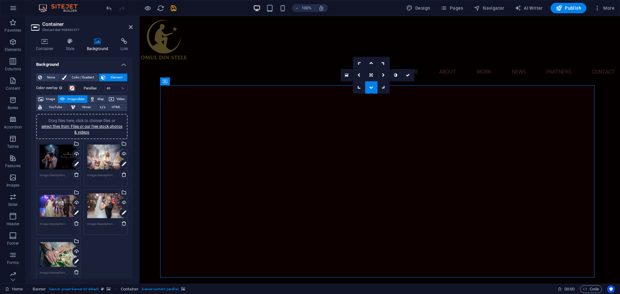
click at [372, 86] on icon at bounding box center [371, 88] width 4 height 4
click at [372, 77] on icon at bounding box center [371, 75] width 4 height 4
click at [372, 63] on icon at bounding box center [371, 63] width 4 height 4
click at [373, 75] on icon at bounding box center [371, 75] width 4 height 4
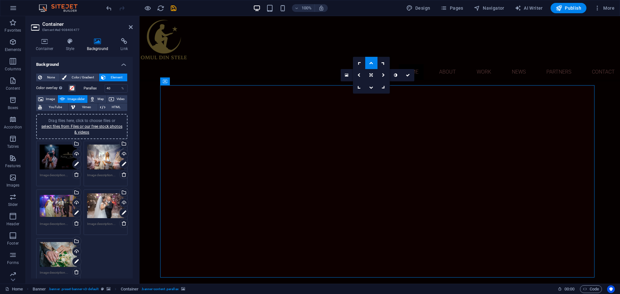
click at [370, 63] on icon at bounding box center [371, 63] width 4 height 4
click at [370, 72] on link at bounding box center [371, 75] width 12 height 12
click at [372, 75] on icon at bounding box center [371, 75] width 3 height 4
drag, startPoint x: 374, startPoint y: 108, endPoint x: 521, endPoint y: 98, distance: 146.7
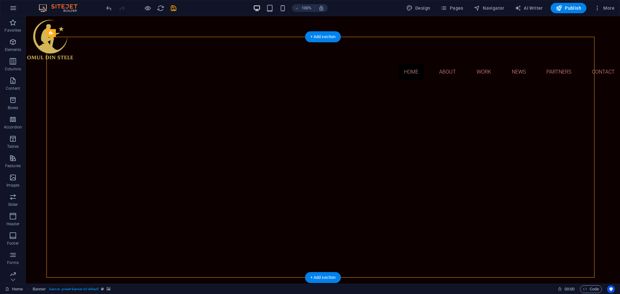
select select "ms"
select select "s"
select select "progressive"
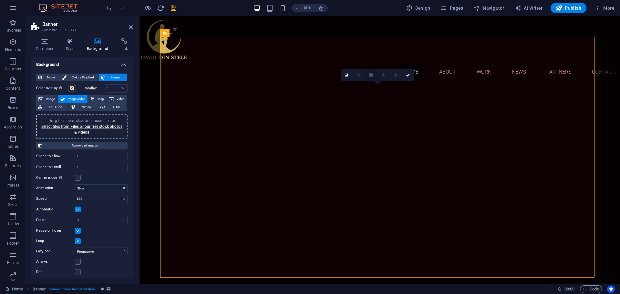
click at [370, 75] on icon at bounding box center [371, 75] width 3 height 4
click at [371, 64] on icon at bounding box center [371, 63] width 4 height 4
click at [371, 73] on link at bounding box center [371, 75] width 12 height 12
click at [371, 87] on icon at bounding box center [371, 88] width 4 height 4
click at [371, 74] on icon at bounding box center [371, 75] width 4 height 4
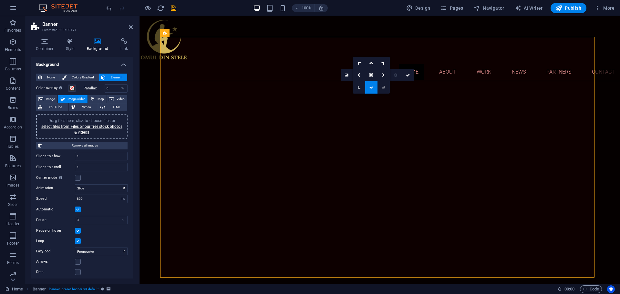
click at [371, 89] on icon at bounding box center [371, 88] width 4 height 4
click at [372, 76] on icon at bounding box center [371, 75] width 4 height 4
click at [371, 61] on icon at bounding box center [371, 63] width 4 height 4
click at [371, 74] on icon at bounding box center [371, 75] width 4 height 4
click at [372, 61] on link at bounding box center [371, 63] width 12 height 12
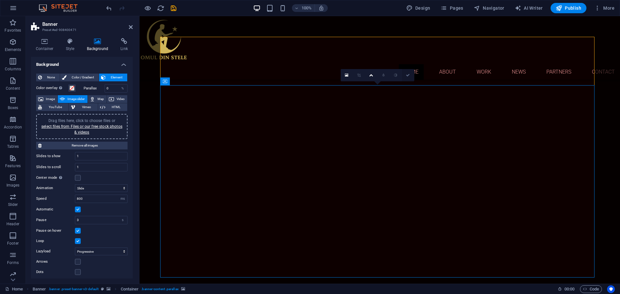
click at [408, 77] on icon at bounding box center [408, 75] width 4 height 4
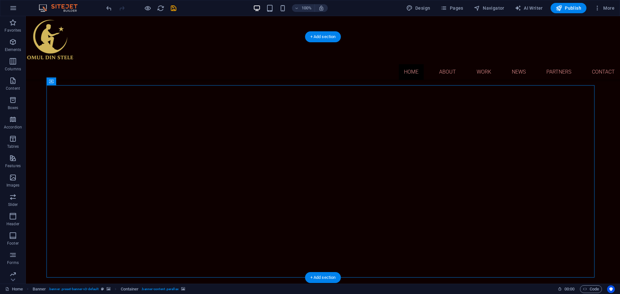
drag, startPoint x: 403, startPoint y: 155, endPoint x: 415, endPoint y: 102, distance: 54.9
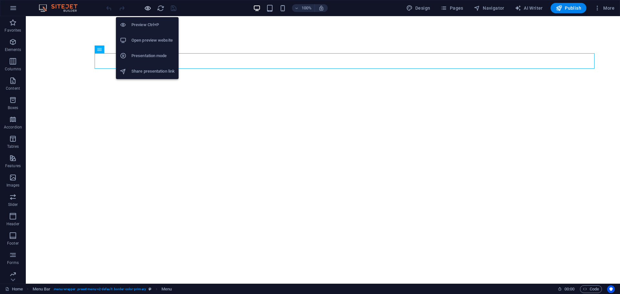
click at [149, 8] on icon "button" at bounding box center [147, 8] width 7 height 7
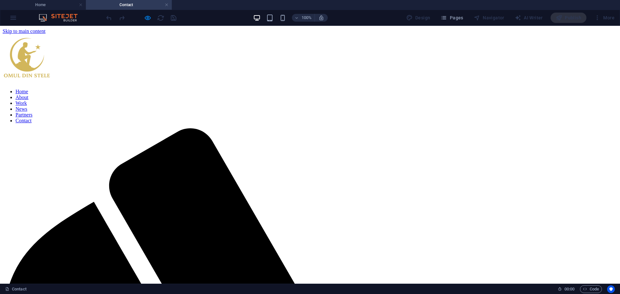
click at [169, 4] on h4 "Contact" at bounding box center [129, 4] width 86 height 7
click at [168, 4] on link at bounding box center [167, 5] width 4 height 6
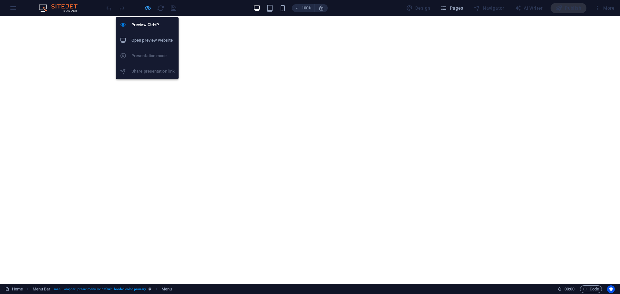
click at [148, 8] on icon "button" at bounding box center [147, 8] width 7 height 7
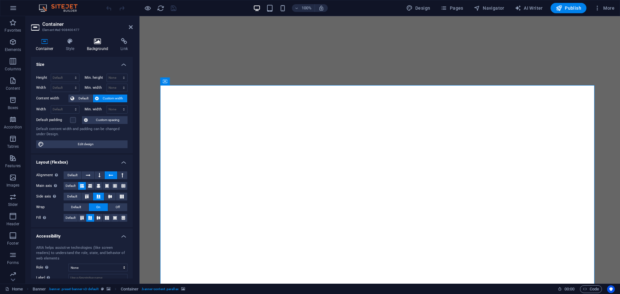
click at [98, 41] on icon at bounding box center [97, 41] width 31 height 6
